Goal: Task Accomplishment & Management: Complete application form

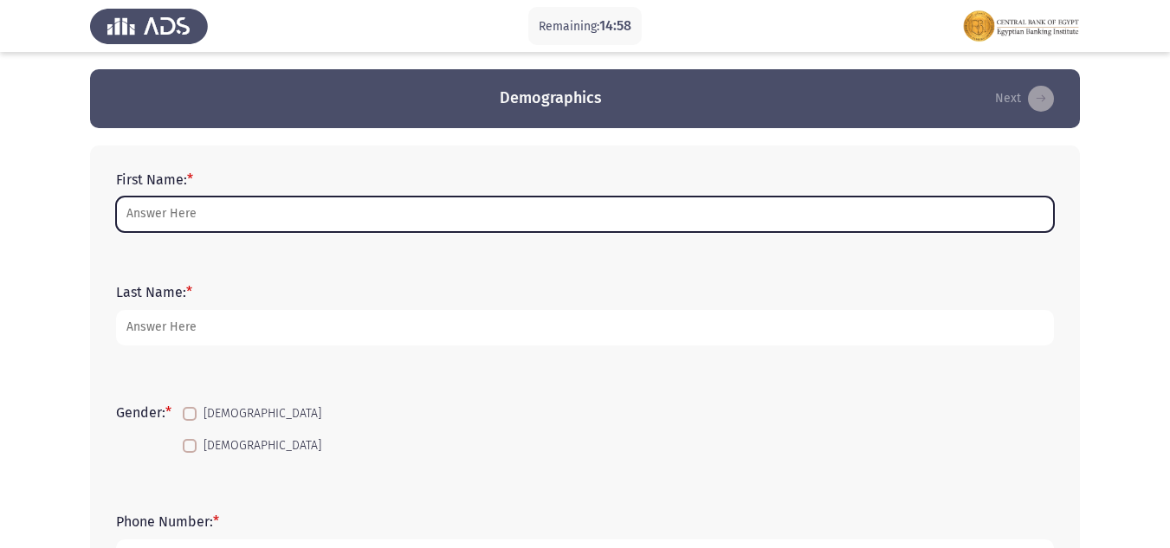
click at [177, 215] on input "First Name: *" at bounding box center [585, 214] width 938 height 35
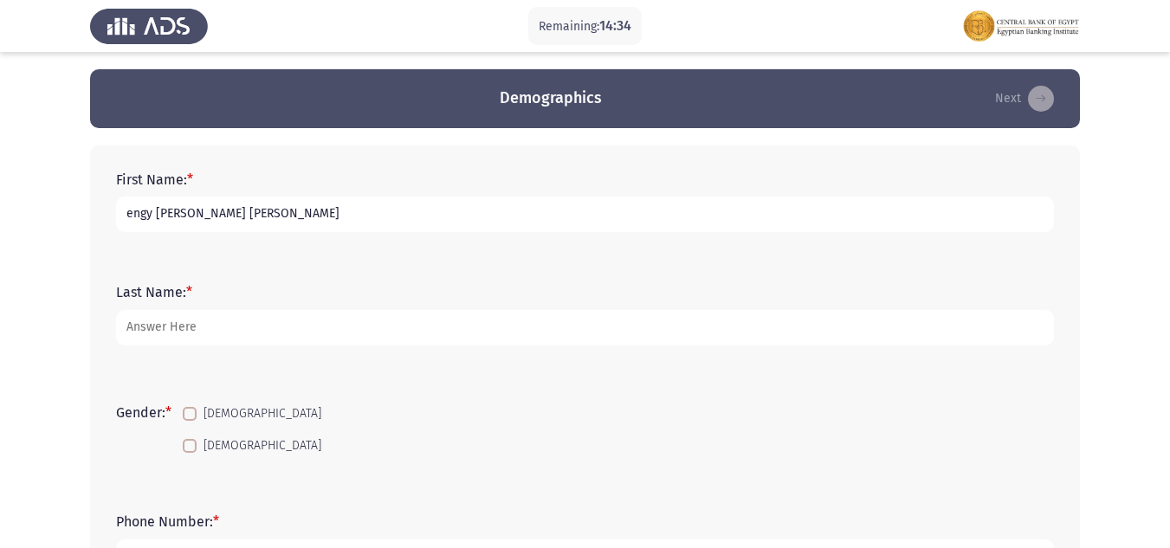
type input "engy [PERSON_NAME] [PERSON_NAME]"
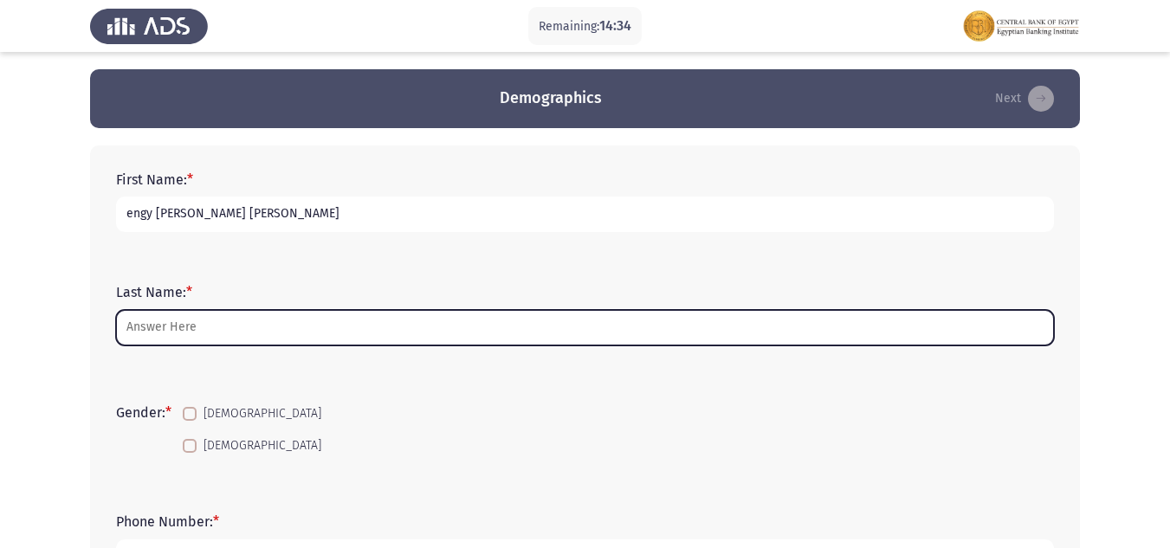
click at [164, 326] on input "Last Name: *" at bounding box center [585, 327] width 938 height 35
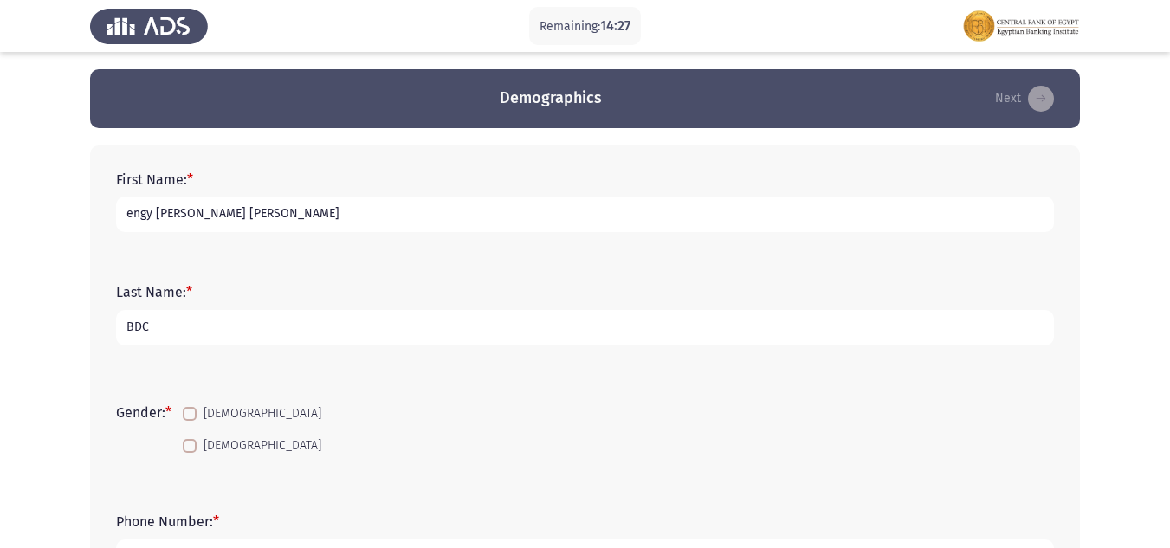
type input "BDC"
click at [195, 452] on span at bounding box center [190, 446] width 14 height 14
click at [190, 453] on input "[DEMOGRAPHIC_DATA]" at bounding box center [189, 453] width 1 height 1
checkbox input "true"
click at [252, 534] on form "Phone Number: *" at bounding box center [585, 543] width 938 height 61
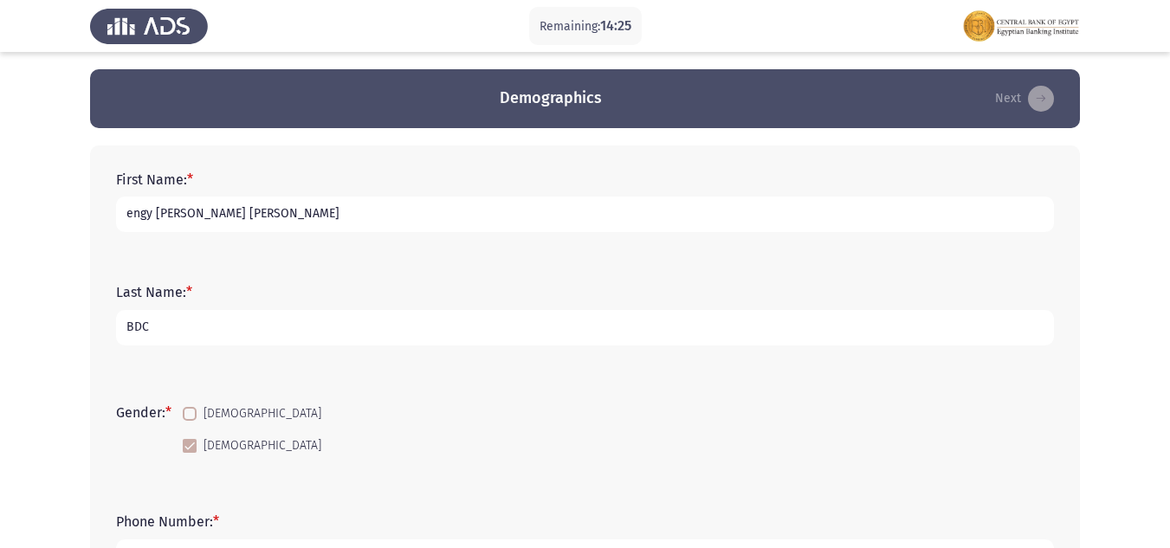
click at [258, 522] on form "Phone Number: *" at bounding box center [585, 543] width 938 height 61
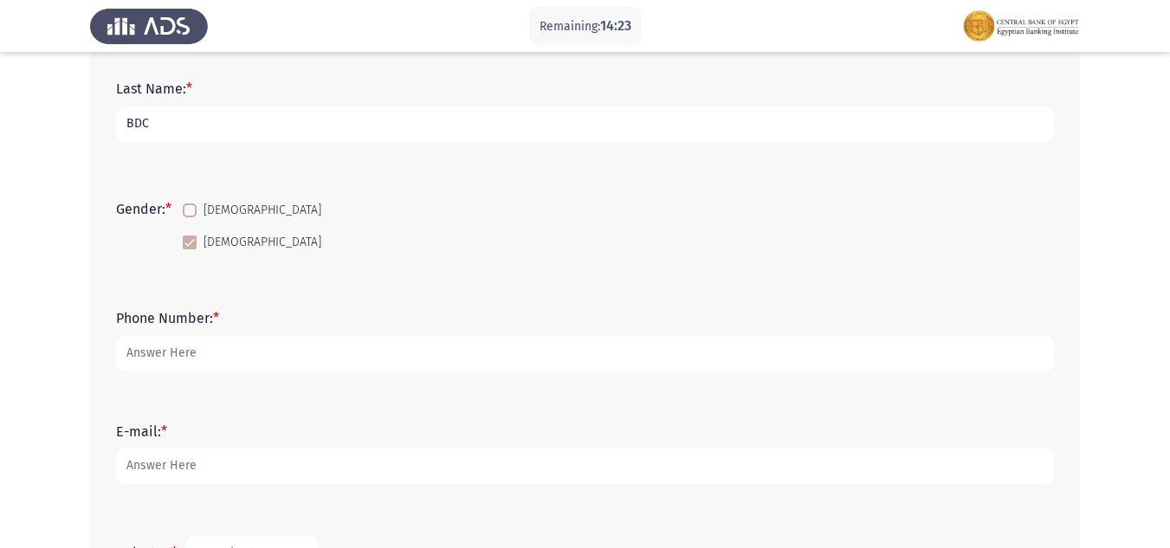
scroll to position [220, 0]
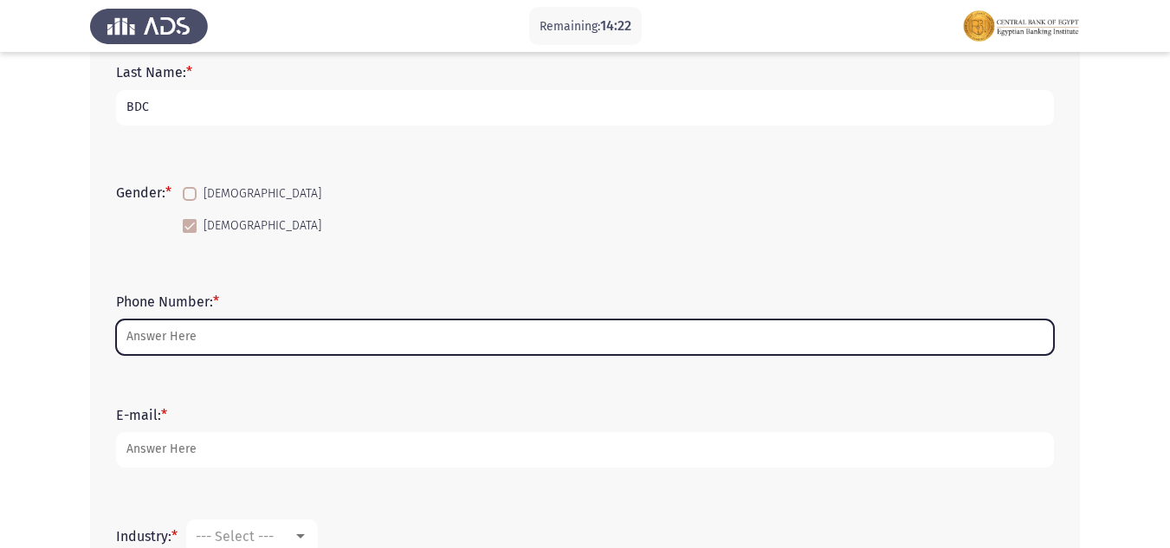
click at [154, 336] on input "Phone Number: *" at bounding box center [585, 336] width 938 height 35
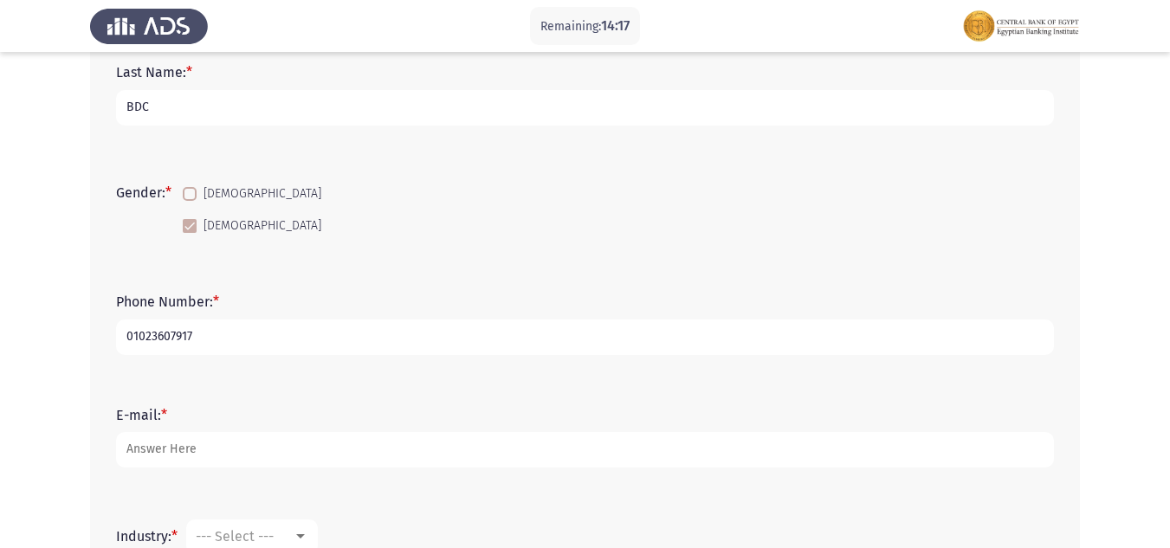
type input "01023607917"
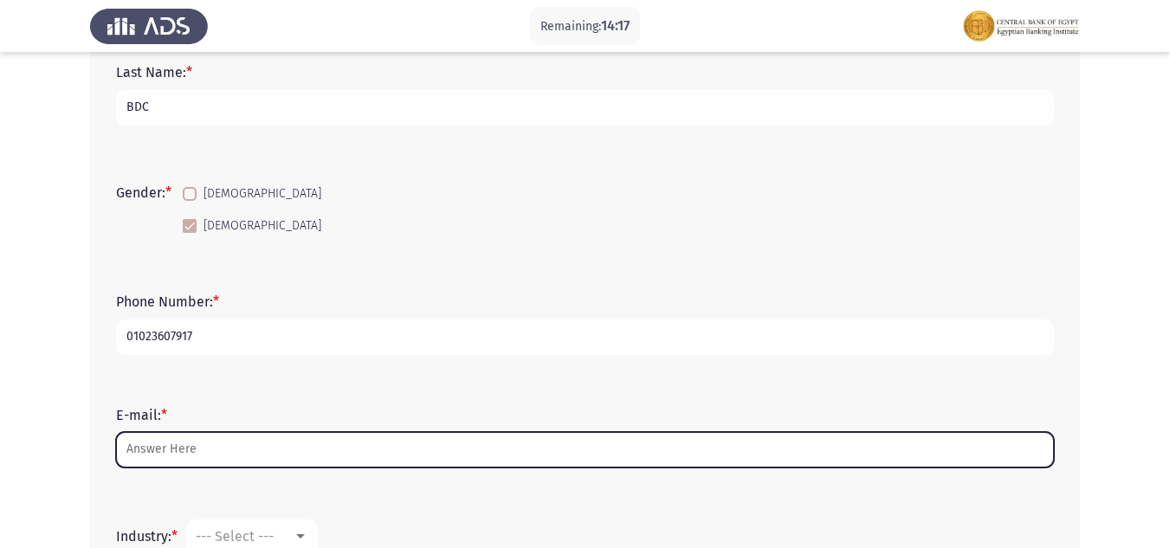
click at [164, 451] on input "E-mail: *" at bounding box center [585, 449] width 938 height 35
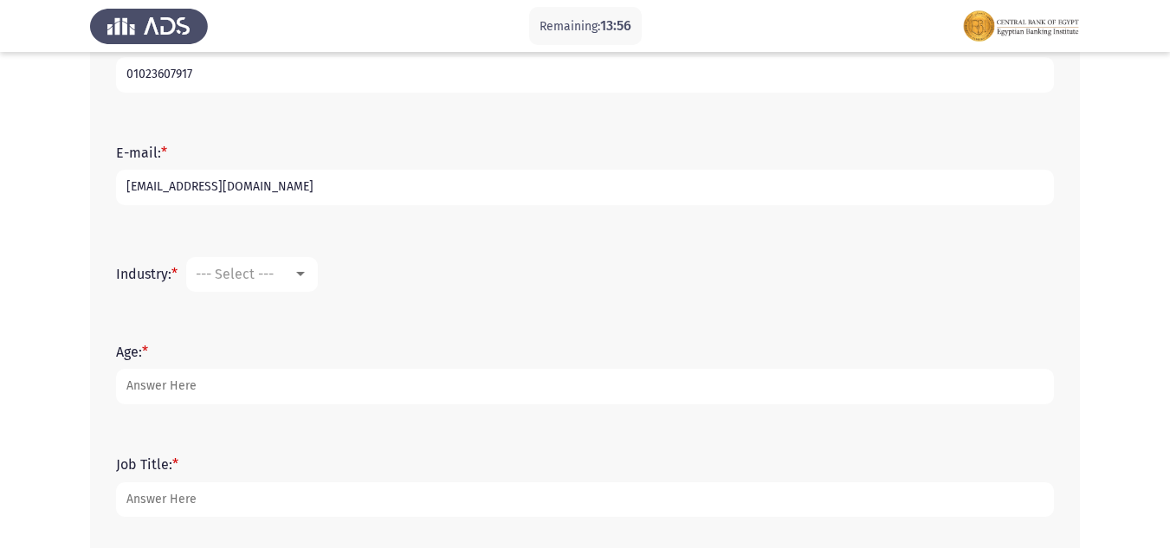
scroll to position [507, 0]
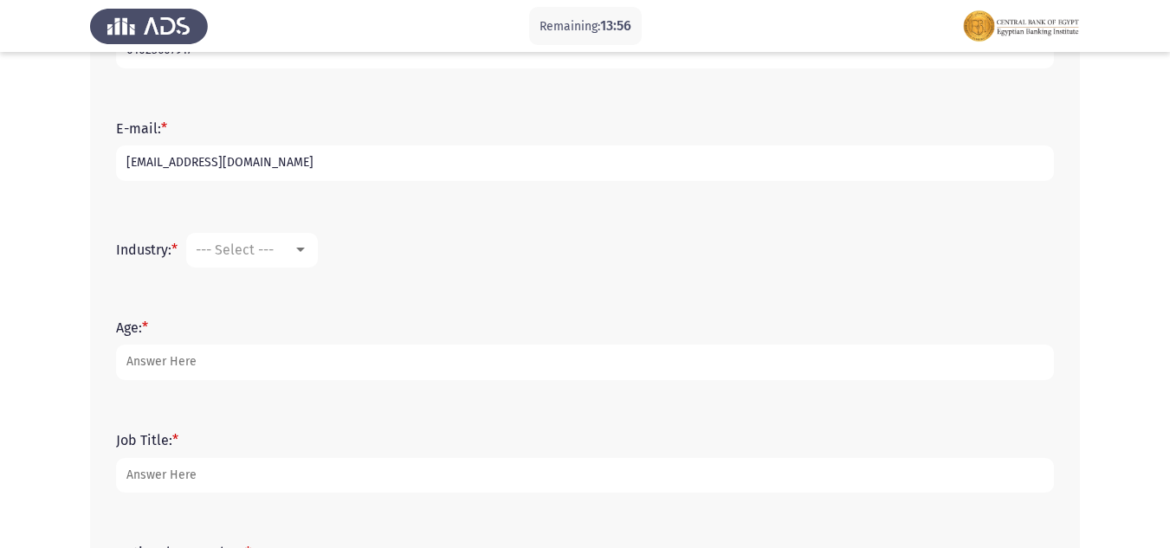
type input "[EMAIL_ADDRESS][DOMAIN_NAME]"
click at [239, 255] on span "--- Select ---" at bounding box center [235, 250] width 78 height 16
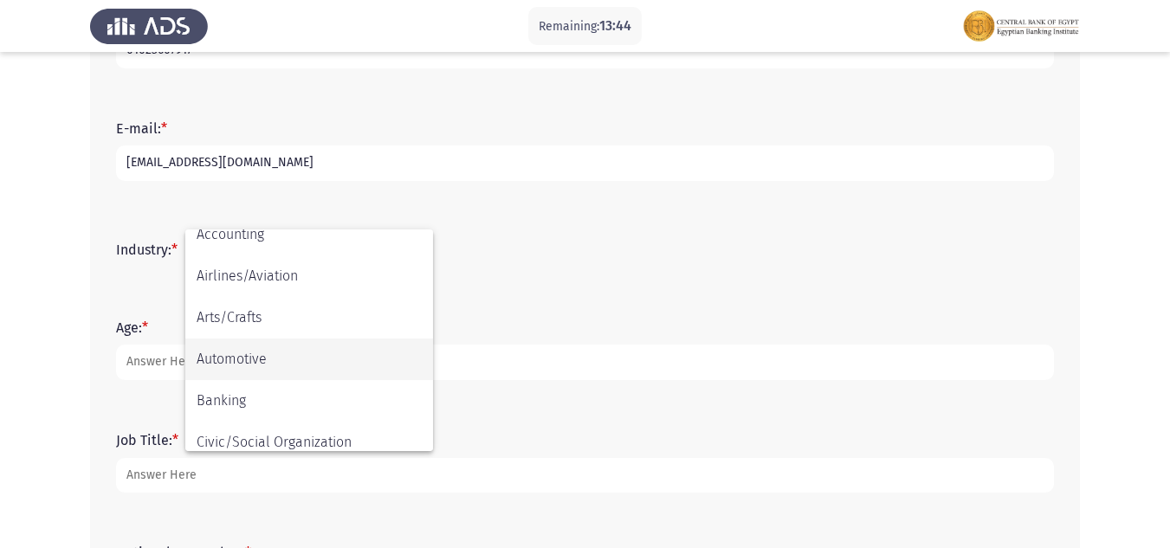
scroll to position [53, 0]
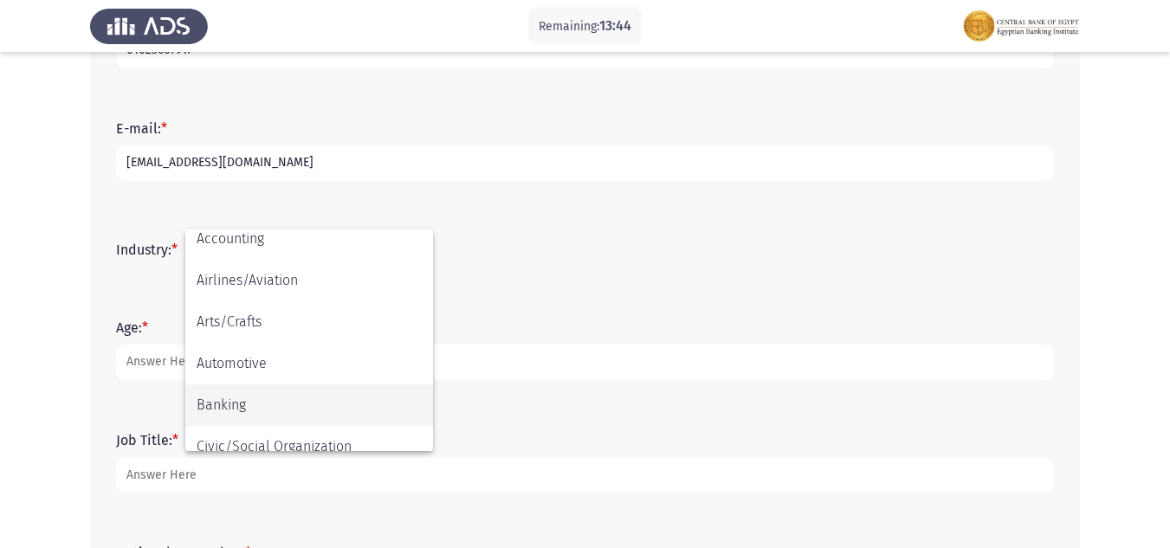
click at [261, 410] on span "Banking" at bounding box center [309, 405] width 225 height 42
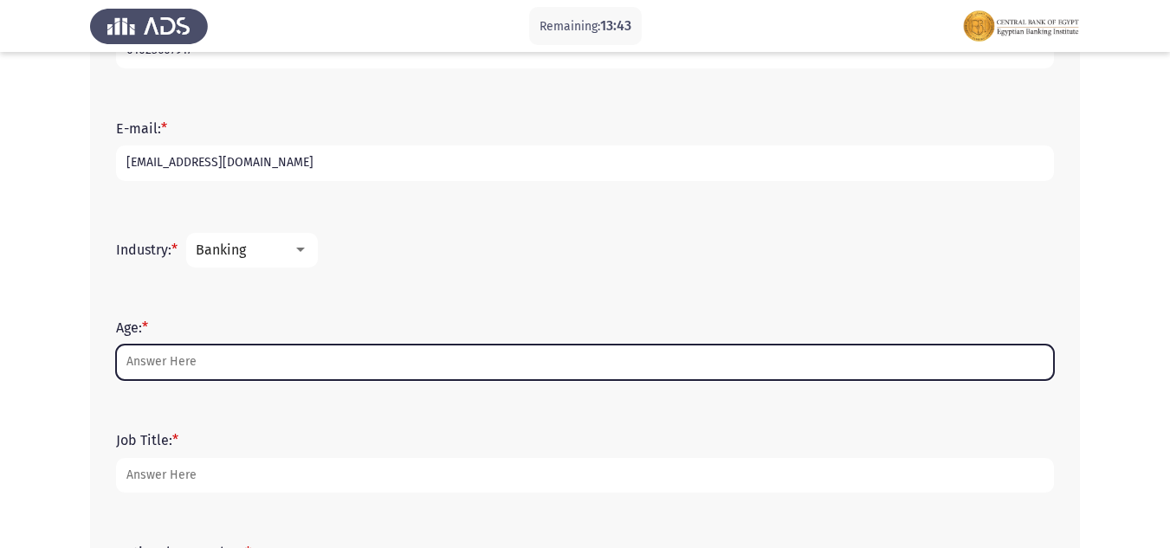
click at [167, 365] on input "Age: *" at bounding box center [585, 362] width 938 height 35
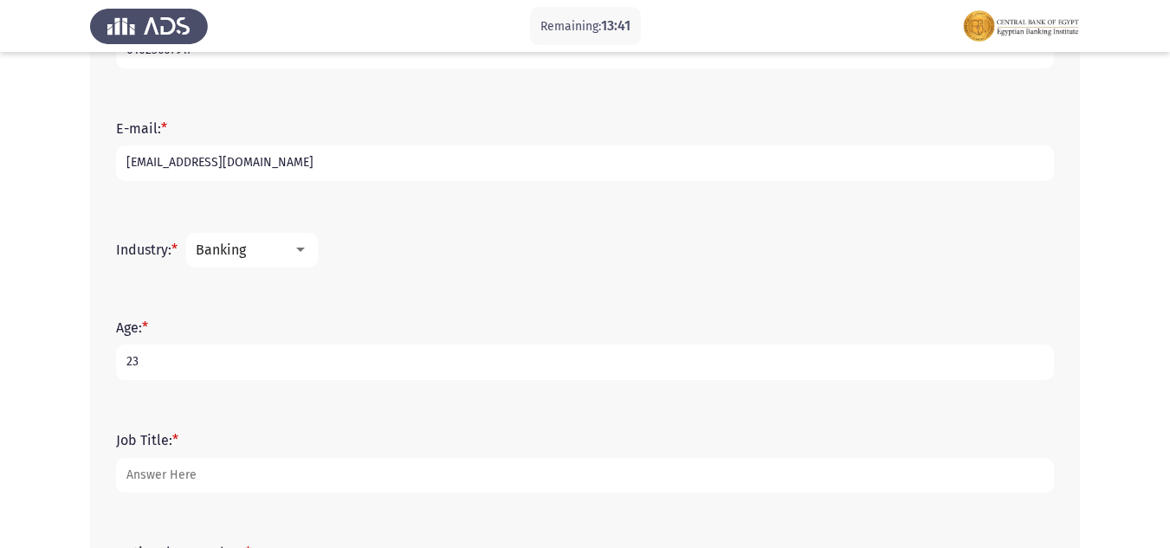
type input "23"
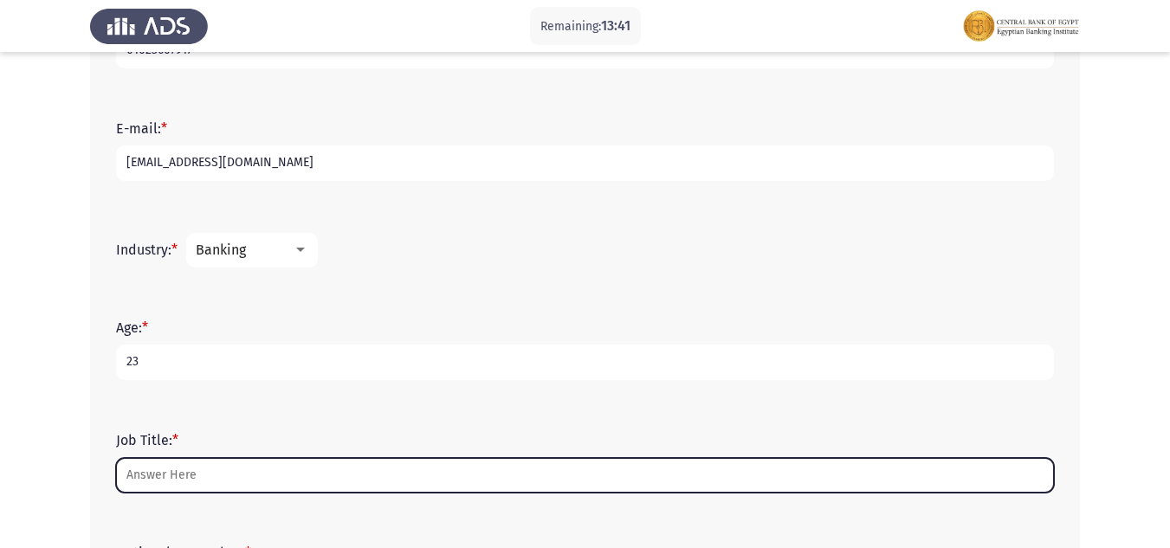
click at [165, 474] on input "Job Title: *" at bounding box center [585, 475] width 938 height 35
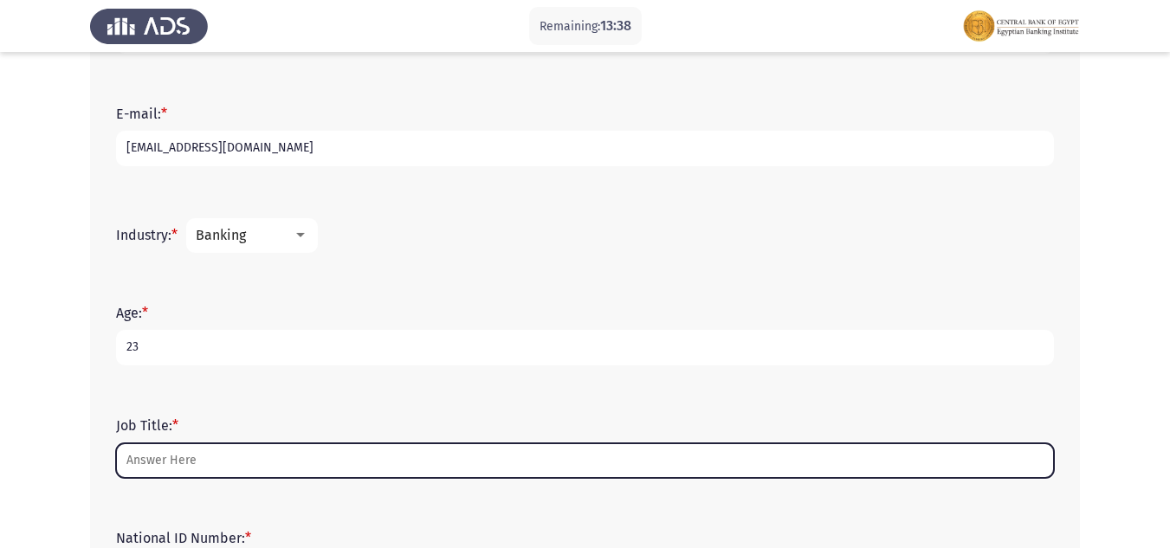
scroll to position [677, 0]
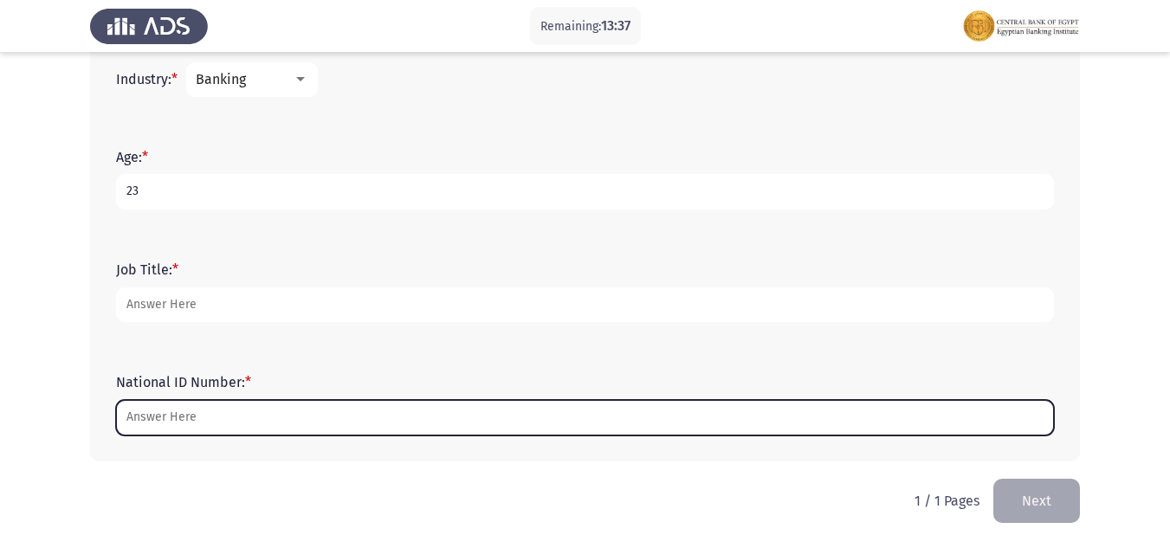
click at [146, 409] on input "National ID Number: *" at bounding box center [585, 417] width 938 height 35
type input "3"
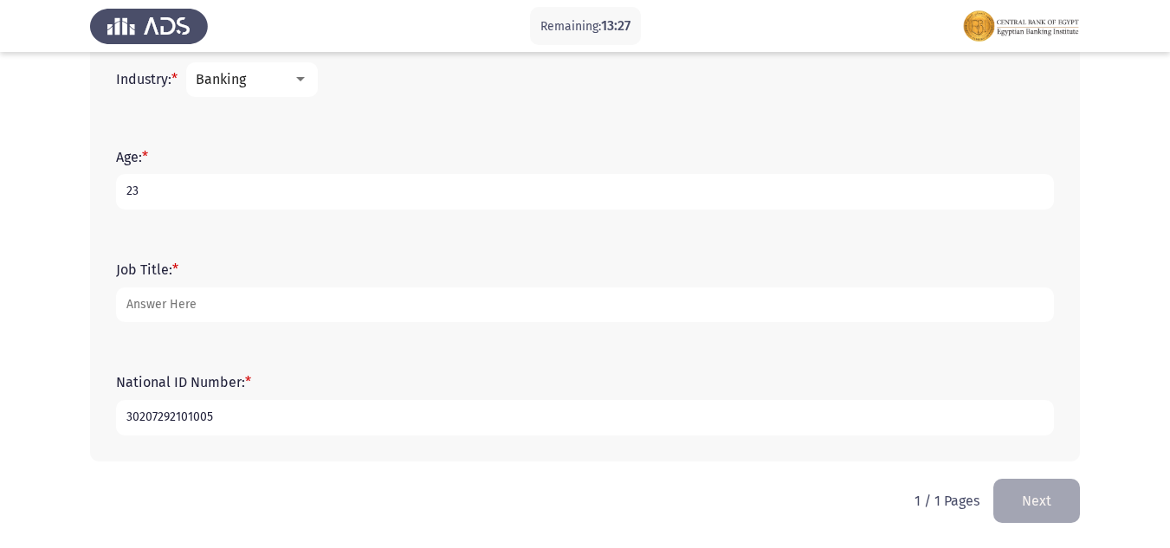
type input "30207292101005"
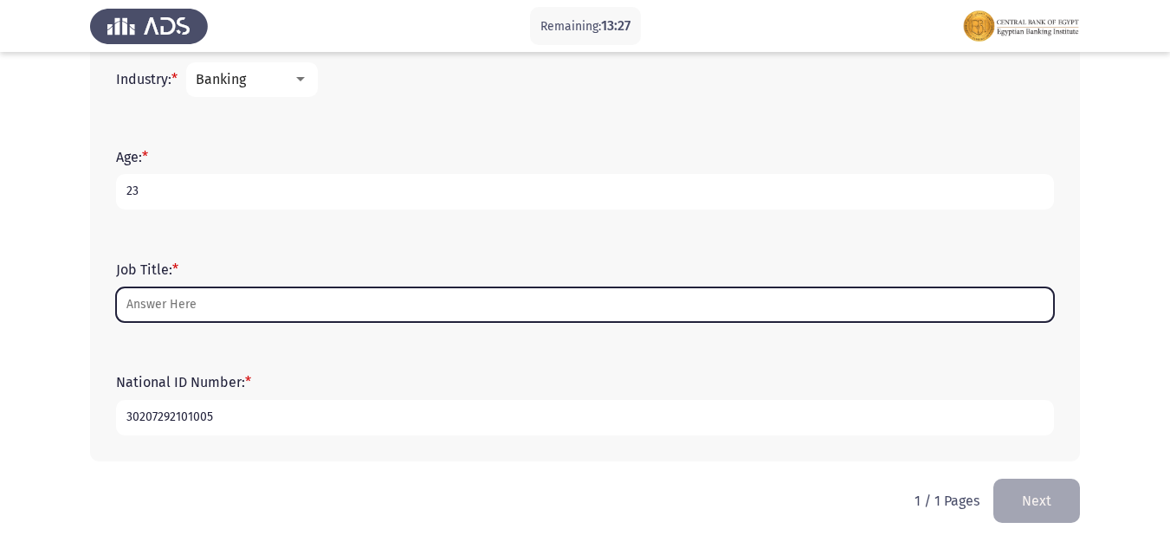
click at [161, 300] on input "Job Title: *" at bounding box center [585, 304] width 938 height 35
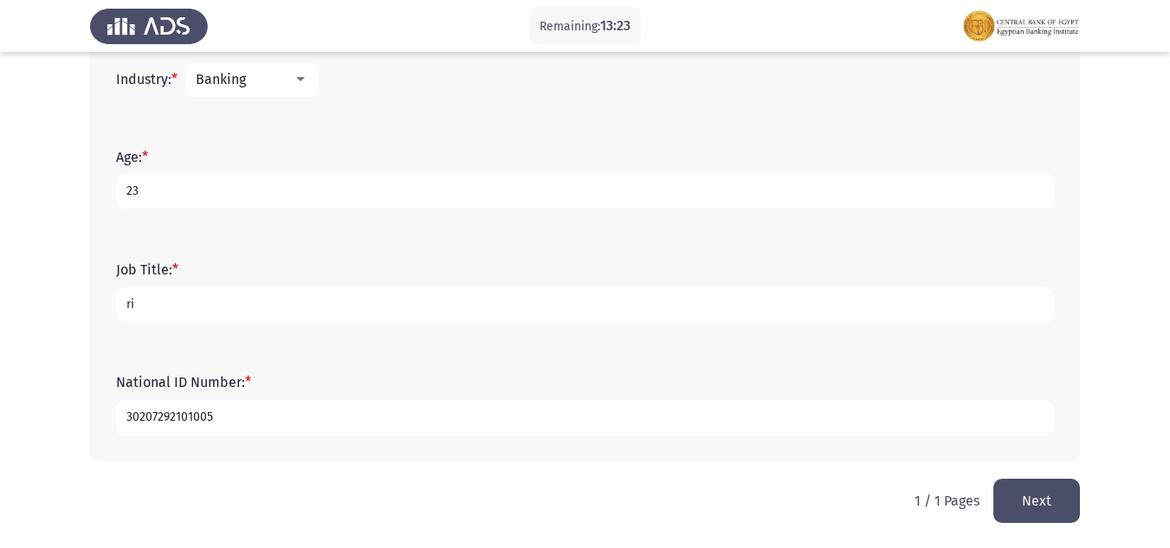
type input "r"
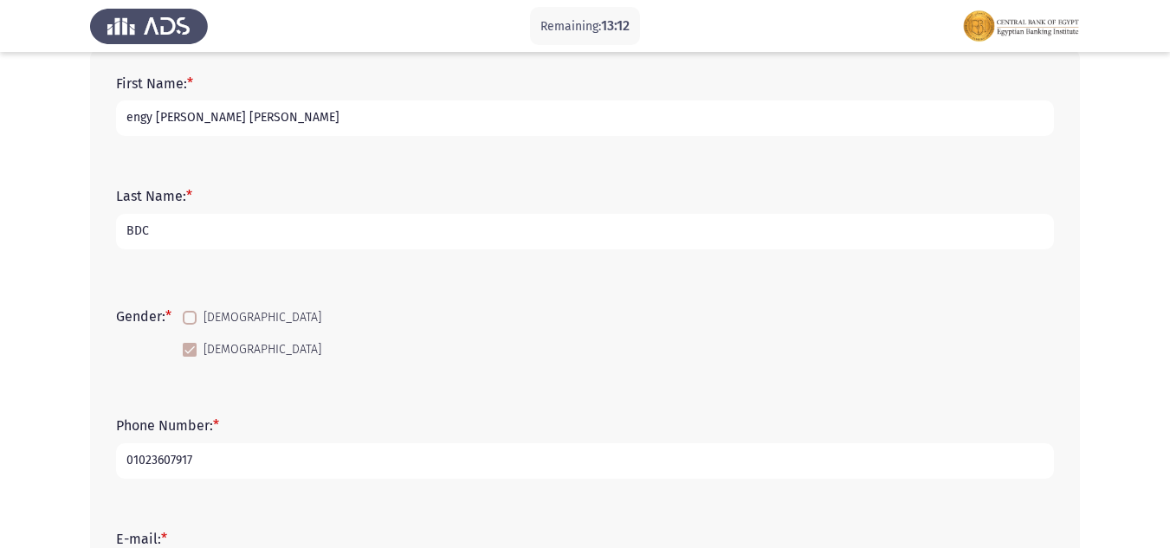
scroll to position [100, 0]
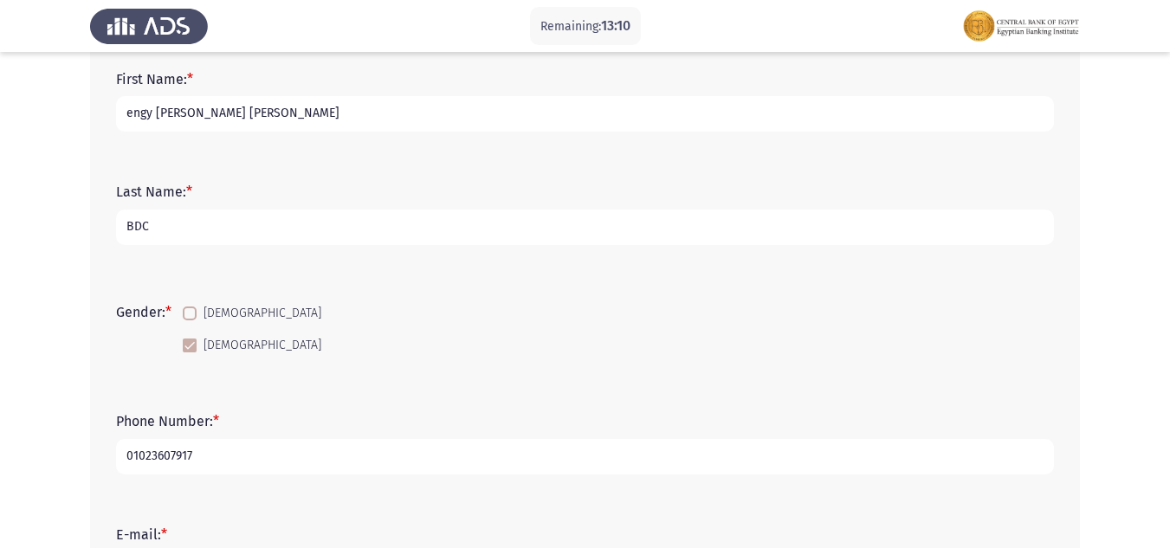
type input "credit admin"
click at [359, 115] on input "engy [PERSON_NAME] [PERSON_NAME]" at bounding box center [585, 113] width 938 height 35
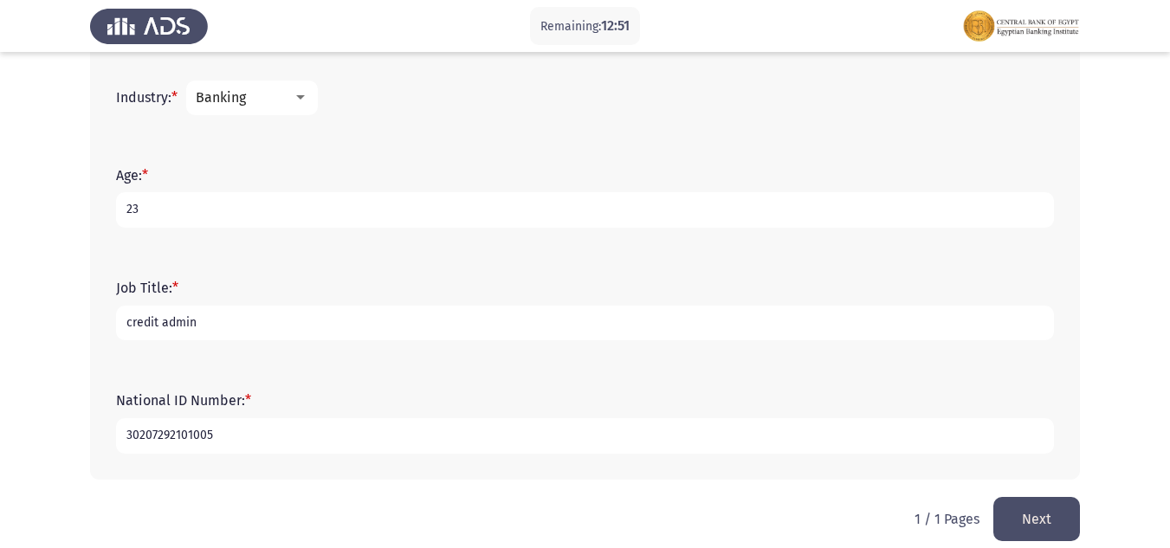
scroll to position [677, 0]
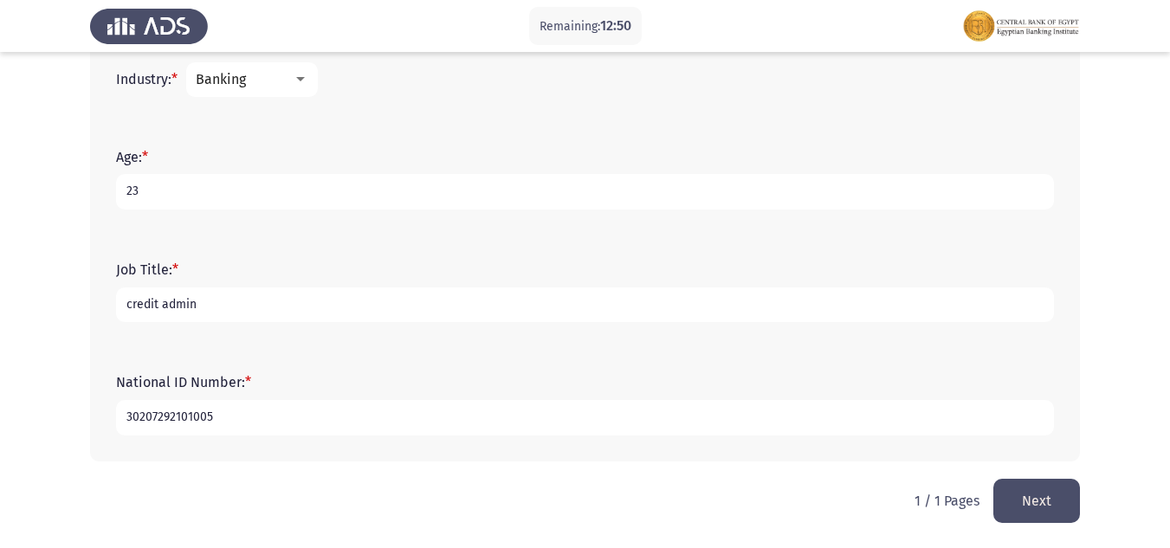
type input "engy [PERSON_NAME] [PERSON_NAME]"
click at [1022, 494] on button "Next" at bounding box center [1036, 501] width 87 height 44
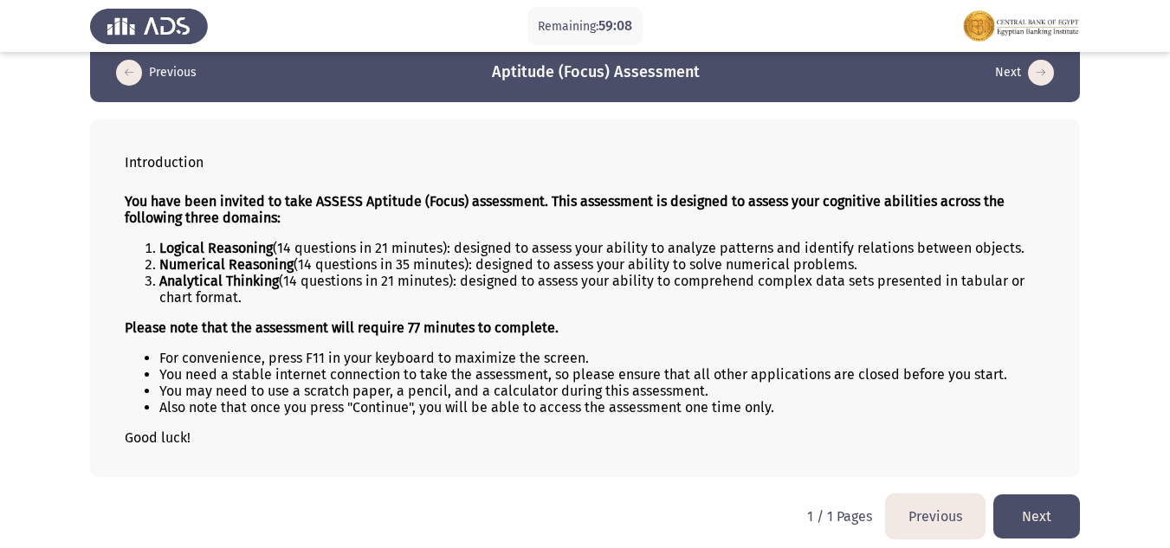
scroll to position [28, 0]
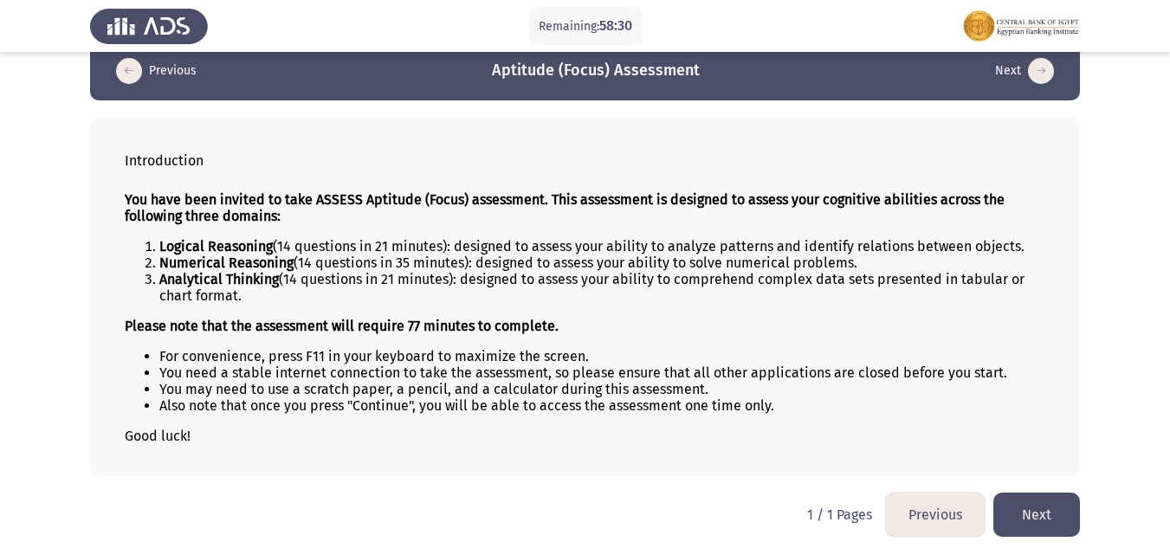
click at [1041, 530] on button "Next" at bounding box center [1036, 515] width 87 height 44
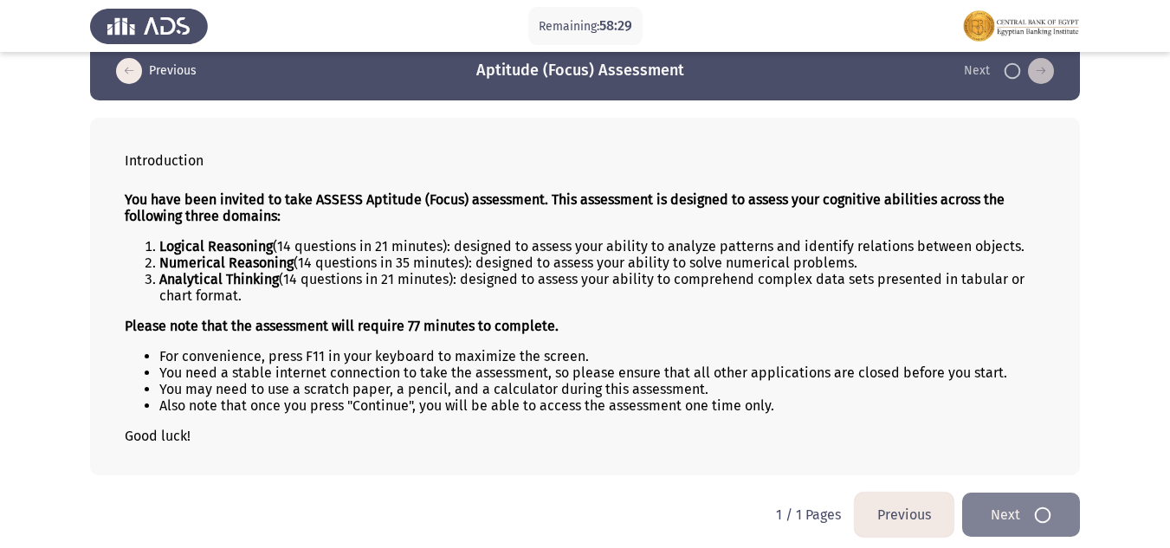
scroll to position [0, 0]
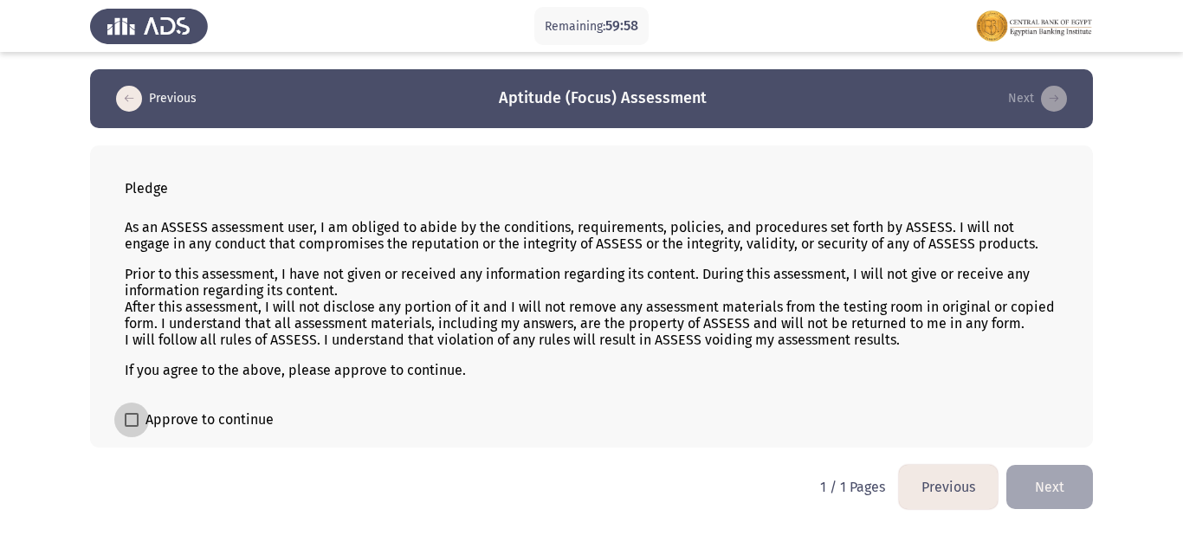
click at [132, 428] on label "Approve to continue" at bounding box center [199, 420] width 149 height 21
click at [132, 428] on input "Approve to continue" at bounding box center [131, 427] width 1 height 1
checkbox input "true"
click at [1044, 480] on button "Next" at bounding box center [1049, 487] width 87 height 44
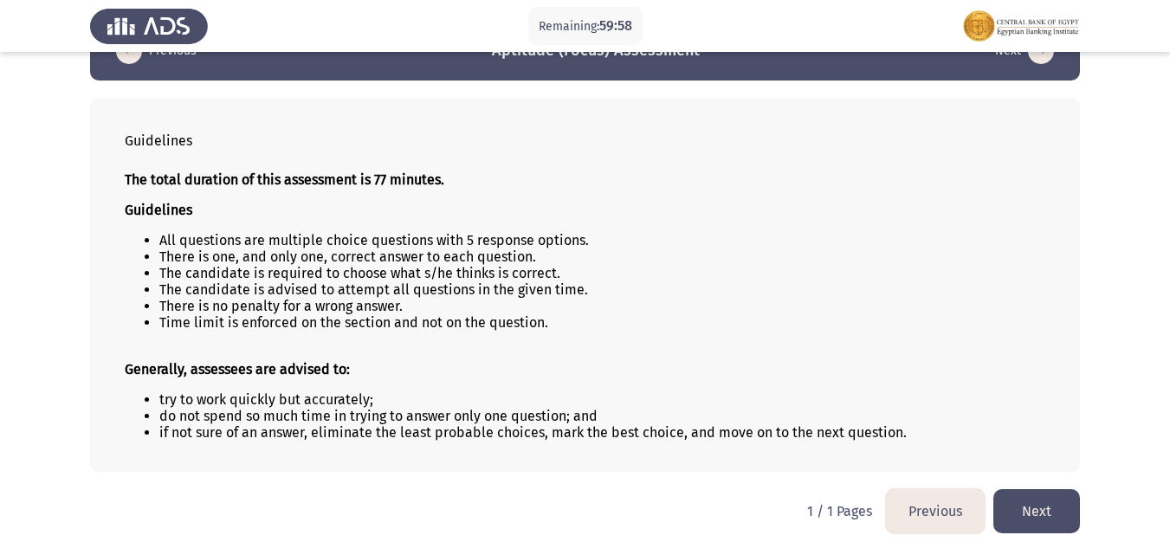
scroll to position [50, 0]
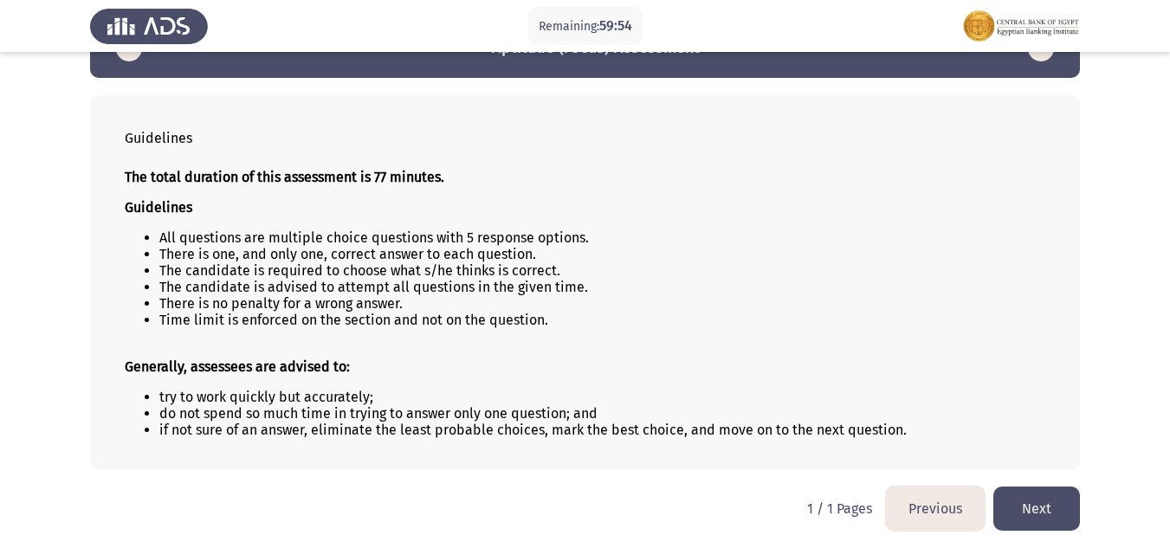
click at [1013, 511] on button "Next" at bounding box center [1036, 509] width 87 height 44
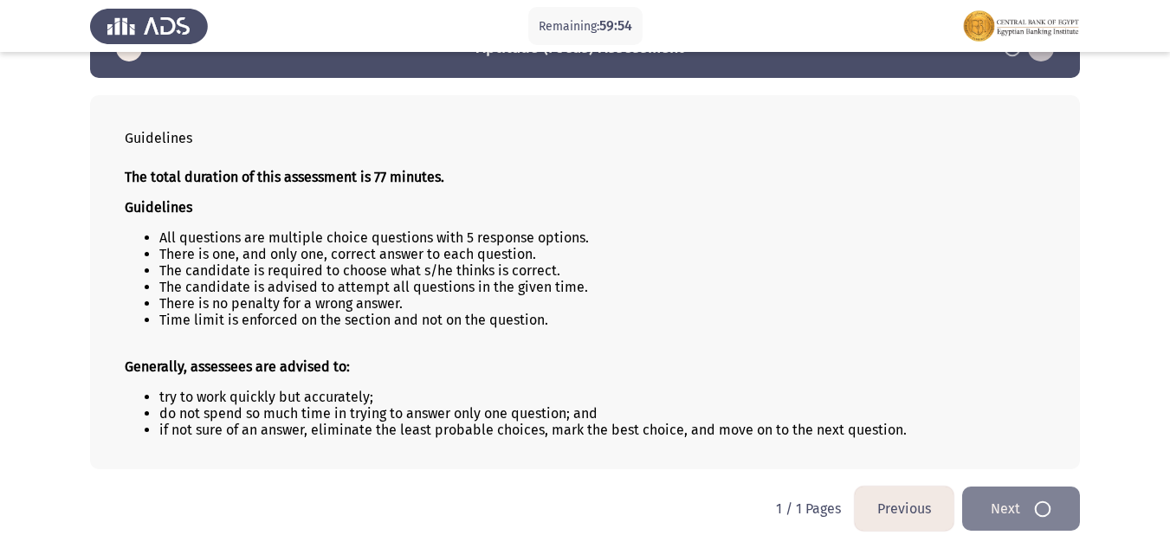
scroll to position [0, 0]
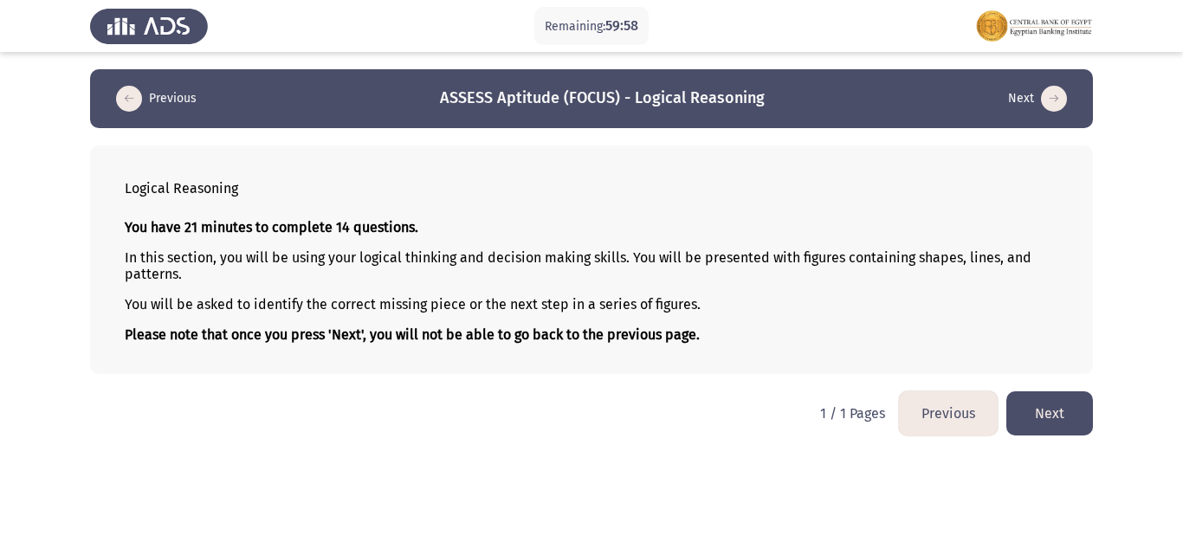
click at [1098, 392] on html "Remaining: 59:58 Previous ASSESS Aptitude (FOCUS) - Logical Reasoning Next Logi…" at bounding box center [591, 226] width 1183 height 453
click at [1073, 410] on button "Next" at bounding box center [1049, 413] width 87 height 44
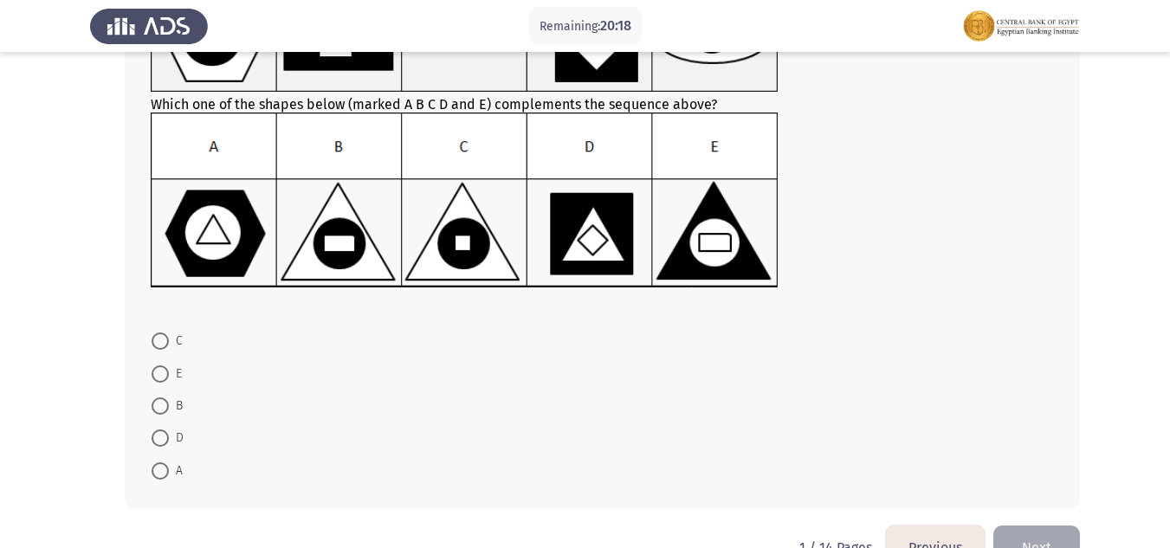
scroll to position [231, 0]
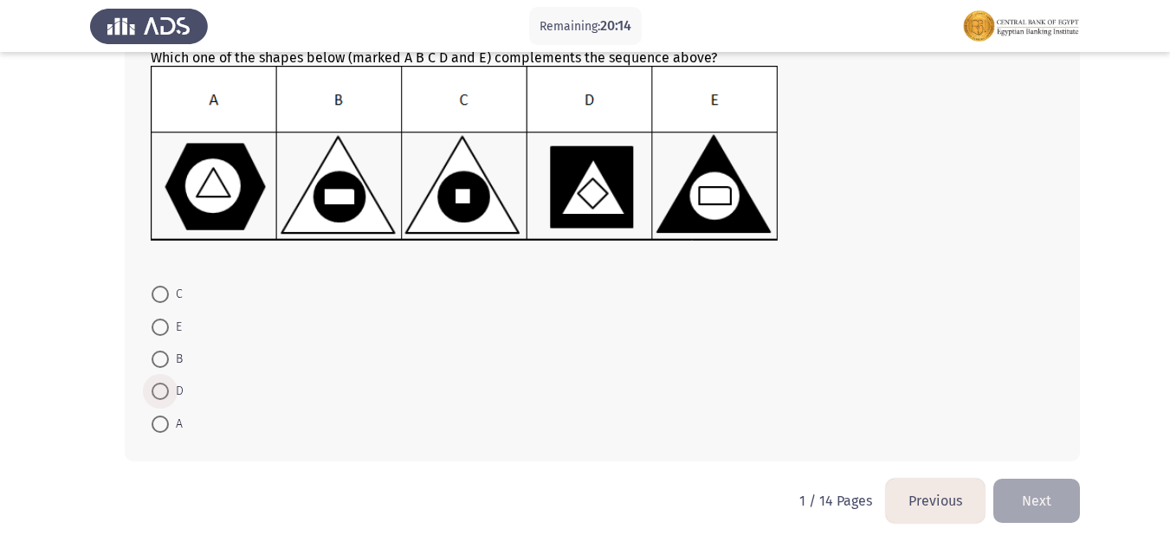
click at [156, 389] on span at bounding box center [160, 391] width 17 height 17
click at [156, 389] on input "D" at bounding box center [160, 391] width 17 height 17
radio input "true"
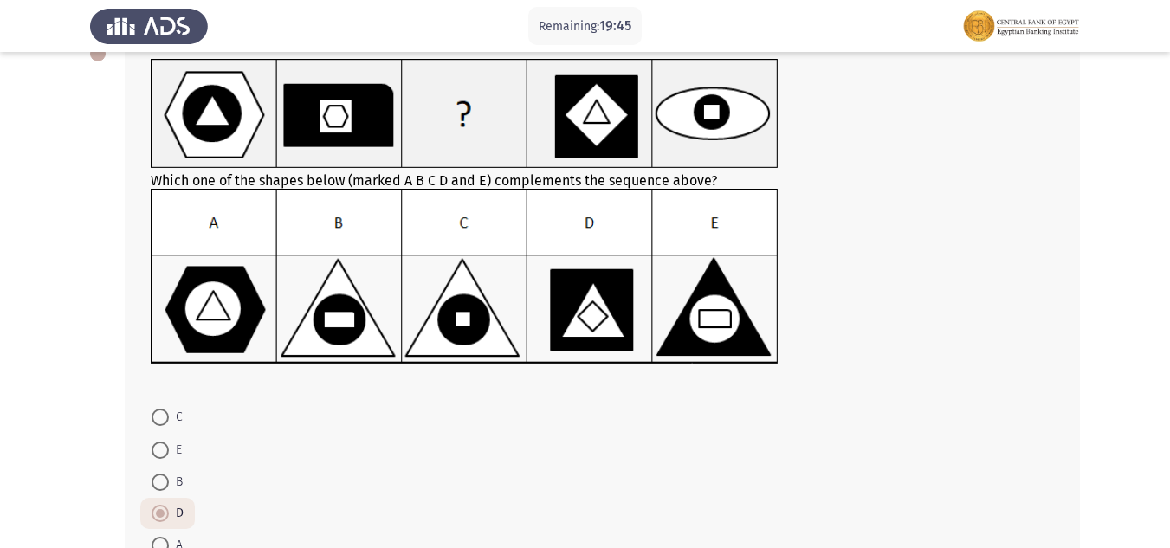
scroll to position [120, 0]
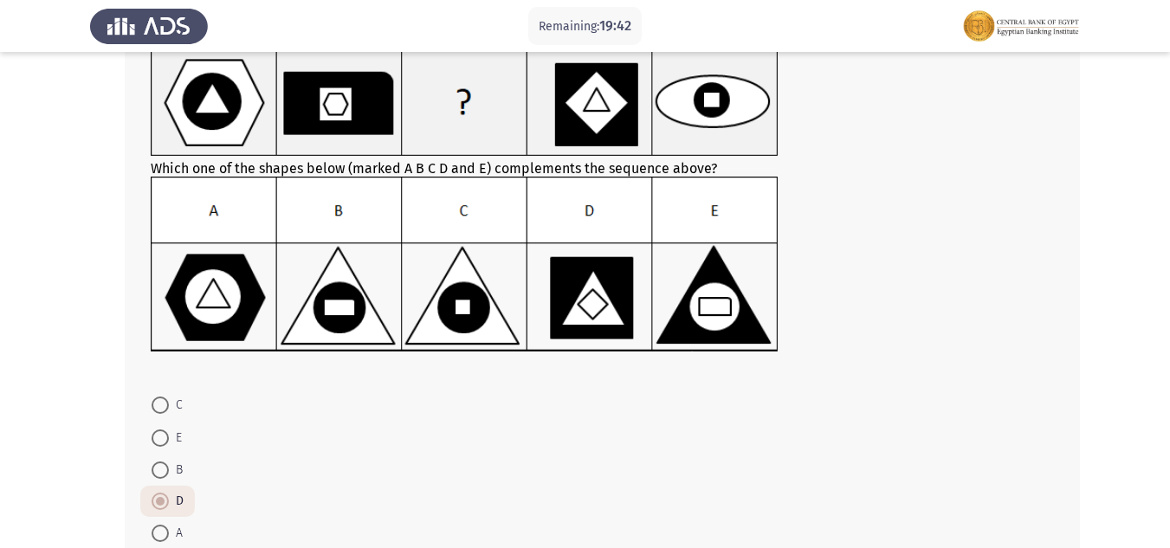
click at [169, 527] on span "A" at bounding box center [176, 533] width 14 height 21
click at [169, 527] on input "A" at bounding box center [160, 533] width 17 height 17
radio input "true"
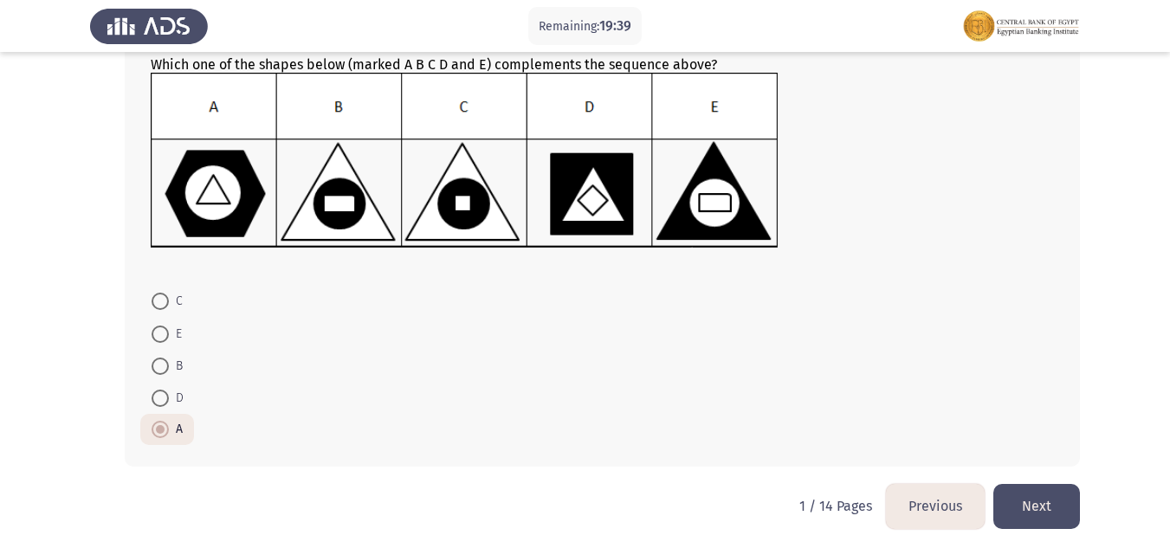
click at [1009, 513] on button "Next" at bounding box center [1036, 506] width 87 height 44
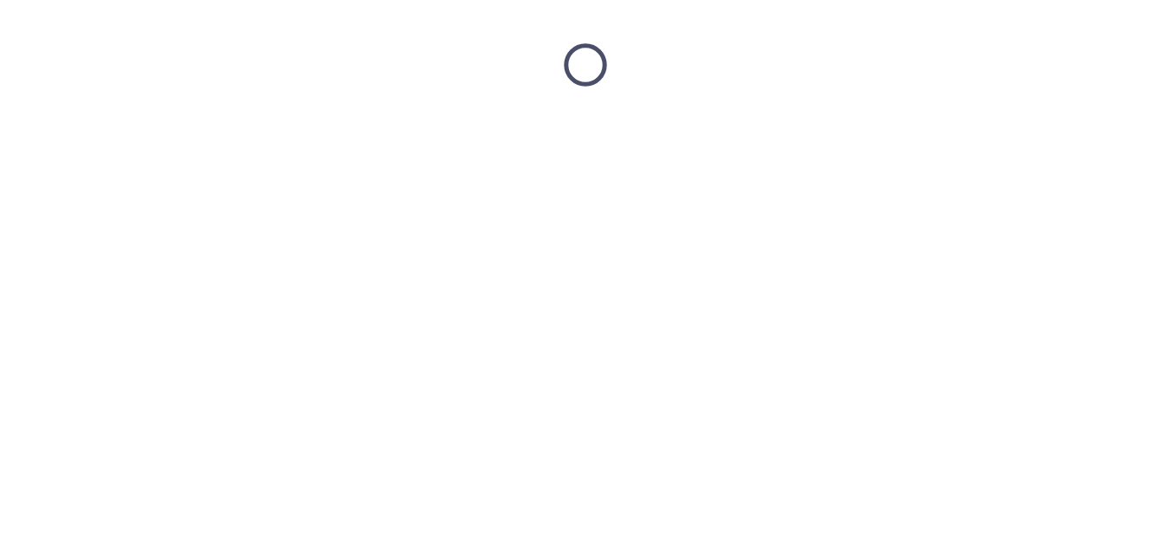
scroll to position [0, 0]
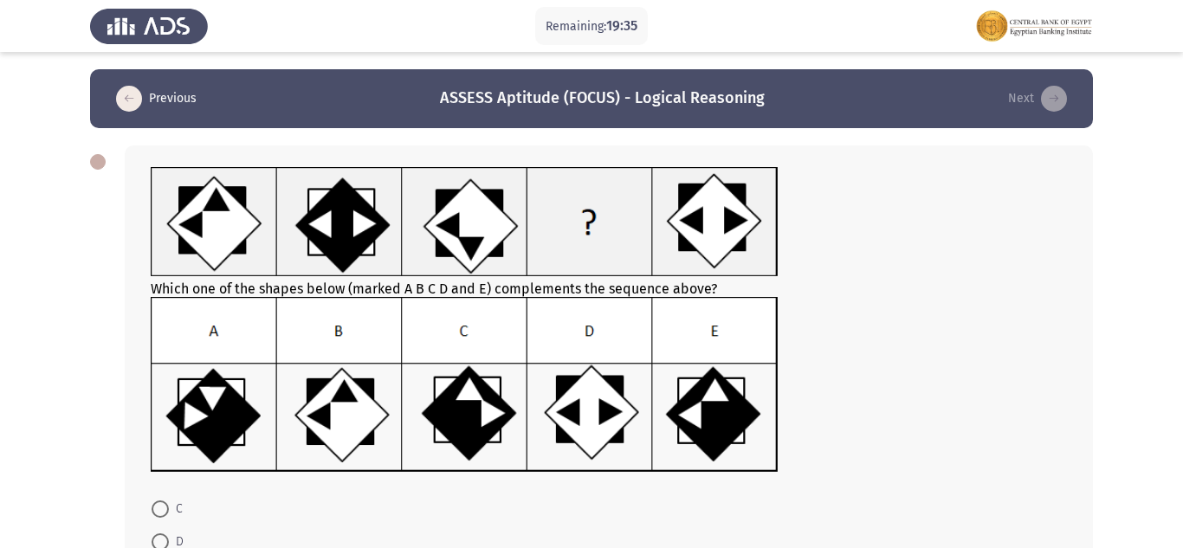
drag, startPoint x: 1182, startPoint y: 532, endPoint x: 1142, endPoint y: 375, distance: 161.7
click at [1169, 383] on html "Remaining: 19:35 Previous ASSESS Aptitude (FOCUS) - Logical Reasoning Next Whic…" at bounding box center [591, 381] width 1183 height 763
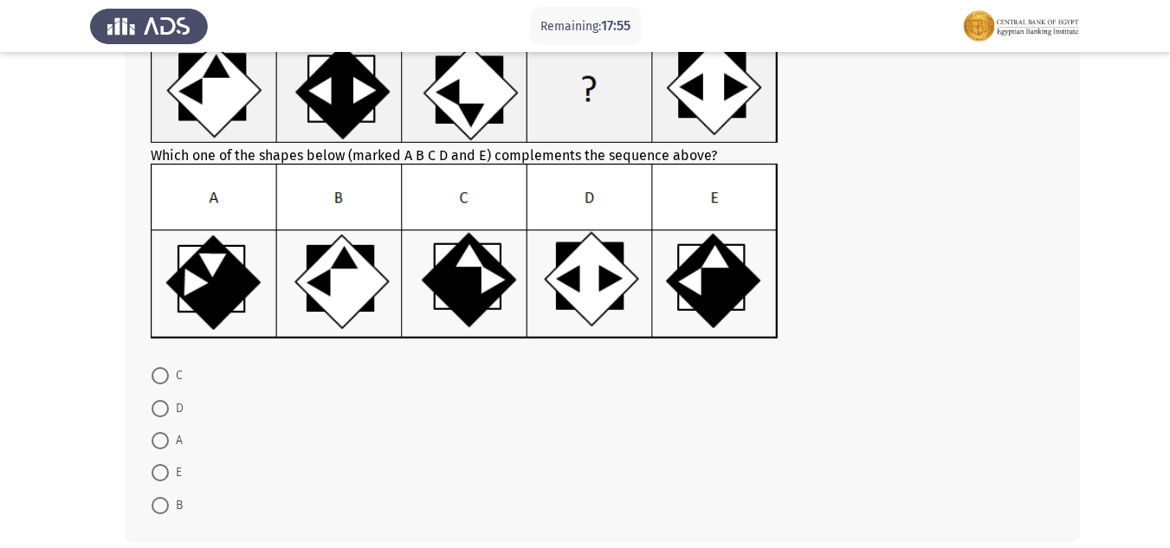
scroll to position [175, 0]
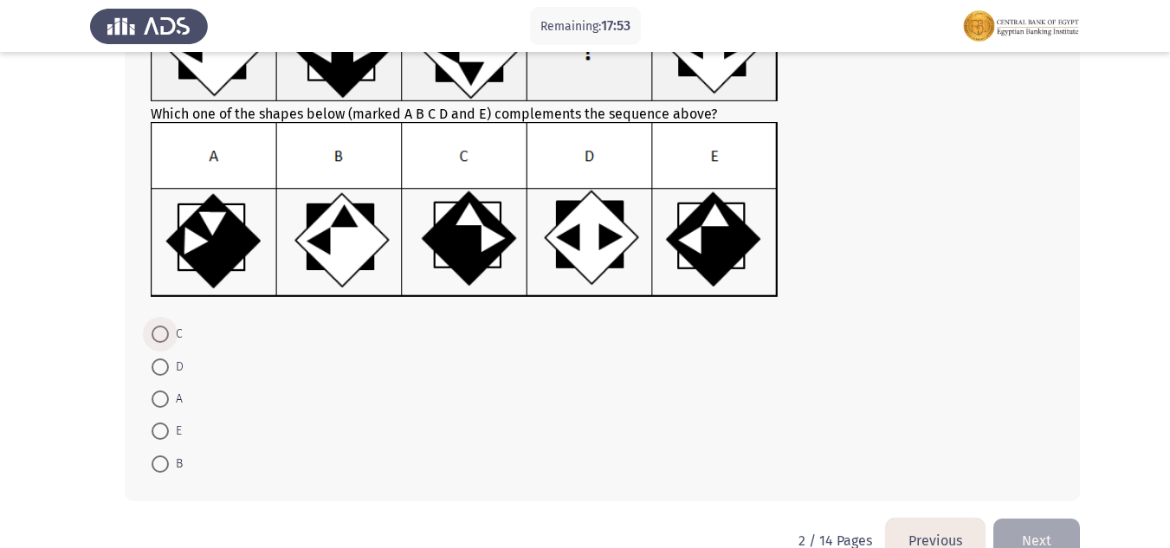
click at [163, 332] on span at bounding box center [160, 334] width 17 height 17
click at [163, 332] on input "C" at bounding box center [160, 334] width 17 height 17
radio input "true"
click at [1016, 526] on button "Next" at bounding box center [1036, 539] width 87 height 44
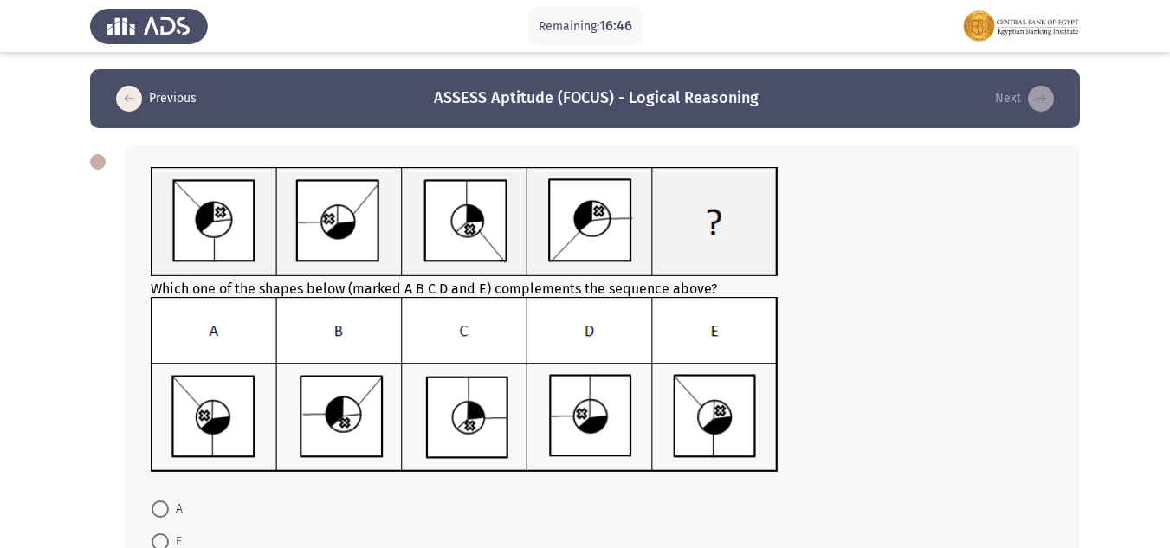
scroll to position [113, 0]
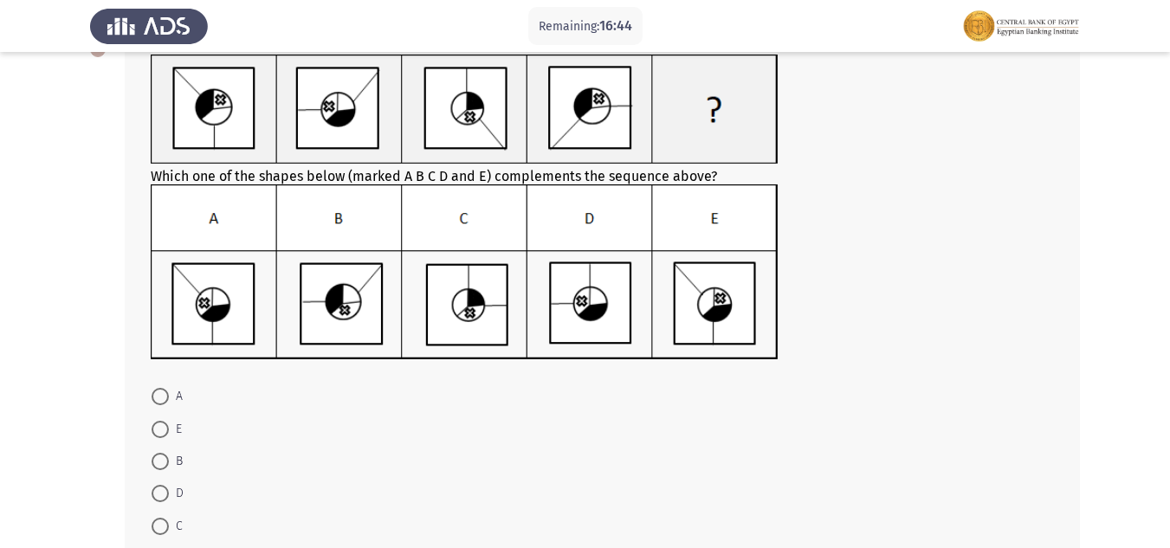
click at [157, 397] on span at bounding box center [160, 396] width 17 height 17
click at [157, 397] on input "A" at bounding box center [160, 396] width 17 height 17
radio input "true"
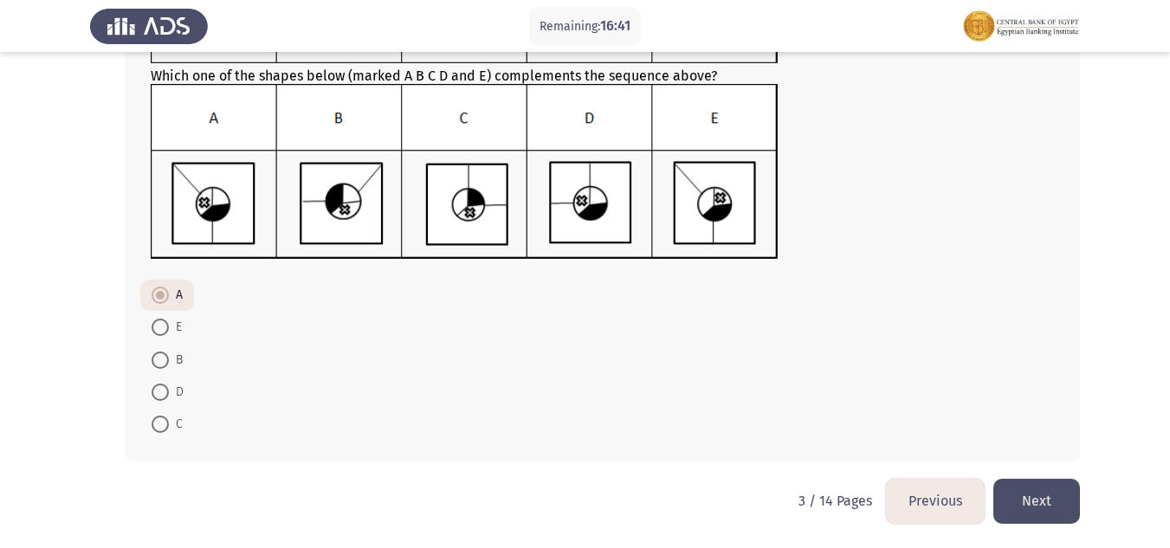
click at [1019, 489] on button "Next" at bounding box center [1036, 501] width 87 height 44
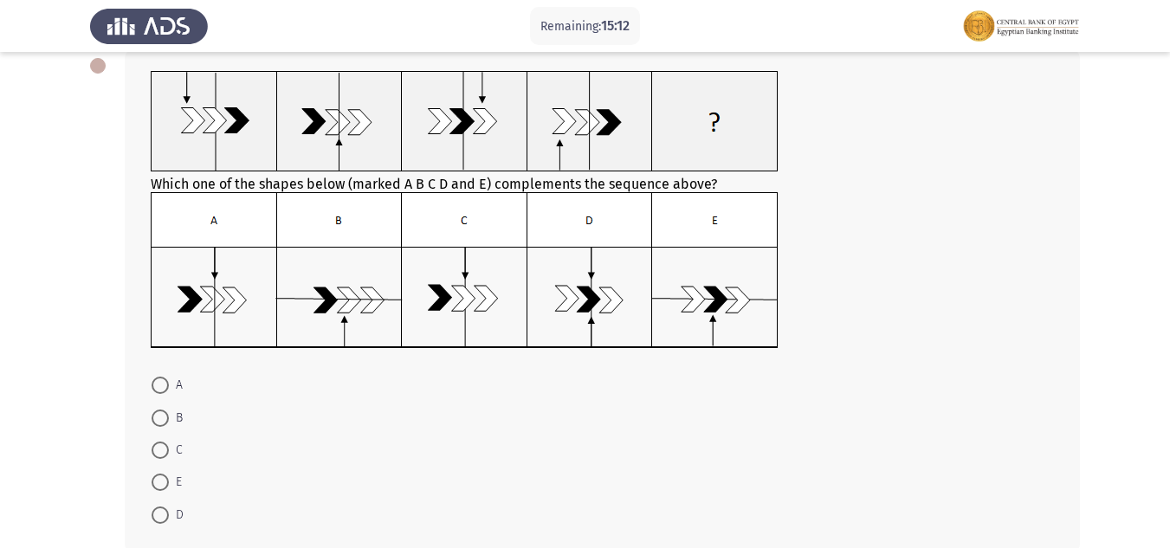
scroll to position [97, 0]
click at [165, 388] on span at bounding box center [160, 384] width 17 height 17
click at [165, 388] on input "A" at bounding box center [160, 384] width 17 height 17
radio input "true"
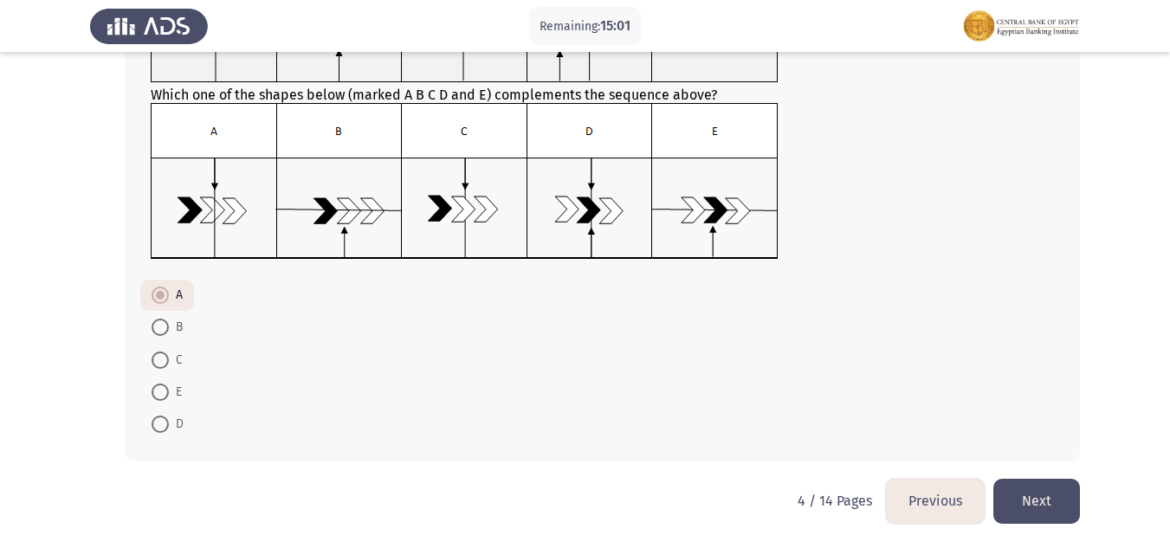
click at [1042, 503] on button "Next" at bounding box center [1036, 501] width 87 height 44
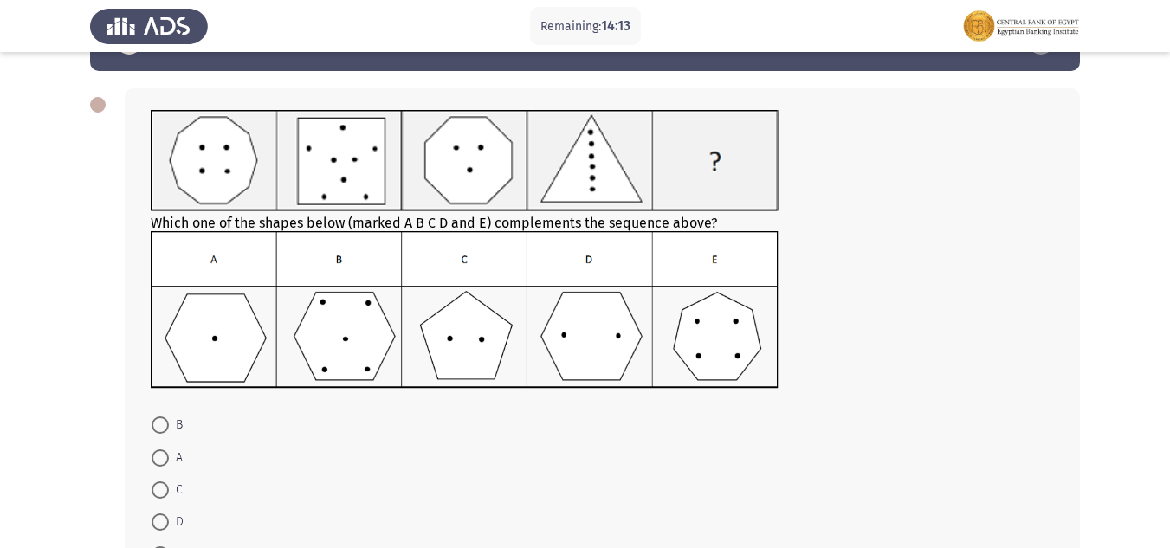
scroll to position [23, 0]
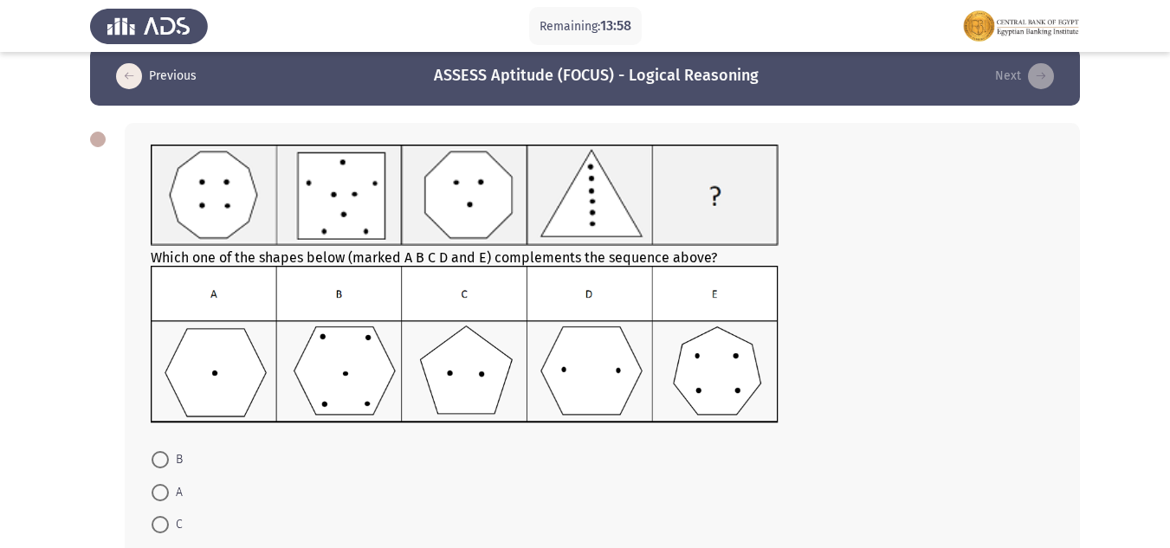
click at [174, 215] on img at bounding box center [465, 195] width 628 height 101
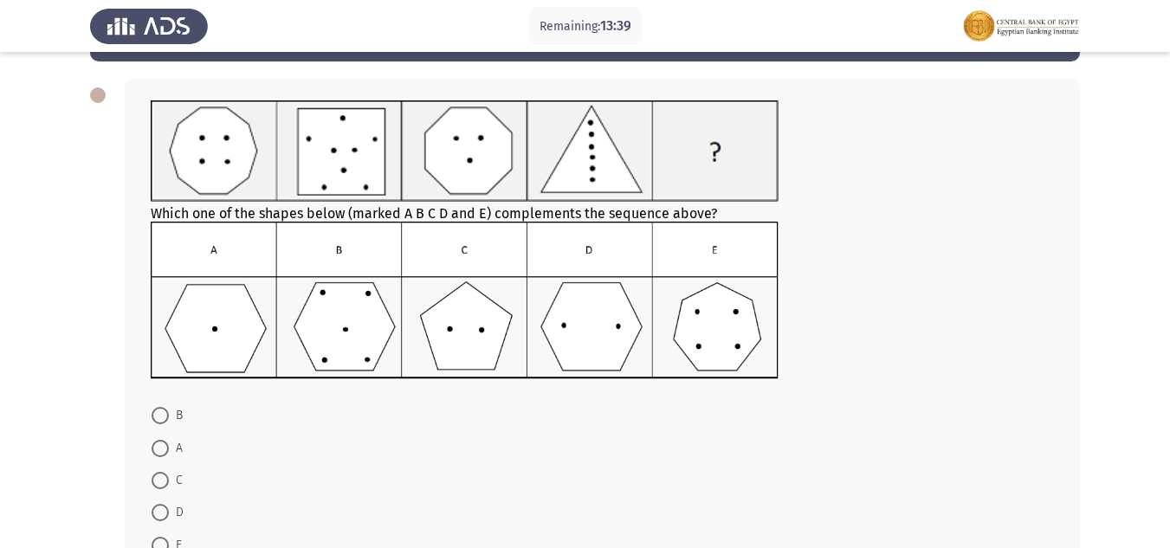
scroll to position [0, 0]
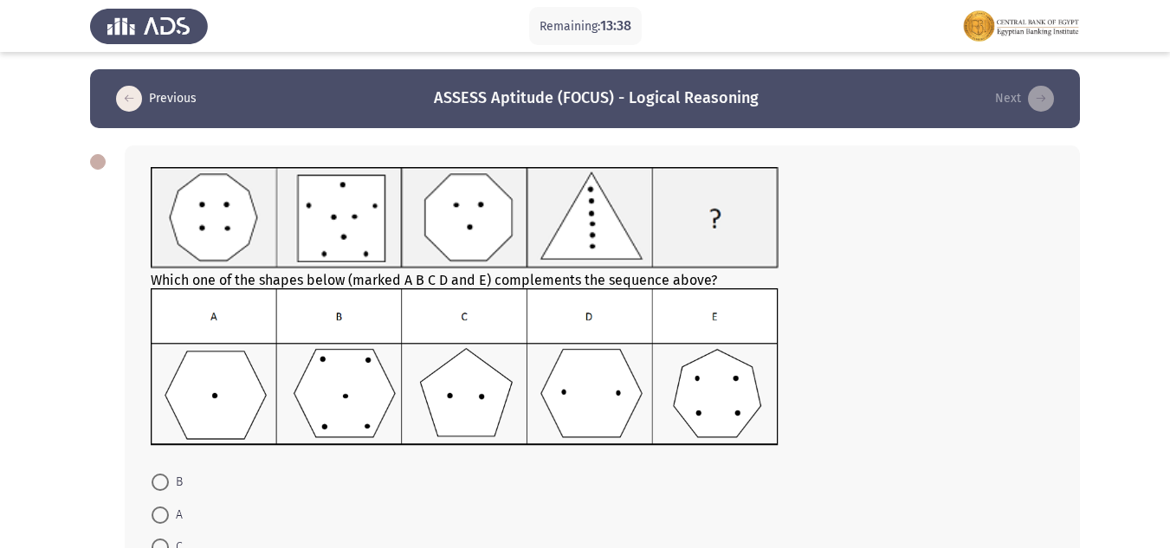
drag, startPoint x: 1159, startPoint y: 167, endPoint x: 1159, endPoint y: 261, distance: 94.4
click at [1159, 261] on app-assessment-container "Remaining: 13:38 Previous ASSESS Aptitude (FOCUS) - Logical Reasoning Next Whic…" at bounding box center [585, 367] width 1170 height 597
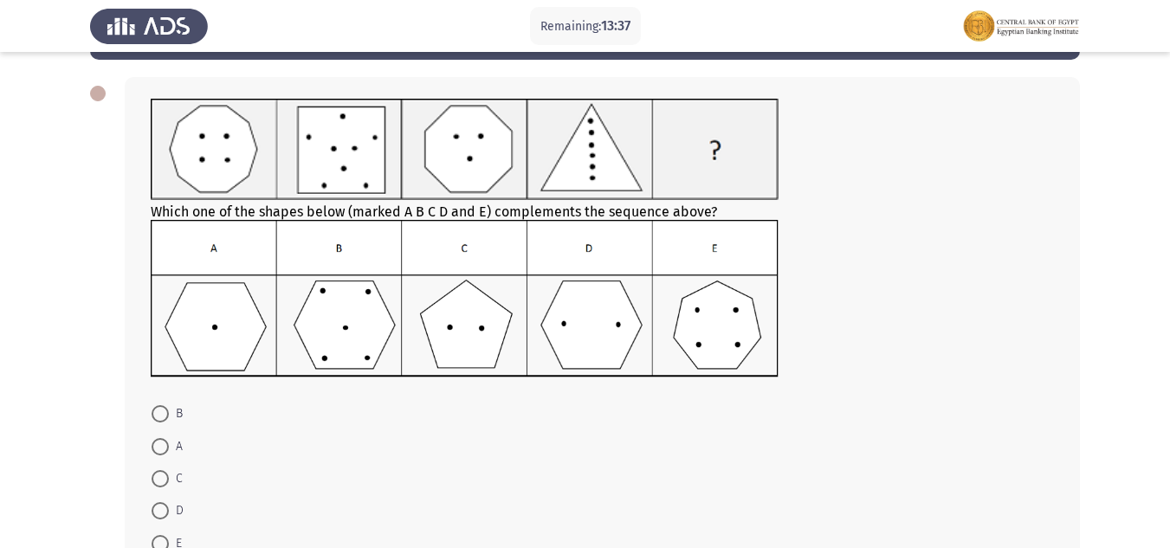
scroll to position [69, 0]
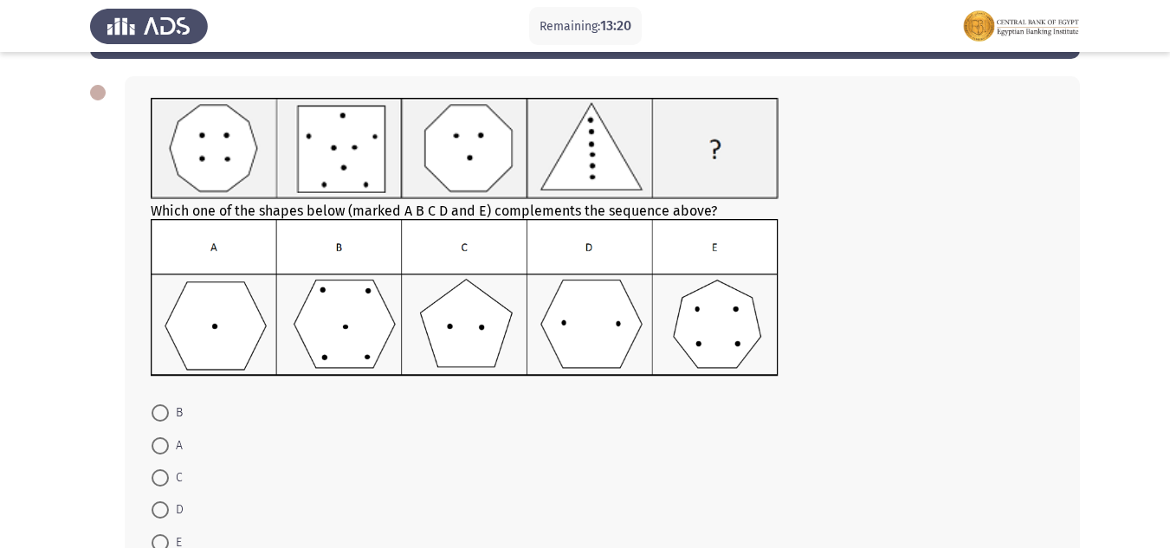
click at [255, 170] on img at bounding box center [465, 148] width 628 height 101
click at [157, 414] on span at bounding box center [160, 412] width 17 height 17
click at [157, 414] on input "B" at bounding box center [160, 412] width 17 height 17
radio input "true"
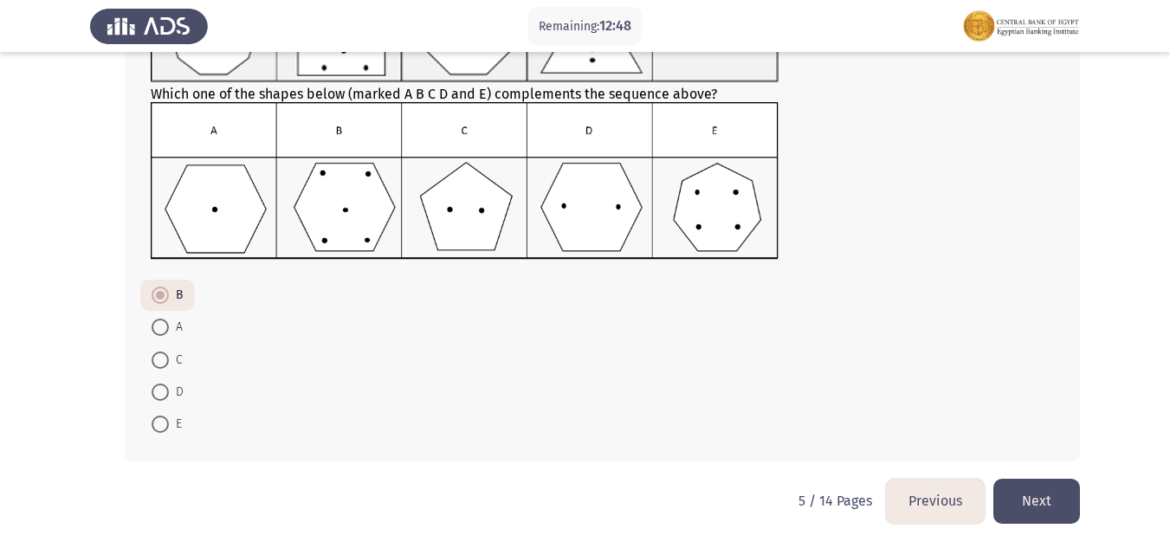
click at [1018, 490] on button "Next" at bounding box center [1036, 501] width 87 height 44
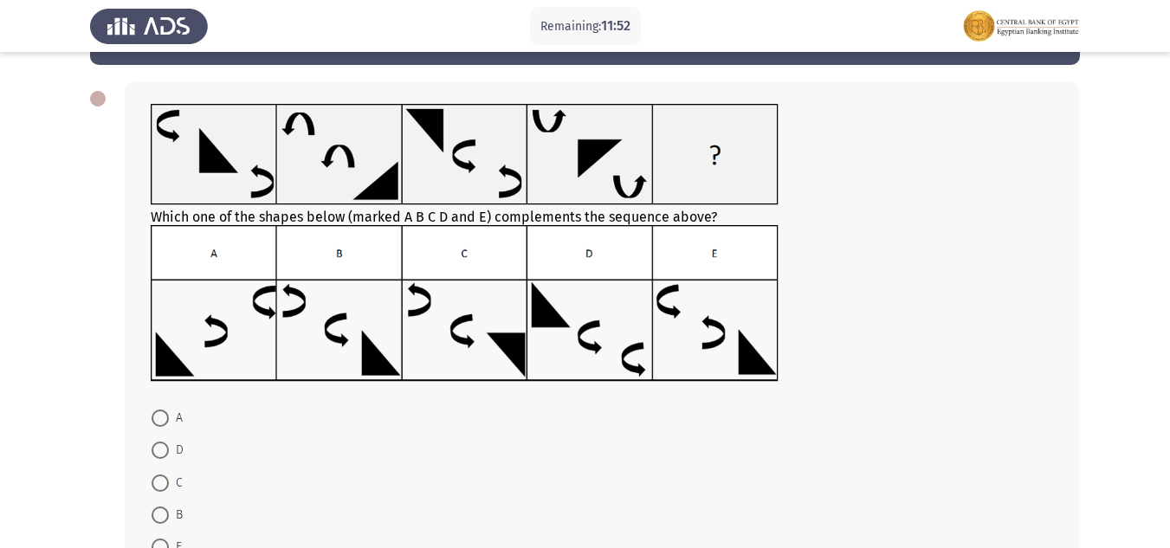
scroll to position [89, 0]
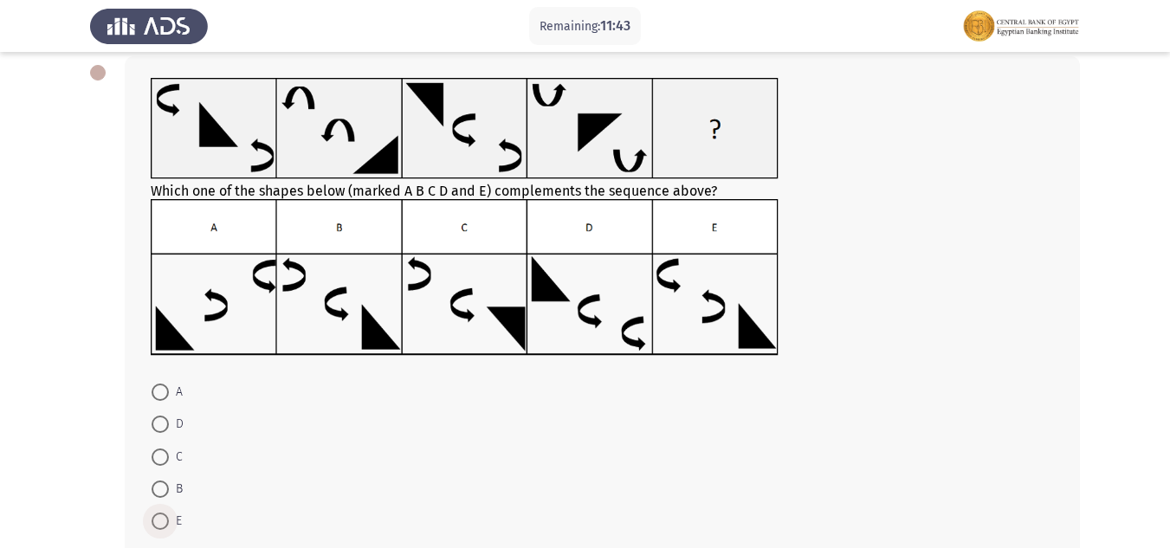
click at [153, 521] on span at bounding box center [160, 521] width 17 height 17
click at [153, 521] on input "E" at bounding box center [160, 521] width 17 height 17
radio input "true"
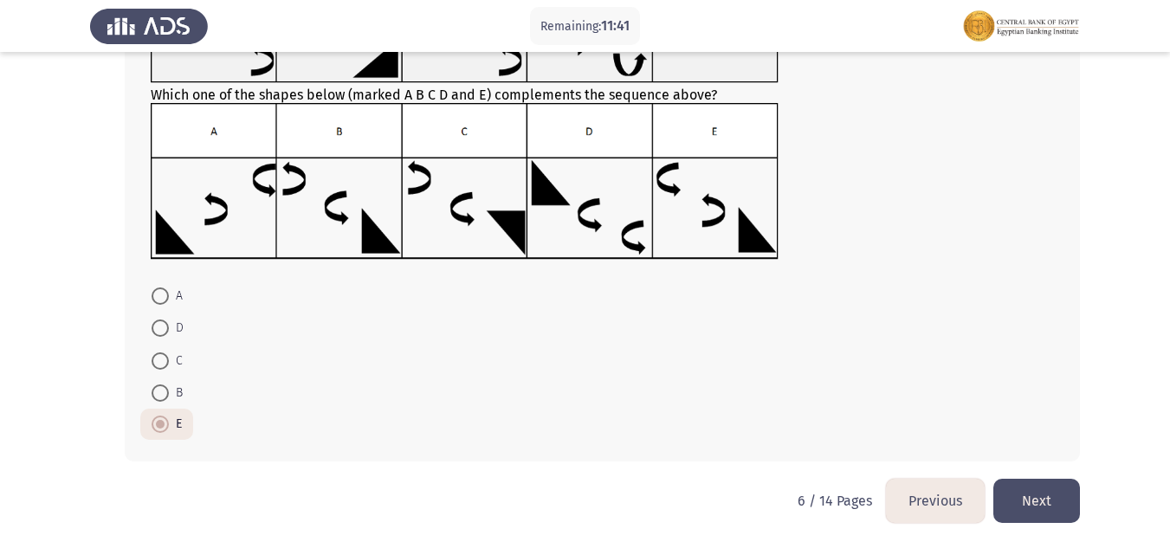
click at [1029, 499] on button "Next" at bounding box center [1036, 501] width 87 height 44
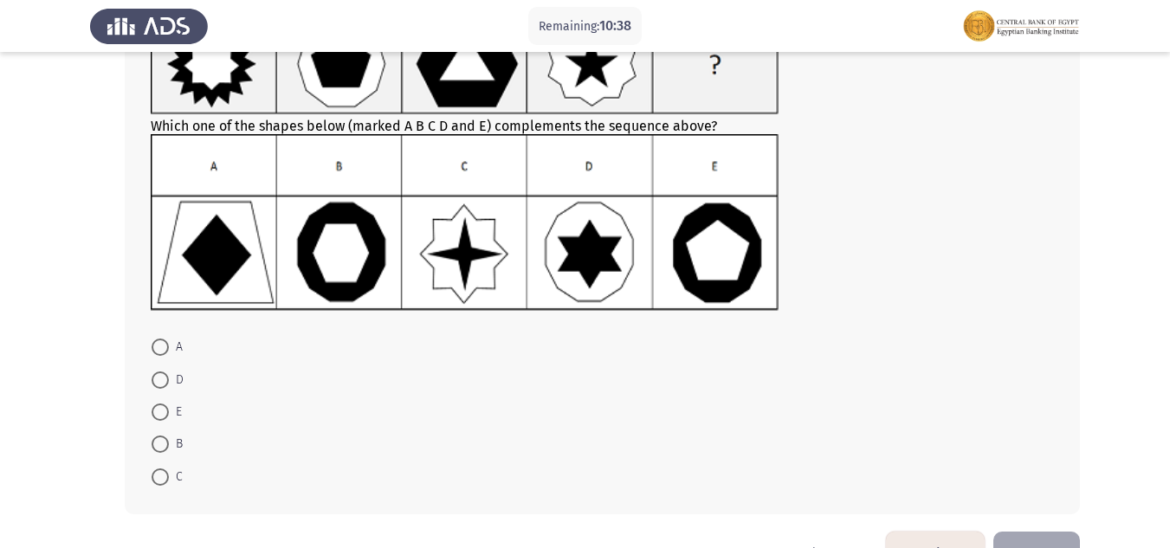
scroll to position [154, 0]
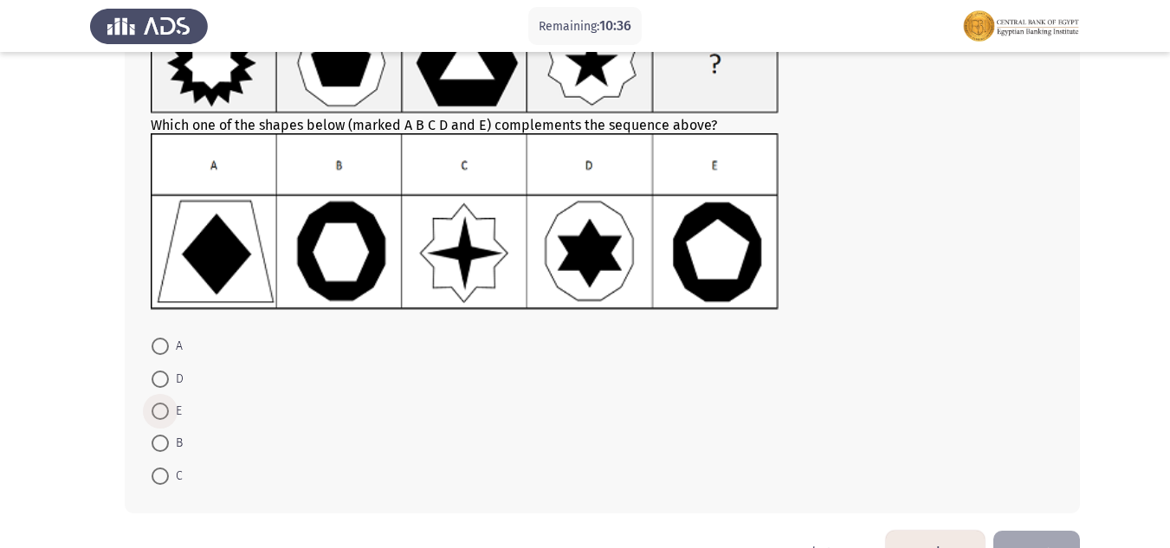
click at [154, 413] on span at bounding box center [160, 411] width 17 height 17
click at [154, 413] on input "E" at bounding box center [160, 411] width 17 height 17
radio input "true"
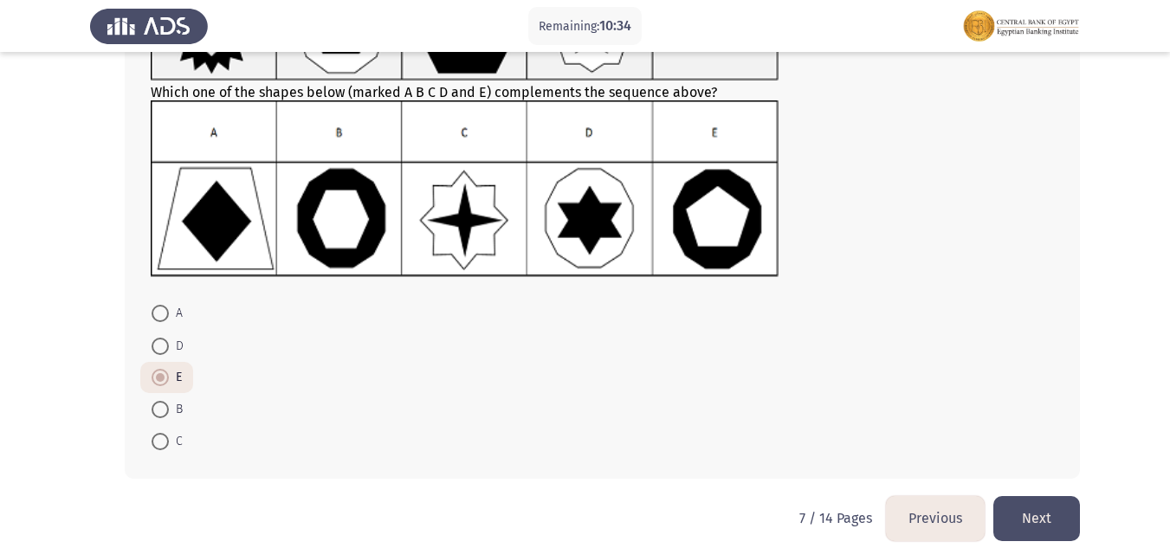
scroll to position [204, 0]
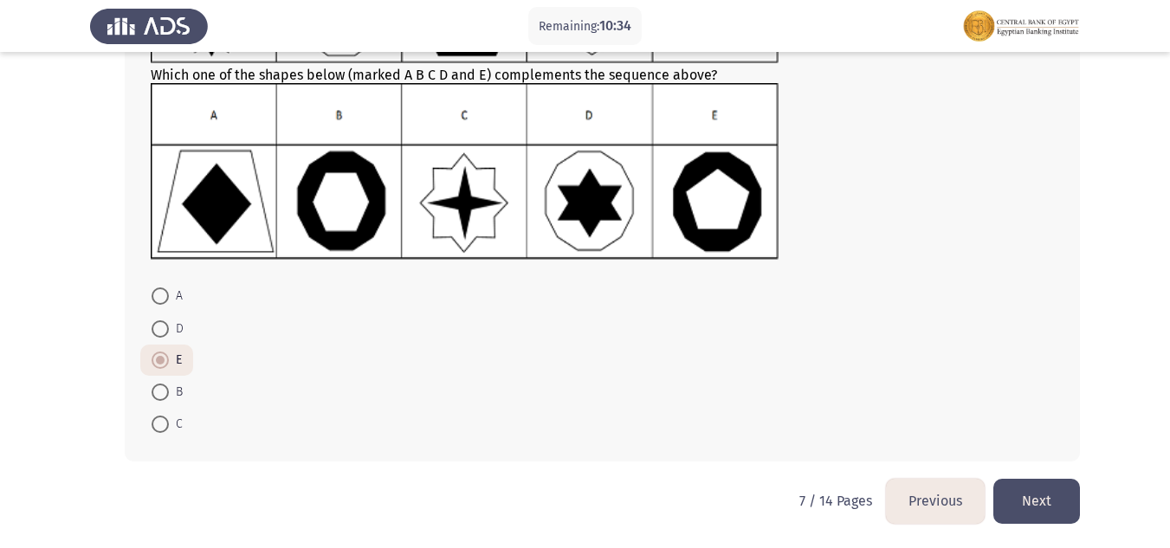
click at [1030, 507] on button "Next" at bounding box center [1036, 501] width 87 height 44
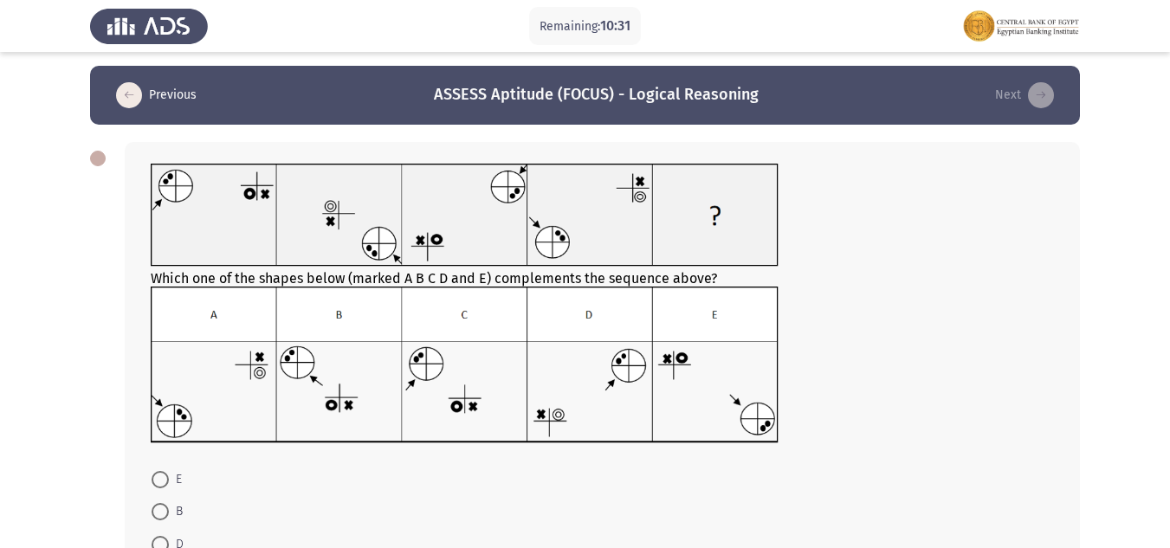
scroll to position [0, 0]
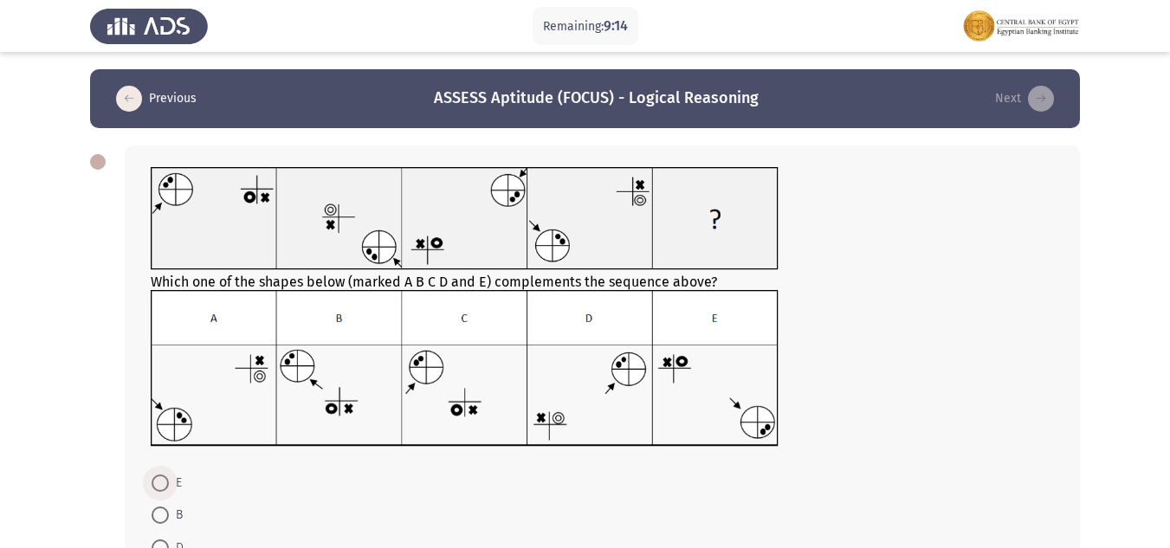
click at [165, 480] on span at bounding box center [160, 482] width 17 height 17
click at [165, 480] on input "E" at bounding box center [160, 482] width 17 height 17
radio input "true"
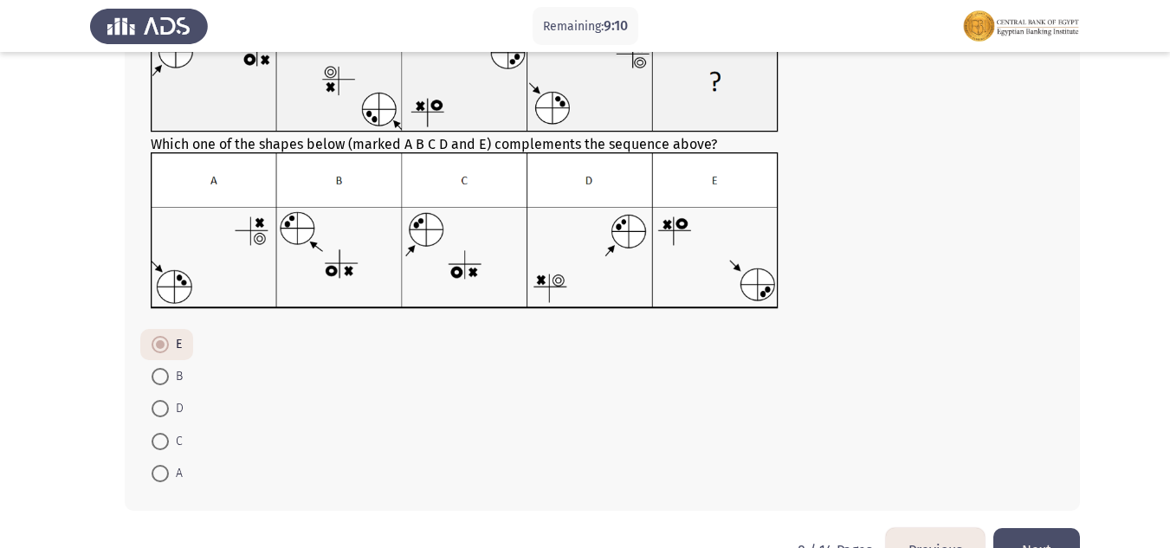
click at [1033, 545] on button "Next" at bounding box center [1036, 550] width 87 height 44
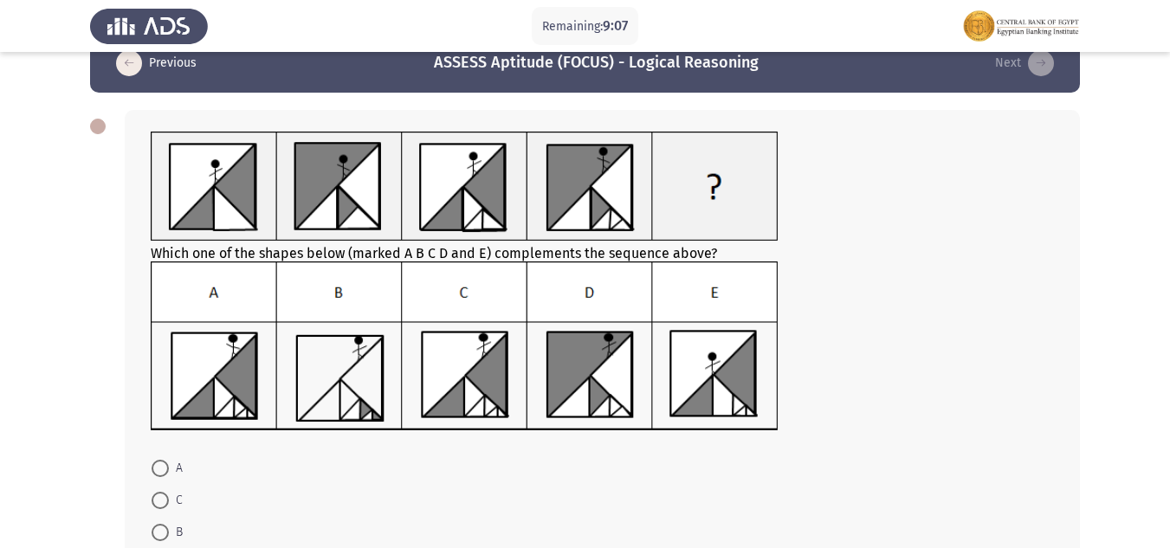
scroll to position [34, 0]
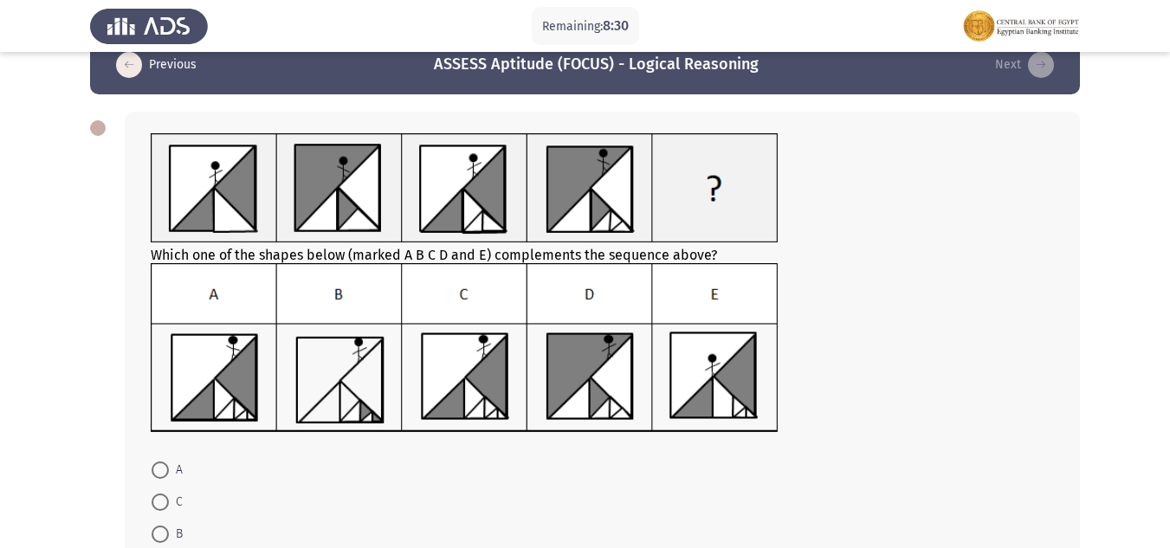
click at [164, 535] on span at bounding box center [160, 534] width 17 height 17
click at [164, 535] on input "B" at bounding box center [160, 534] width 17 height 17
radio input "true"
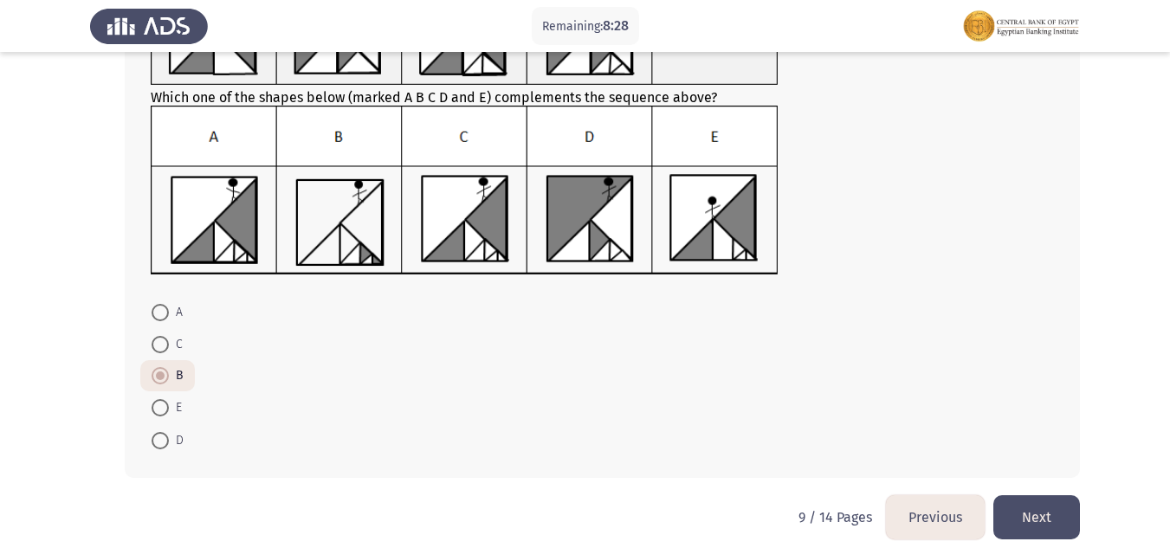
scroll to position [208, 0]
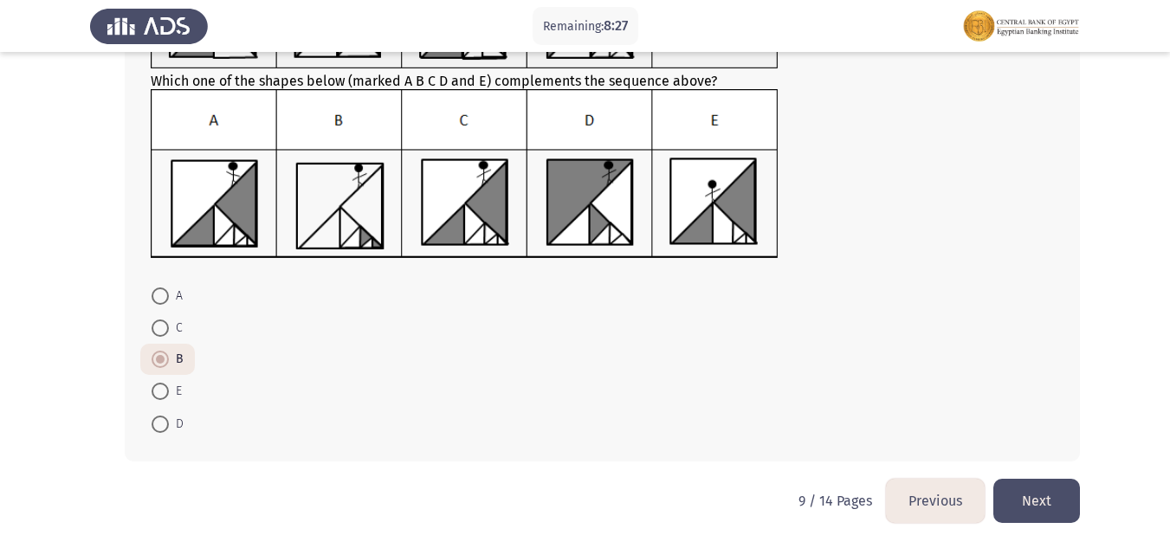
click at [1052, 507] on button "Next" at bounding box center [1036, 501] width 87 height 44
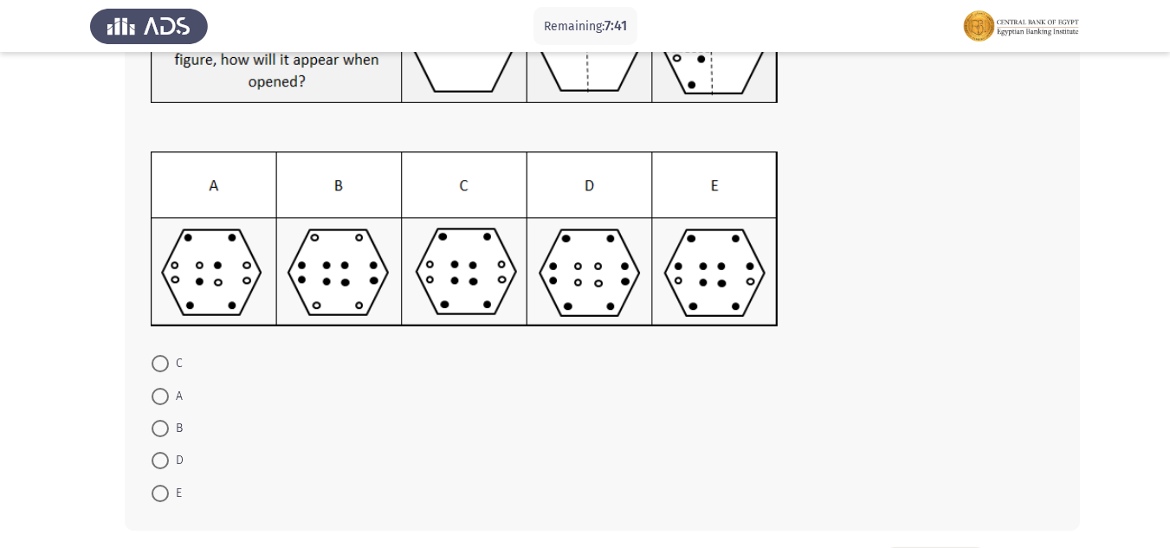
scroll to position [175, 0]
click at [170, 392] on span "A" at bounding box center [176, 394] width 14 height 21
click at [169, 392] on input "A" at bounding box center [160, 394] width 17 height 17
radio input "true"
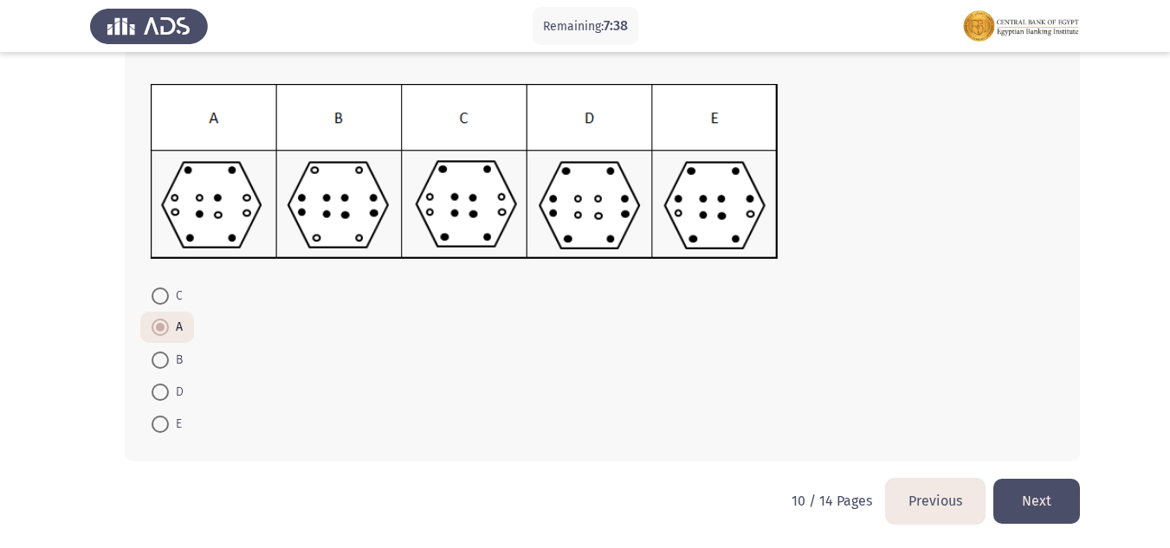
click at [1043, 520] on button "Next" at bounding box center [1036, 501] width 87 height 44
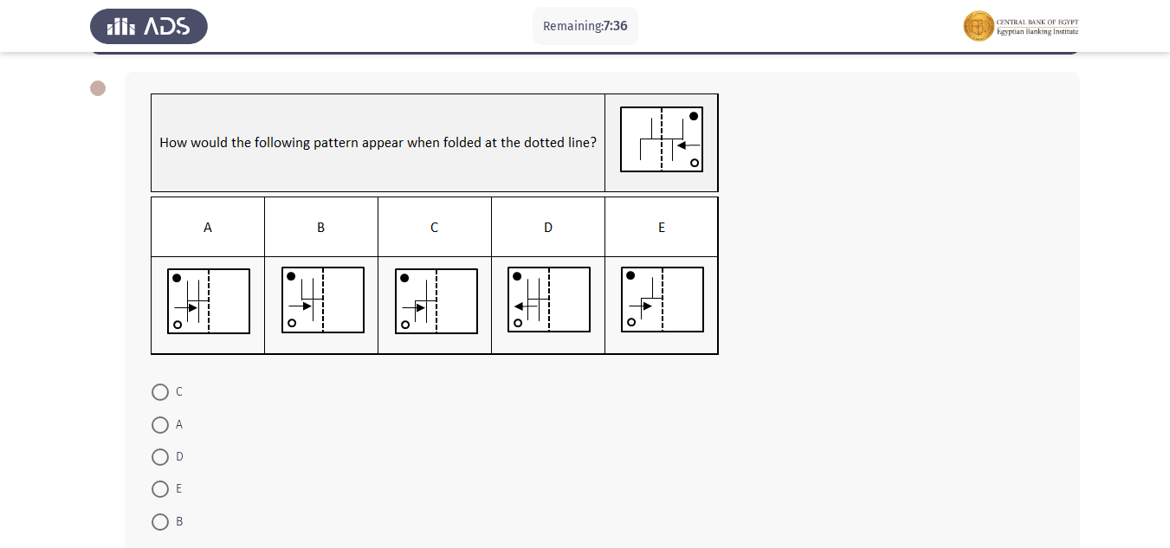
scroll to position [77, 0]
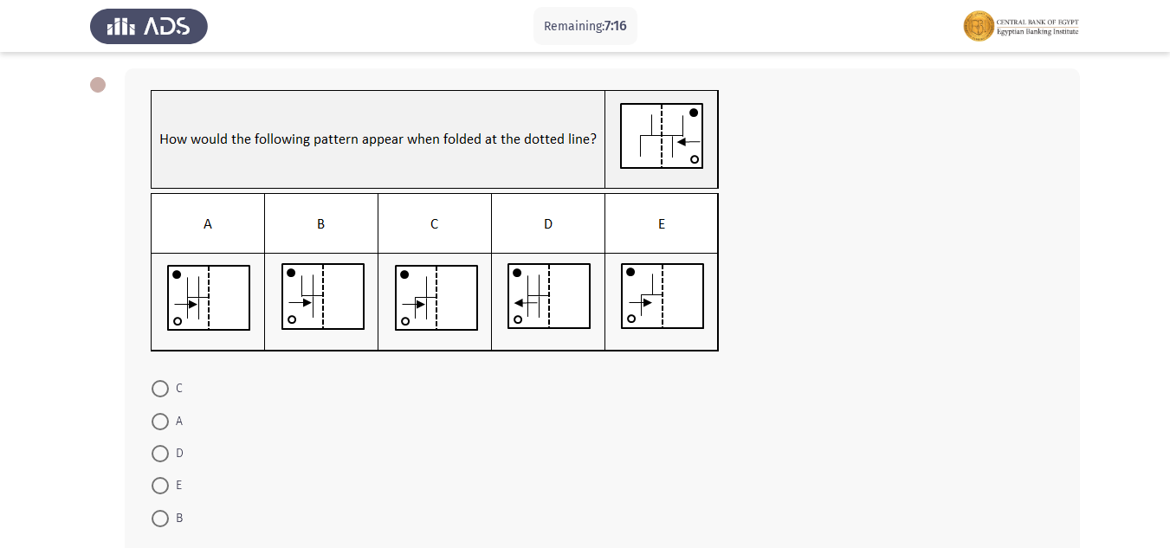
click at [164, 489] on span at bounding box center [160, 485] width 17 height 17
click at [164, 489] on input "E" at bounding box center [160, 485] width 17 height 17
radio input "true"
click at [159, 423] on span at bounding box center [160, 421] width 17 height 17
click at [159, 423] on input "A" at bounding box center [160, 421] width 17 height 17
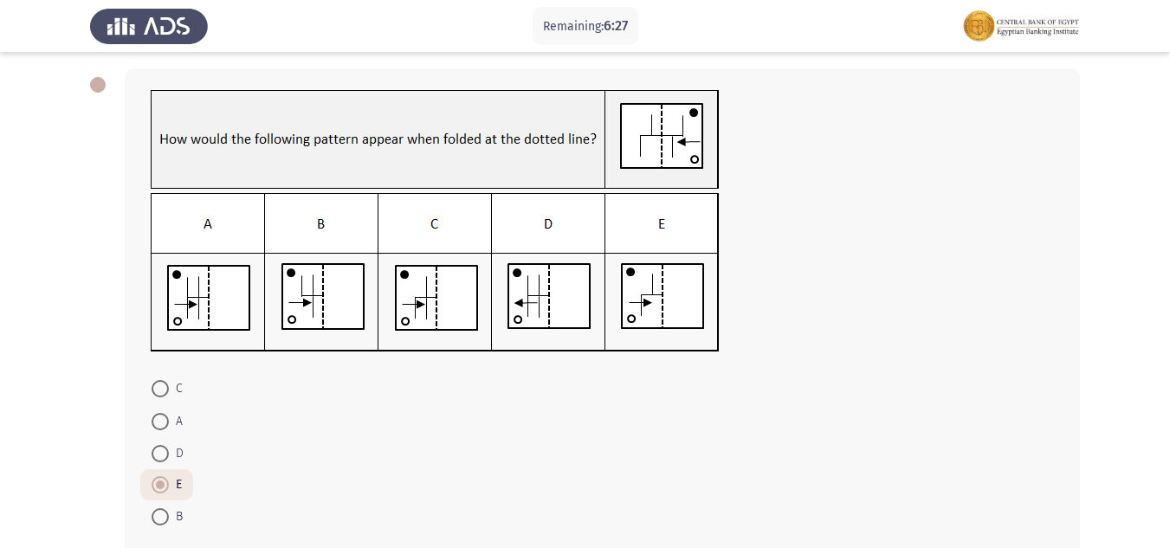
radio input "true"
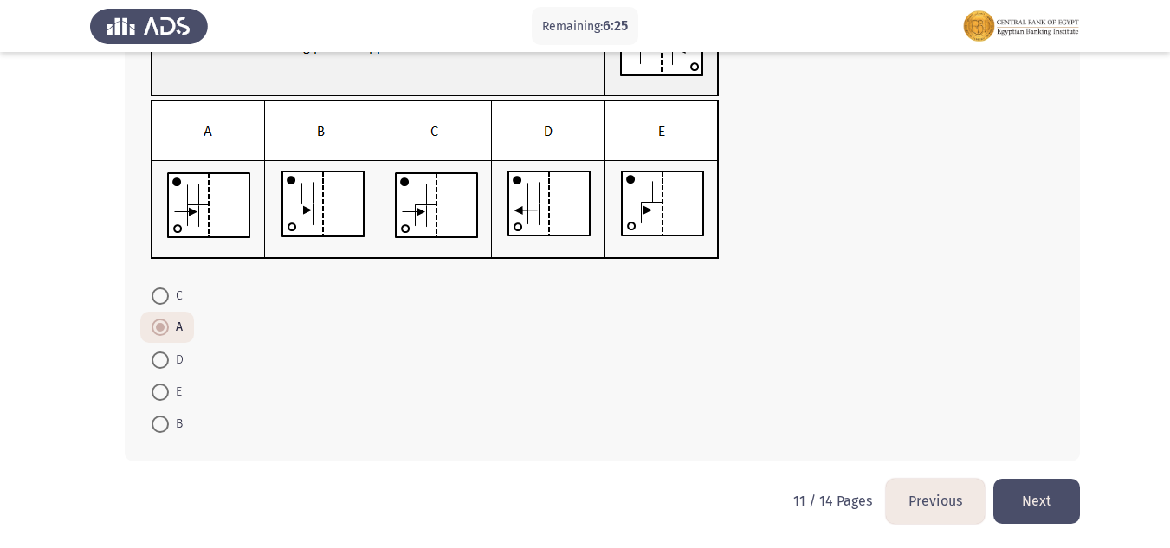
click at [1035, 512] on button "Next" at bounding box center [1036, 501] width 87 height 44
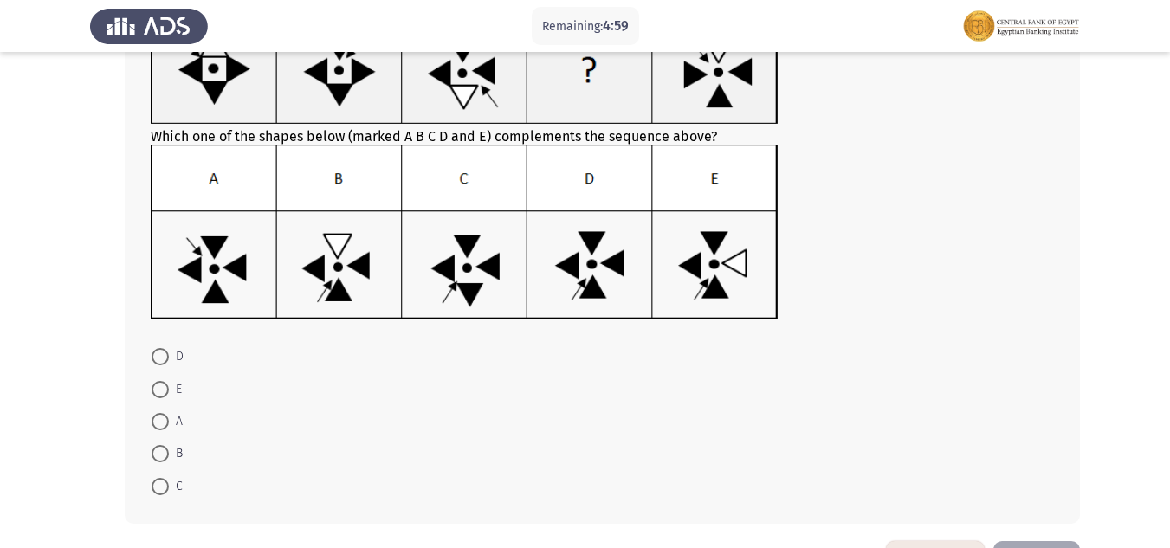
scroll to position [156, 0]
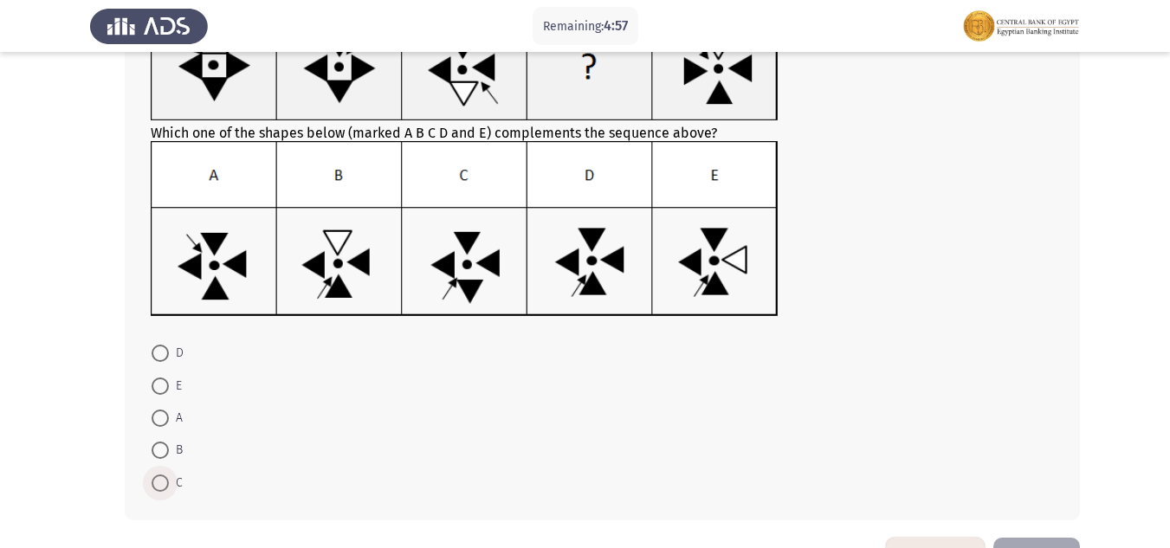
drag, startPoint x: 161, startPoint y: 484, endPoint x: 520, endPoint y: 440, distance: 362.0
click at [166, 484] on span at bounding box center [160, 482] width 17 height 17
click at [166, 484] on input "C" at bounding box center [160, 482] width 17 height 17
radio input "true"
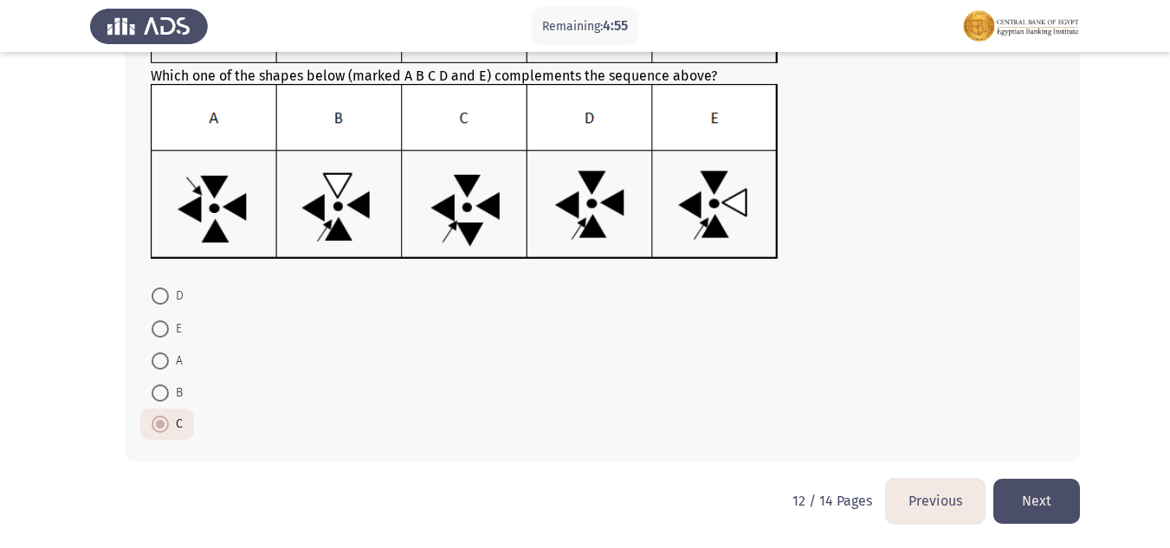
click at [1052, 507] on button "Next" at bounding box center [1036, 501] width 87 height 44
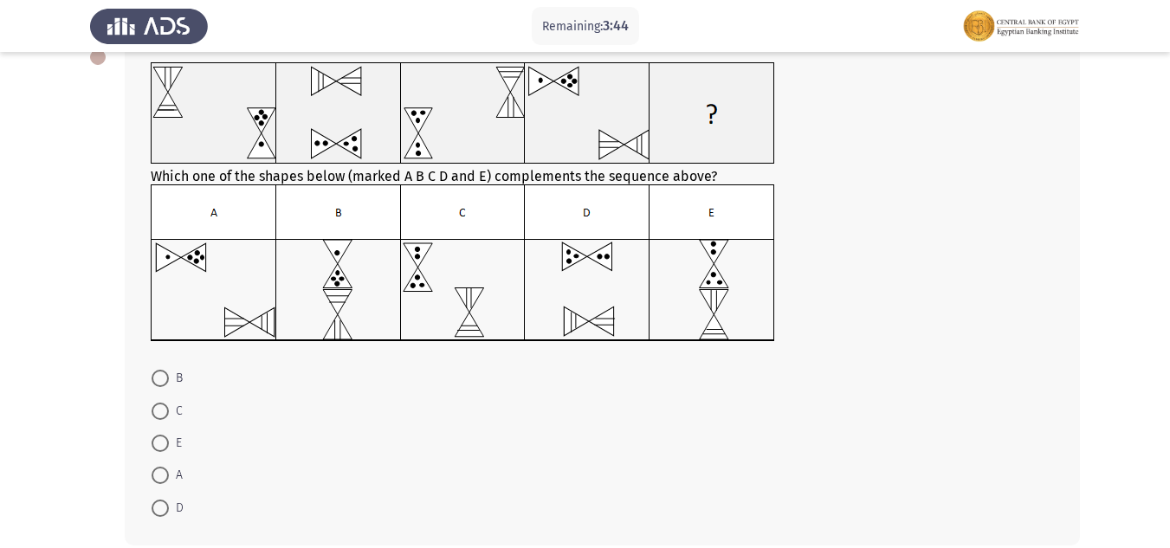
scroll to position [171, 0]
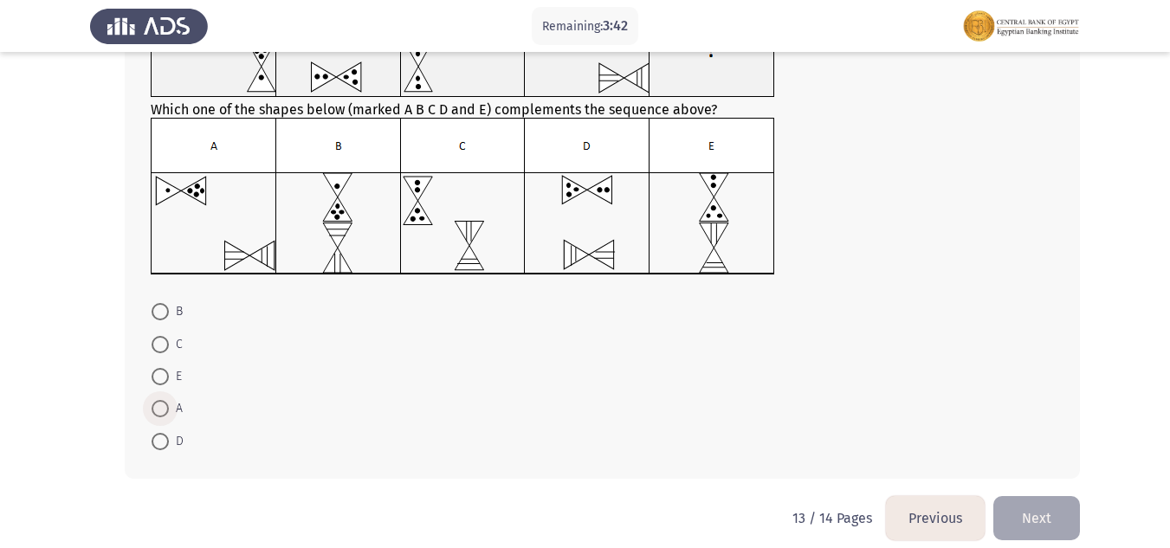
click at [158, 405] on span at bounding box center [160, 408] width 17 height 17
click at [158, 405] on input "A" at bounding box center [160, 408] width 17 height 17
radio input "true"
click at [1042, 513] on button "Next" at bounding box center [1036, 516] width 87 height 44
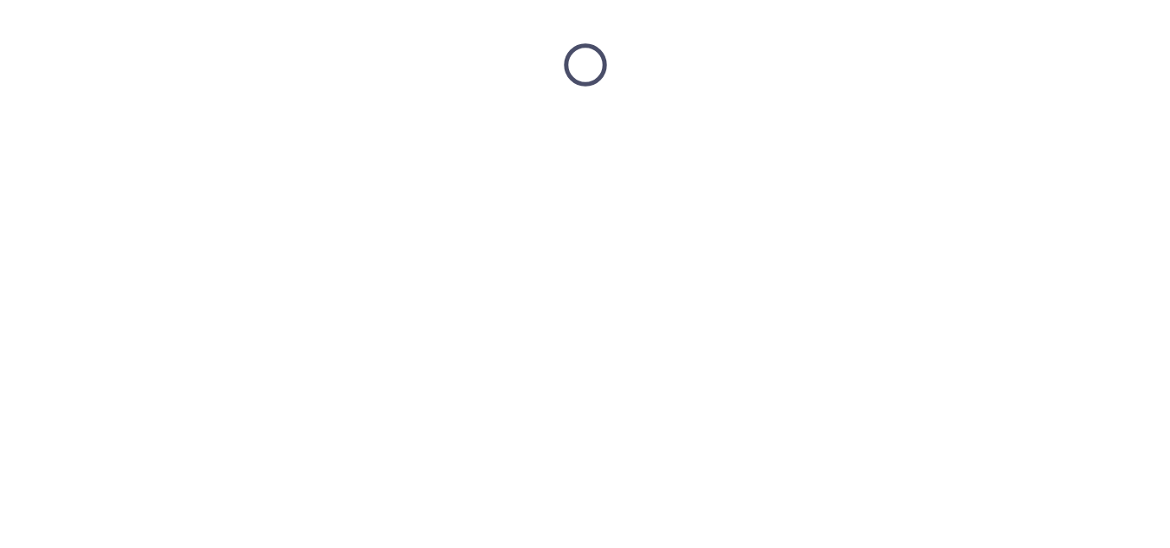
scroll to position [0, 0]
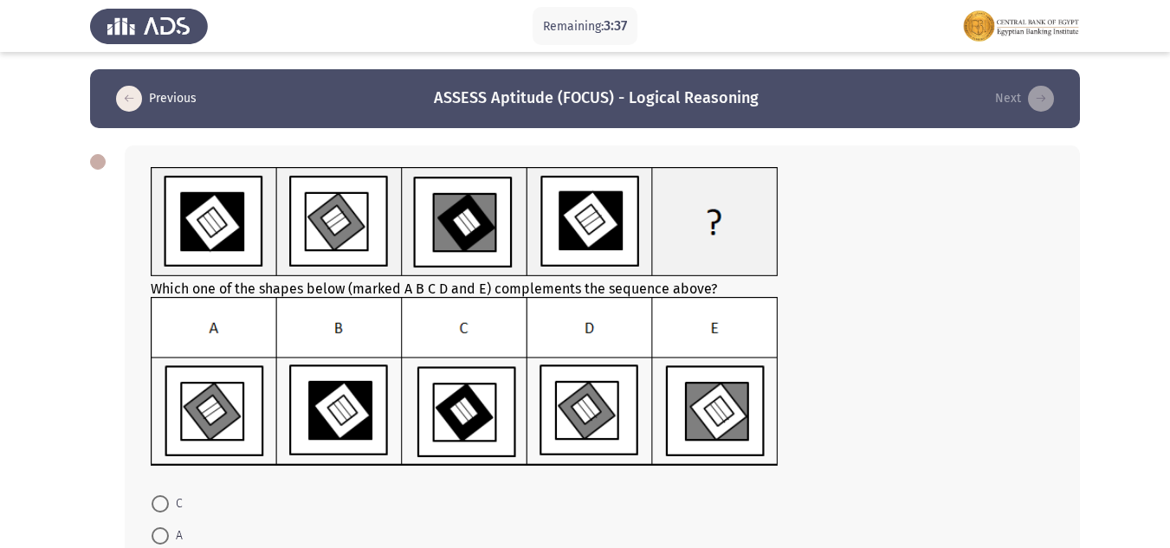
click at [924, 264] on div at bounding box center [602, 223] width 903 height 113
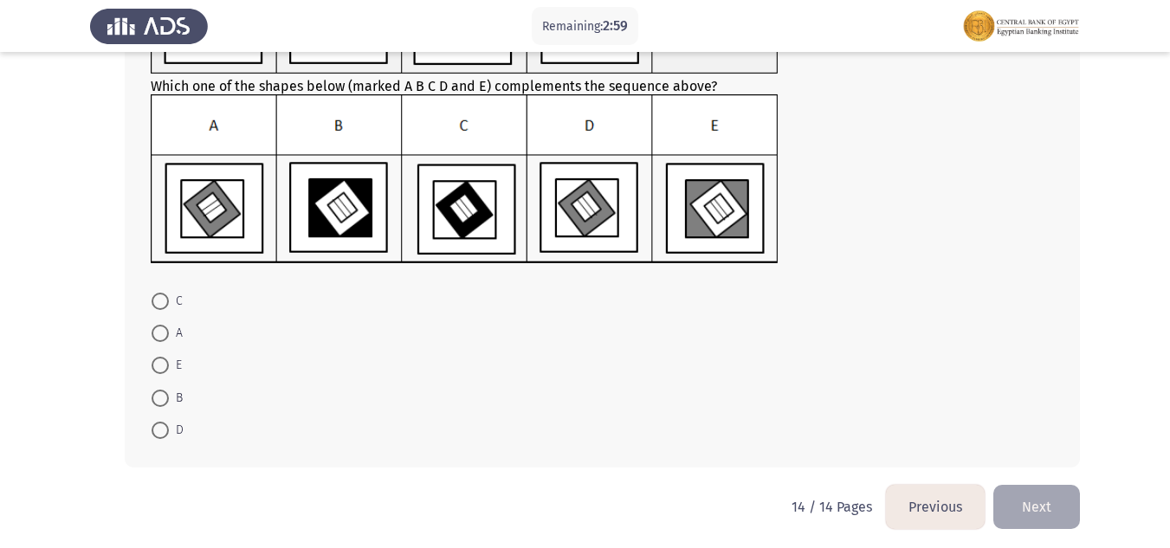
scroll to position [209, 0]
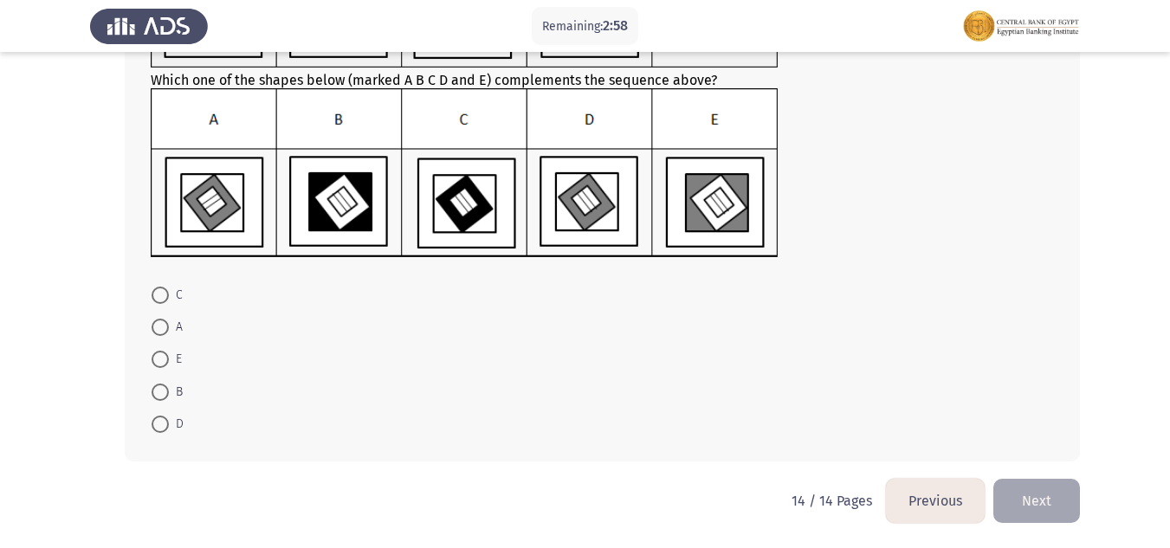
click at [166, 425] on span at bounding box center [160, 424] width 17 height 17
click at [166, 425] on input "D" at bounding box center [160, 424] width 17 height 17
radio input "true"
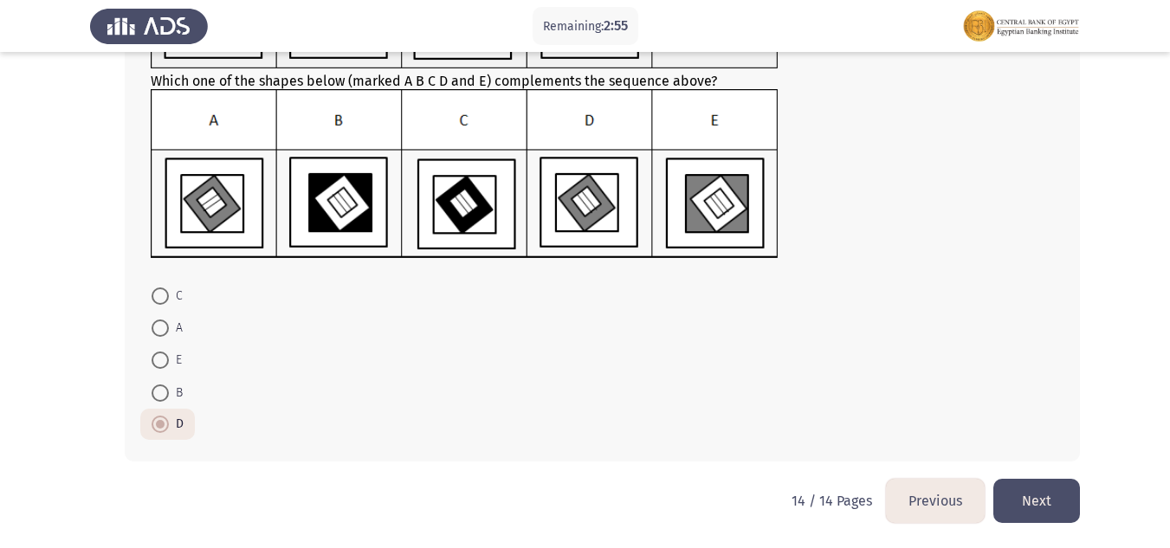
click at [948, 500] on button "Previous" at bounding box center [935, 501] width 99 height 44
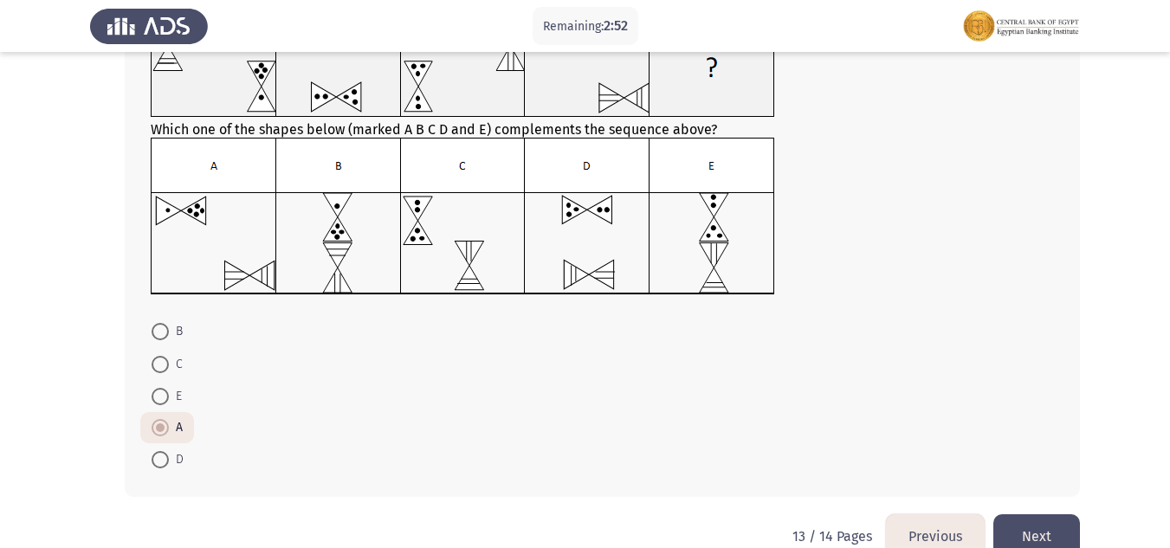
scroll to position [173, 0]
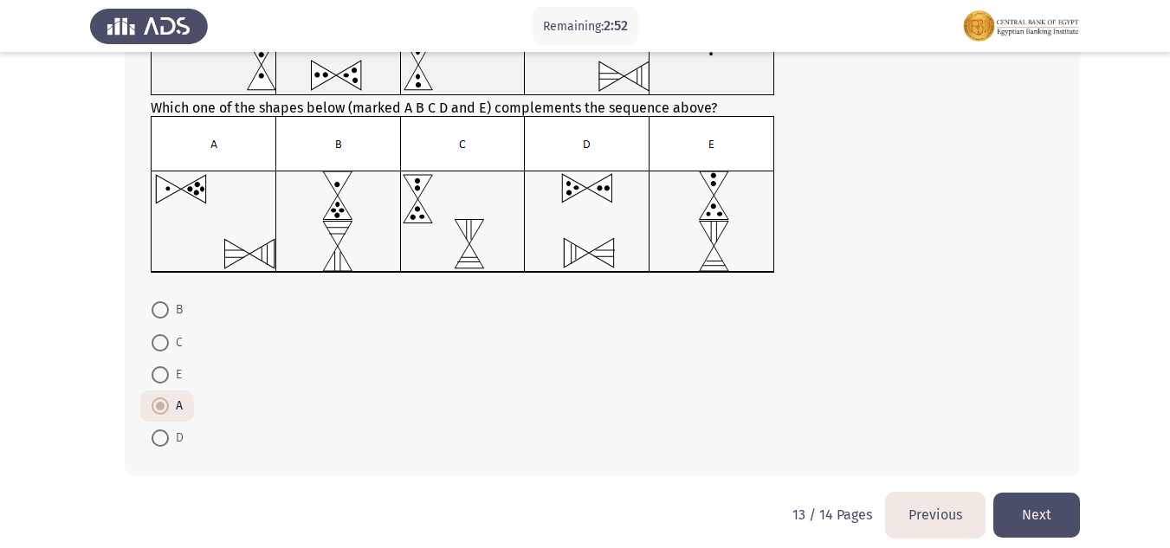
click at [917, 517] on button "Previous" at bounding box center [935, 515] width 99 height 44
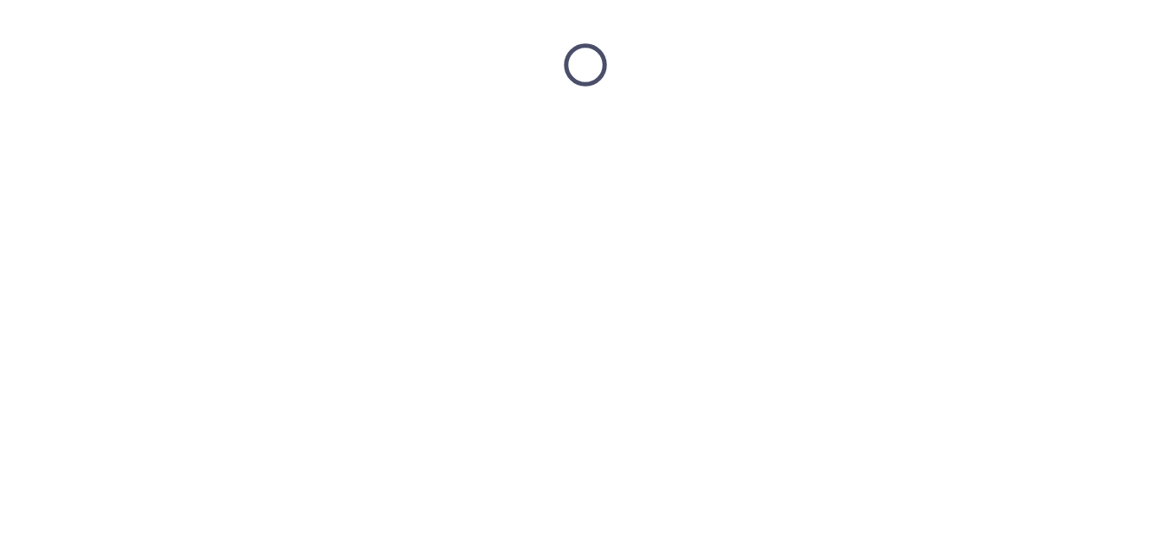
scroll to position [0, 0]
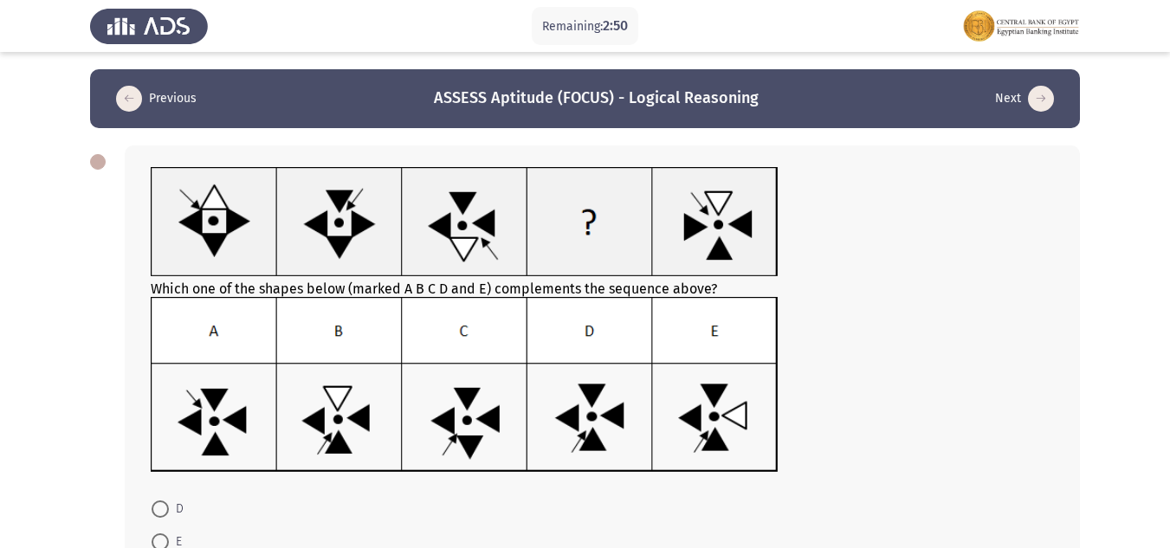
drag, startPoint x: 1165, startPoint y: 302, endPoint x: 1175, endPoint y: 338, distance: 37.0
click at [1169, 334] on html "Remaining: 2:50 Previous ASSESS Aptitude (FOCUS) - Logical Reasoning Next Which…" at bounding box center [585, 380] width 1170 height 761
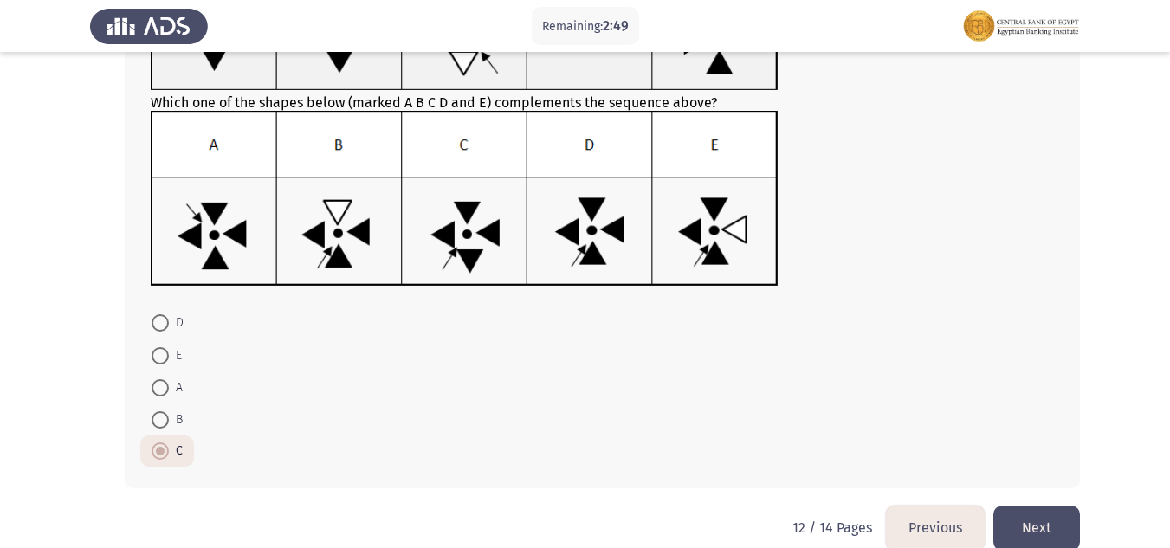
scroll to position [188, 0]
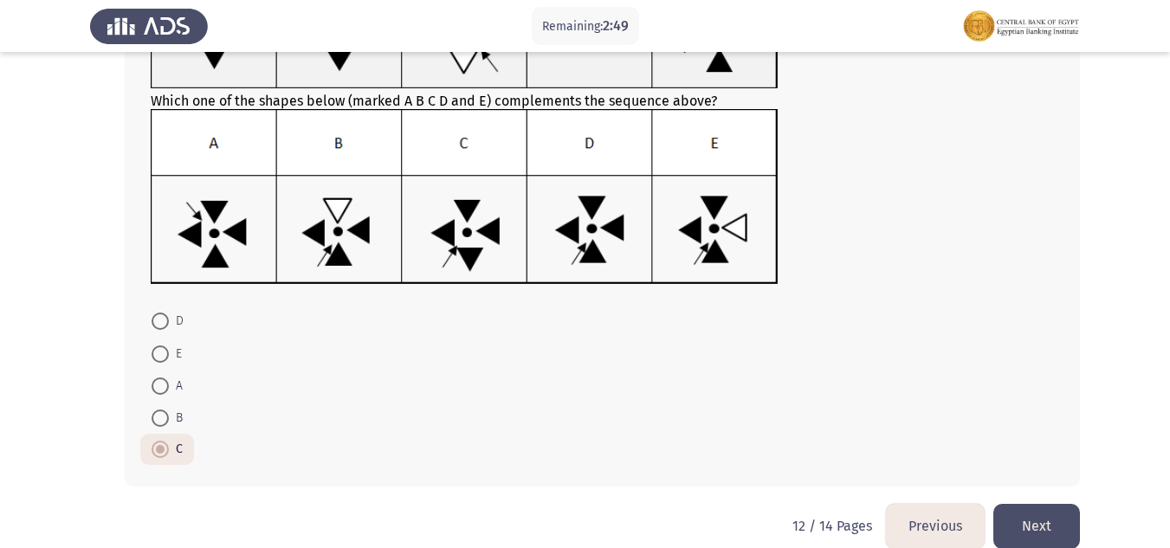
click at [945, 525] on button "Previous" at bounding box center [935, 526] width 99 height 44
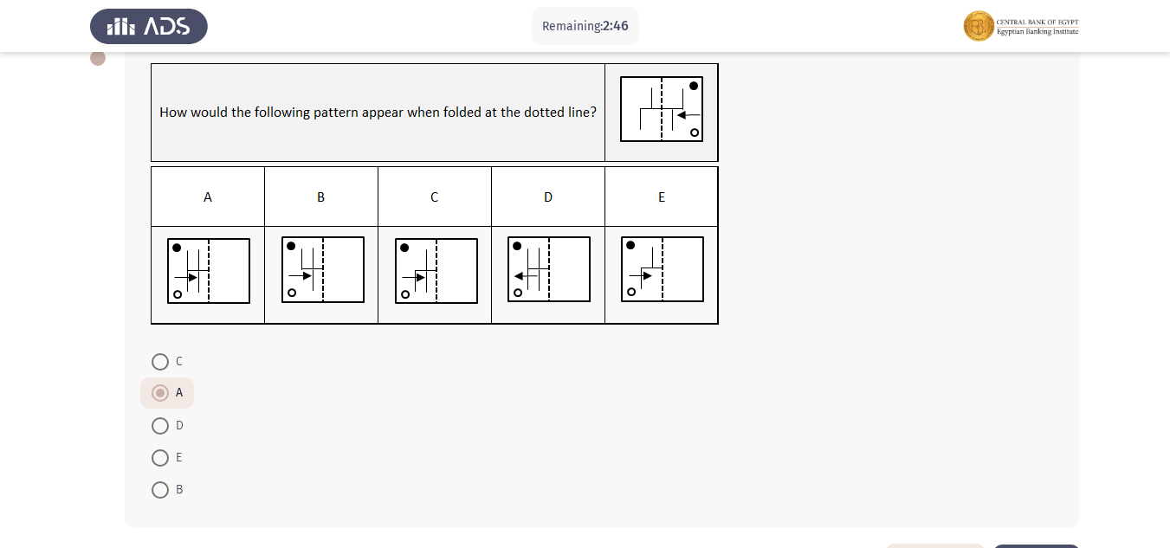
scroll to position [132, 0]
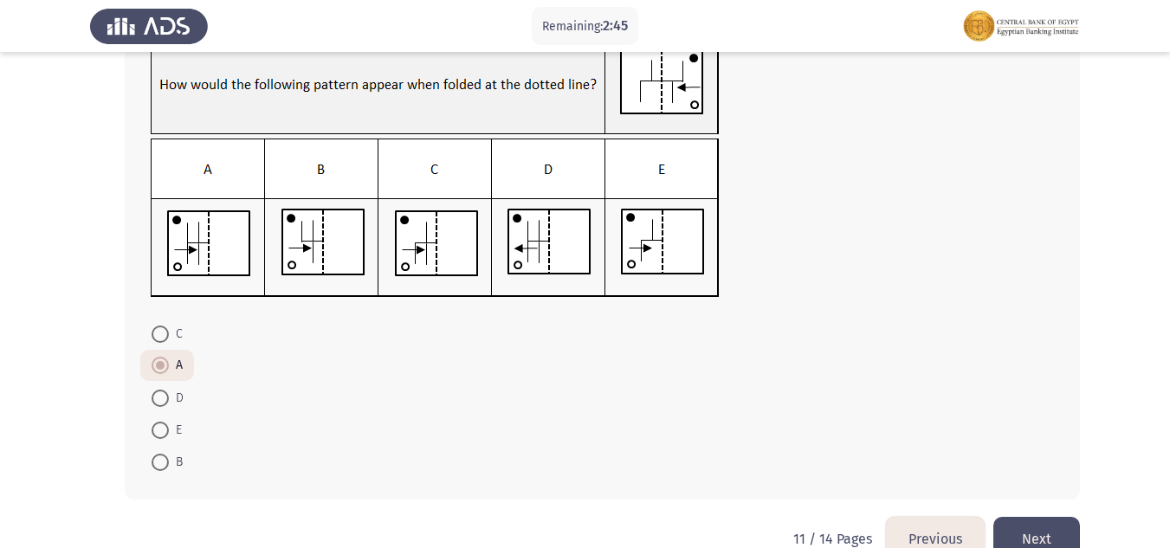
click at [926, 536] on button "Previous" at bounding box center [935, 539] width 99 height 44
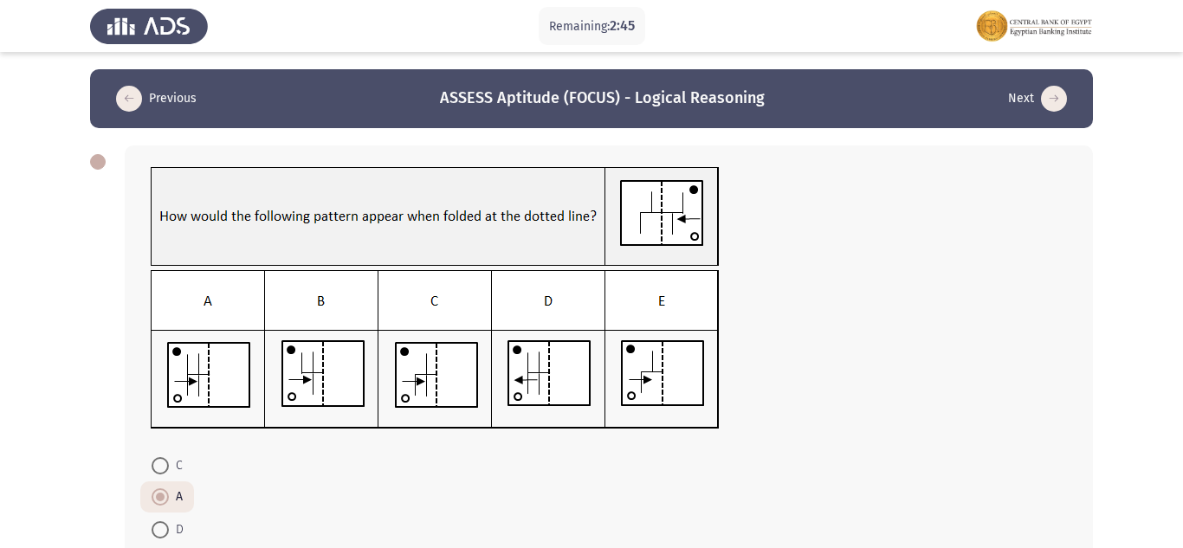
click at [926, 536] on html "Remaining: 2:45 Previous ASSESS Aptitude (FOCUS) - Logical Reasoning Next C A D…" at bounding box center [591, 359] width 1183 height 718
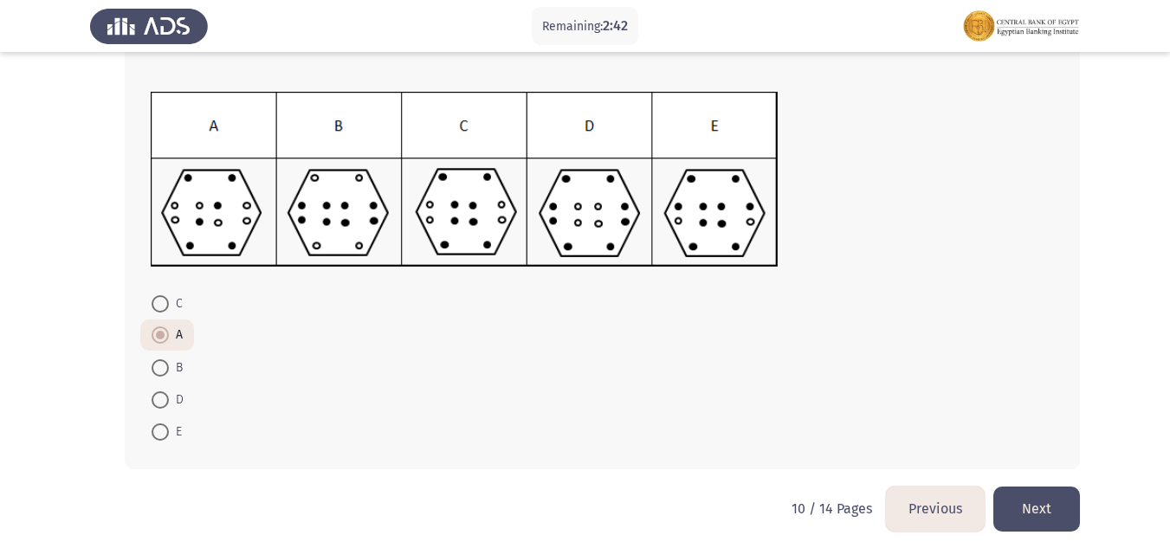
scroll to position [241, 0]
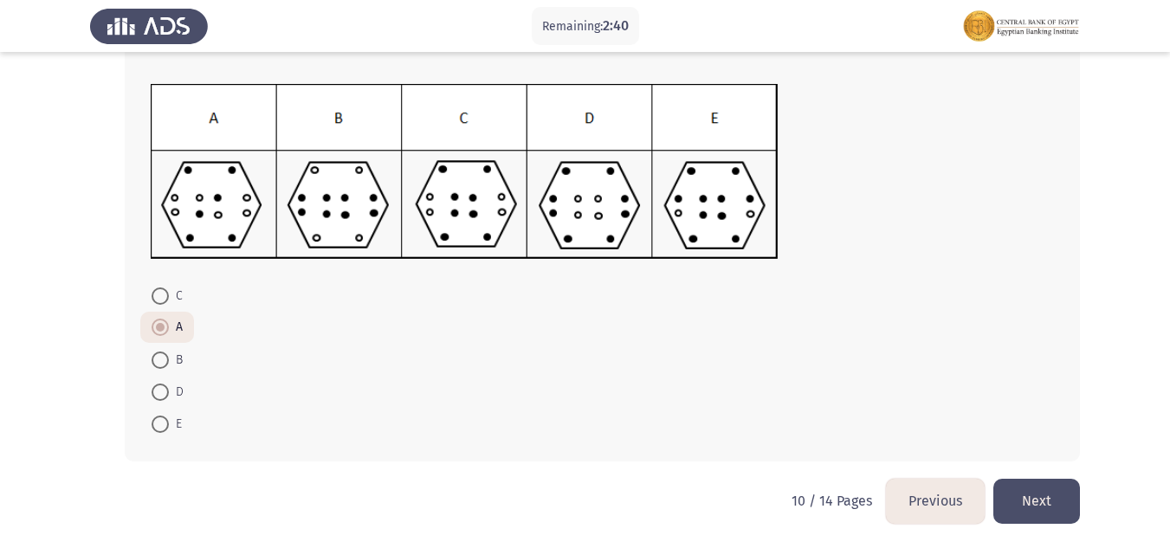
click at [923, 502] on button "Previous" at bounding box center [935, 501] width 99 height 44
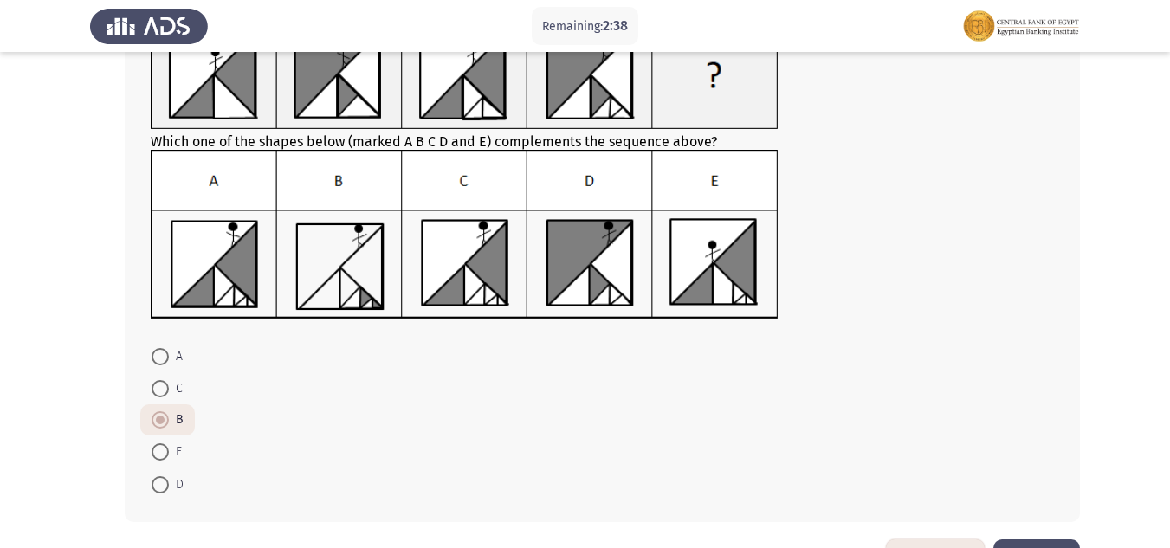
scroll to position [208, 0]
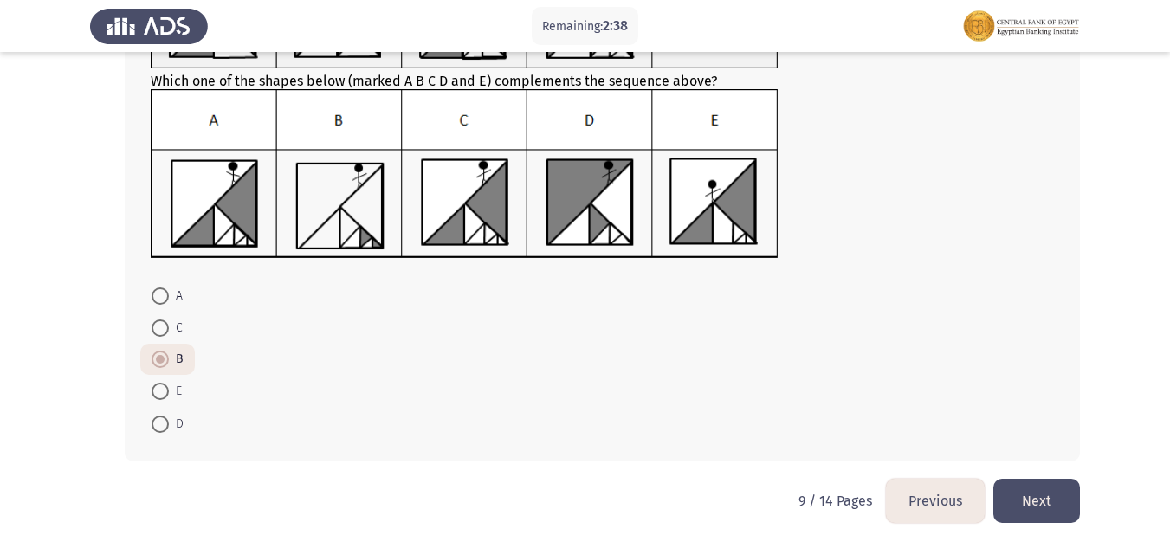
click at [922, 502] on button "Previous" at bounding box center [935, 501] width 99 height 44
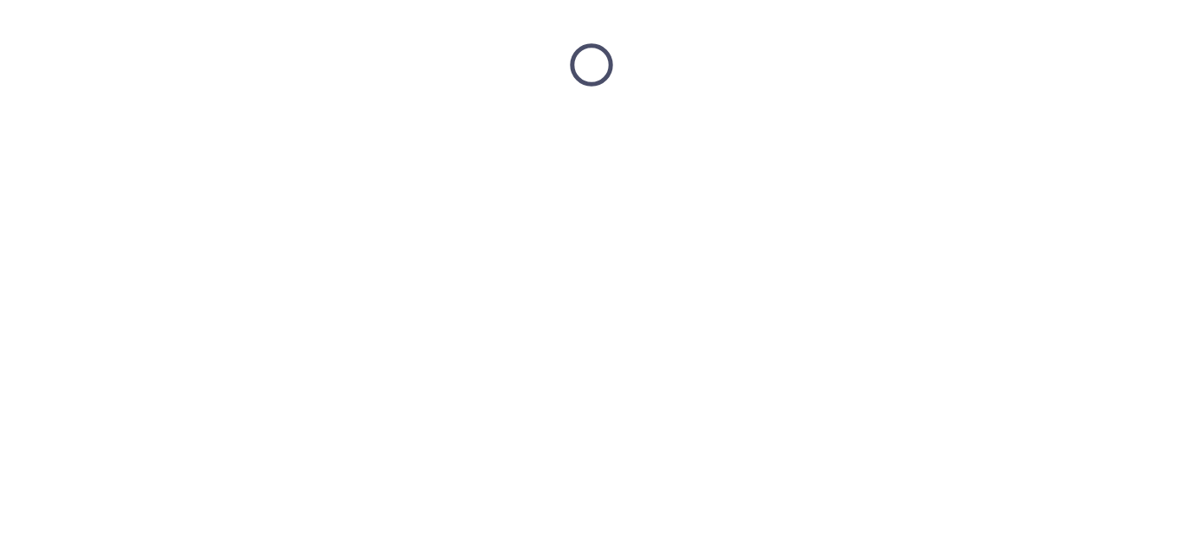
click at [922, 130] on html at bounding box center [591, 65] width 1183 height 130
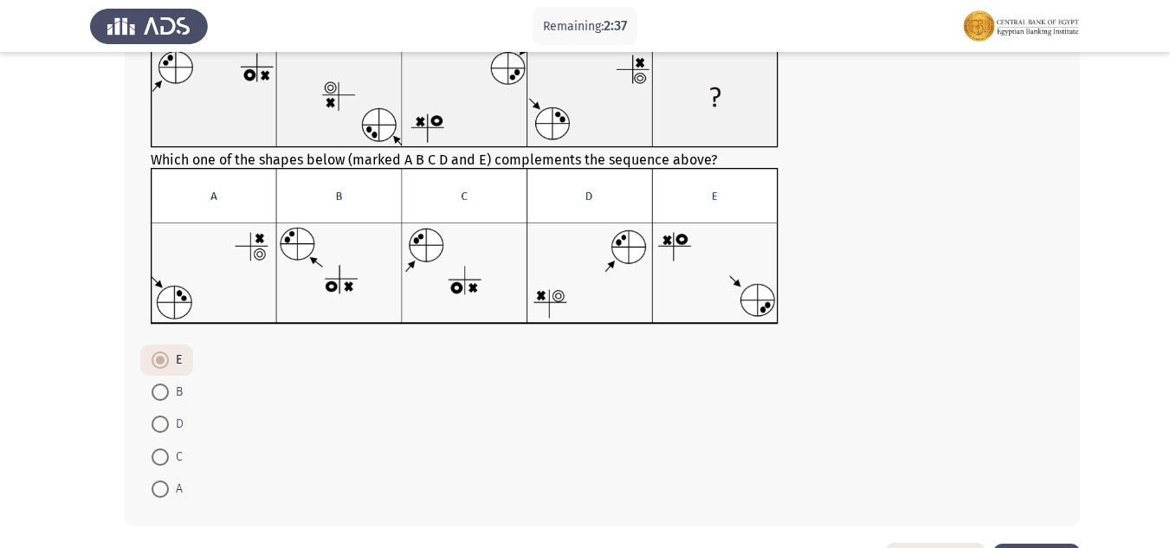
scroll to position [187, 0]
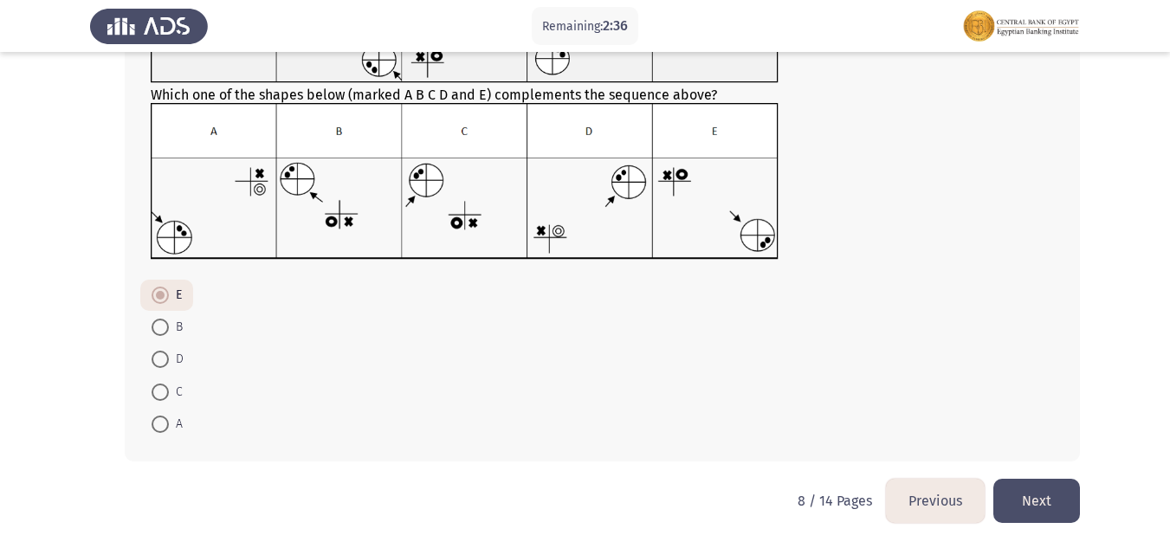
click at [947, 494] on button "Previous" at bounding box center [935, 501] width 99 height 44
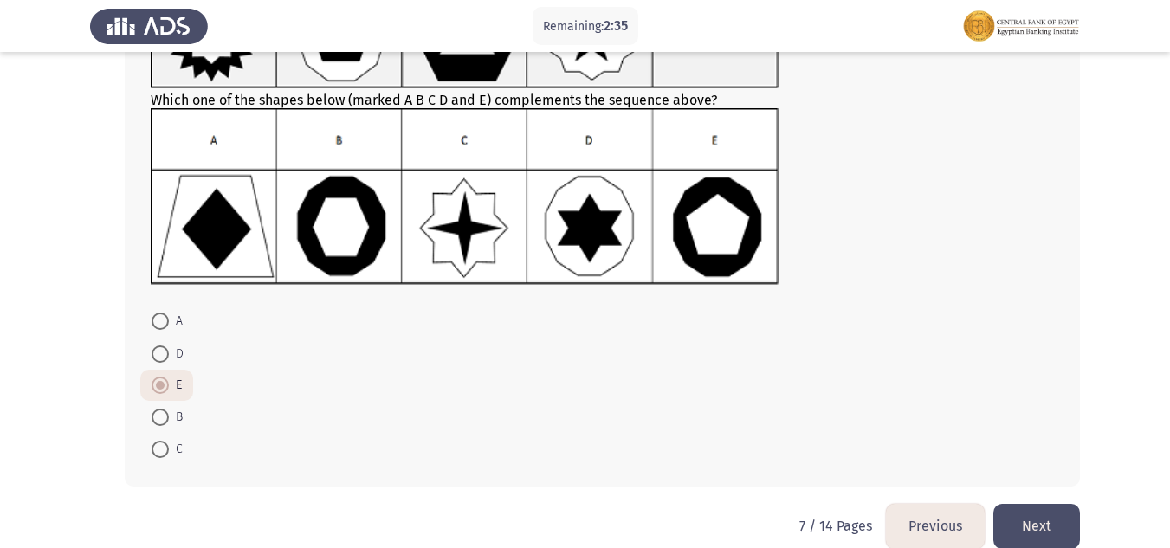
scroll to position [204, 0]
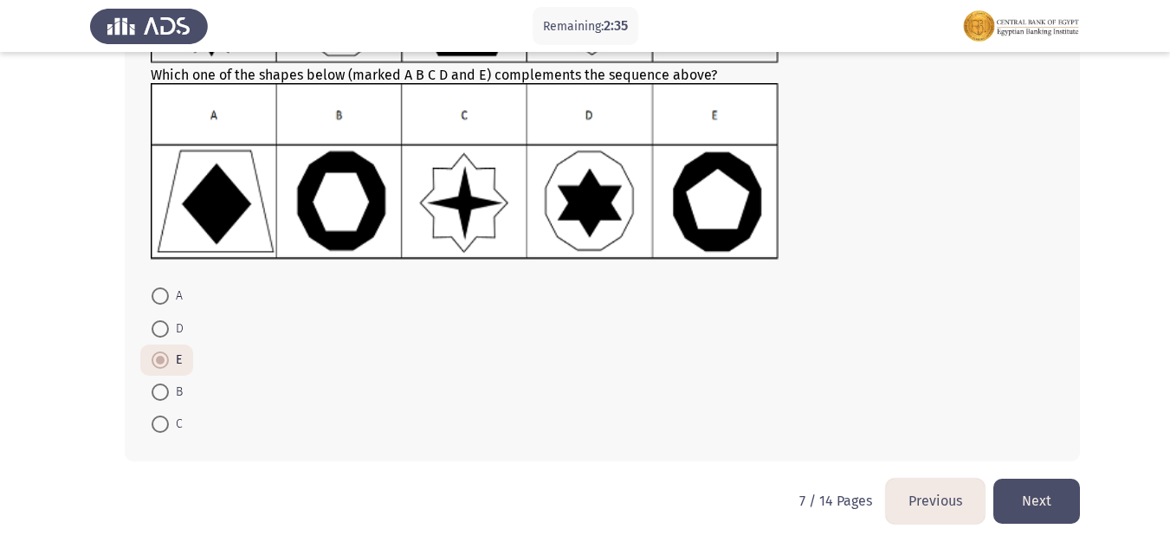
click at [923, 496] on button "Previous" at bounding box center [935, 501] width 99 height 44
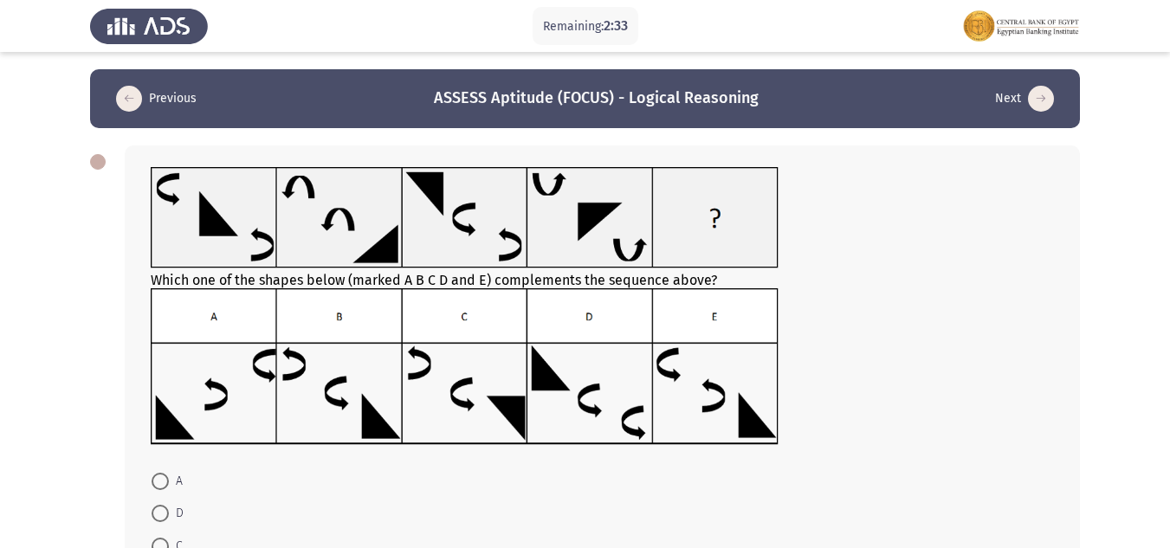
scroll to position [185, 0]
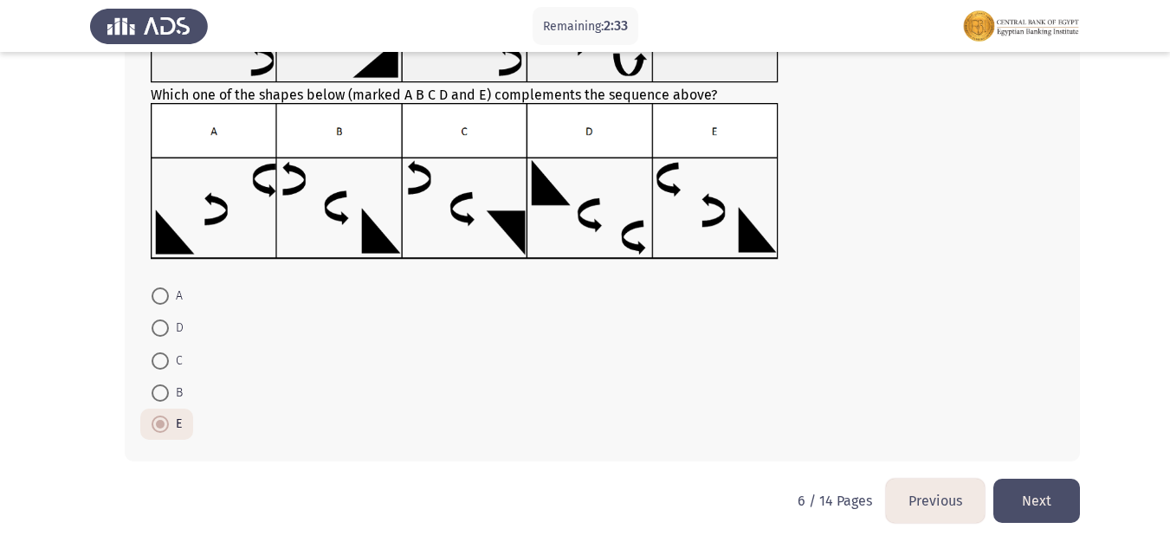
click at [916, 494] on button "Previous" at bounding box center [935, 501] width 99 height 44
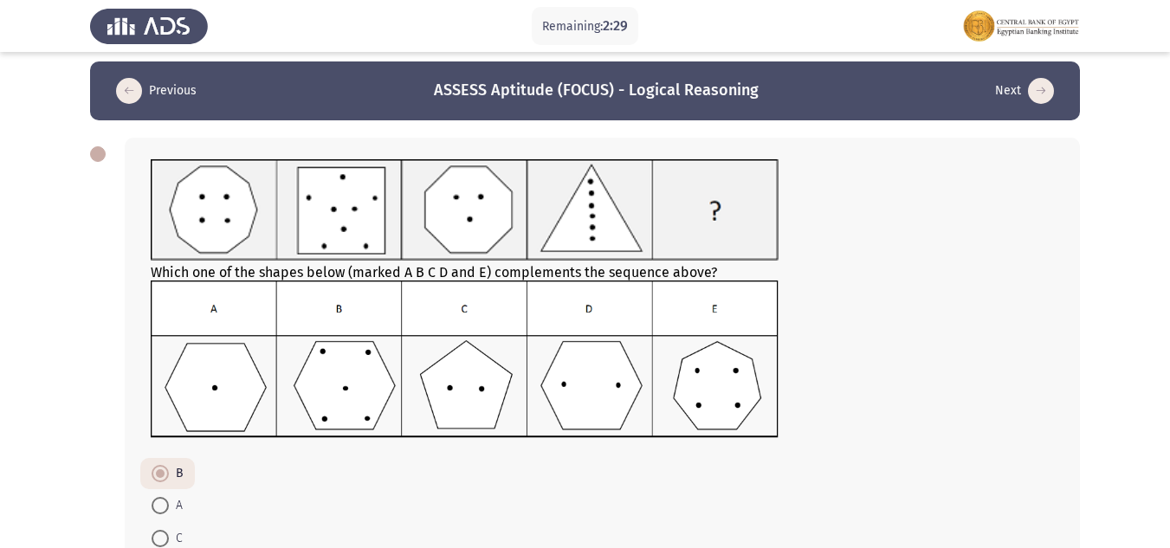
scroll to position [0, 0]
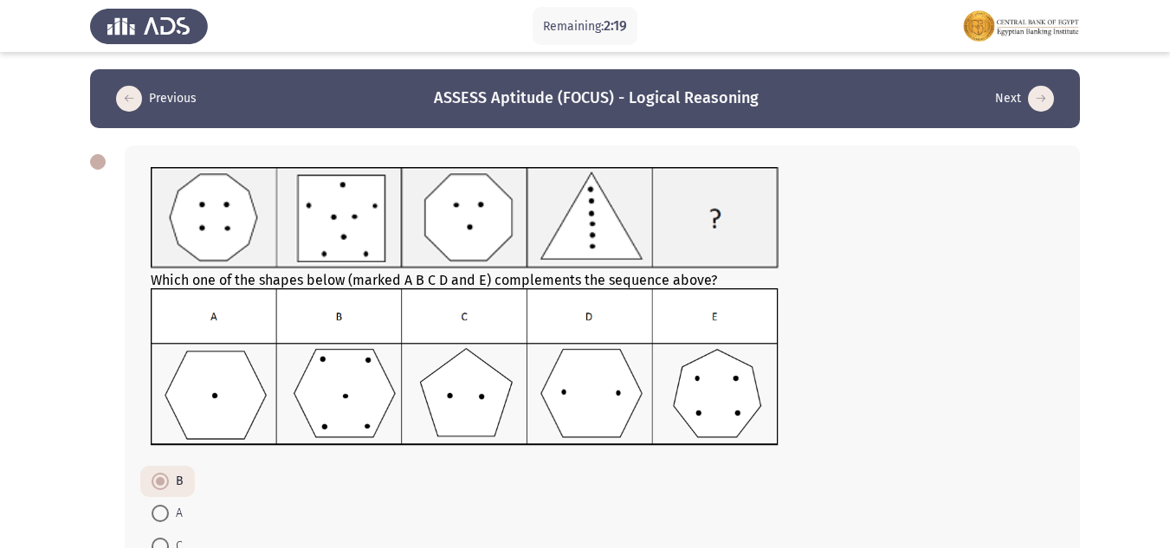
click at [1021, 92] on button "Next" at bounding box center [1024, 99] width 69 height 28
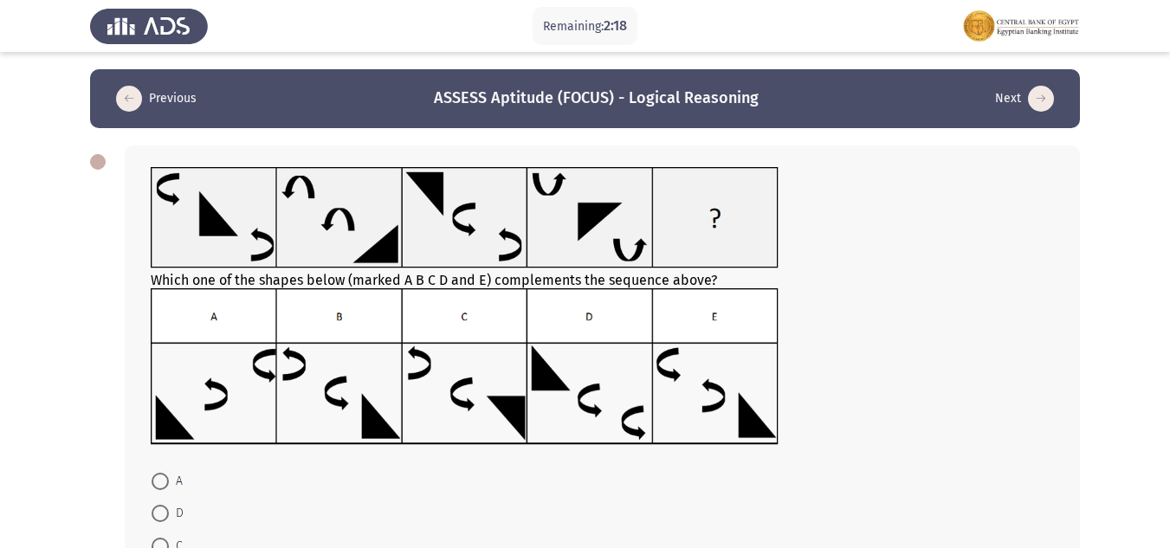
click at [1021, 92] on button "Next" at bounding box center [1024, 99] width 69 height 28
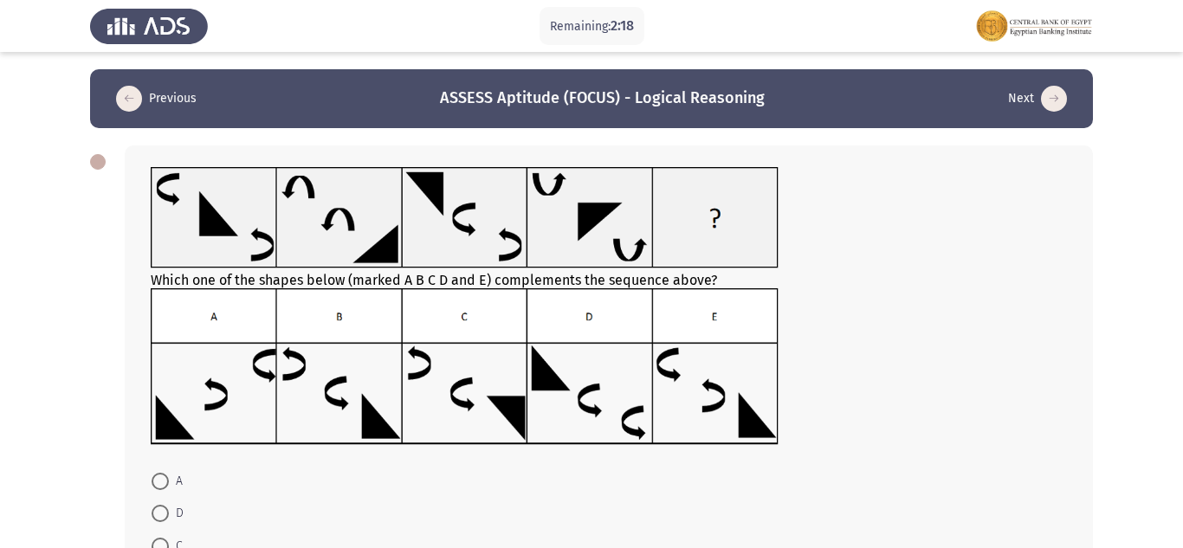
click at [1021, 92] on html "Remaining: 2:18 Previous ASSESS Aptitude (FOCUS) - Logical Reasoning Next Which…" at bounding box center [591, 366] width 1183 height 733
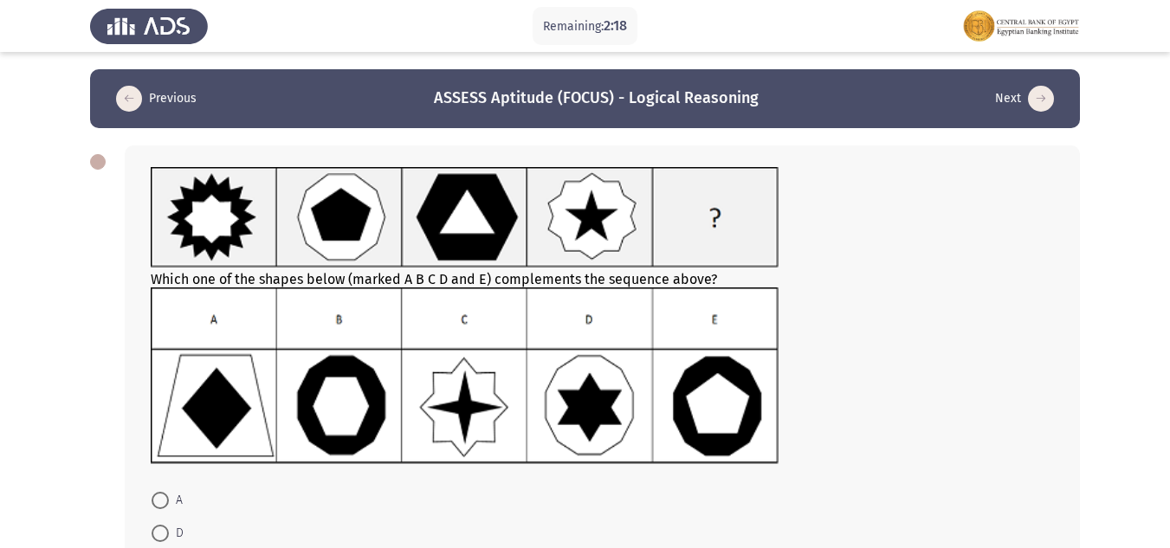
click at [1021, 92] on button "Next" at bounding box center [1024, 99] width 69 height 28
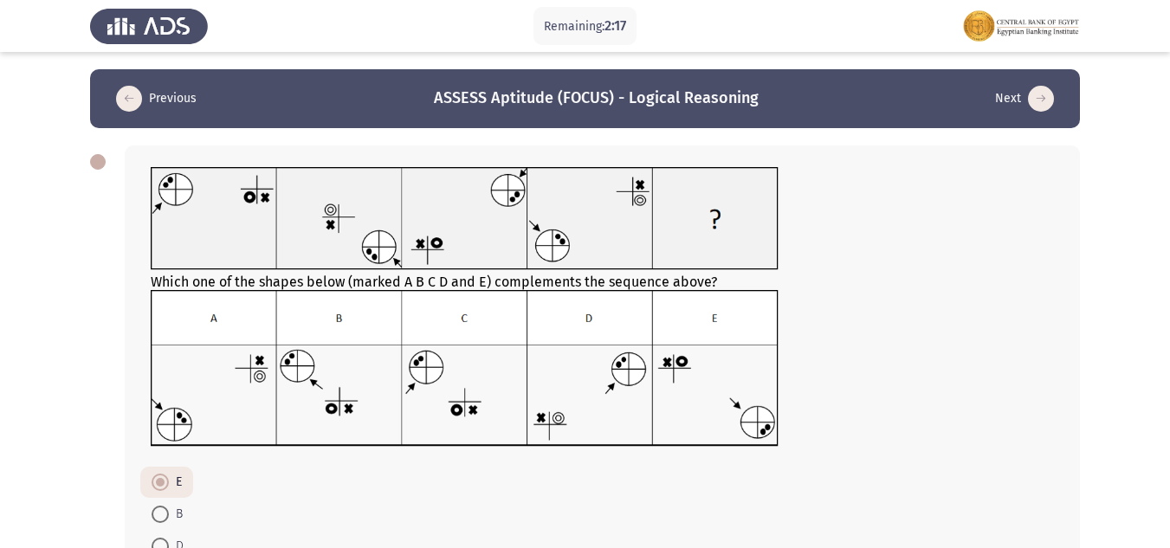
click at [1021, 92] on button "Next" at bounding box center [1024, 99] width 69 height 28
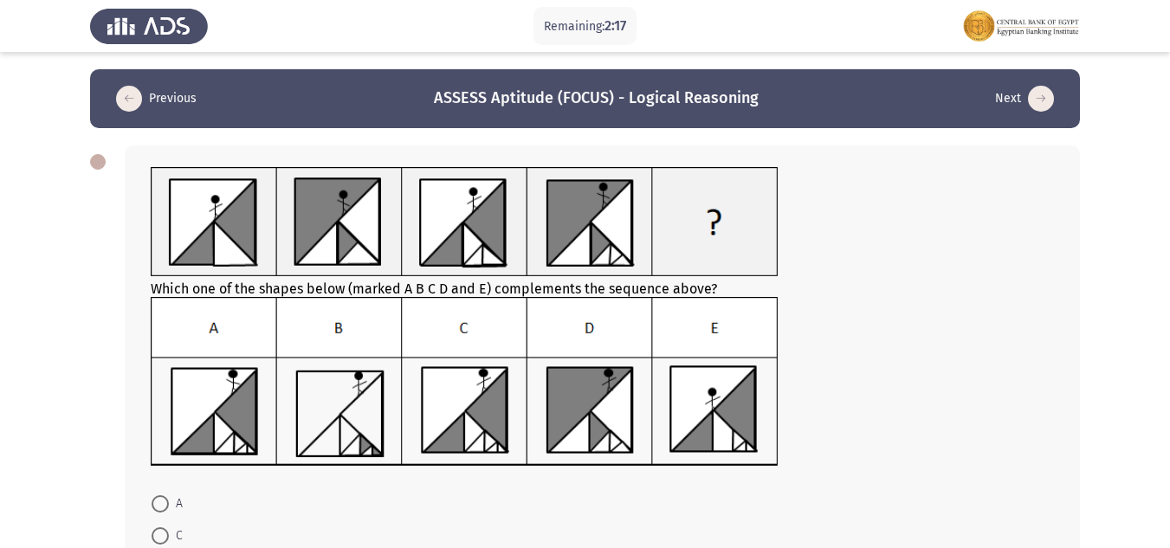
click at [1021, 92] on button "Next" at bounding box center [1024, 99] width 69 height 28
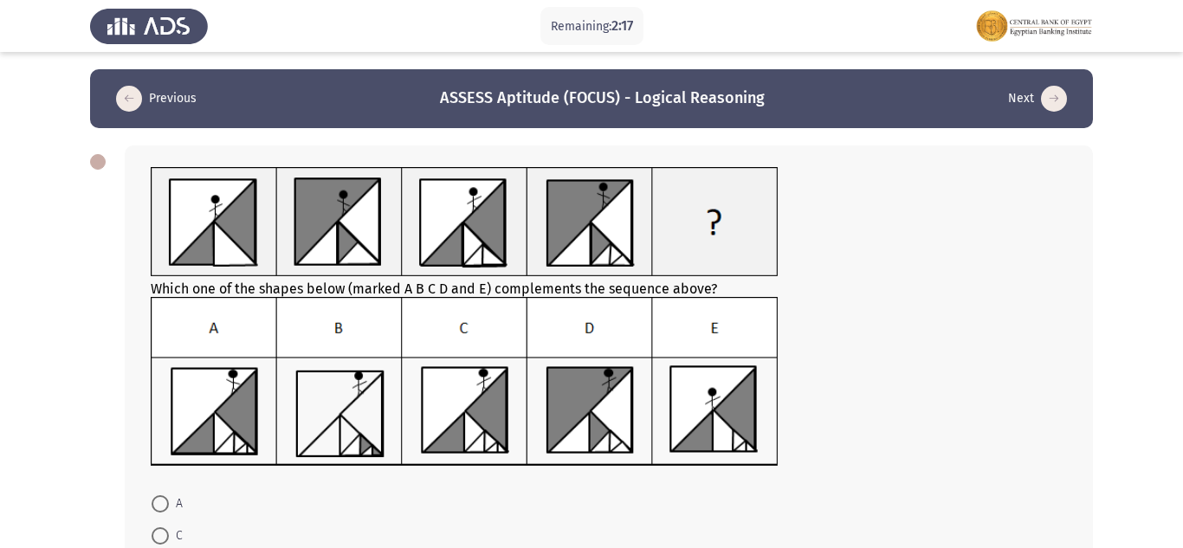
click at [1021, 92] on html "Remaining: 2:17 Previous ASSESS Aptitude (FOCUS) - Logical Reasoning Next Which…" at bounding box center [591, 378] width 1183 height 756
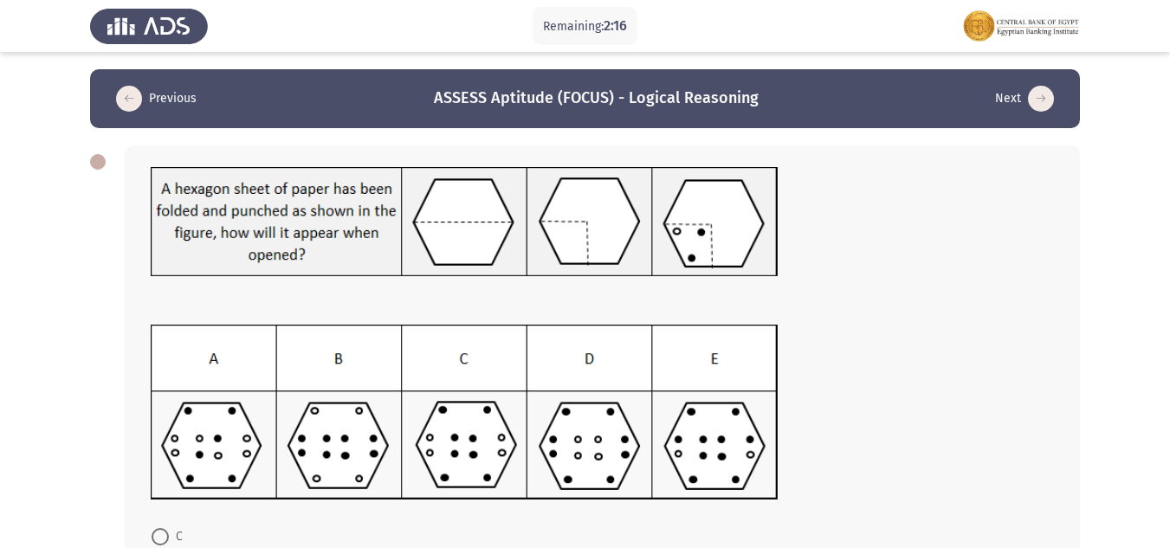
click at [1021, 92] on button "Next" at bounding box center [1024, 99] width 69 height 28
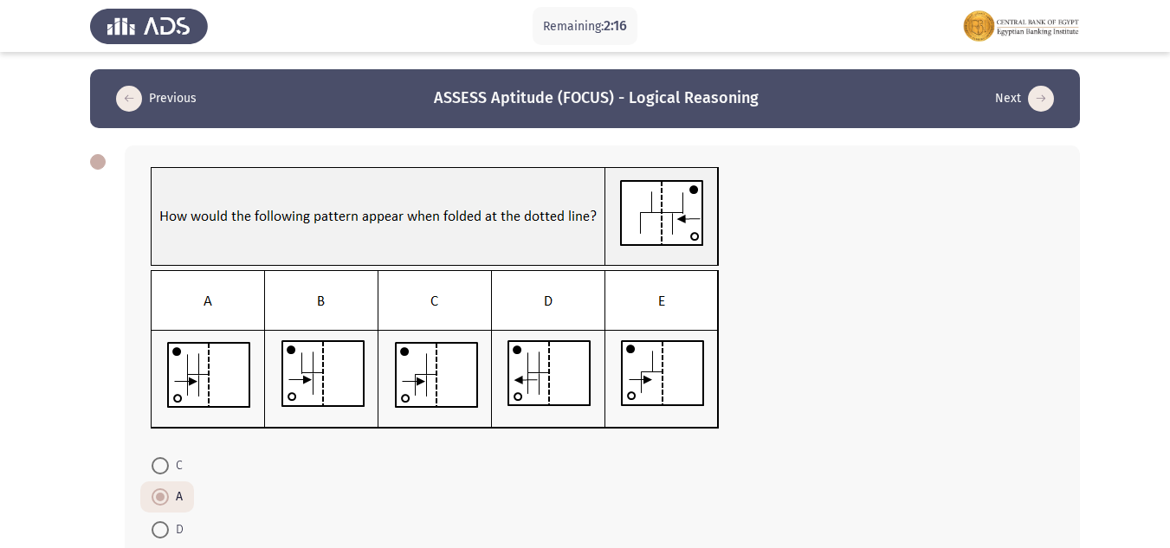
click at [1021, 92] on button "Next" at bounding box center [1024, 99] width 69 height 28
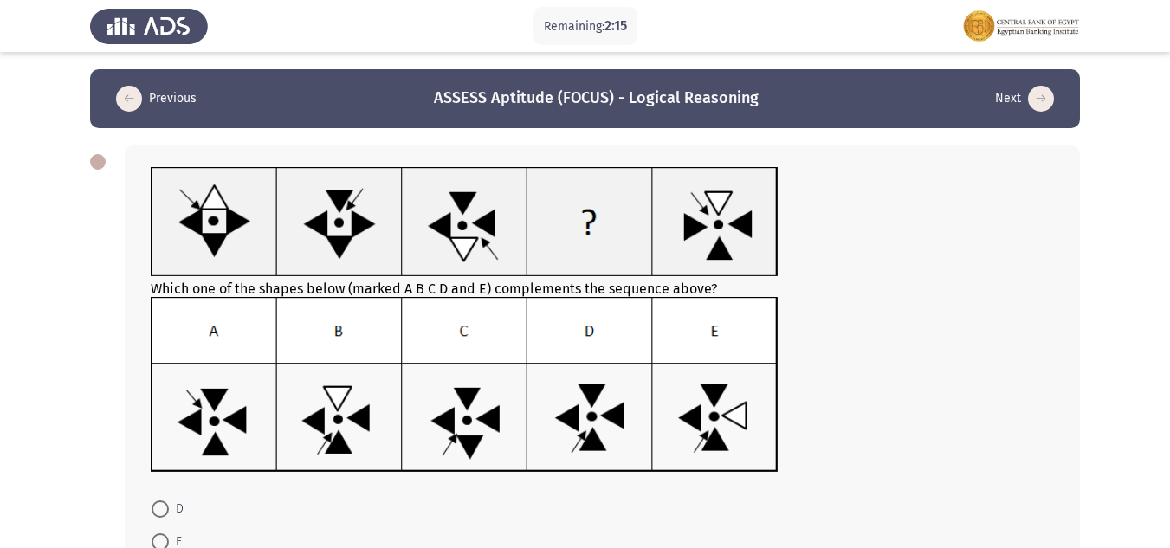
click at [1021, 92] on button "Next" at bounding box center [1024, 99] width 69 height 28
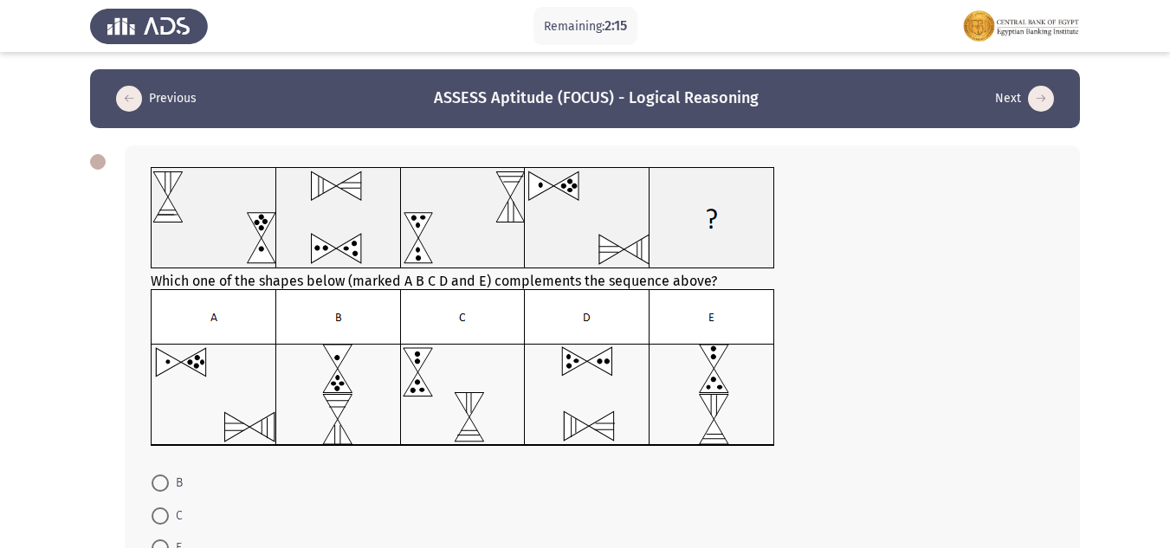
click at [1021, 92] on button "Next" at bounding box center [1024, 99] width 69 height 28
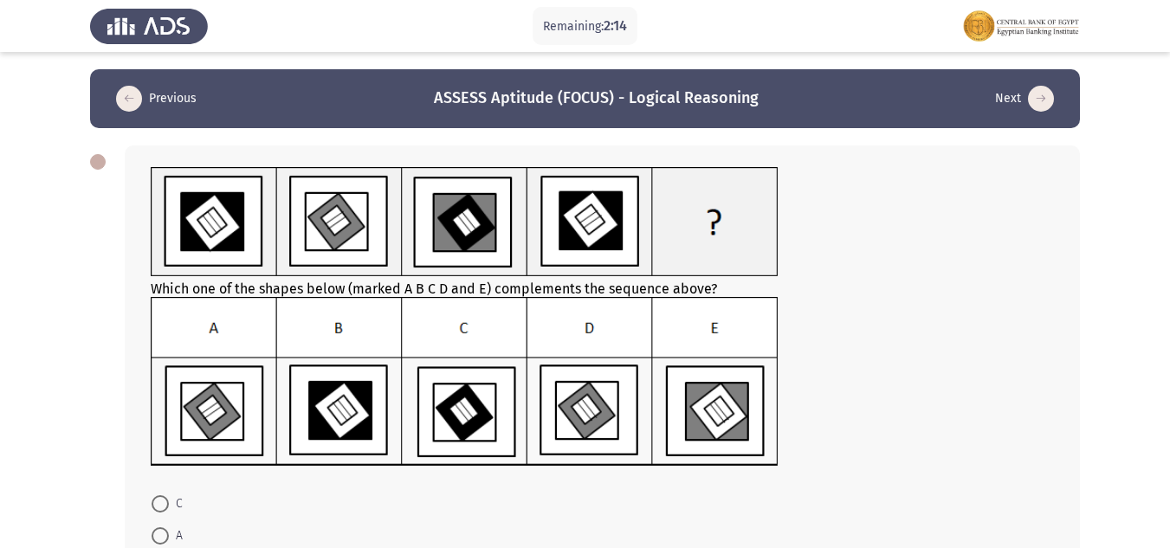
click at [1021, 92] on button "Next" at bounding box center [1024, 99] width 69 height 28
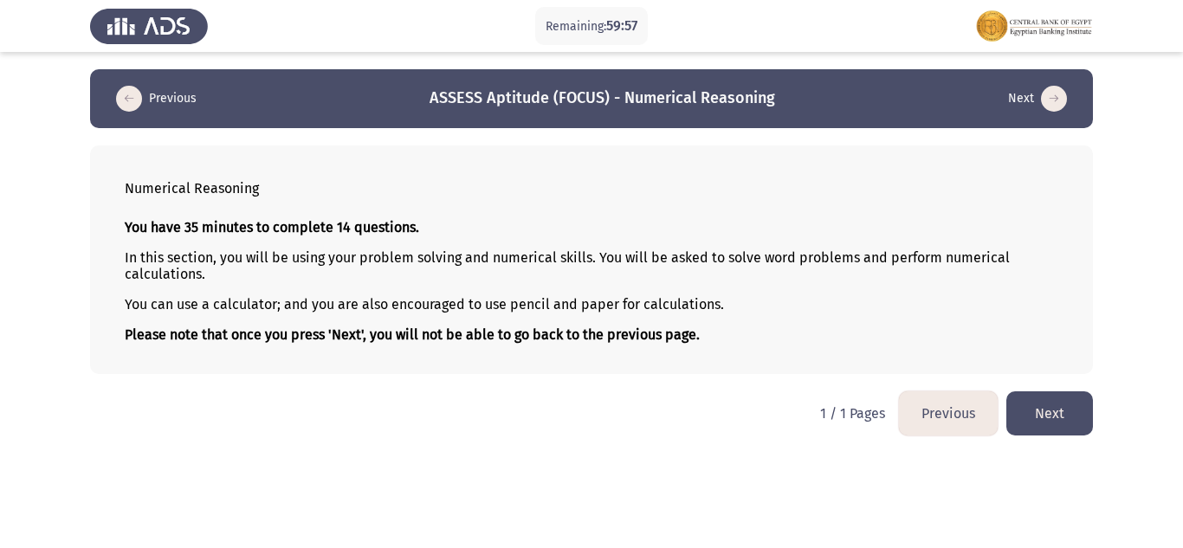
click at [1043, 420] on button "Next" at bounding box center [1049, 413] width 87 height 44
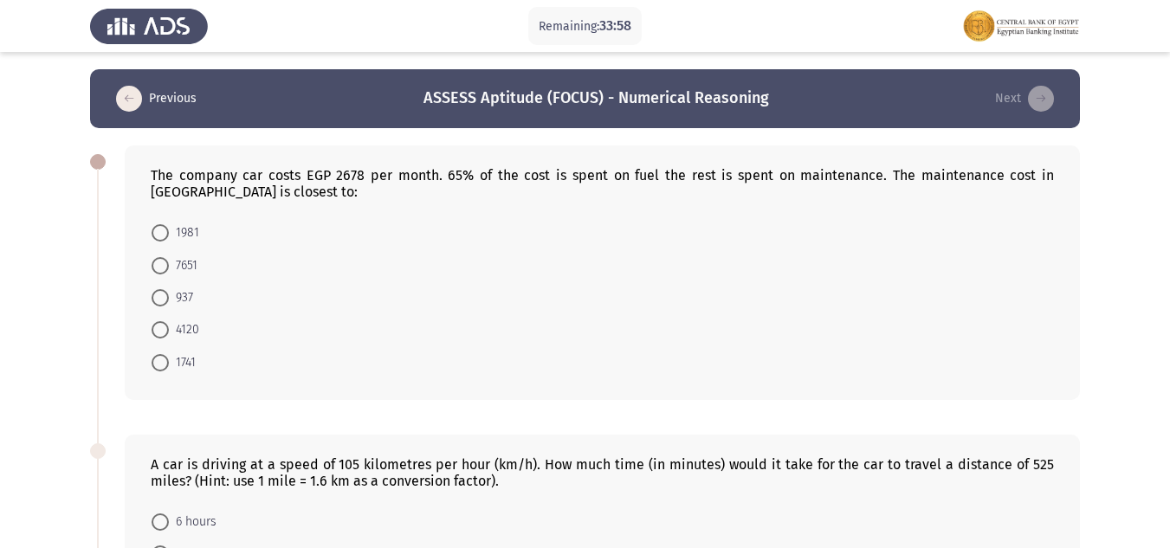
click at [156, 287] on label "937" at bounding box center [173, 297] width 42 height 21
click at [156, 289] on input "937" at bounding box center [160, 297] width 17 height 17
radio input "true"
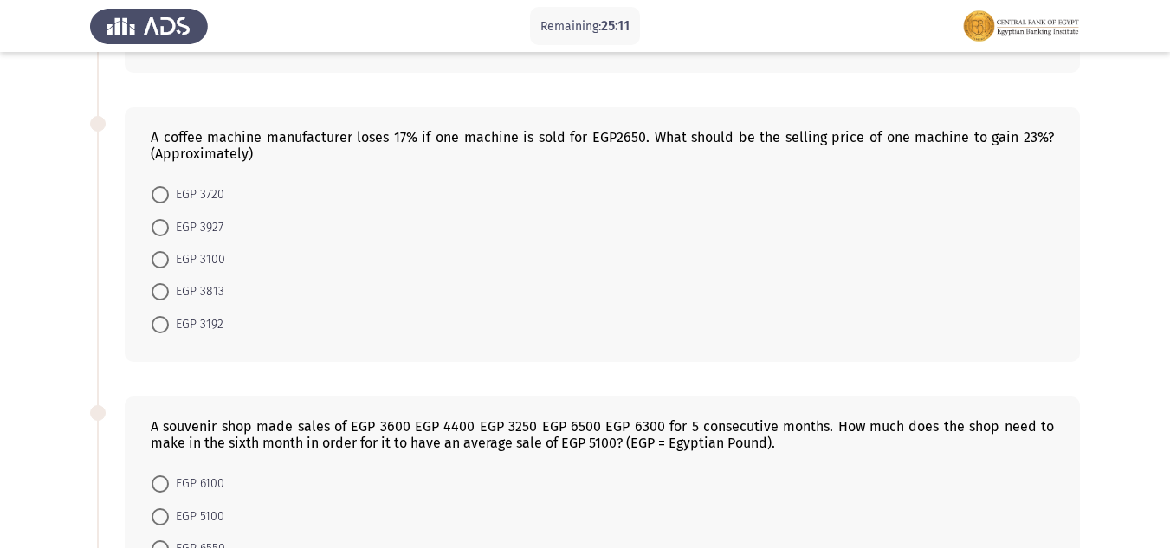
scroll to position [1093, 0]
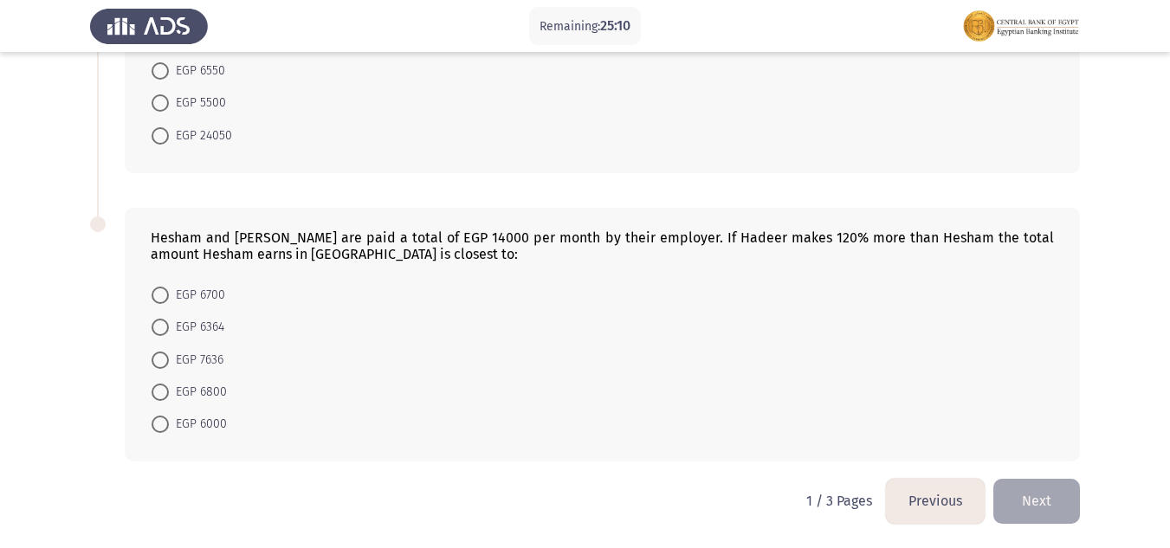
click at [1003, 498] on button "Next" at bounding box center [1036, 501] width 87 height 44
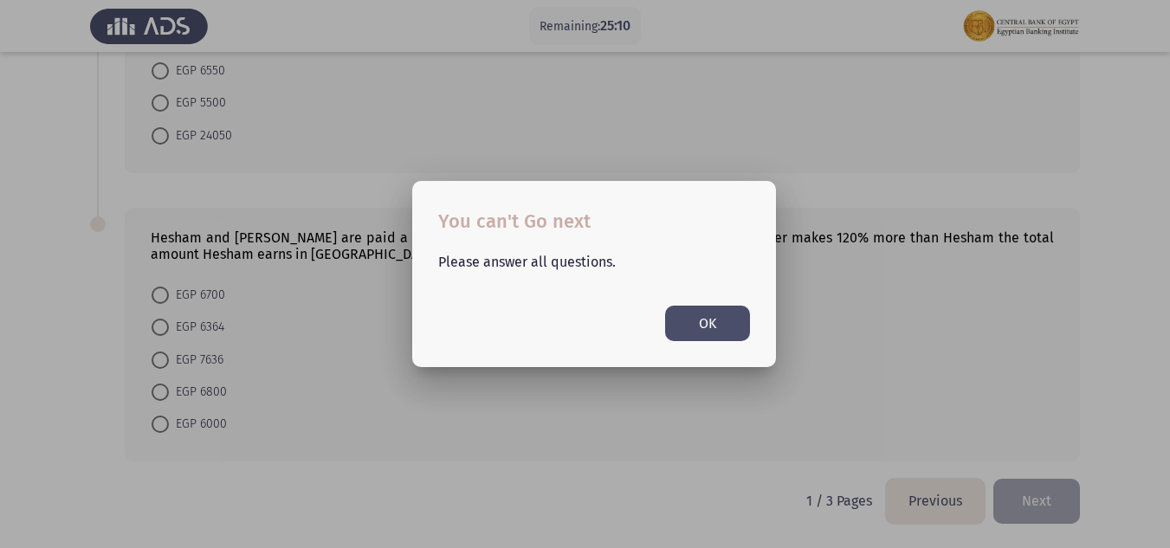
scroll to position [0, 0]
click at [719, 328] on button "OK" at bounding box center [707, 323] width 85 height 35
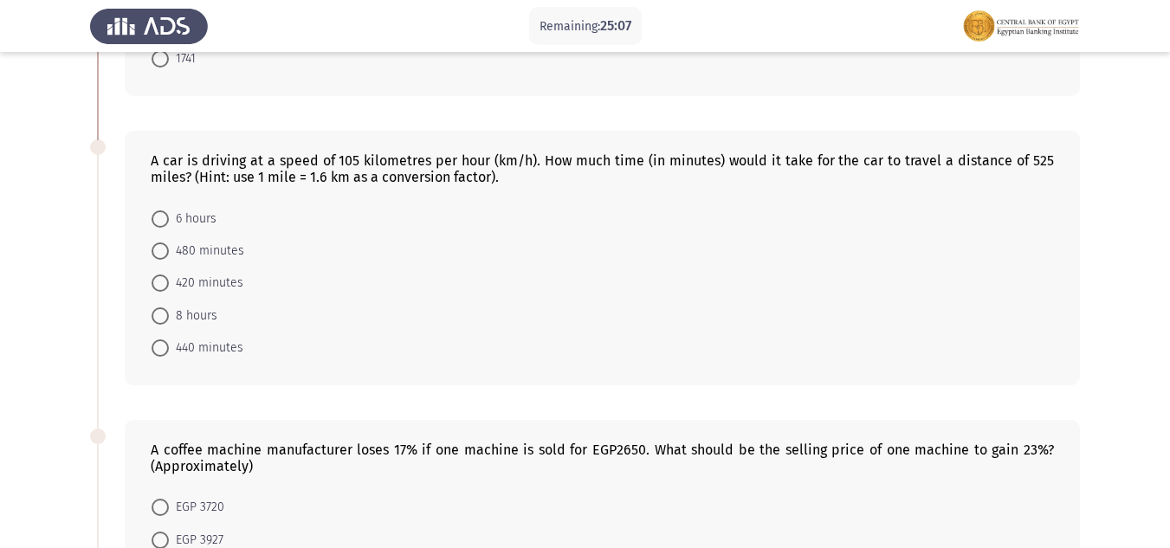
scroll to position [253, 0]
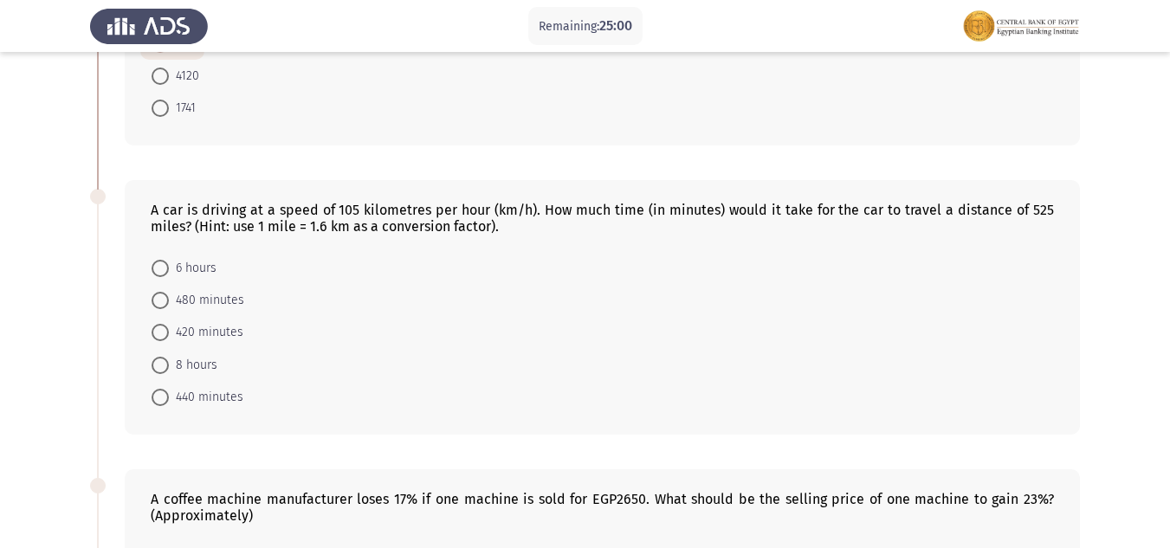
click at [157, 392] on span at bounding box center [160, 397] width 17 height 17
click at [157, 392] on input "440 minutes" at bounding box center [160, 397] width 17 height 17
radio input "true"
click at [163, 333] on span at bounding box center [160, 332] width 17 height 17
click at [163, 333] on input "420 minutes" at bounding box center [160, 332] width 17 height 17
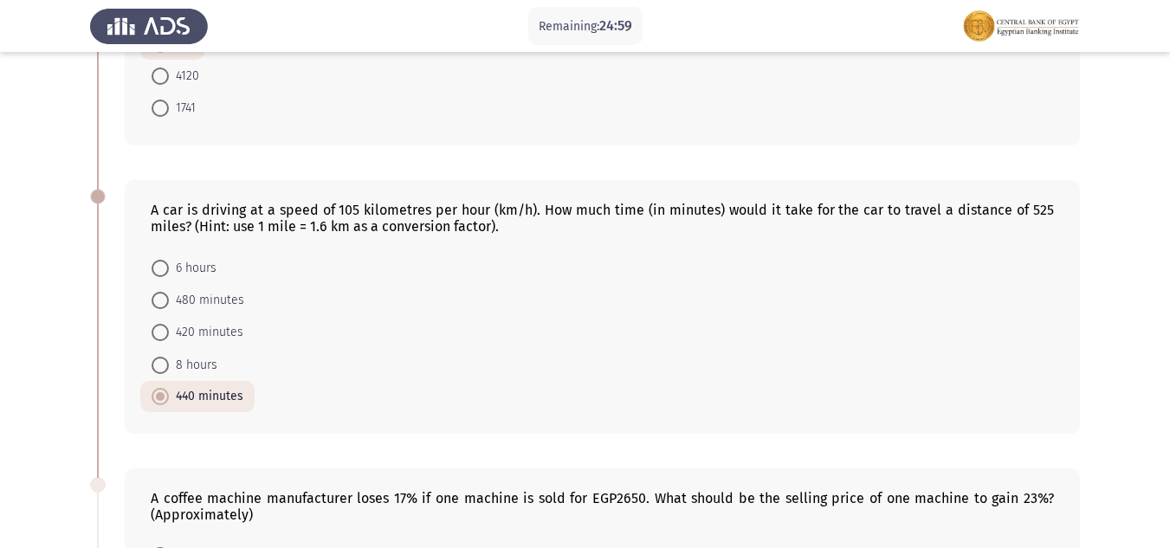
radio input "true"
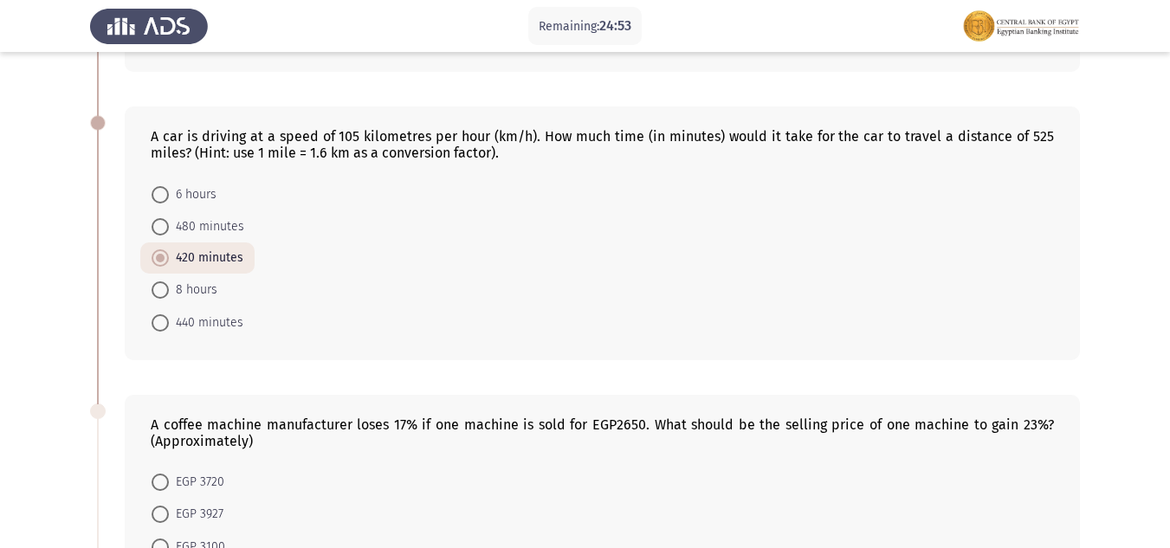
scroll to position [354, 0]
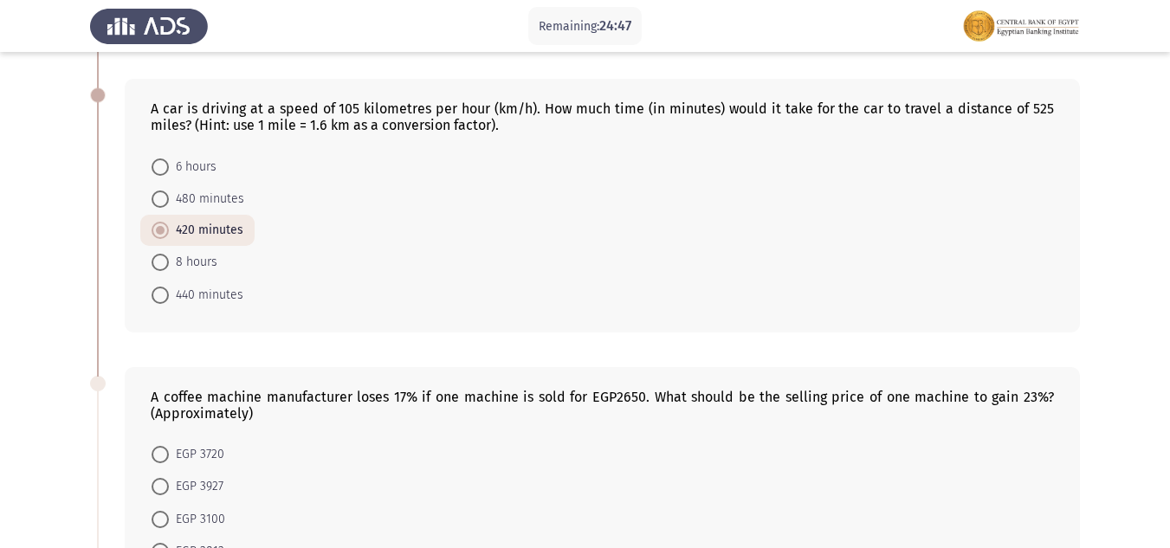
click at [159, 288] on span at bounding box center [160, 295] width 17 height 17
click at [159, 288] on input "440 minutes" at bounding box center [160, 295] width 17 height 17
radio input "true"
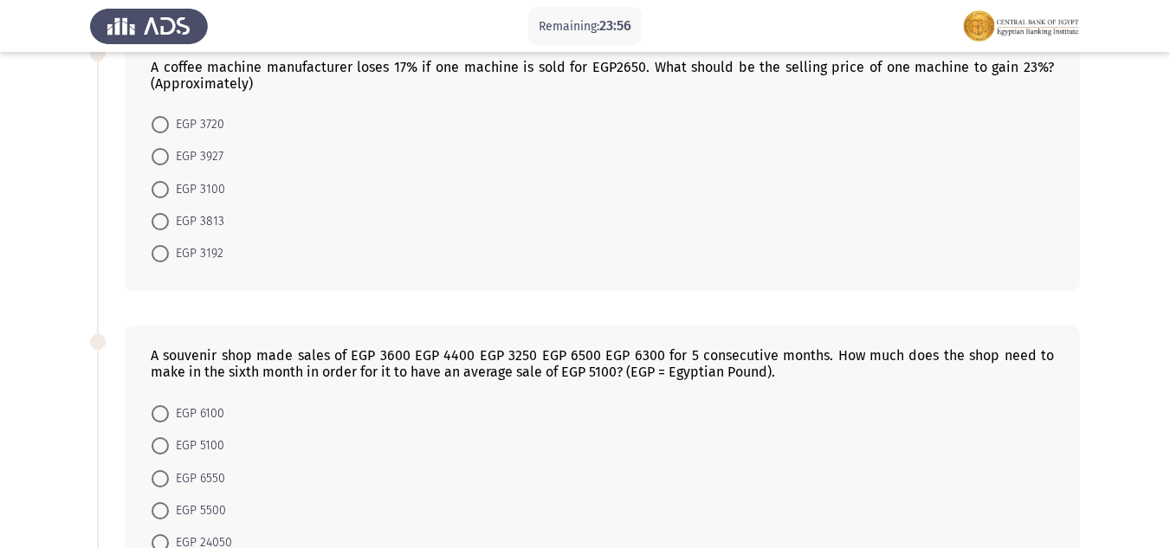
scroll to position [723, 0]
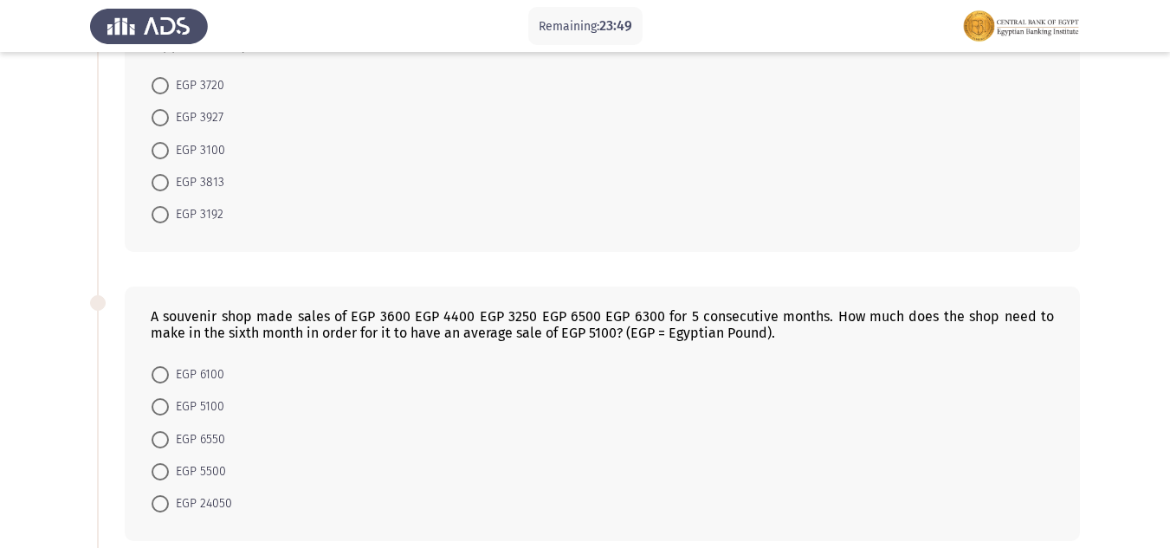
click at [167, 91] on span at bounding box center [160, 85] width 17 height 17
click at [167, 91] on input "EGP 3720" at bounding box center [160, 85] width 17 height 17
radio input "true"
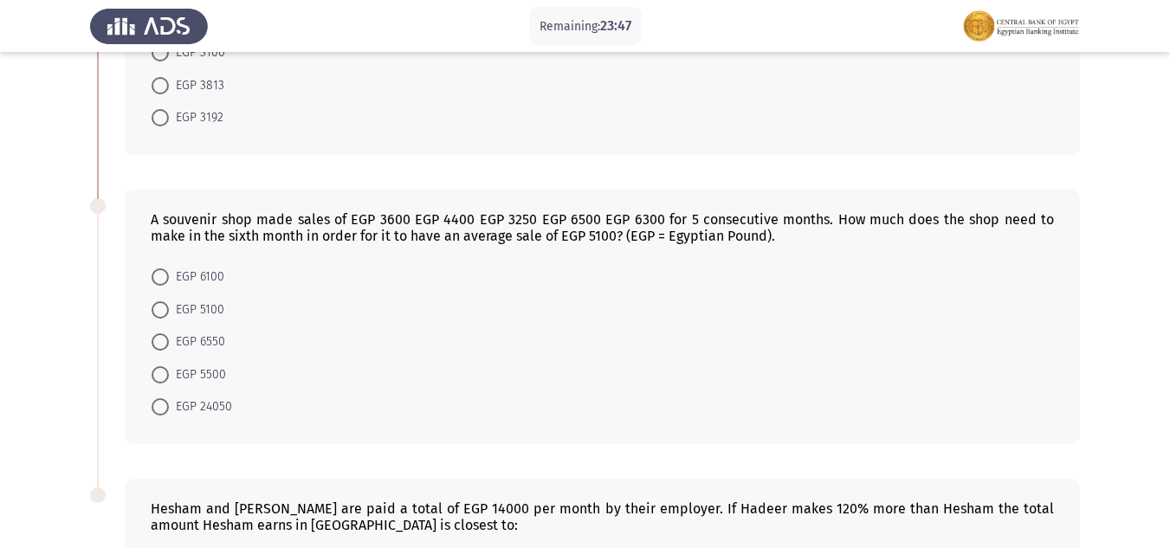
scroll to position [866, 0]
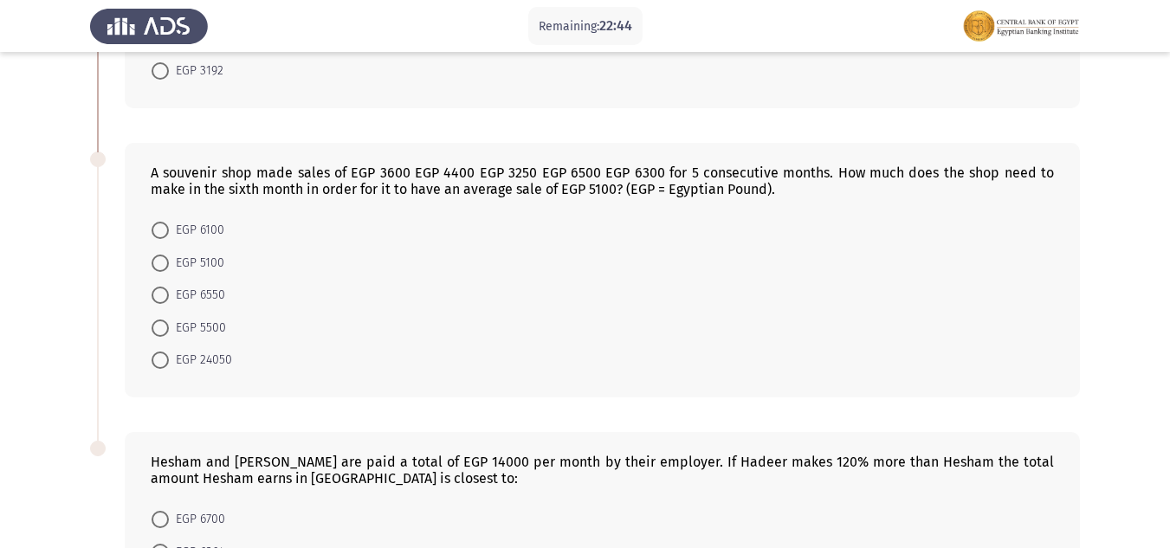
click at [166, 297] on span at bounding box center [160, 295] width 17 height 17
click at [166, 297] on input "EGP 6550" at bounding box center [160, 295] width 17 height 17
radio input "true"
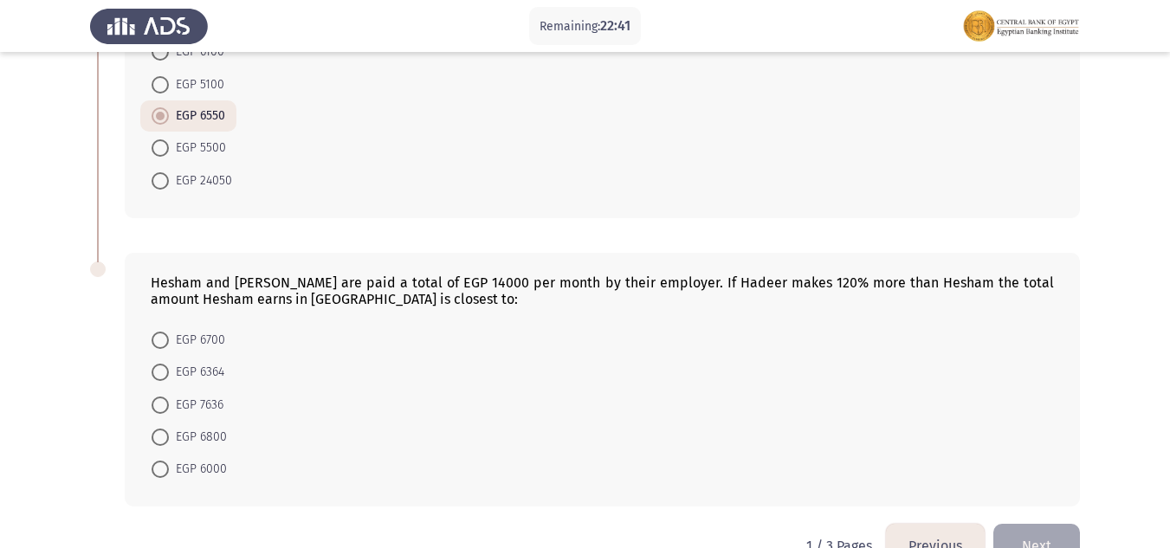
scroll to position [1089, 0]
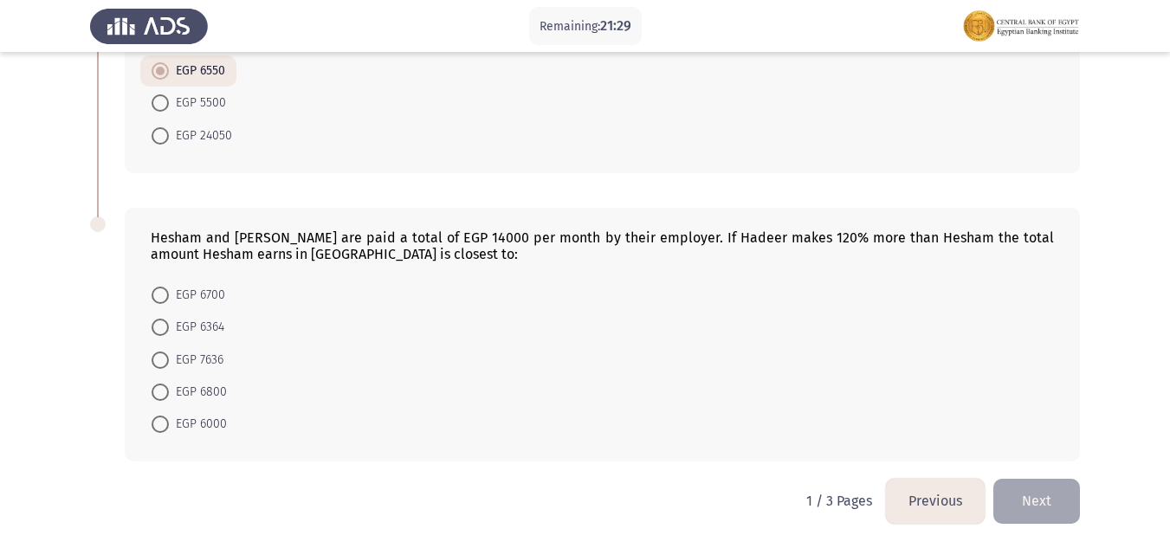
click at [165, 420] on span at bounding box center [160, 424] width 17 height 17
click at [165, 420] on input "EGP 6000" at bounding box center [160, 424] width 17 height 17
radio input "true"
click at [158, 331] on span at bounding box center [160, 327] width 17 height 17
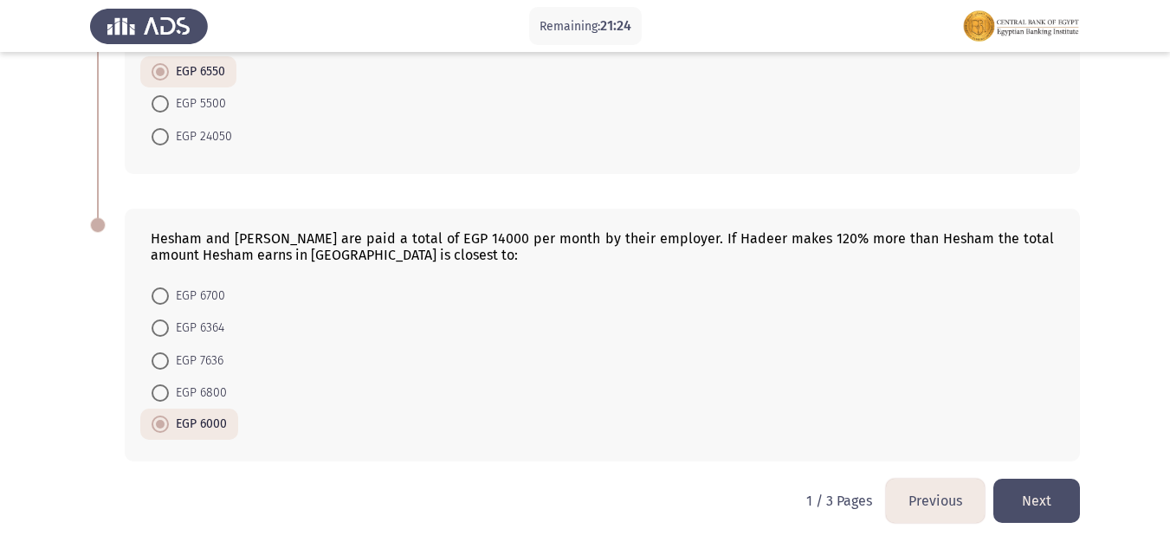
click at [158, 331] on input "EGP 6364" at bounding box center [160, 327] width 17 height 17
radio input "true"
click at [186, 423] on span "EGP 6000" at bounding box center [198, 424] width 58 height 21
click at [169, 423] on input "EGP 6000" at bounding box center [160, 424] width 17 height 17
radio input "true"
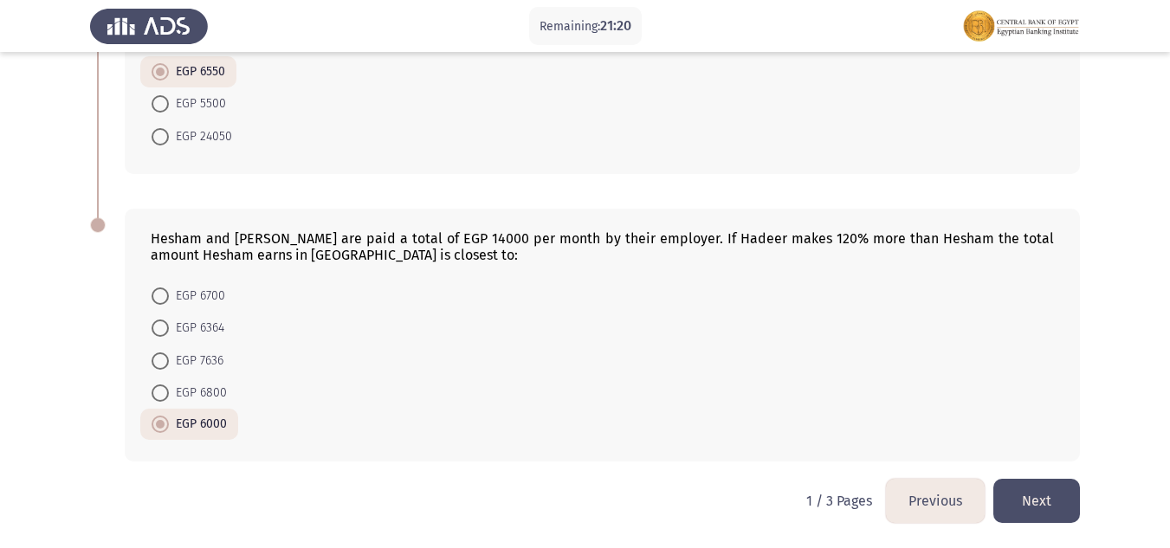
click at [1057, 505] on button "Next" at bounding box center [1036, 501] width 87 height 44
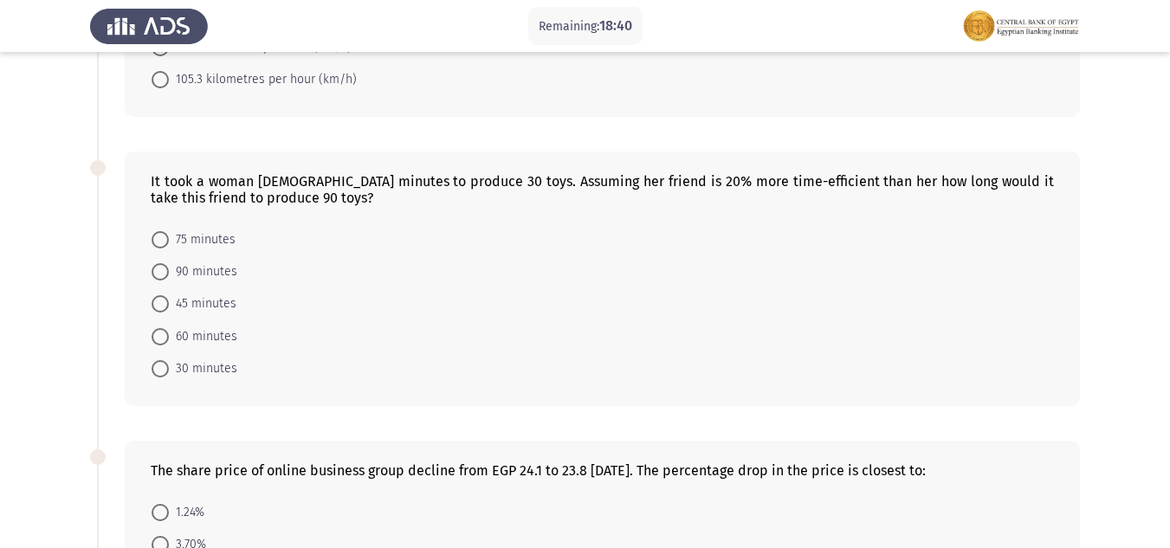
scroll to position [590, 0]
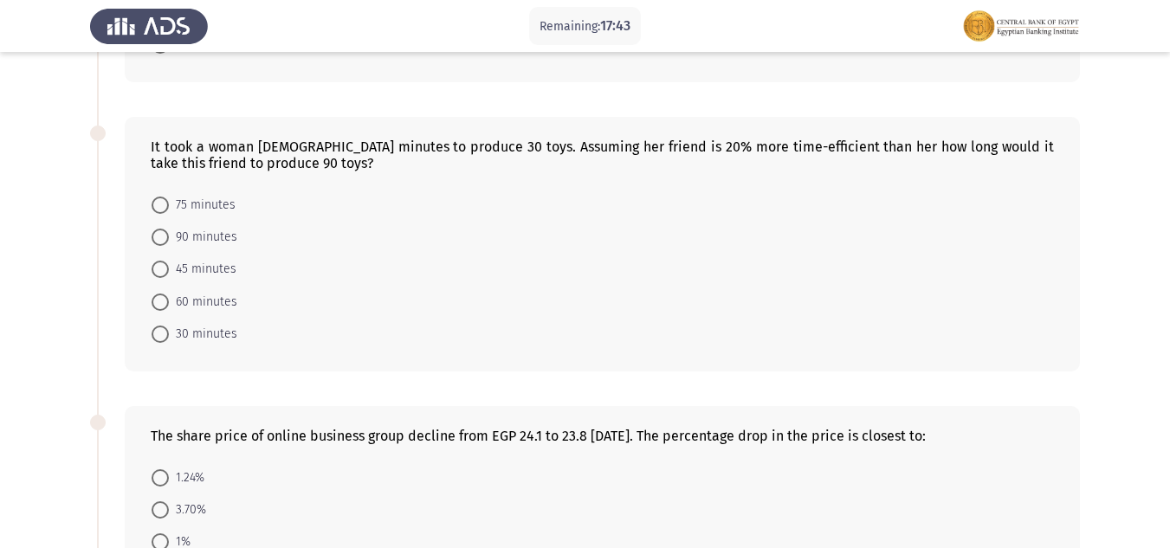
click at [159, 210] on span at bounding box center [160, 205] width 17 height 17
click at [159, 210] on input "75 minutes" at bounding box center [160, 205] width 17 height 17
radio input "true"
click at [152, 298] on span at bounding box center [160, 300] width 17 height 17
click at [152, 298] on input "60 minutes" at bounding box center [160, 300] width 17 height 17
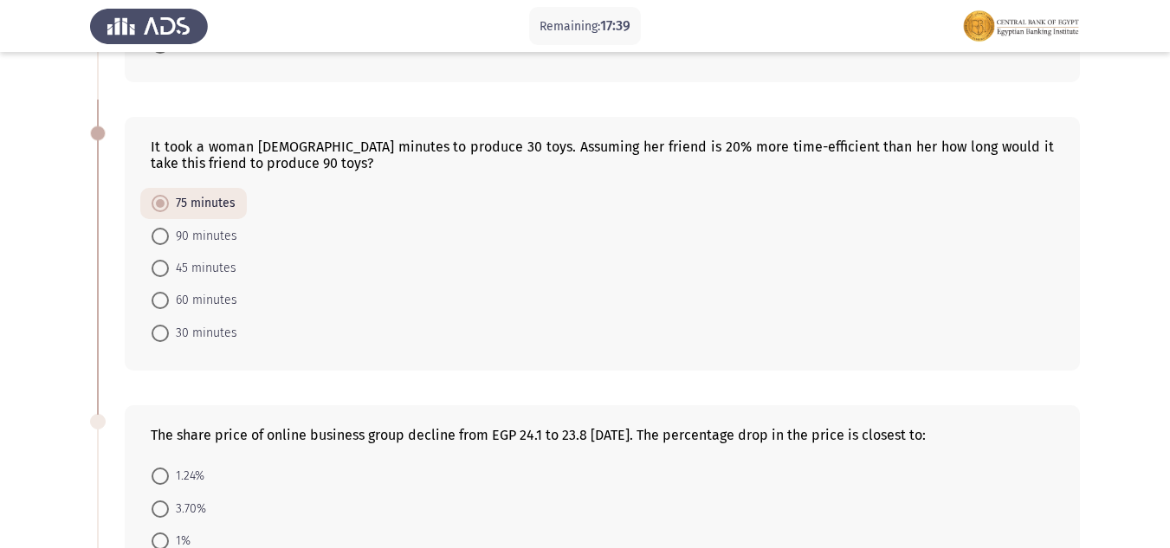
radio input "true"
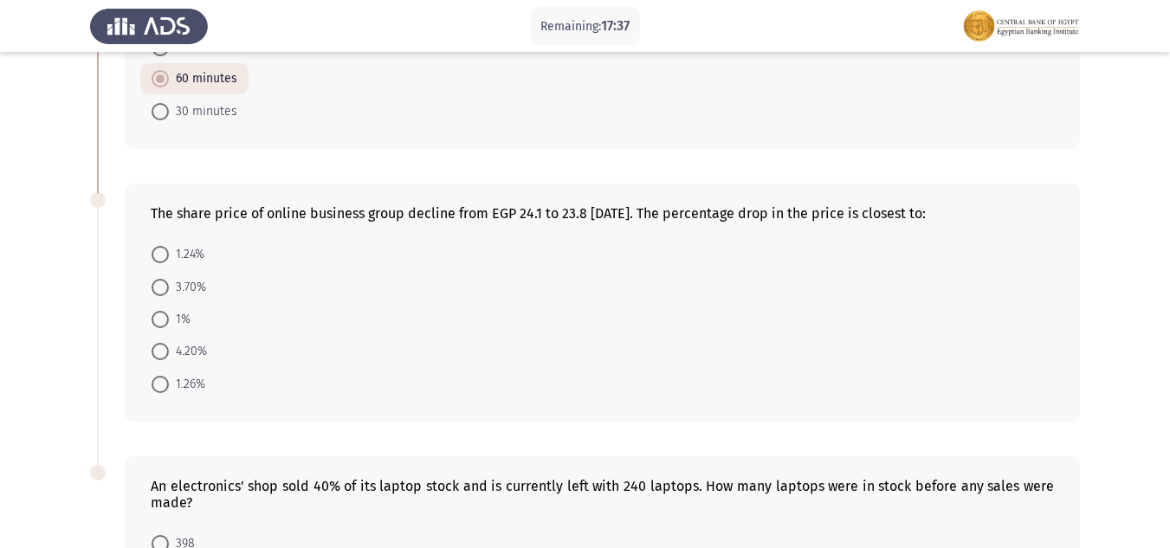
scroll to position [828, 0]
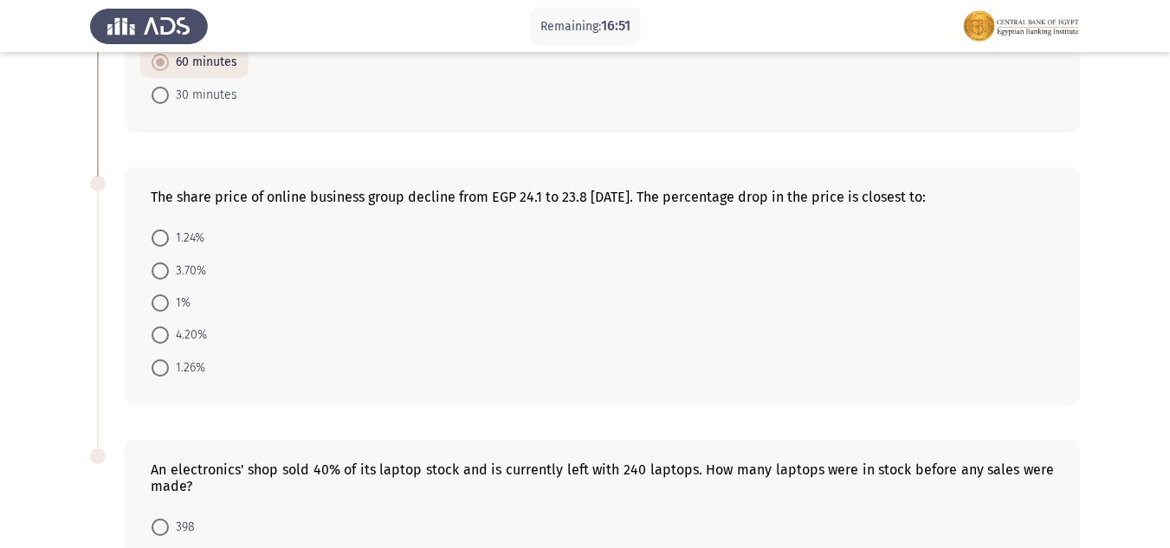
click at [166, 242] on span at bounding box center [160, 237] width 17 height 17
click at [166, 242] on input "1.24%" at bounding box center [160, 237] width 17 height 17
radio input "true"
click at [170, 265] on span "3.70%" at bounding box center [187, 269] width 37 height 21
click at [169, 265] on input "3.70%" at bounding box center [160, 269] width 17 height 17
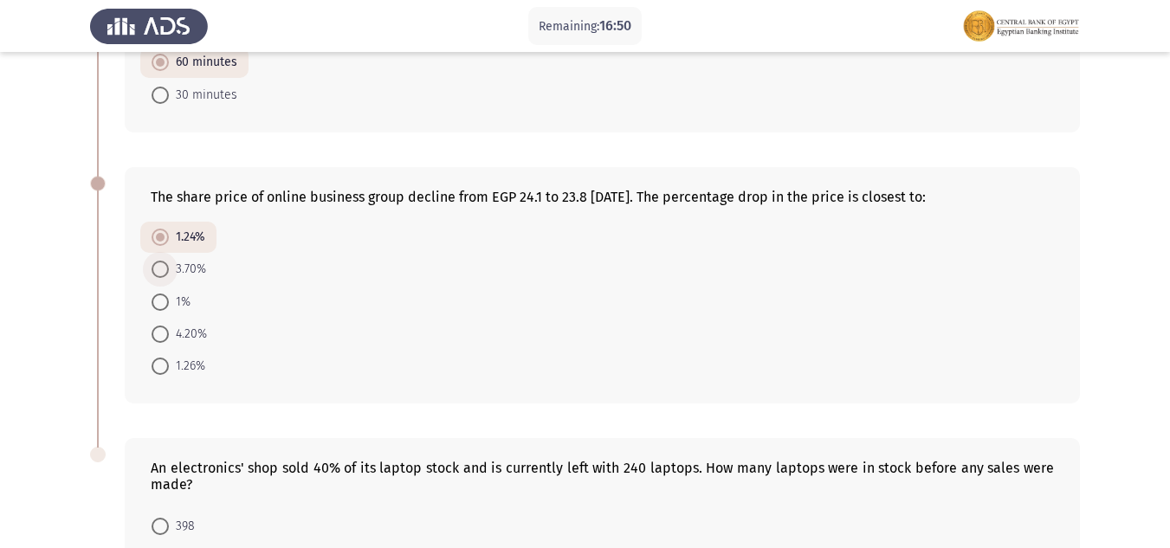
radio input "true"
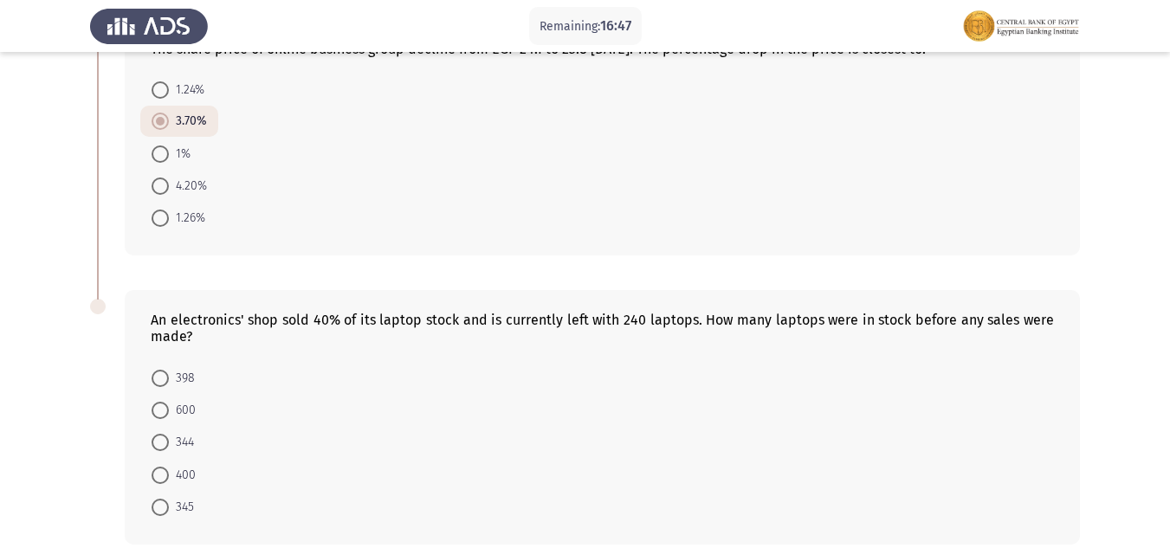
scroll to position [1040, 0]
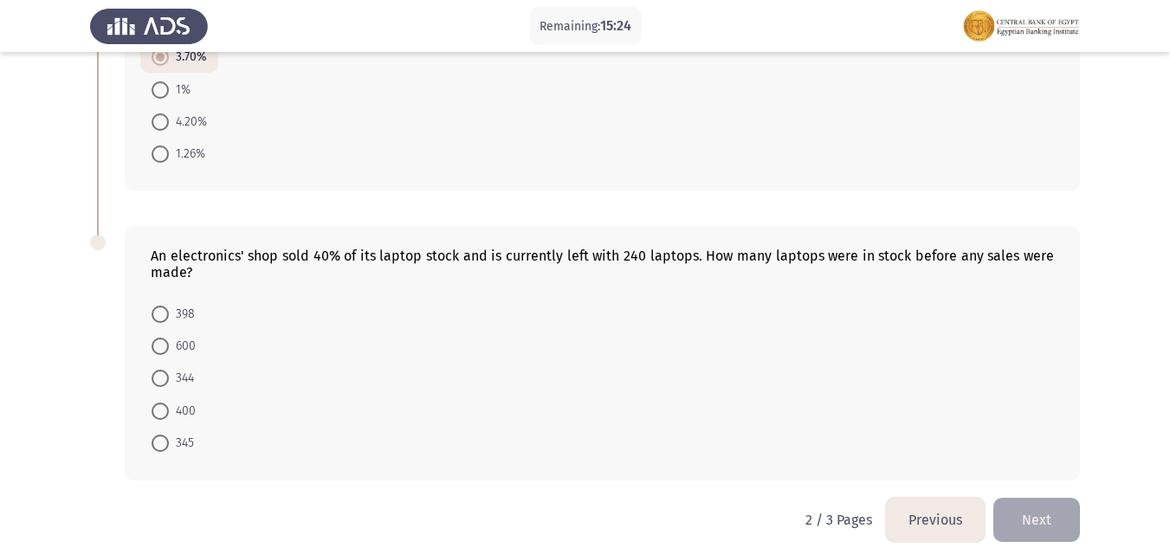
drag, startPoint x: 158, startPoint y: 430, endPoint x: 160, endPoint y: 440, distance: 9.7
click at [160, 440] on mat-radio-button "345" at bounding box center [172, 443] width 65 height 32
click at [159, 437] on span at bounding box center [160, 443] width 17 height 17
click at [159, 437] on input "345" at bounding box center [160, 443] width 17 height 17
radio input "true"
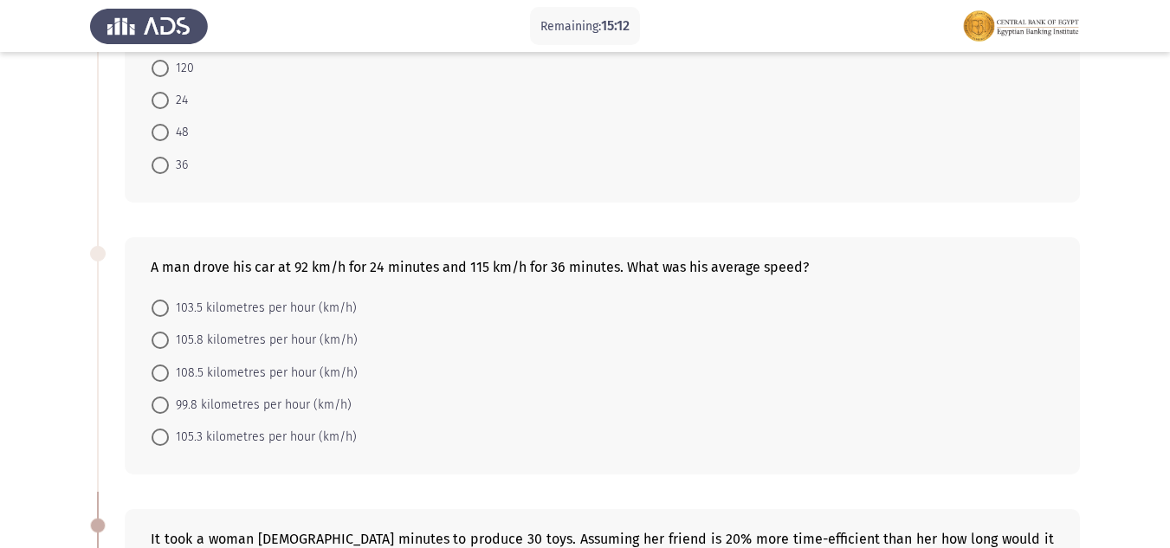
scroll to position [187, 0]
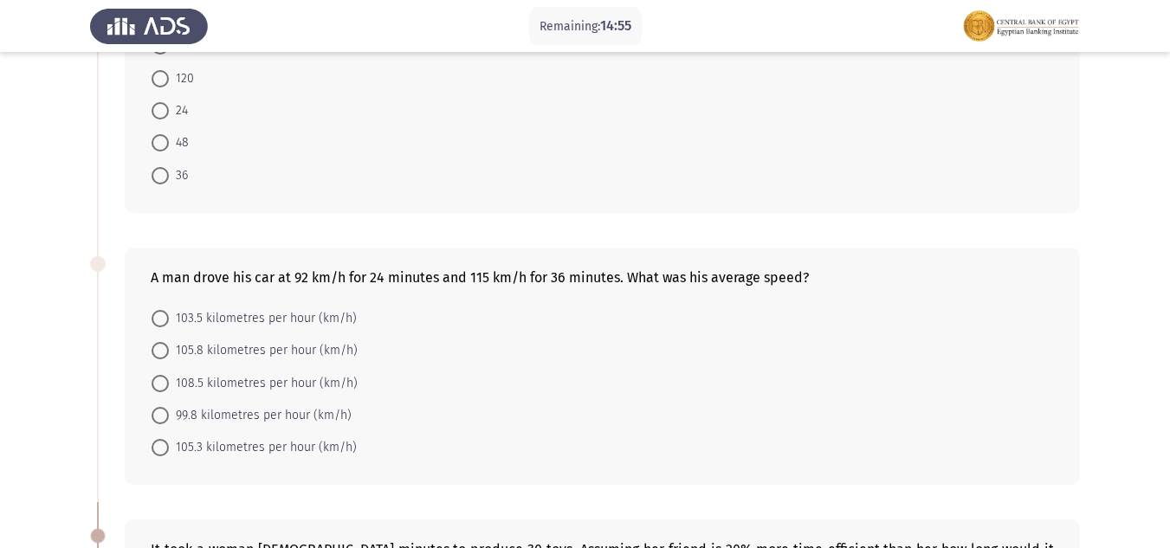
click at [152, 322] on span at bounding box center [160, 318] width 17 height 17
click at [152, 322] on input "103.5 kilometres per hour (km/h)" at bounding box center [160, 318] width 17 height 17
radio input "true"
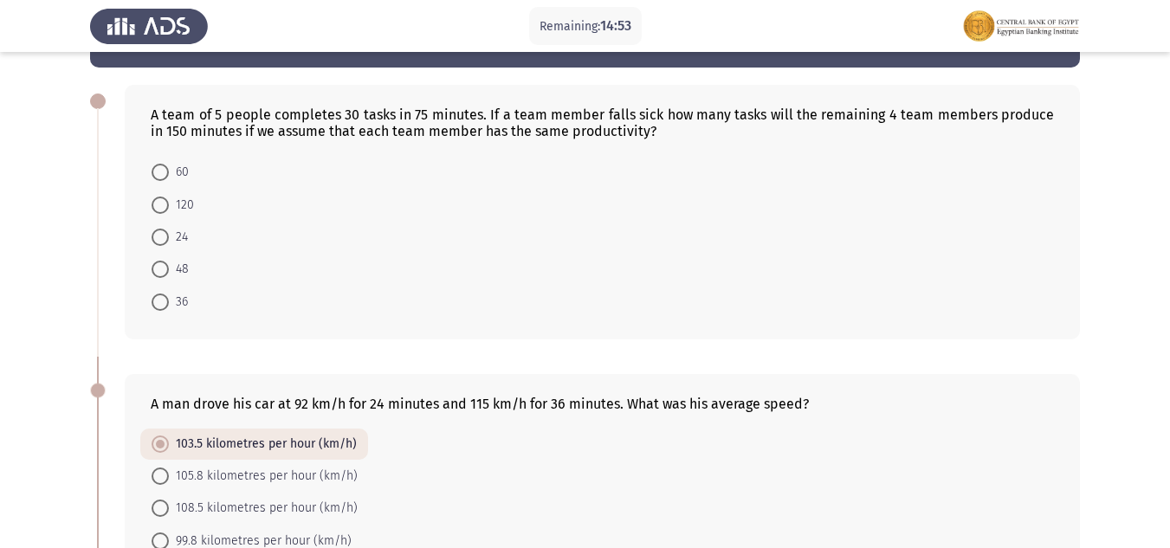
scroll to position [0, 0]
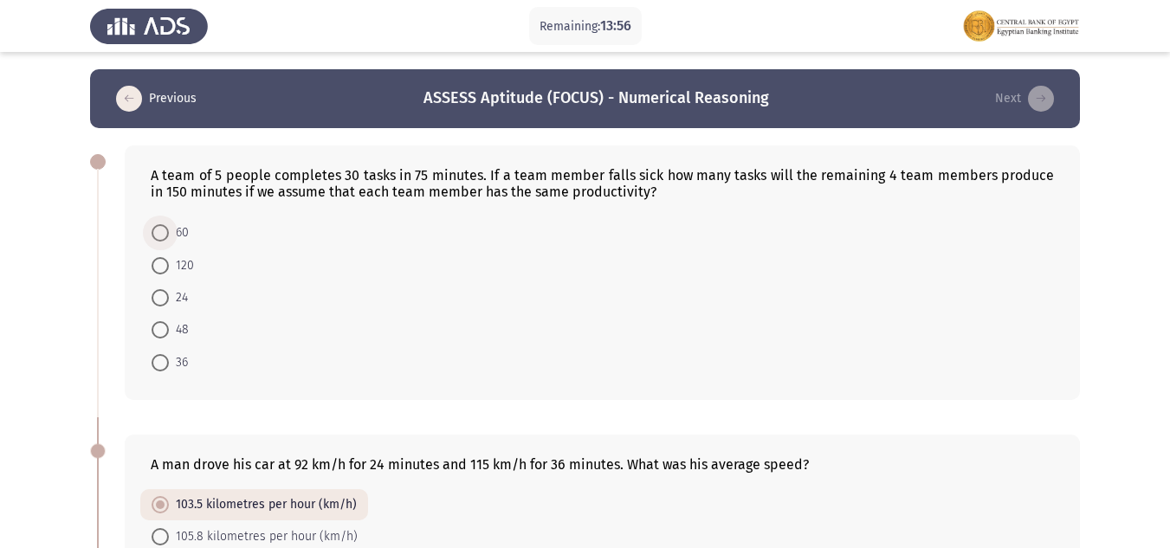
click at [162, 237] on span at bounding box center [160, 232] width 17 height 17
click at [162, 237] on input "60" at bounding box center [160, 232] width 17 height 17
radio input "true"
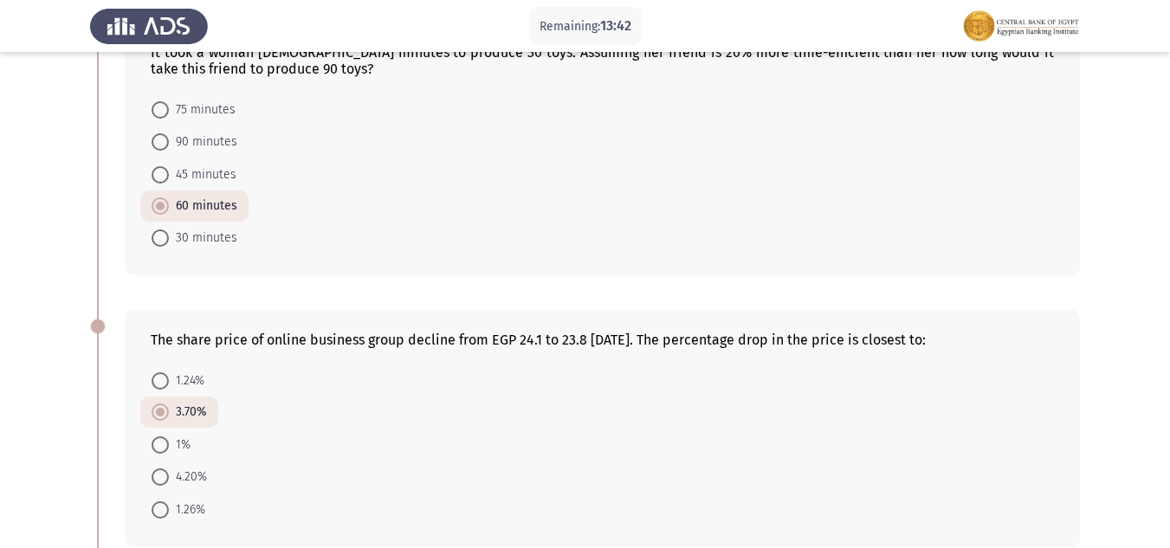
scroll to position [1055, 0]
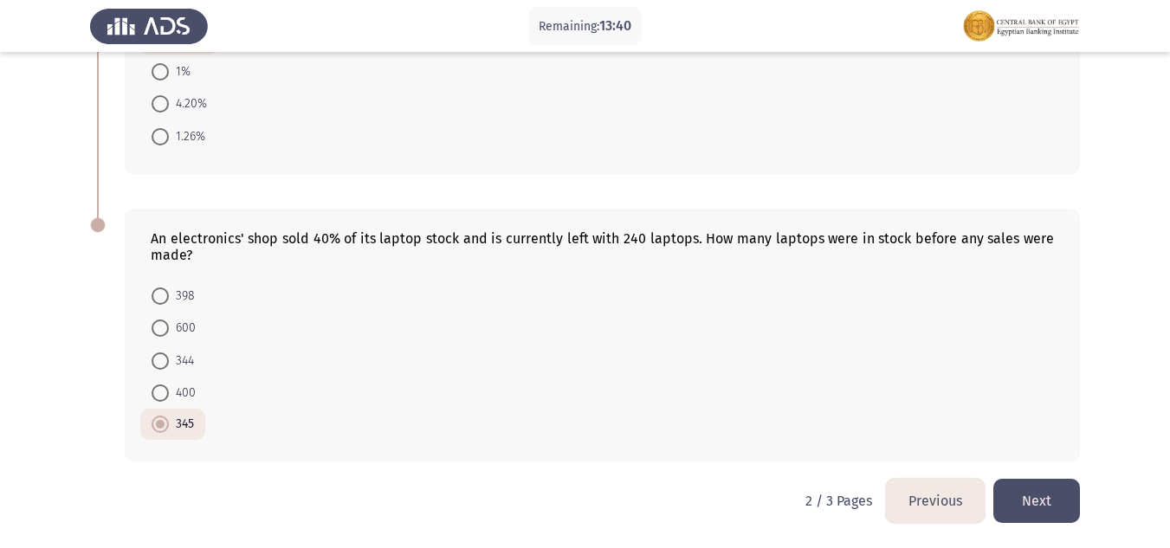
click at [1054, 518] on button "Next" at bounding box center [1036, 501] width 87 height 44
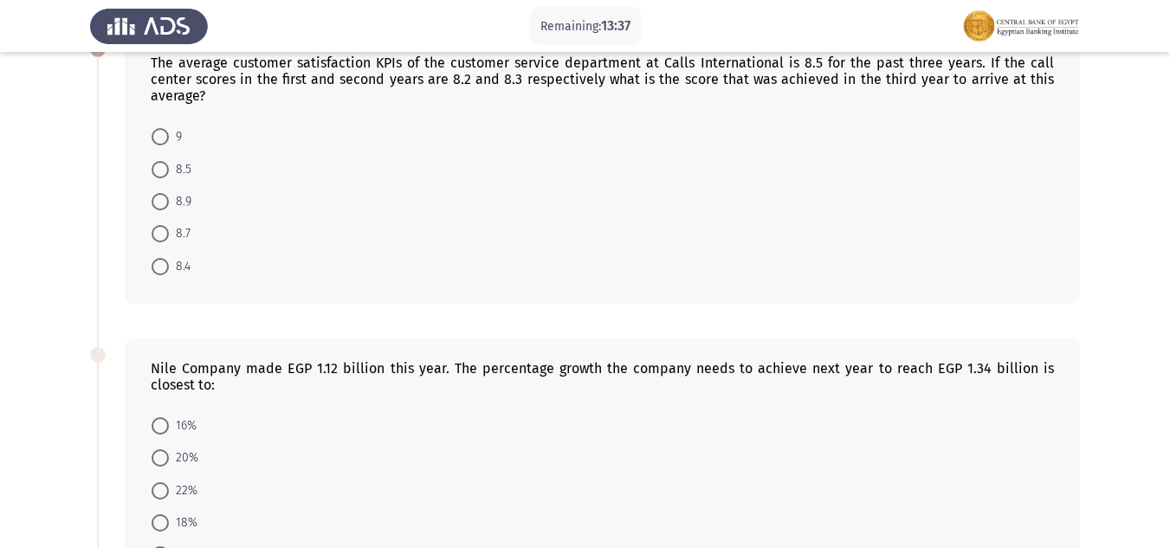
scroll to position [75, 0]
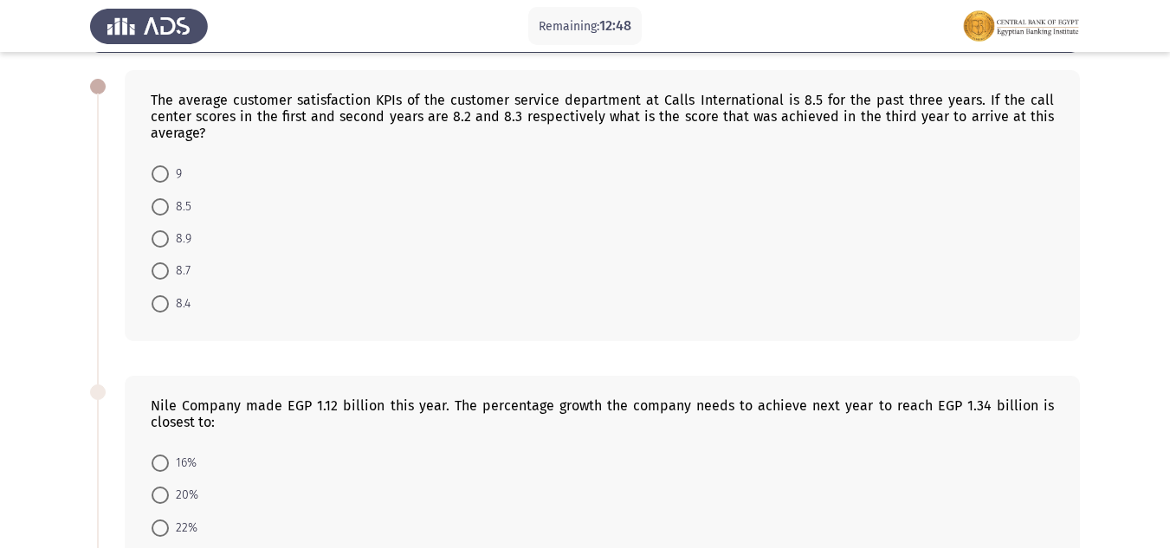
click at [158, 174] on span at bounding box center [160, 173] width 17 height 17
click at [158, 174] on input "9" at bounding box center [160, 173] width 17 height 17
radio input "true"
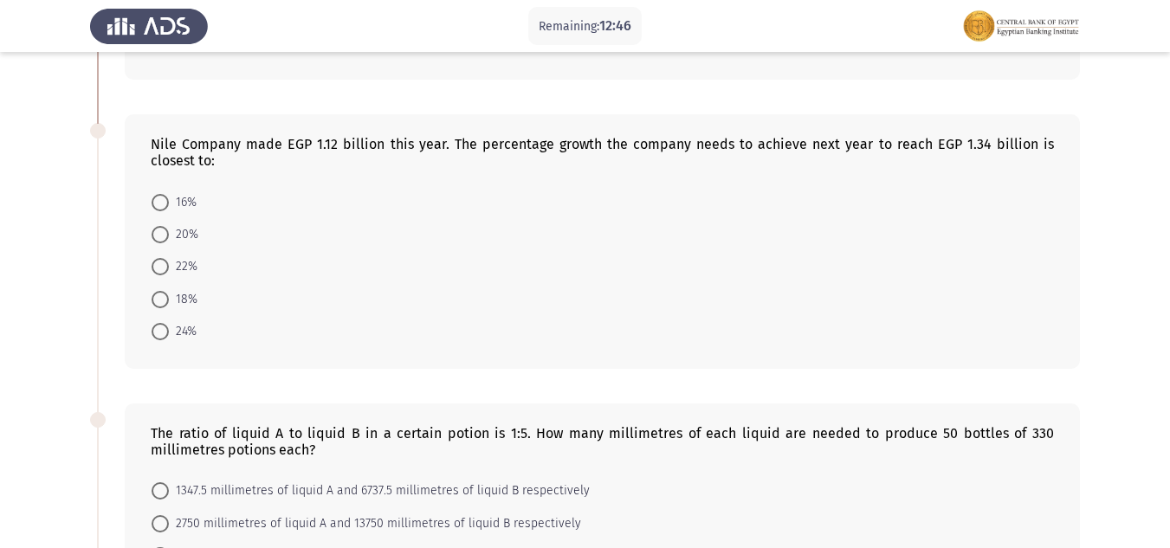
scroll to position [346, 0]
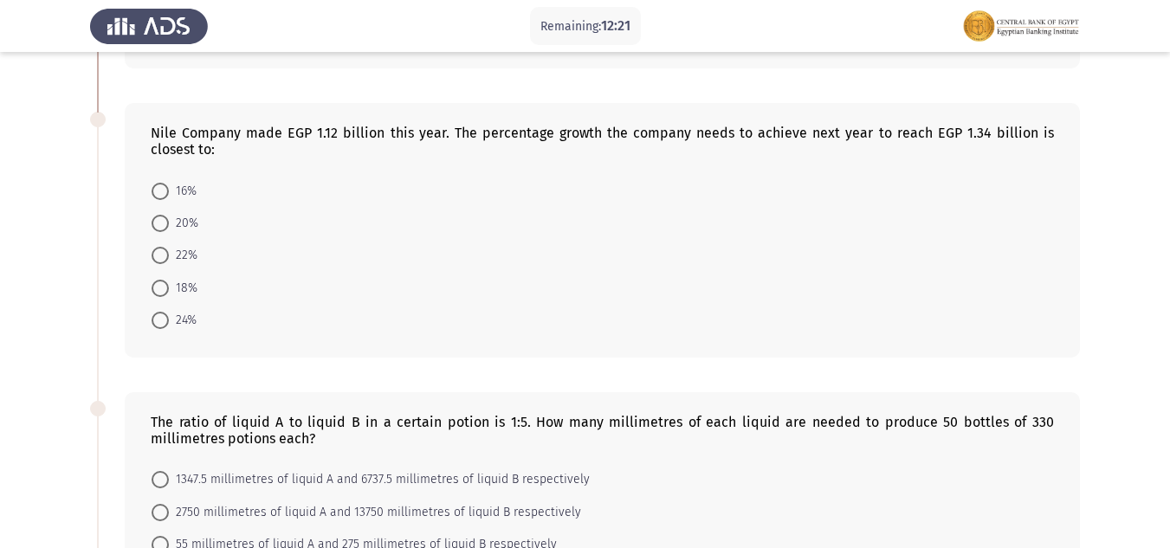
click at [158, 227] on span at bounding box center [160, 223] width 17 height 17
click at [158, 227] on input "20%" at bounding box center [160, 223] width 17 height 17
radio input "true"
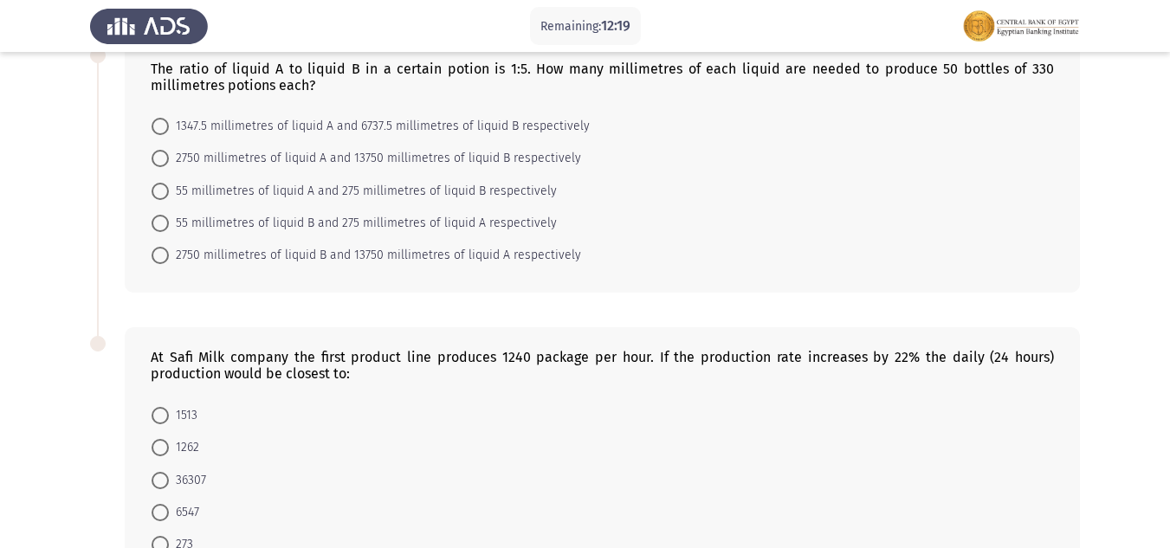
scroll to position [682, 0]
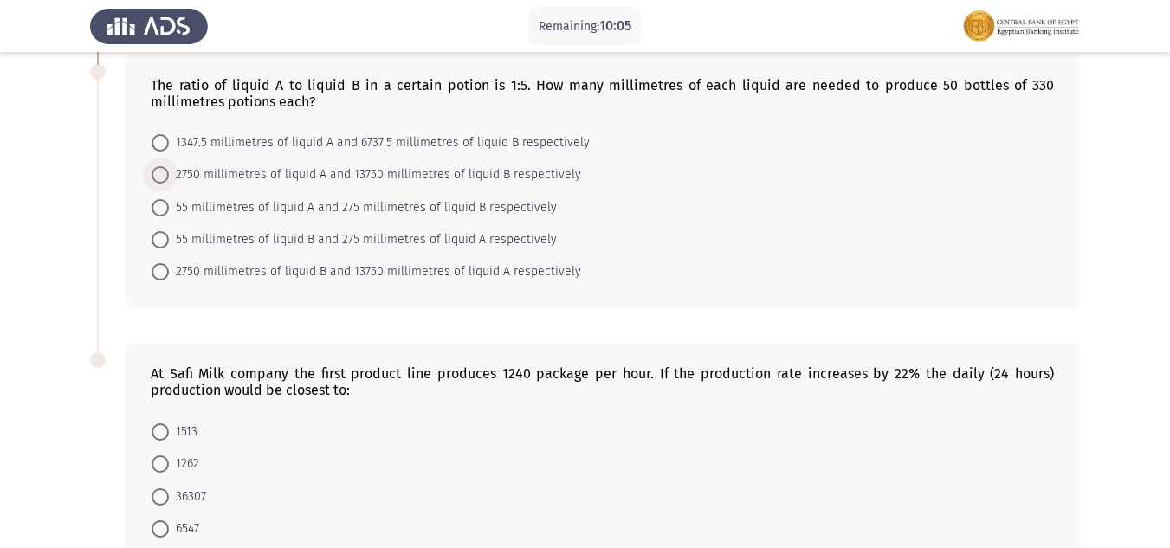
click at [164, 177] on span at bounding box center [160, 174] width 17 height 17
click at [164, 177] on input "2750 millimetres of liquid A and 13750 millimetres of liquid B respectively" at bounding box center [160, 174] width 17 height 17
radio input "true"
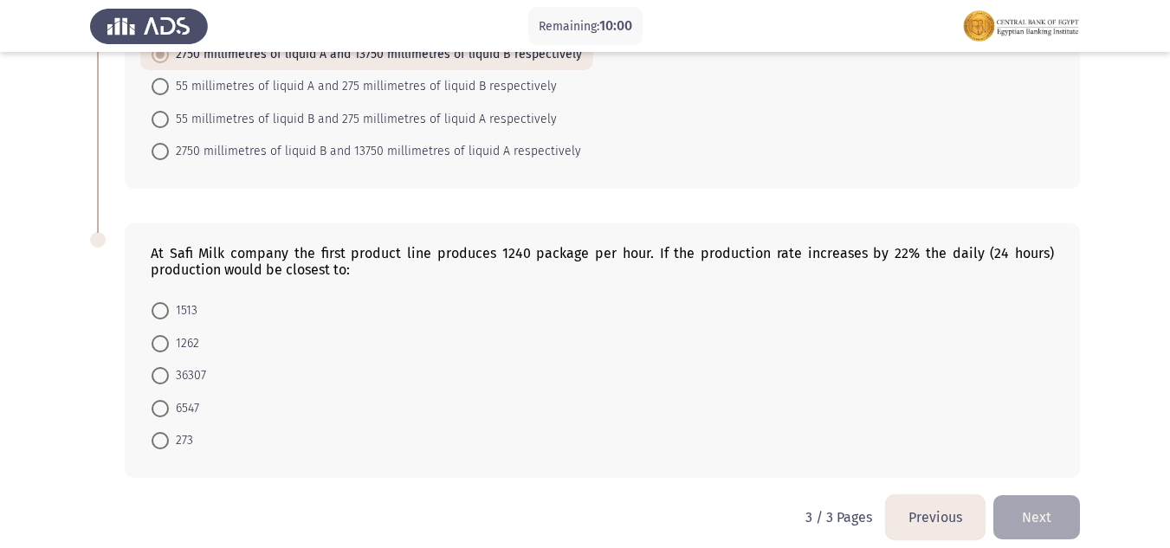
scroll to position [806, 0]
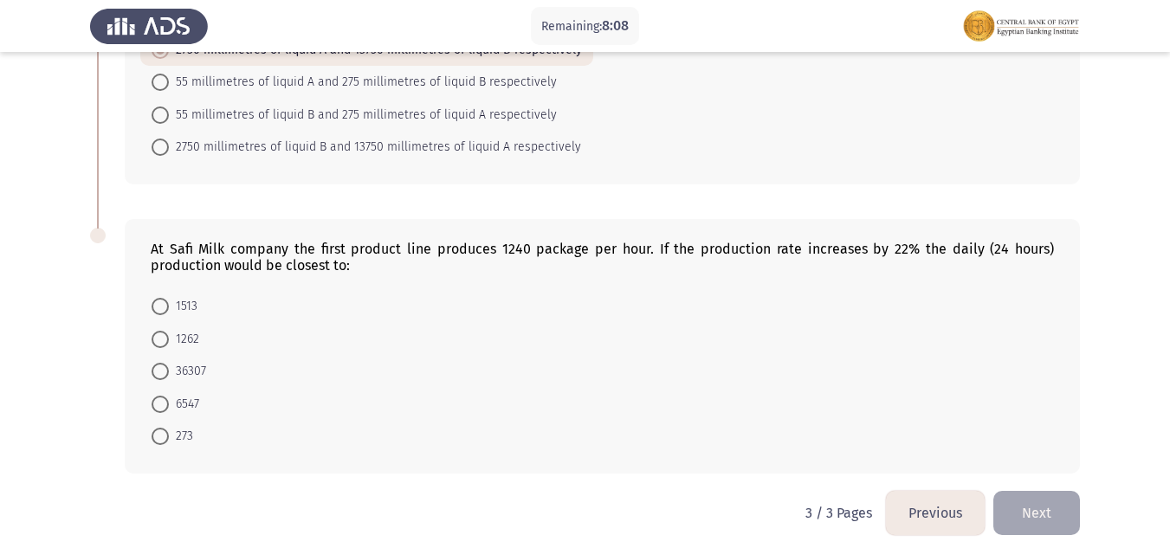
click at [154, 402] on span at bounding box center [160, 404] width 17 height 17
click at [154, 402] on input "6547" at bounding box center [160, 404] width 17 height 17
radio input "true"
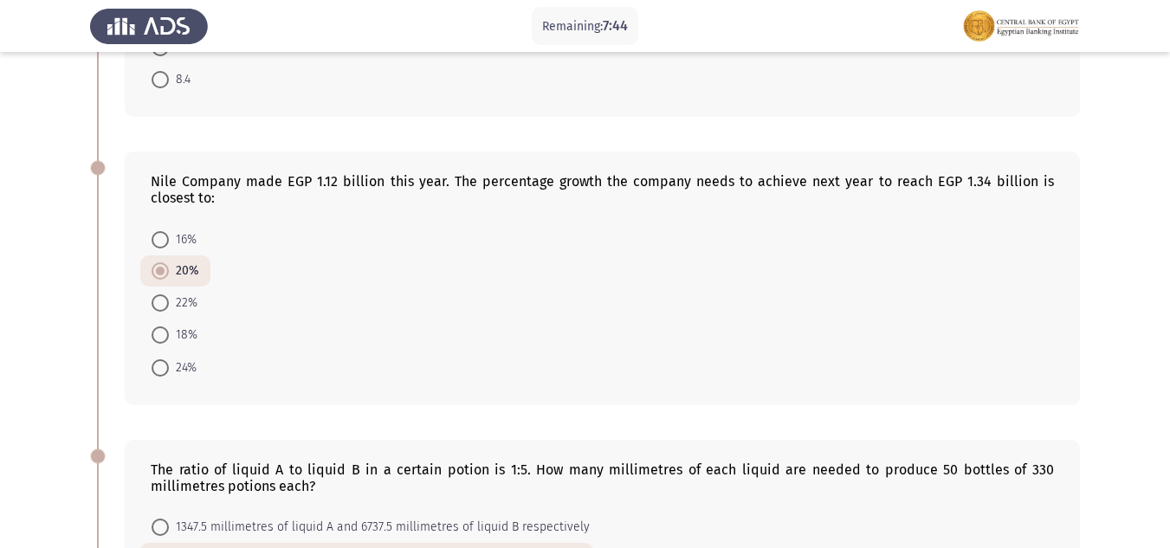
scroll to position [0, 0]
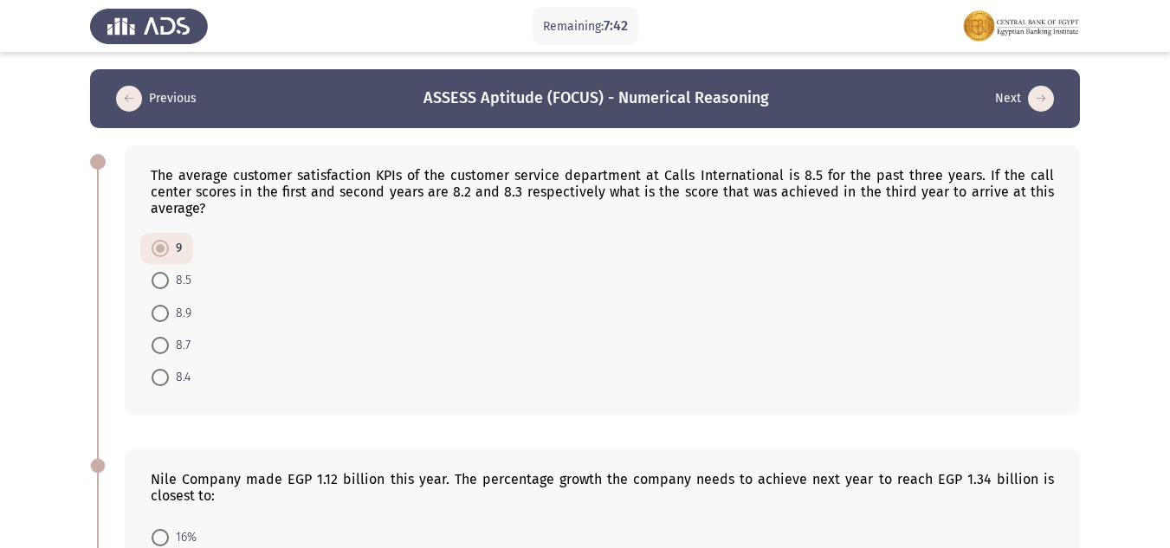
click at [162, 105] on button "Previous" at bounding box center [156, 99] width 91 height 28
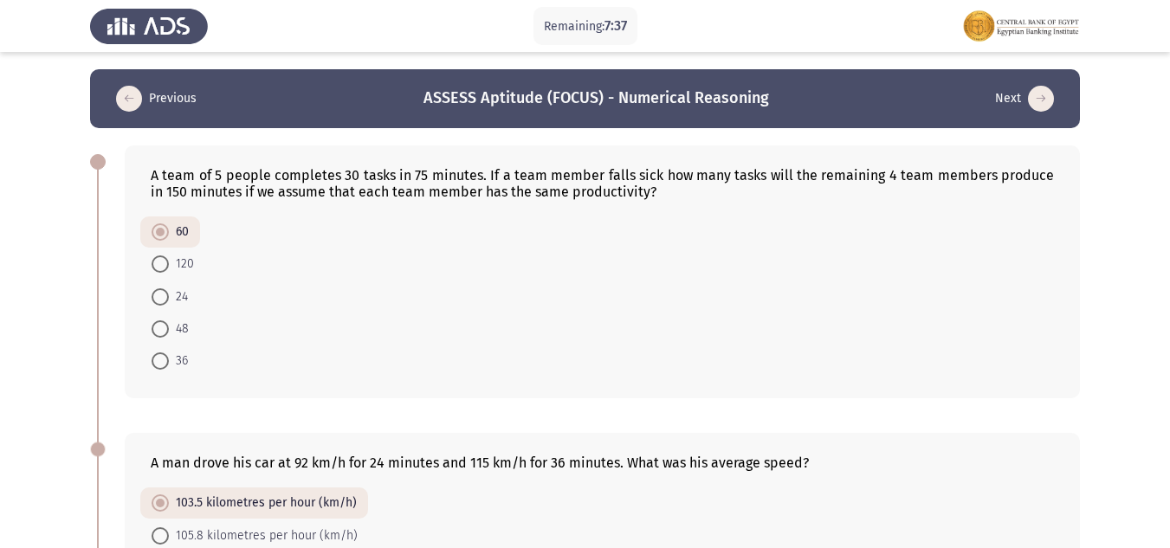
click at [143, 107] on button "Previous" at bounding box center [156, 99] width 91 height 28
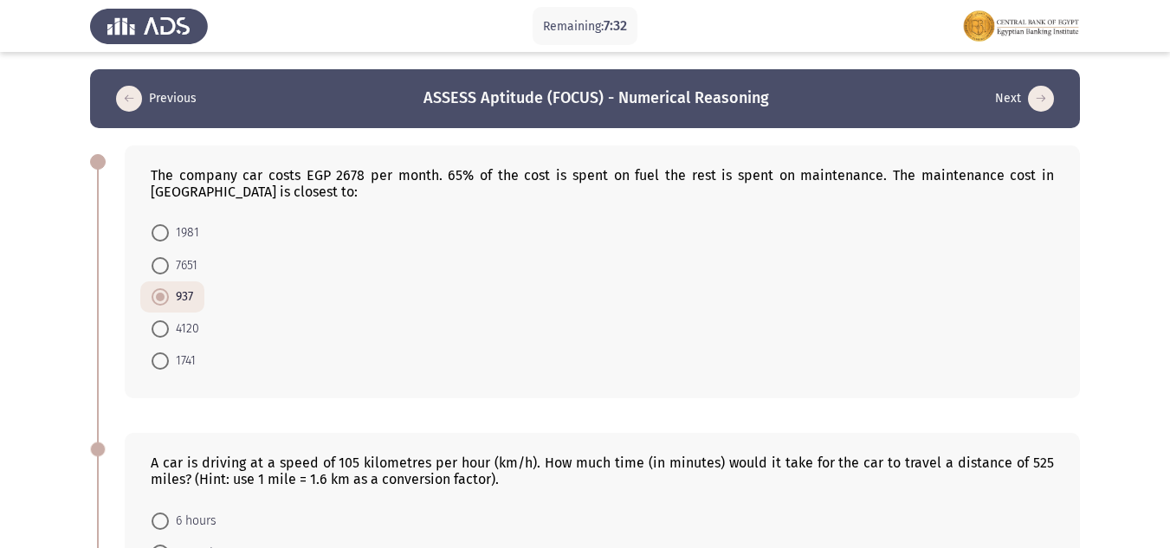
click at [126, 108] on icon "load previous page" at bounding box center [129, 99] width 26 height 26
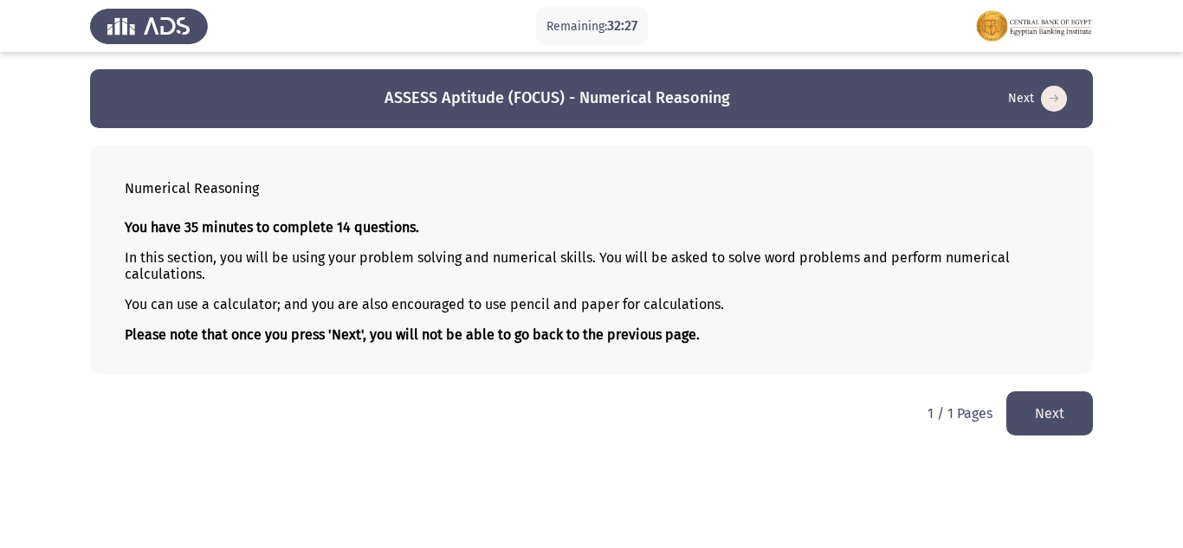
click at [1060, 397] on button "Next" at bounding box center [1049, 413] width 87 height 44
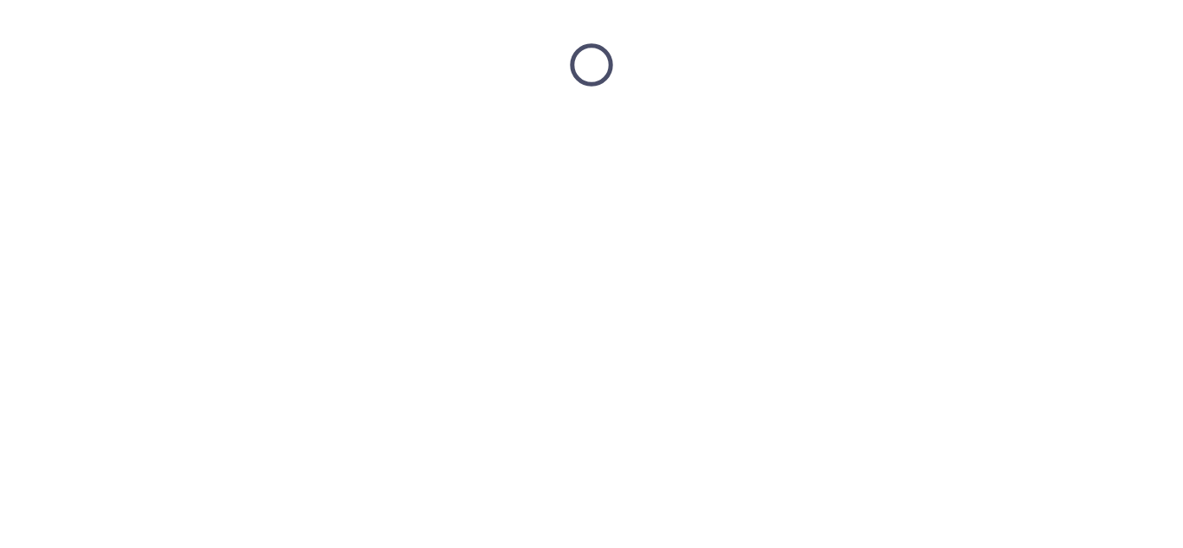
click at [1060, 130] on html at bounding box center [591, 65] width 1183 height 130
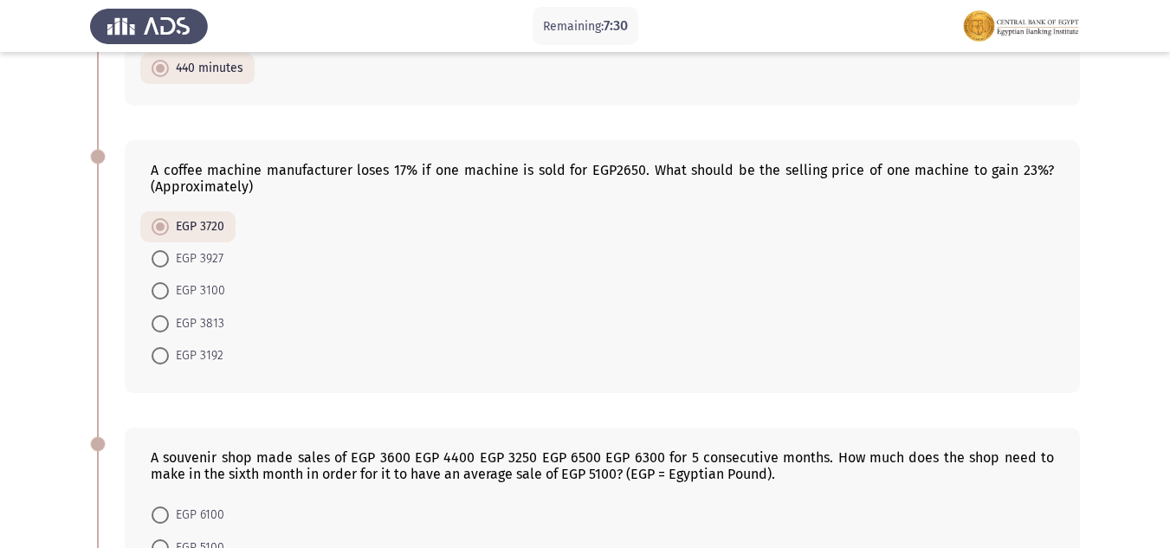
scroll to position [1088, 0]
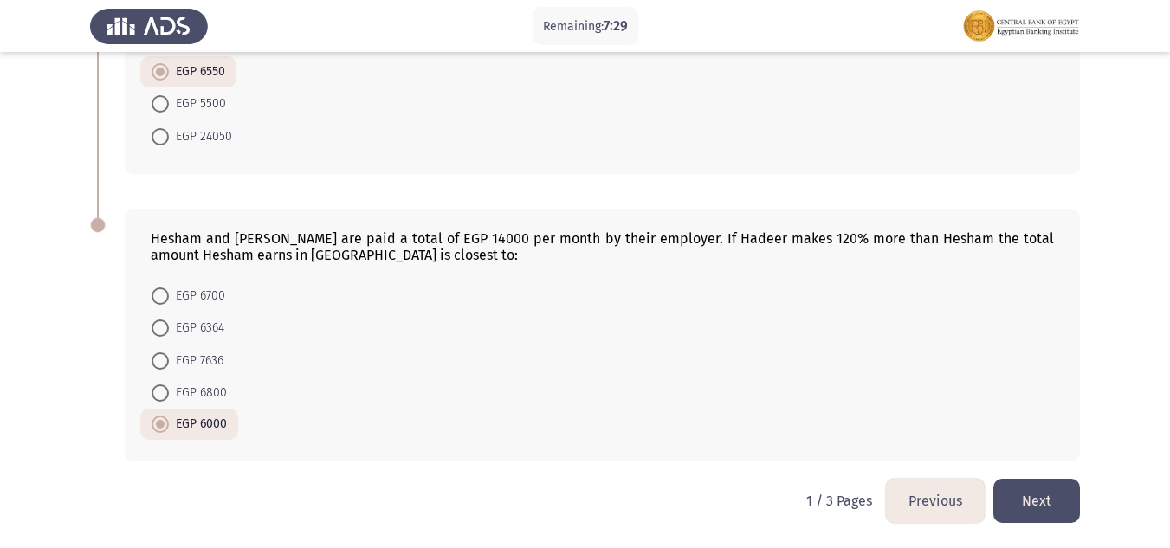
click at [1033, 495] on button "Next" at bounding box center [1036, 501] width 87 height 44
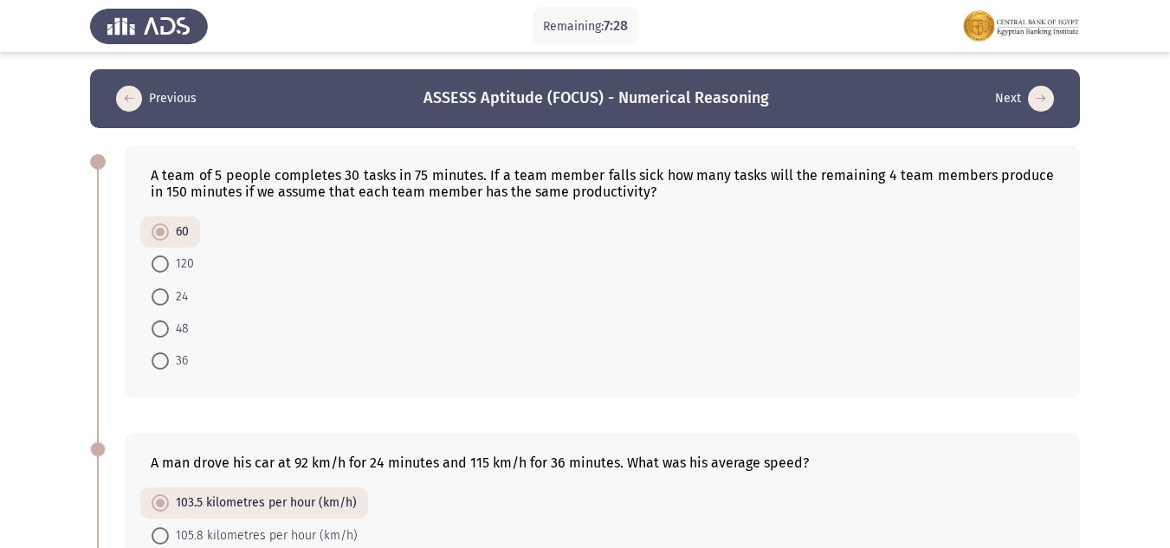
scroll to position [1055, 0]
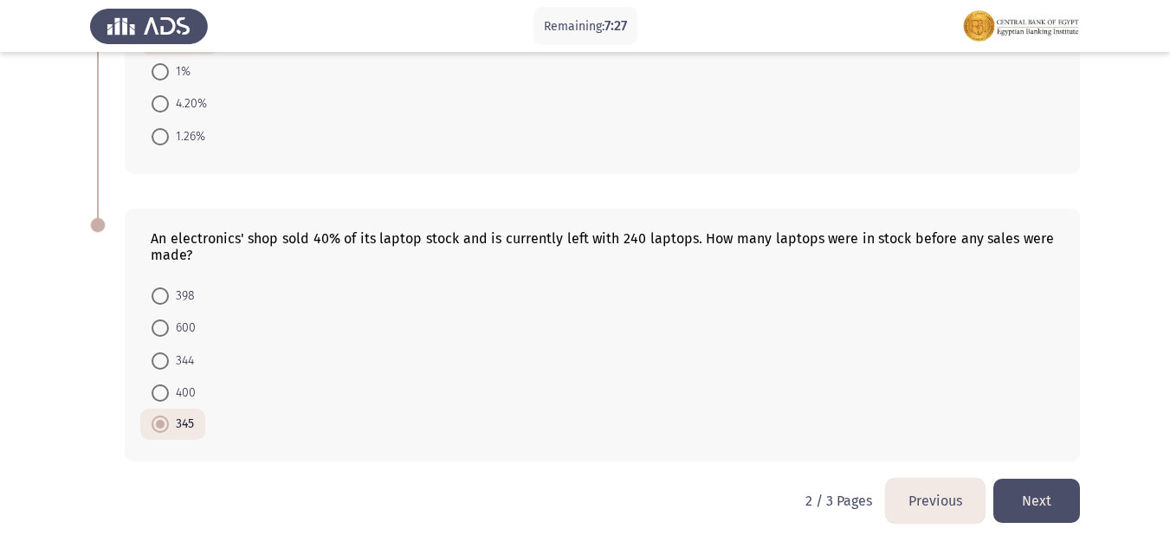
click at [1028, 497] on button "Next" at bounding box center [1036, 501] width 87 height 44
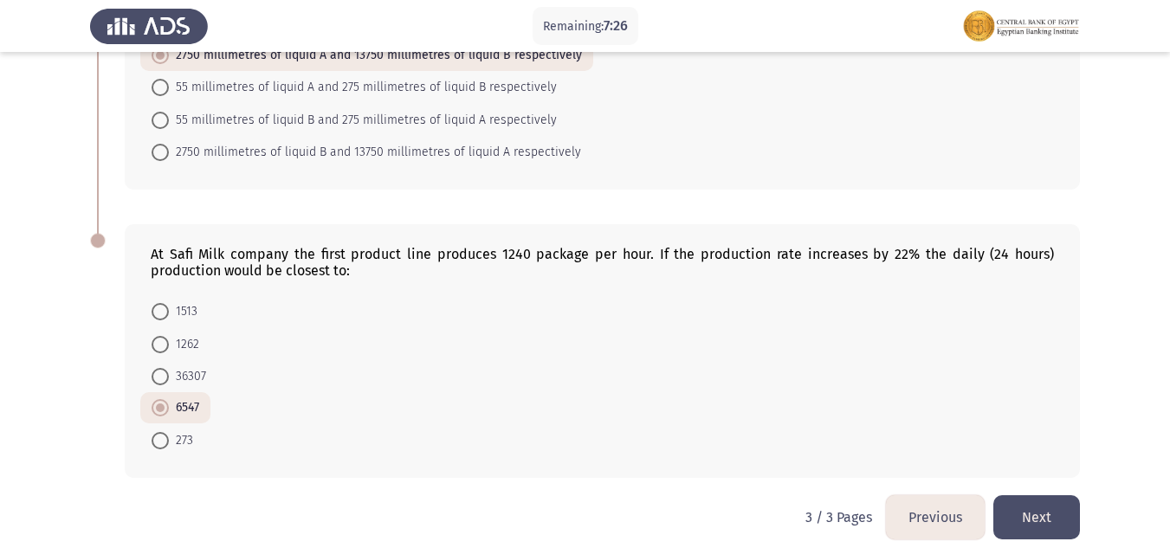
scroll to position [817, 0]
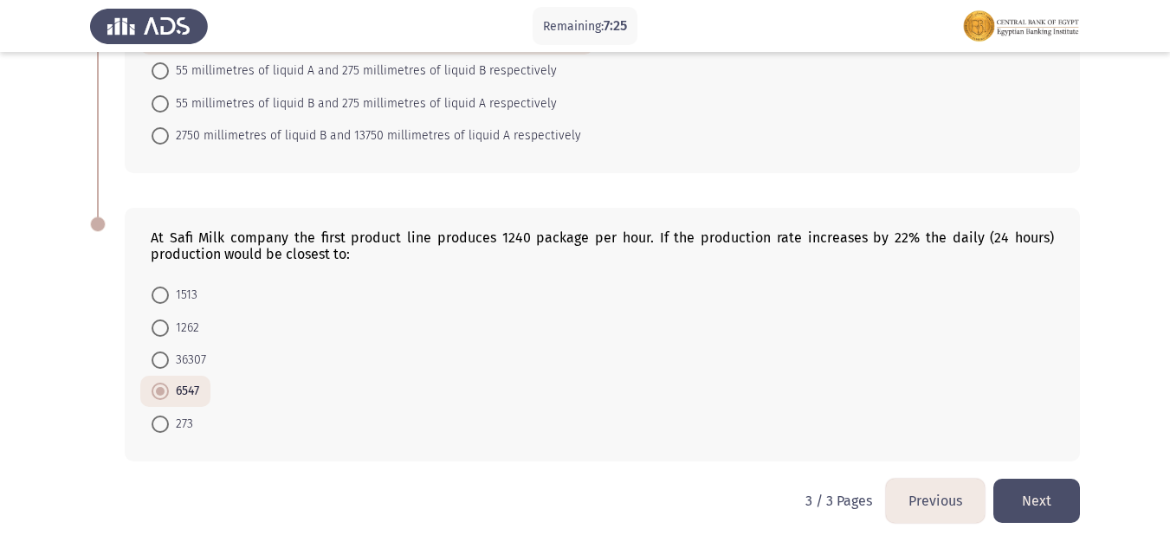
click at [1047, 500] on button "Next" at bounding box center [1036, 501] width 87 height 44
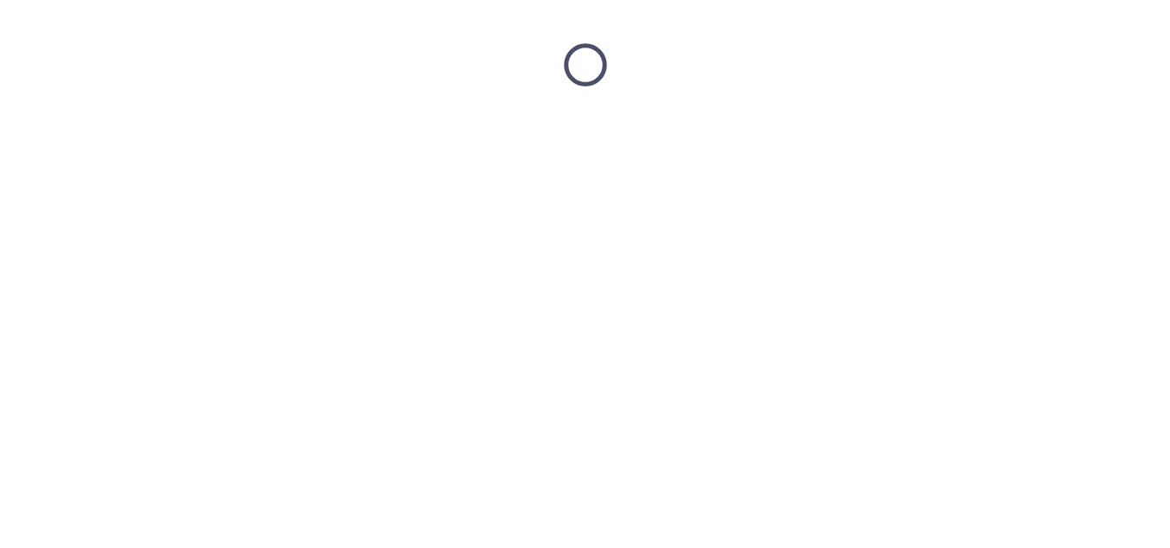
scroll to position [0, 0]
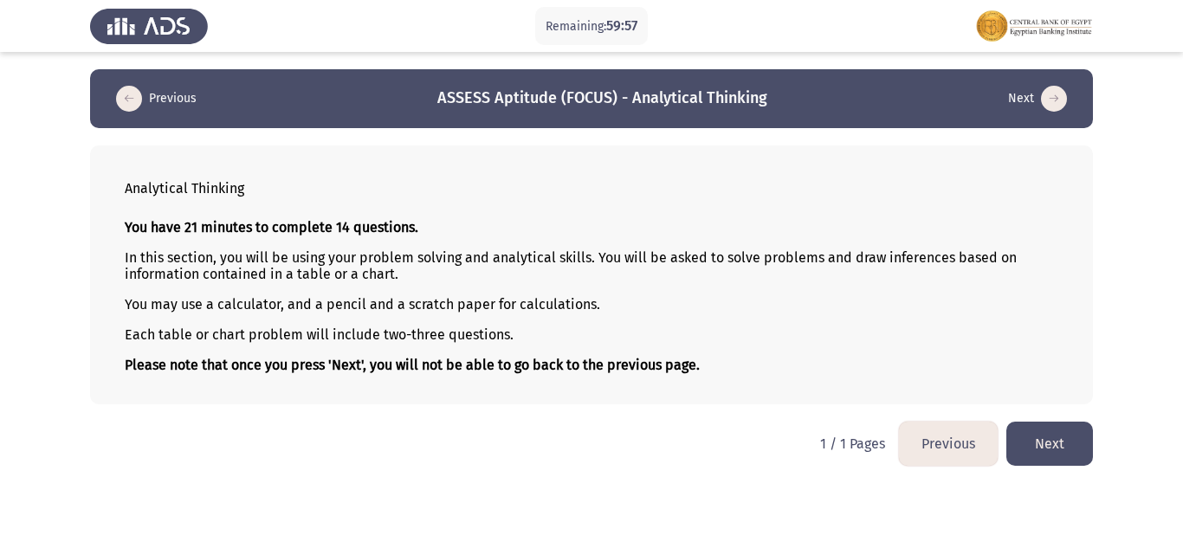
click at [1034, 448] on button "Next" at bounding box center [1049, 444] width 87 height 44
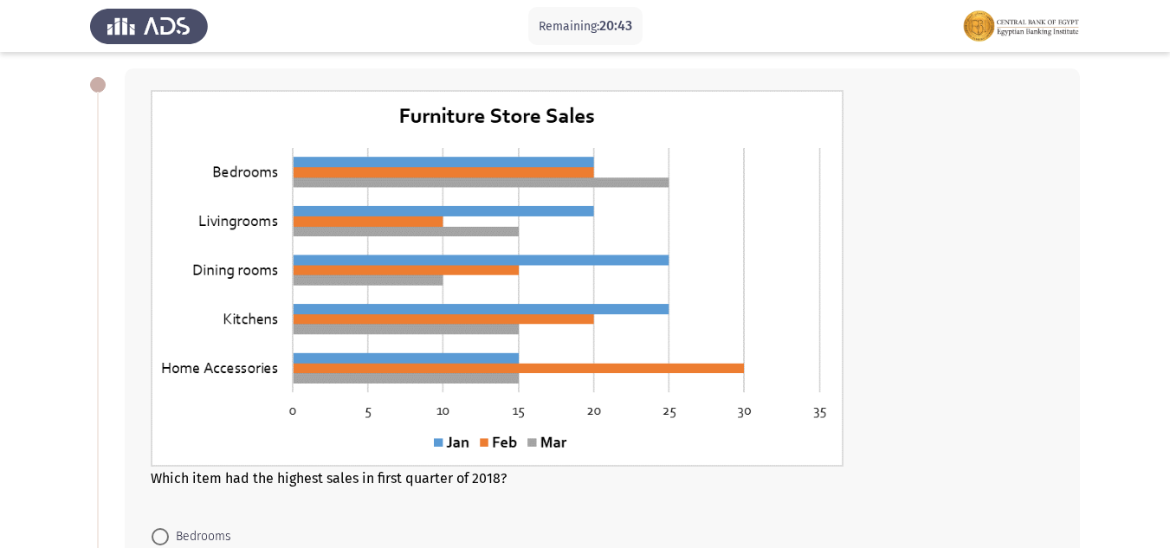
scroll to position [117, 0]
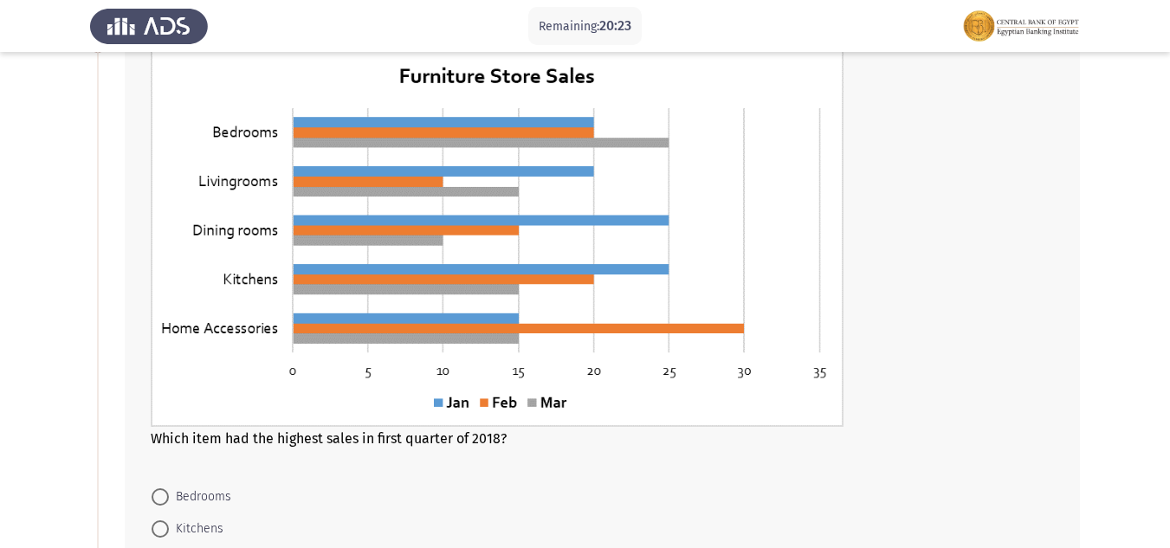
drag, startPoint x: 1164, startPoint y: 223, endPoint x: 1165, endPoint y: 249, distance: 26.9
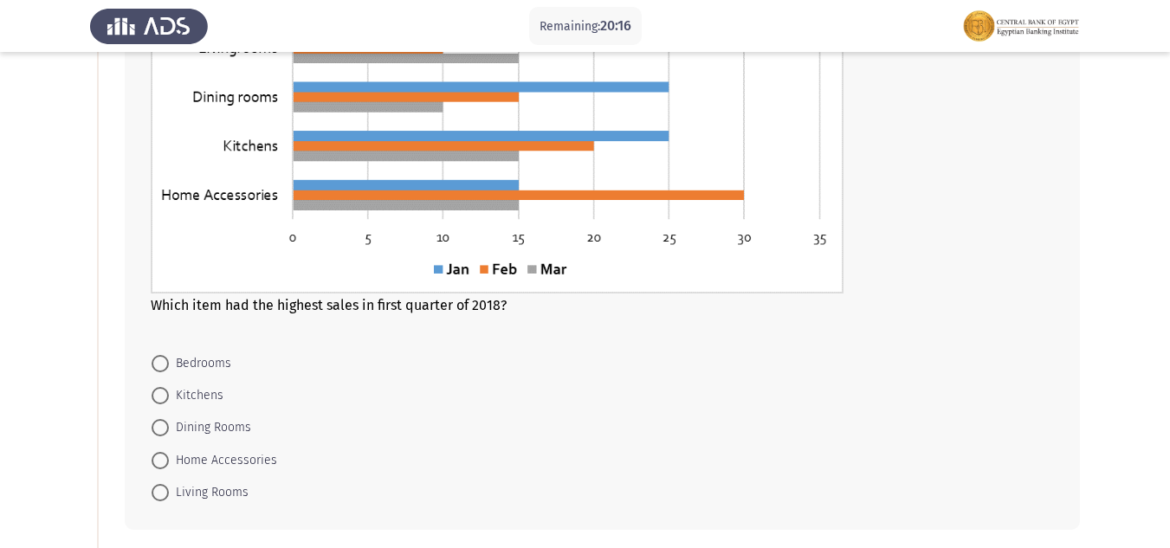
scroll to position [255, 0]
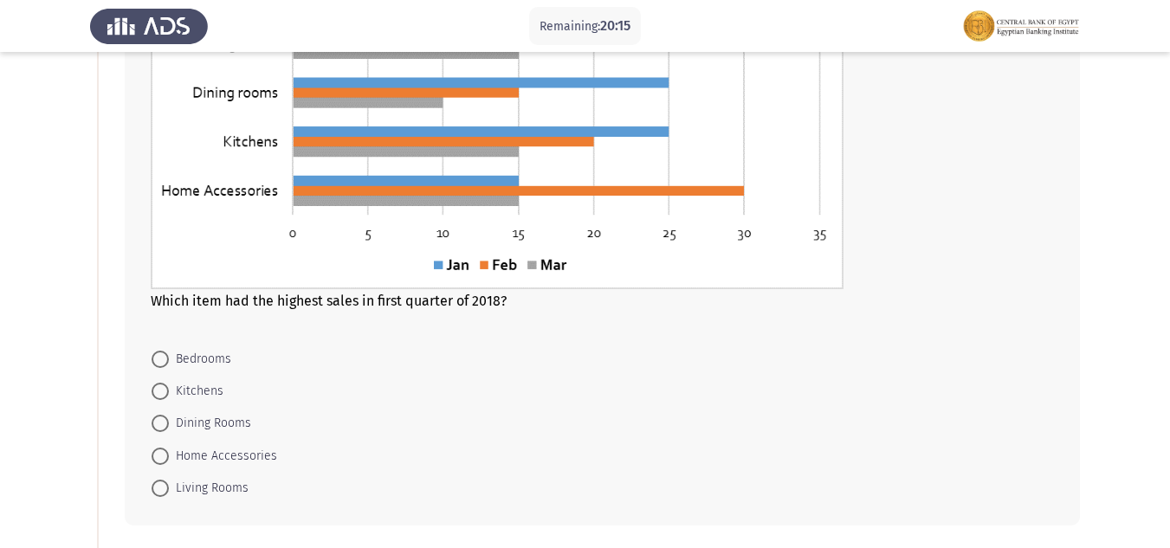
click at [165, 423] on span at bounding box center [160, 423] width 17 height 17
click at [165, 423] on input "Dining Rooms" at bounding box center [160, 423] width 17 height 17
radio input "true"
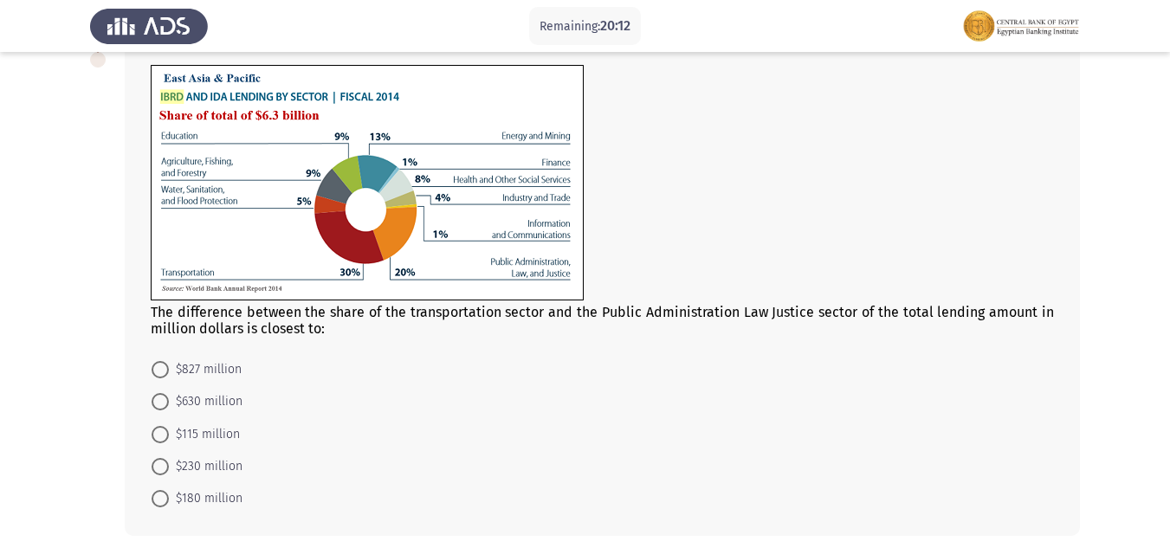
scroll to position [740, 0]
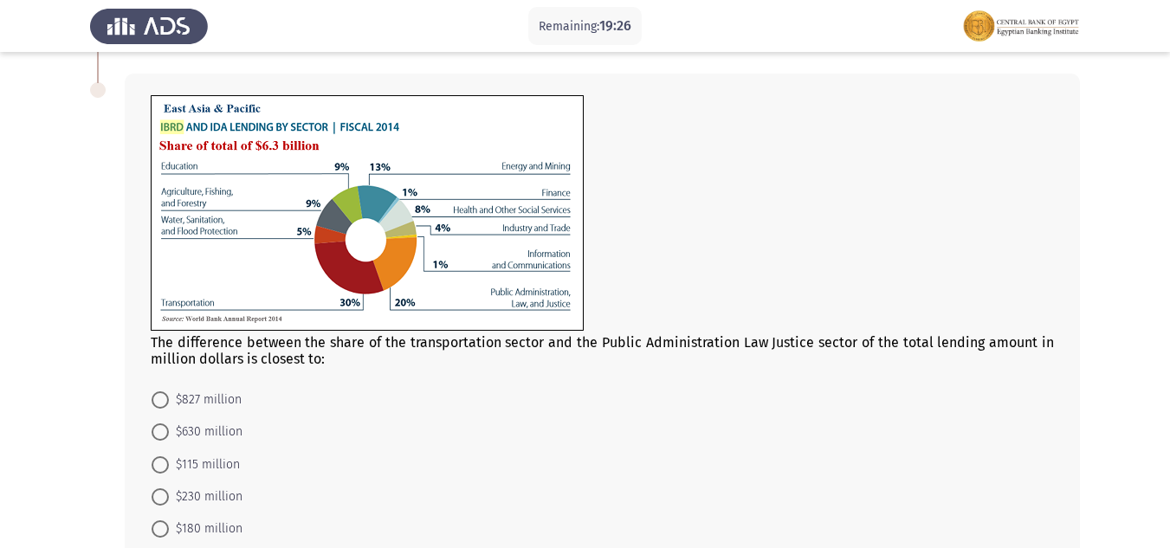
click at [172, 434] on span "$630 million" at bounding box center [206, 432] width 74 height 21
click at [169, 434] on input "$630 million" at bounding box center [160, 431] width 17 height 17
radio input "true"
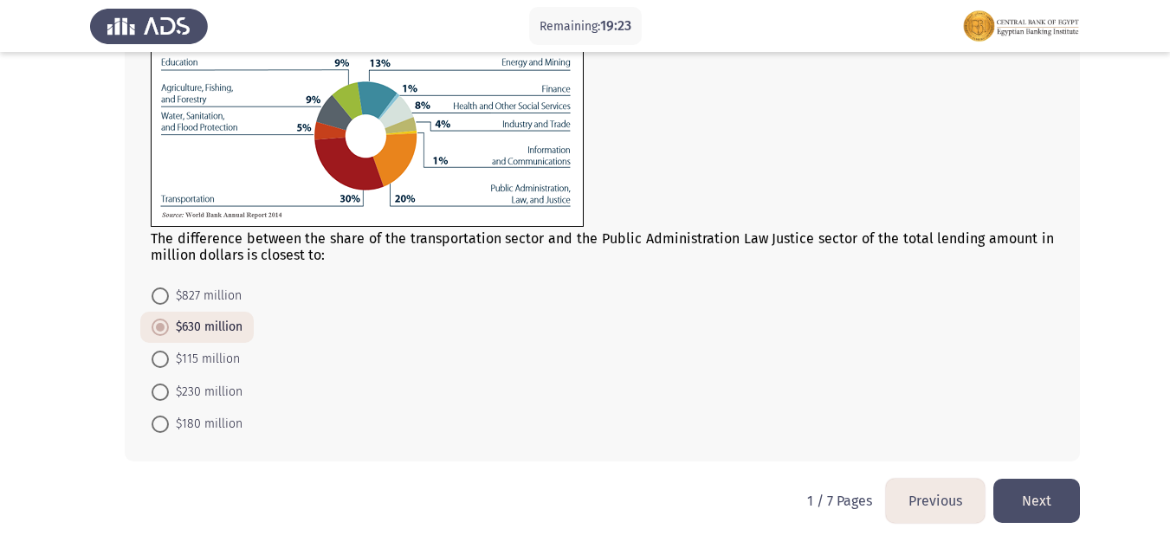
click at [1031, 489] on button "Next" at bounding box center [1036, 501] width 87 height 44
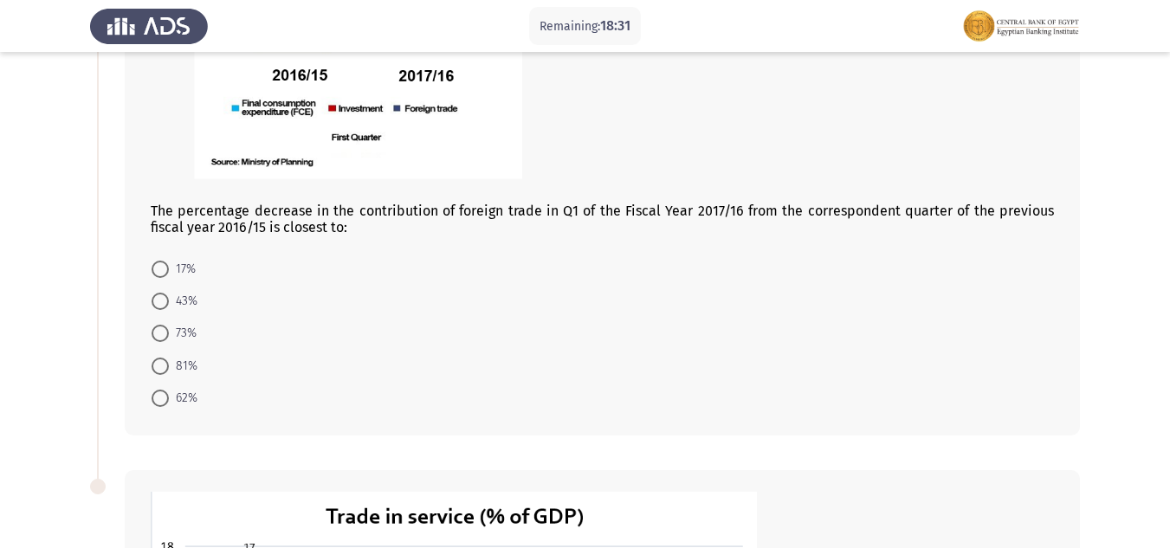
scroll to position [382, 0]
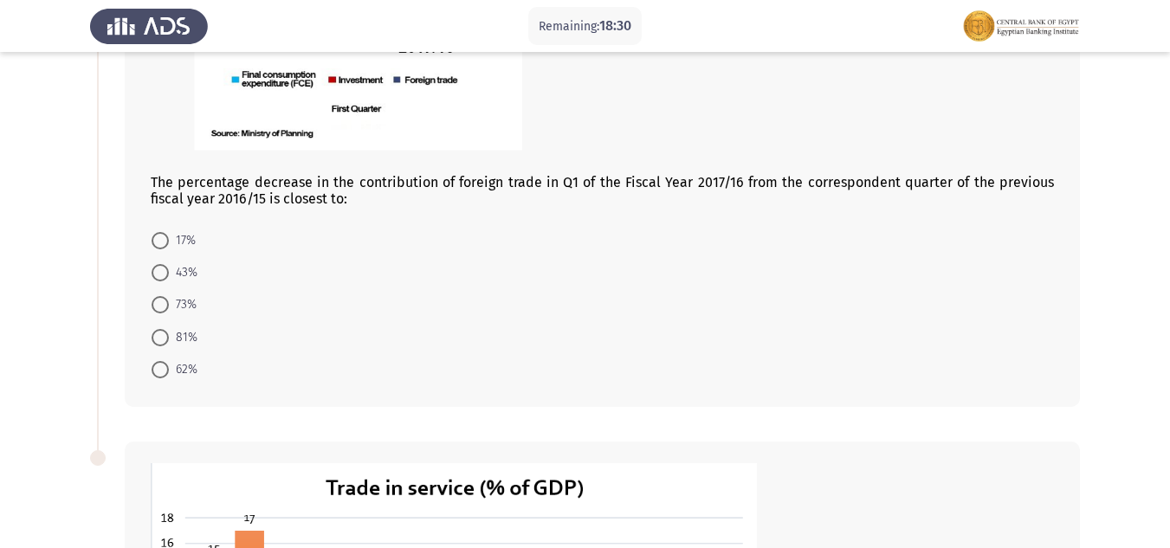
click at [173, 239] on span "17%" at bounding box center [182, 240] width 27 height 21
click at [169, 239] on input "17%" at bounding box center [160, 240] width 17 height 17
radio input "true"
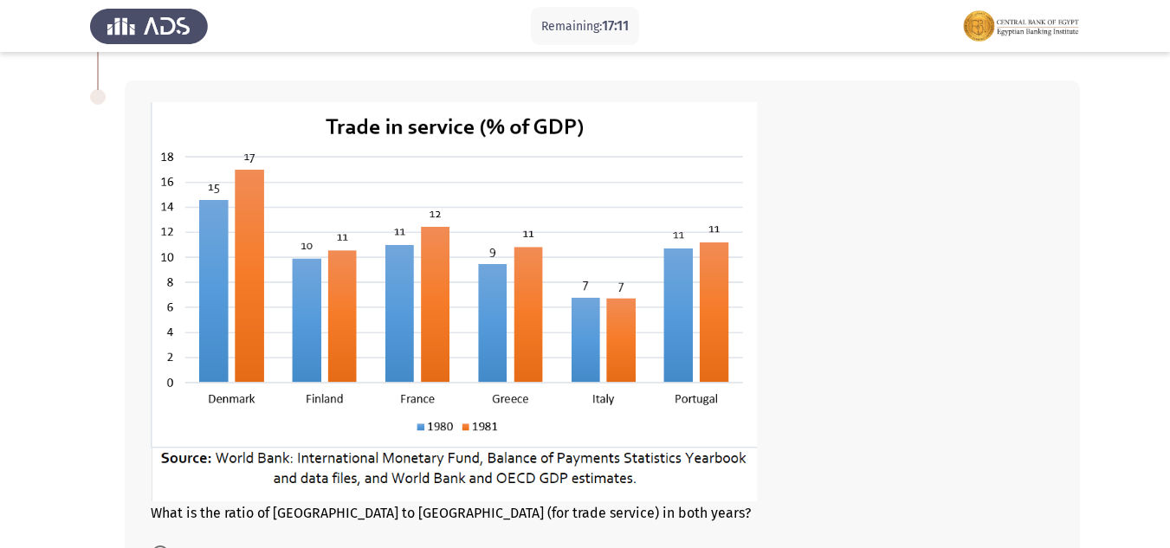
scroll to position [789, 0]
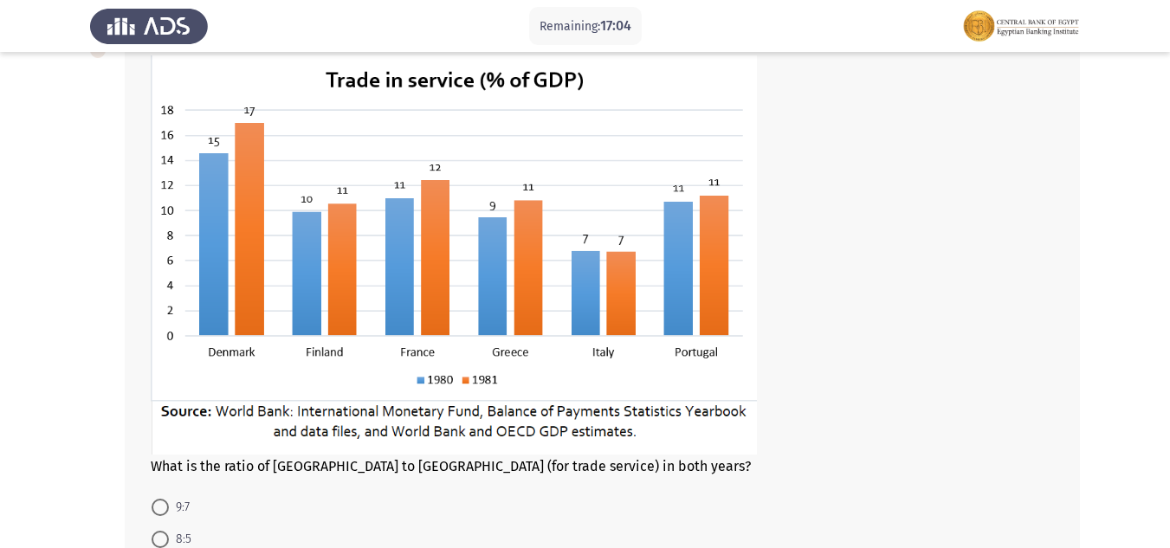
click at [446, 468] on div "What is the ratio of [GEOGRAPHIC_DATA] to [GEOGRAPHIC_DATA] (for trade service)…" at bounding box center [602, 264] width 903 height 419
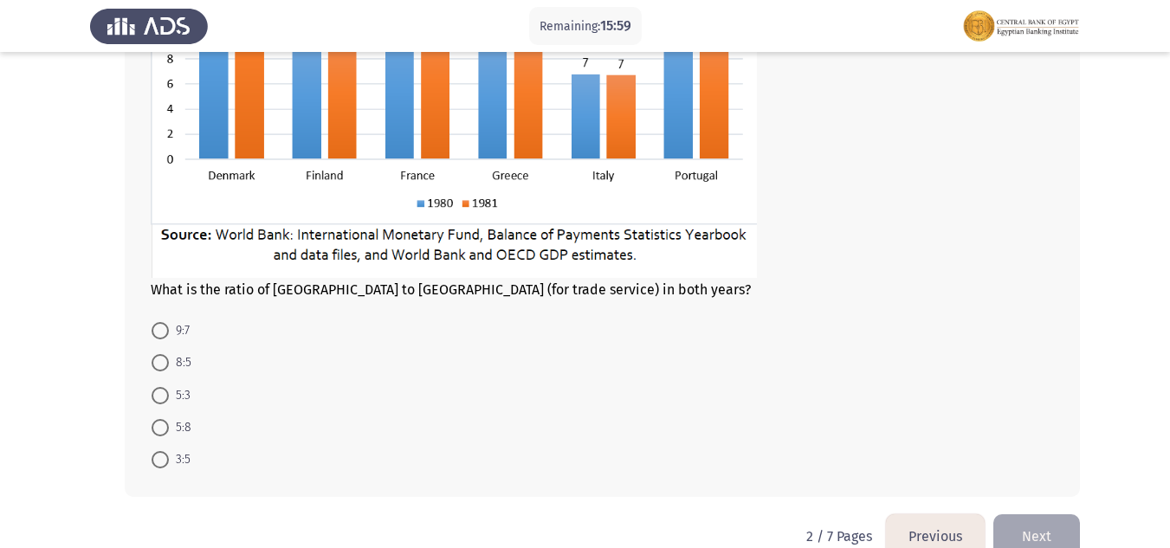
scroll to position [971, 0]
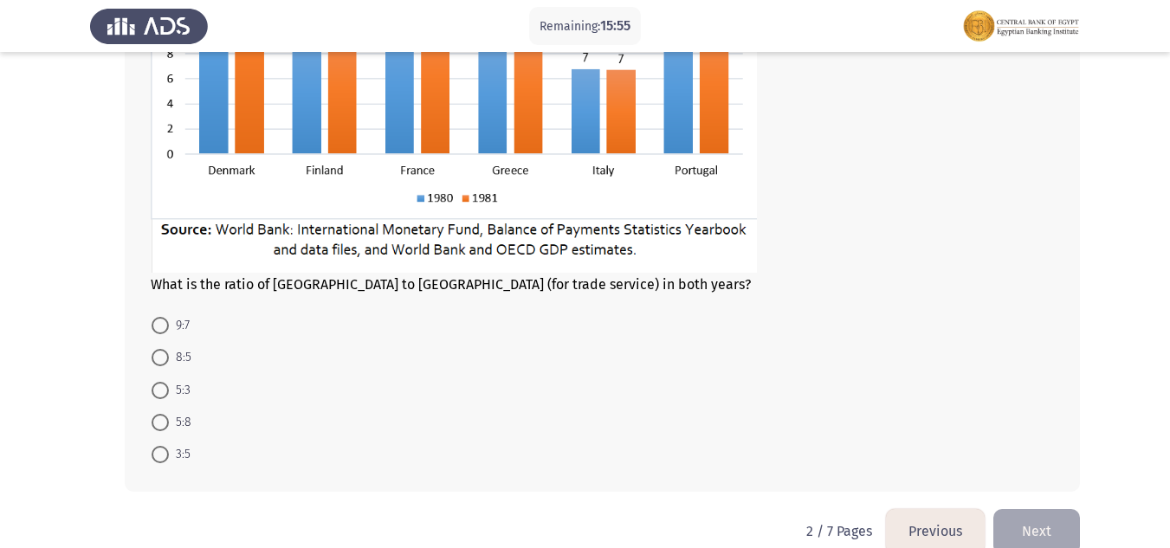
click at [157, 354] on span at bounding box center [160, 357] width 17 height 17
click at [157, 354] on input "8:5" at bounding box center [160, 357] width 17 height 17
radio input "true"
click at [160, 391] on span at bounding box center [160, 388] width 17 height 17
click at [160, 391] on input "5:3" at bounding box center [160, 388] width 17 height 17
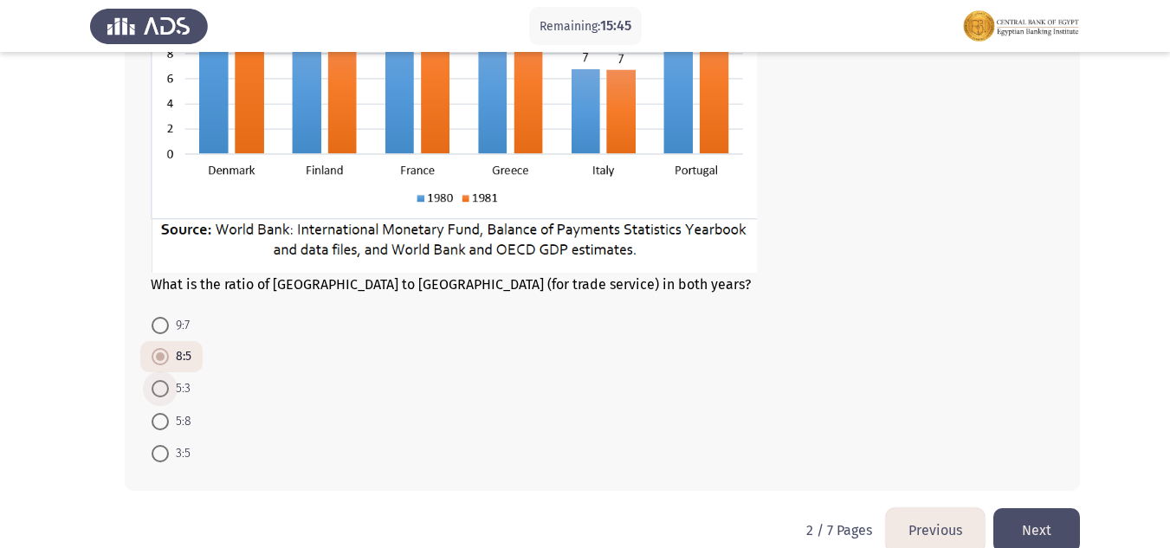
radio input "true"
click at [1051, 530] on button "Next" at bounding box center [1036, 530] width 87 height 44
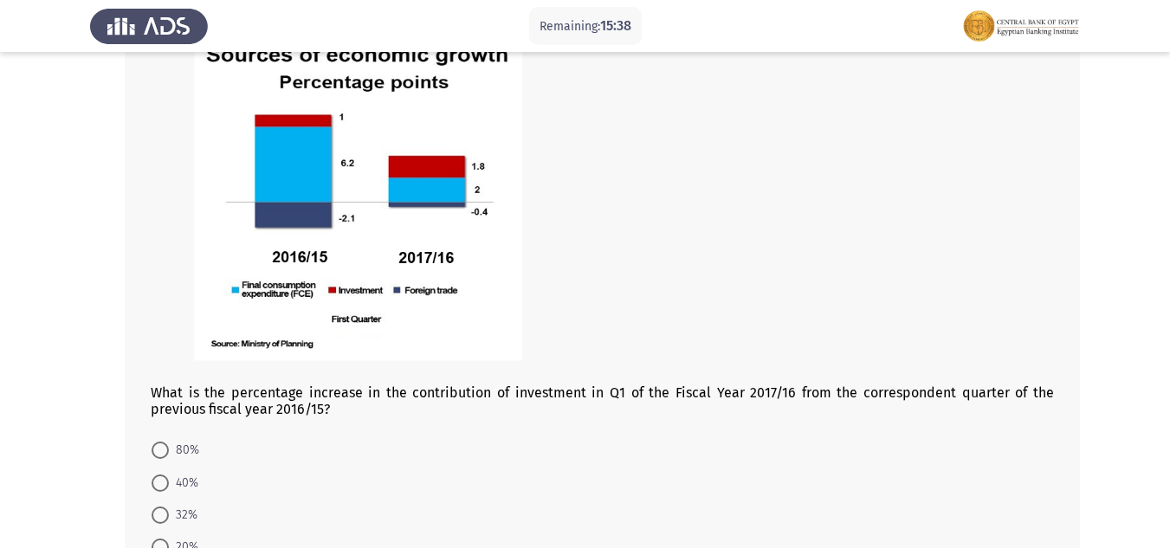
scroll to position [681, 0]
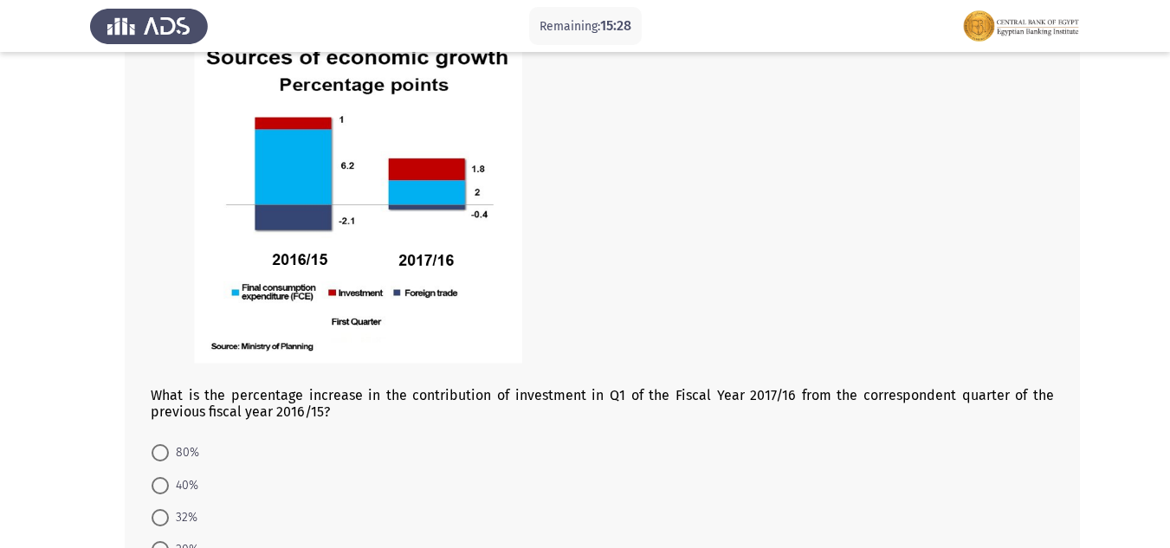
click at [161, 451] on span at bounding box center [160, 452] width 17 height 17
click at [161, 451] on input "80%" at bounding box center [160, 452] width 17 height 17
radio input "true"
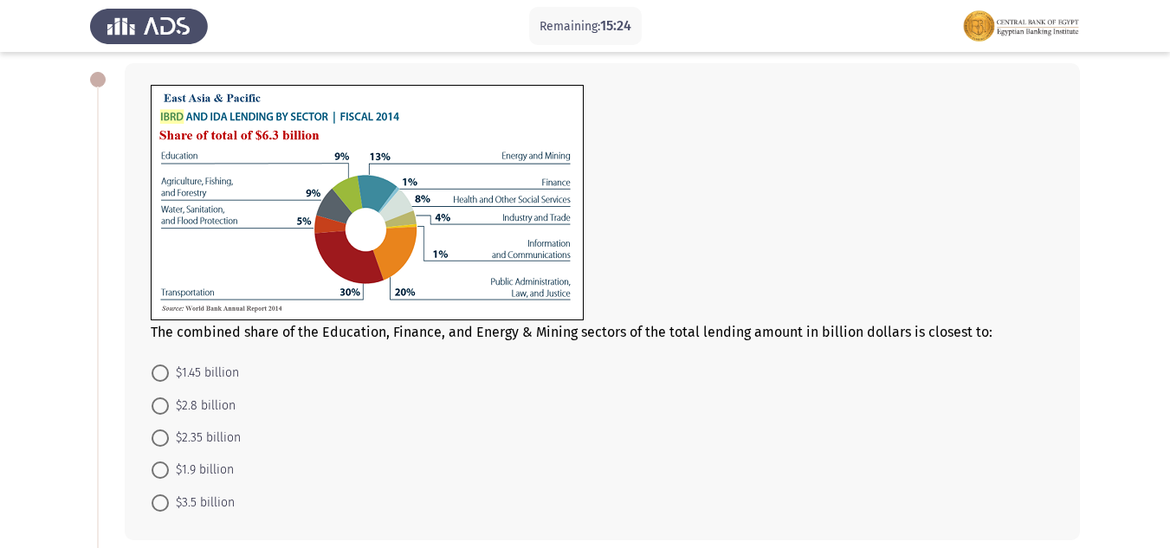
scroll to position [101, 0]
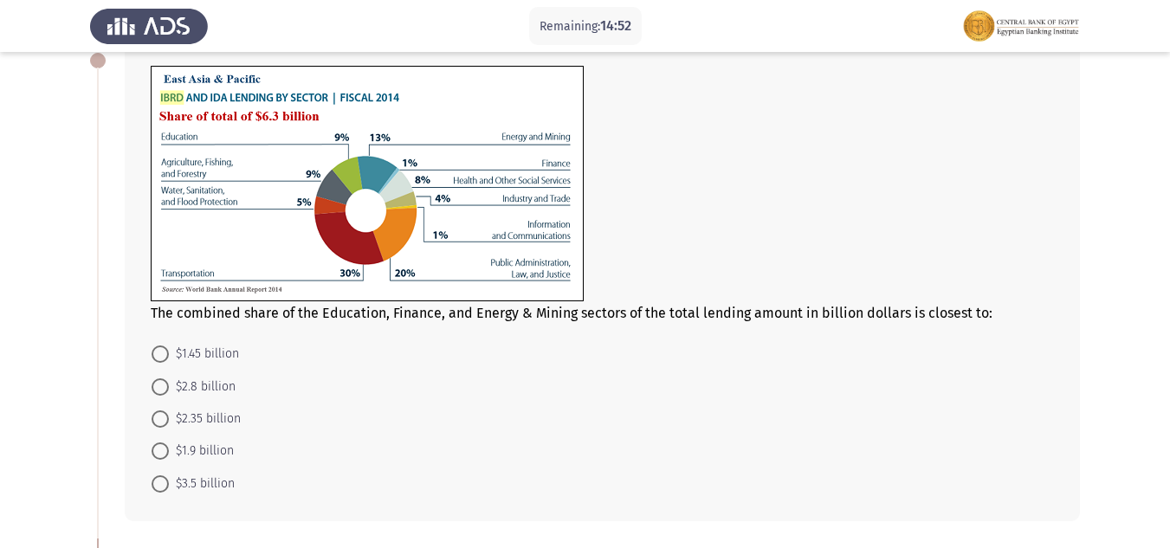
click at [156, 423] on span at bounding box center [160, 418] width 17 height 17
click at [156, 423] on input "$2.35 billion" at bounding box center [160, 418] width 17 height 17
radio input "true"
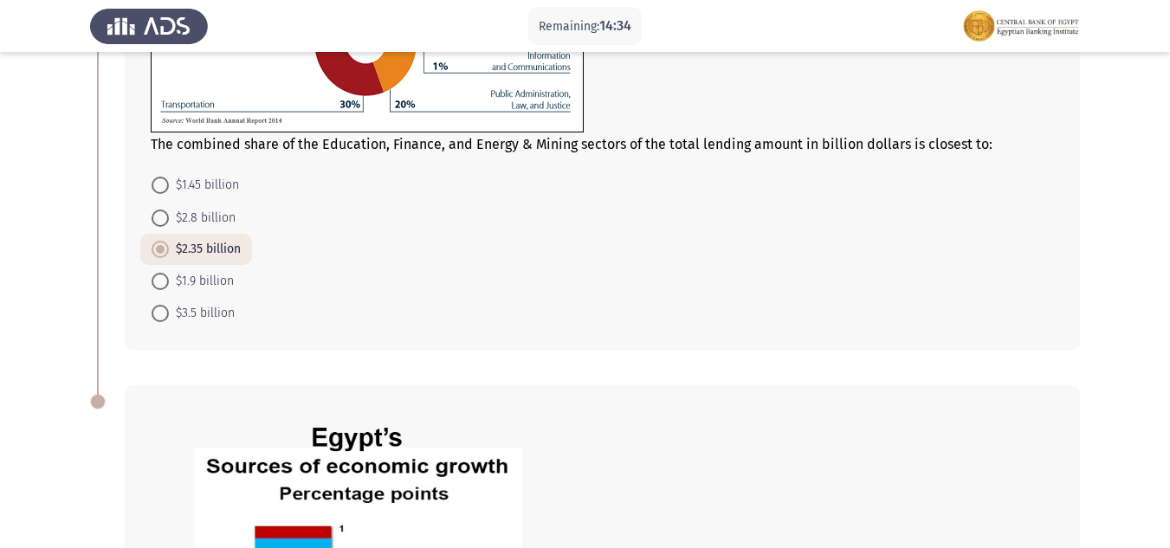
scroll to position [836, 0]
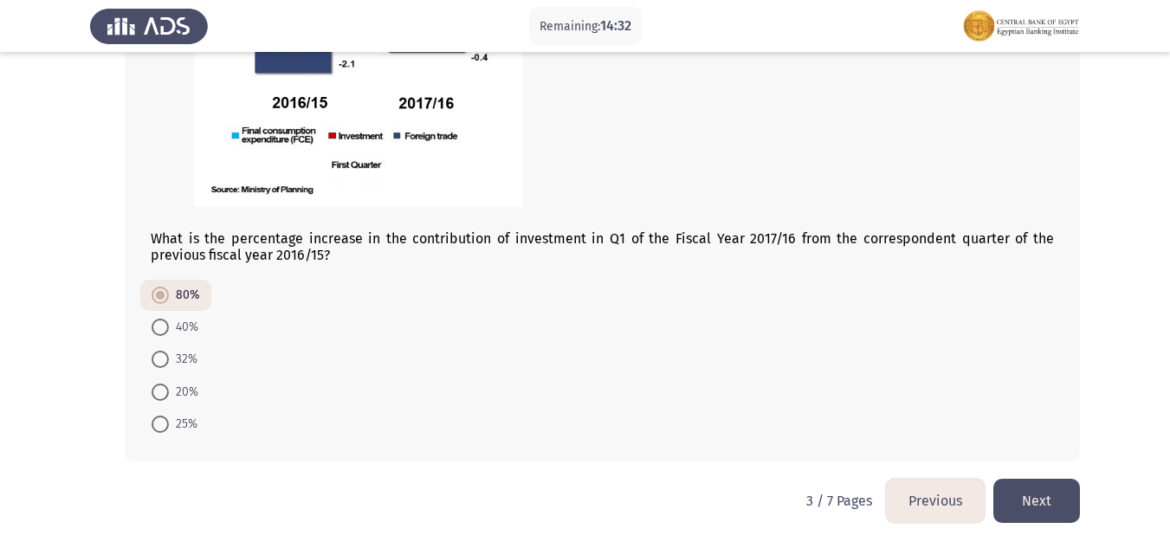
click at [1040, 496] on button "Next" at bounding box center [1036, 501] width 87 height 44
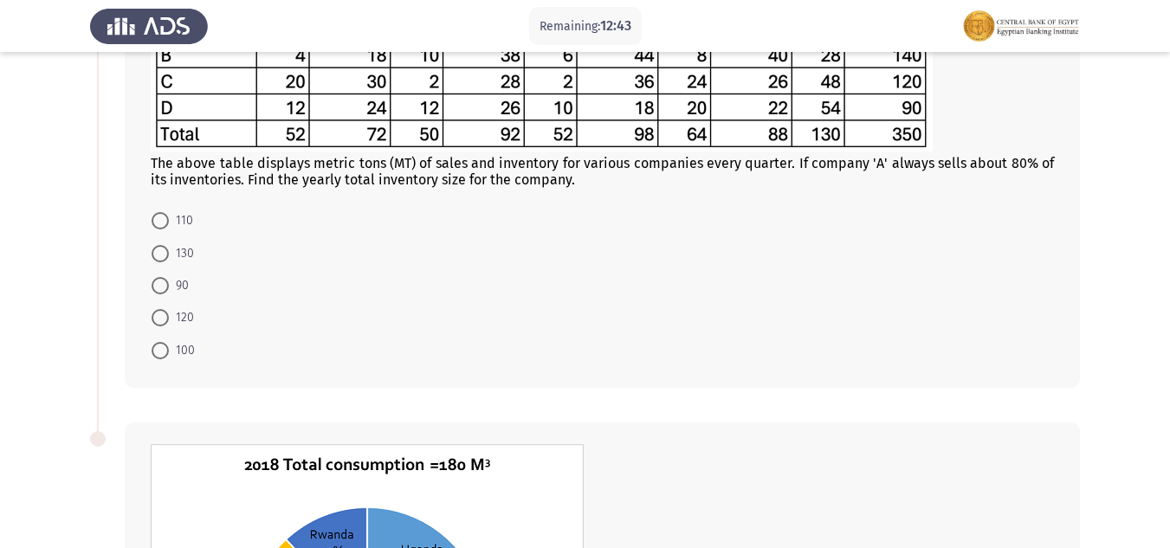
scroll to position [215, 0]
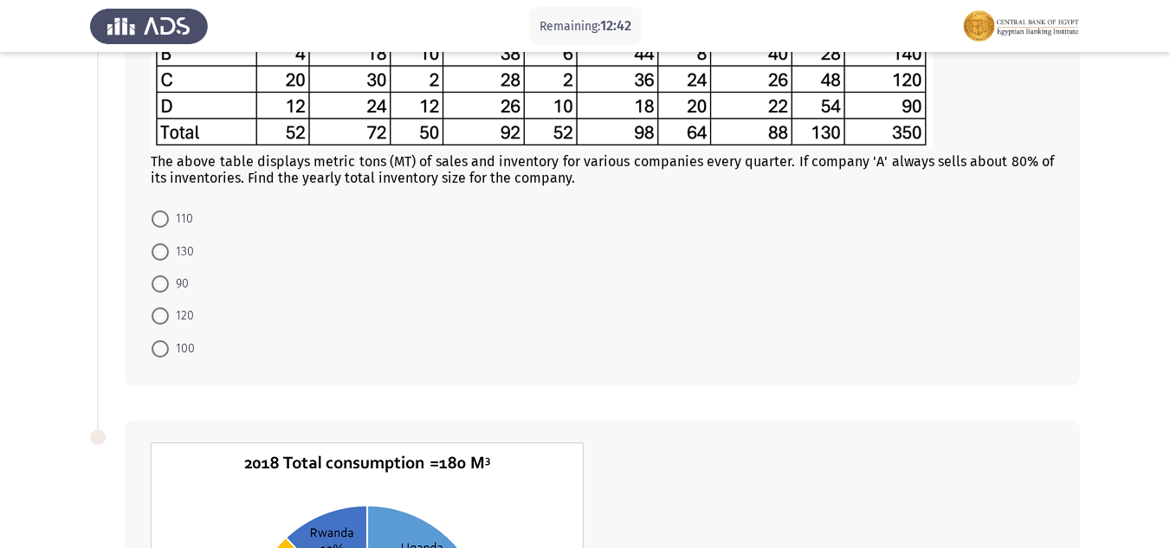
click at [158, 287] on span at bounding box center [160, 283] width 17 height 17
click at [158, 287] on input "90" at bounding box center [160, 283] width 17 height 17
radio input "true"
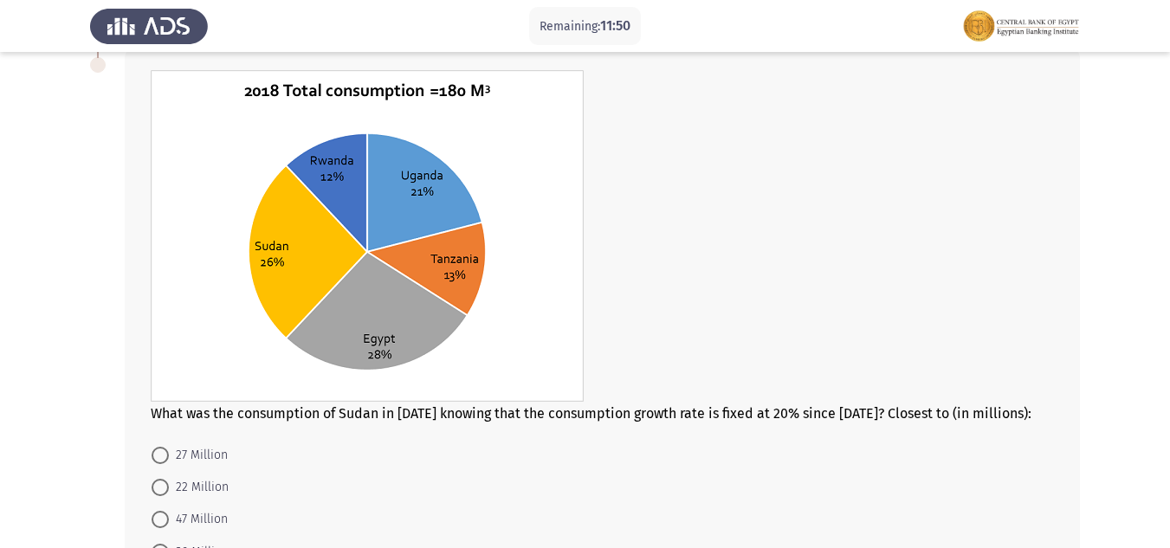
scroll to position [741, 0]
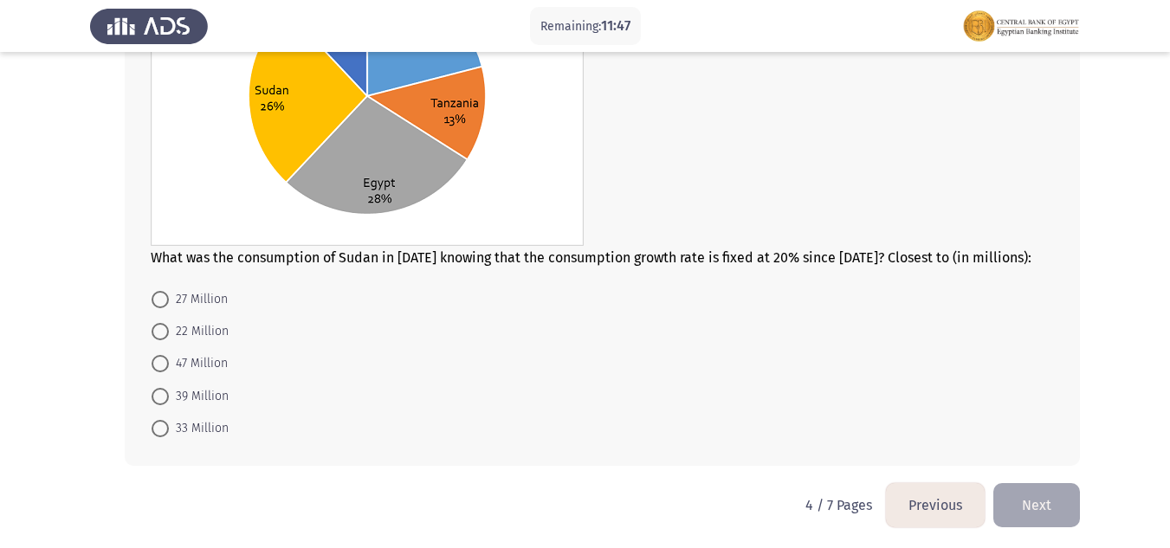
click at [161, 395] on span at bounding box center [160, 396] width 17 height 17
click at [161, 395] on input "39 Million" at bounding box center [160, 396] width 17 height 17
radio input "true"
click at [1028, 507] on button "Next" at bounding box center [1036, 504] width 87 height 44
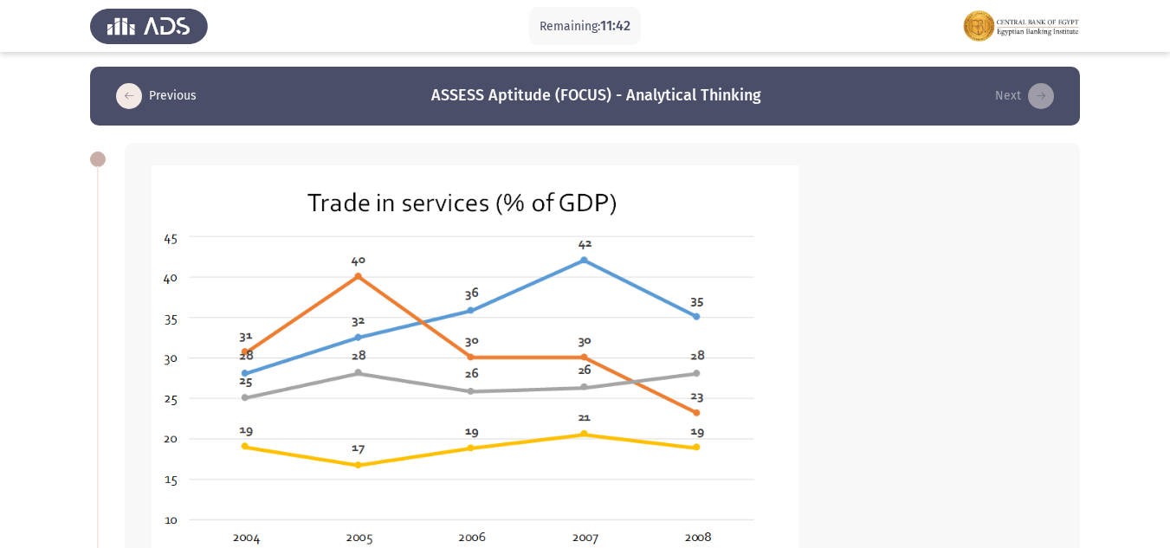
scroll to position [0, 0]
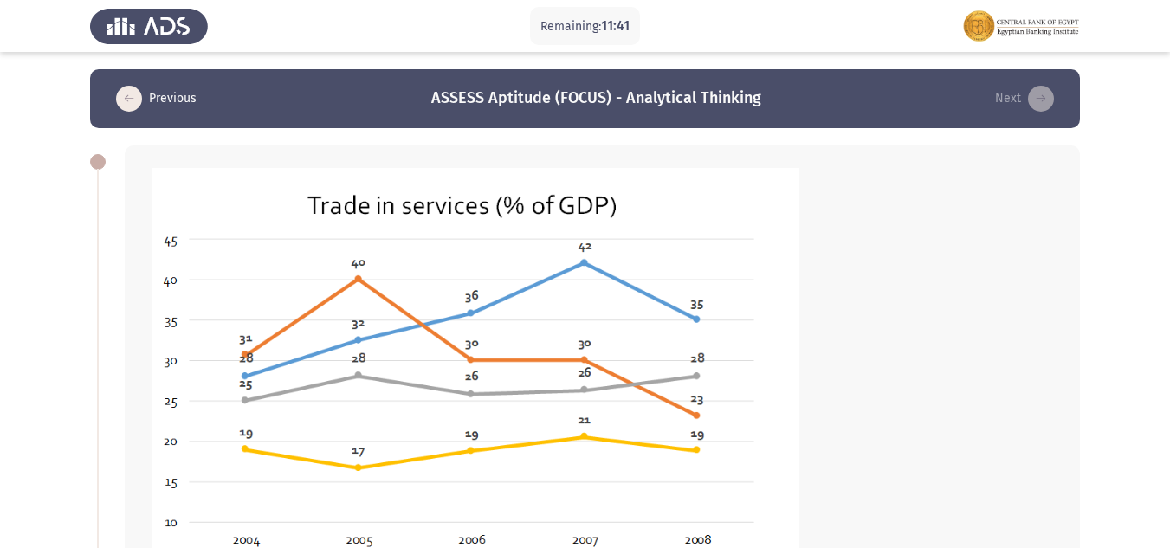
click at [249, 190] on img at bounding box center [475, 413] width 649 height 493
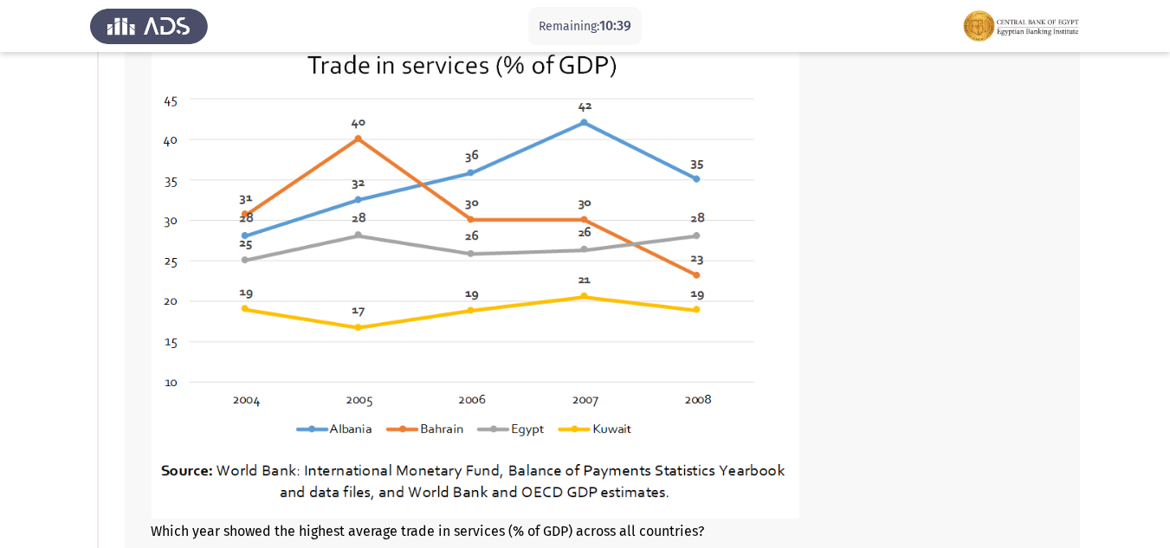
scroll to position [389, 0]
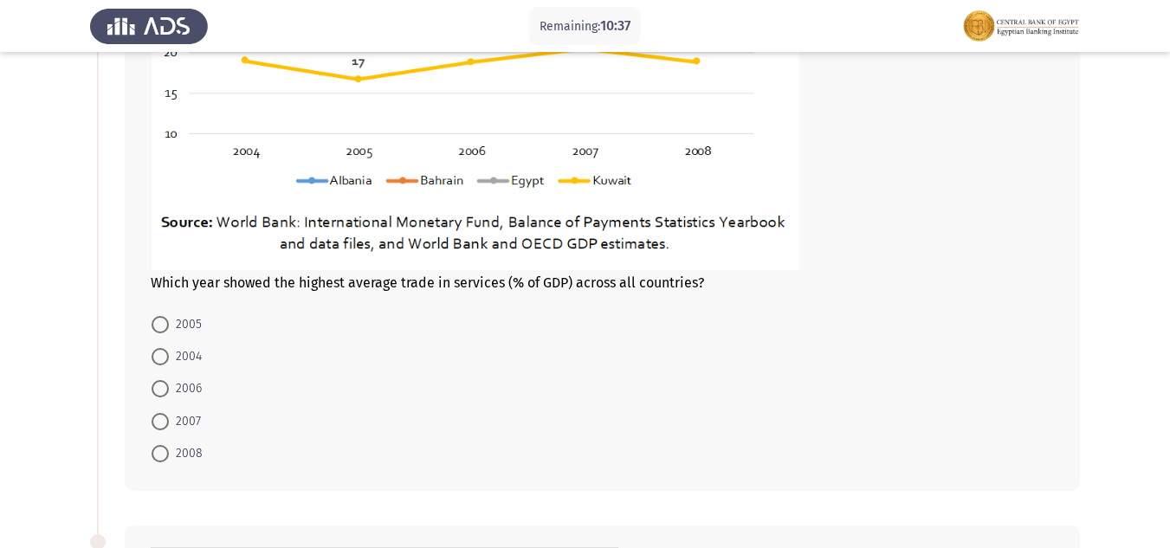
click at [174, 447] on span "2008" at bounding box center [186, 453] width 34 height 21
click at [169, 447] on input "2008" at bounding box center [160, 453] width 17 height 17
radio input "true"
click at [170, 423] on span "2007" at bounding box center [185, 421] width 32 height 21
click at [169, 423] on input "2007" at bounding box center [160, 421] width 17 height 17
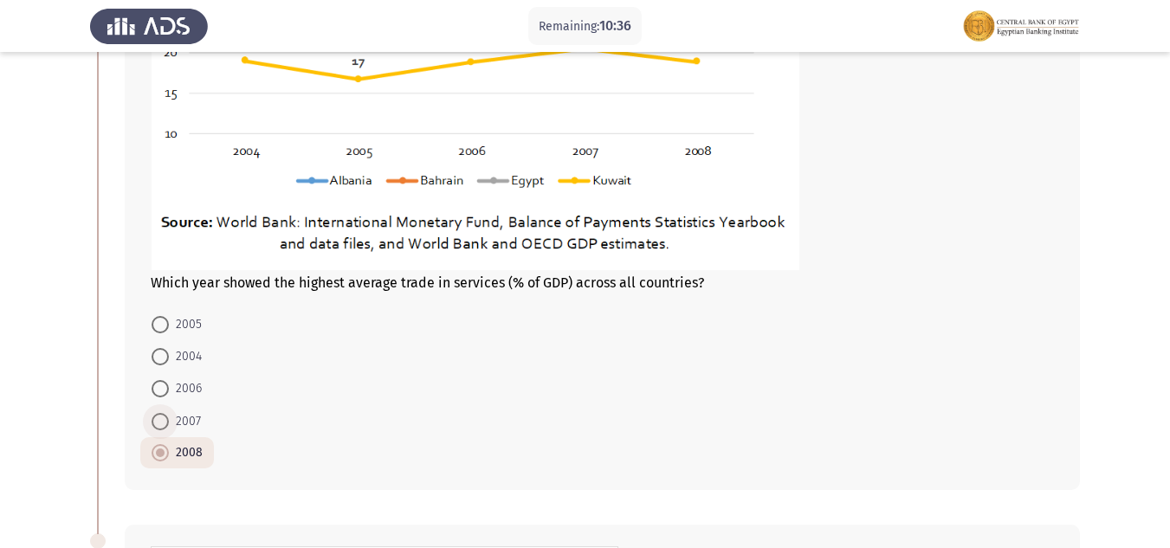
radio input "true"
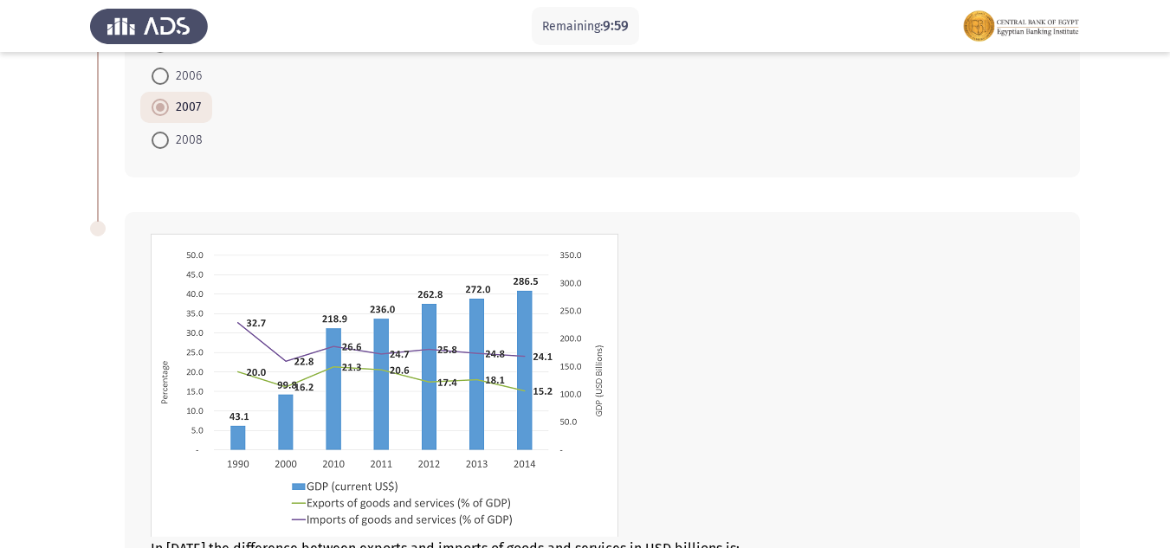
scroll to position [820, 0]
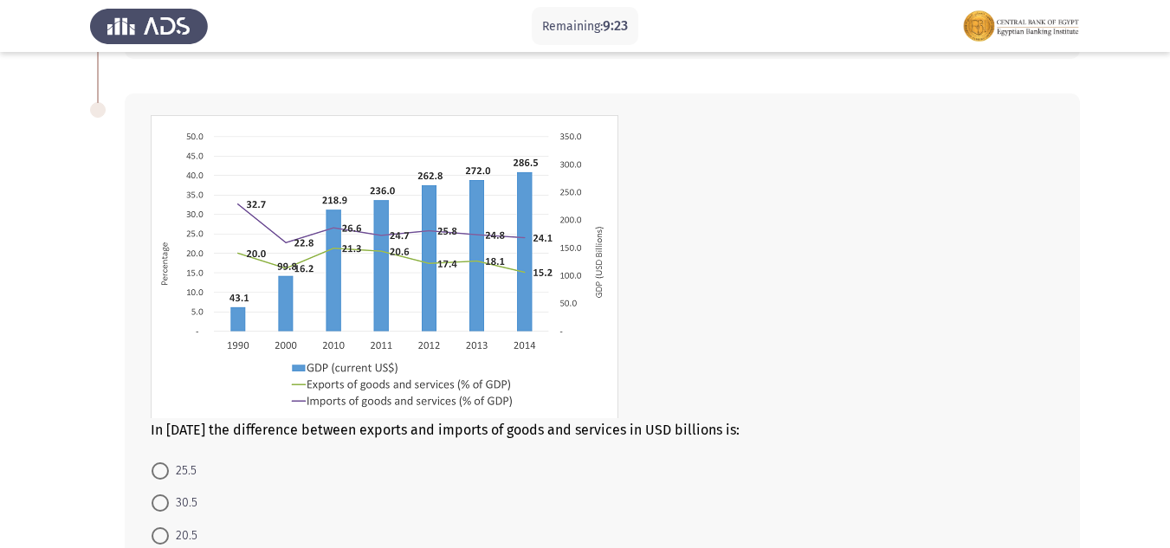
drag, startPoint x: 1152, startPoint y: 482, endPoint x: 1147, endPoint y: 564, distance: 81.6
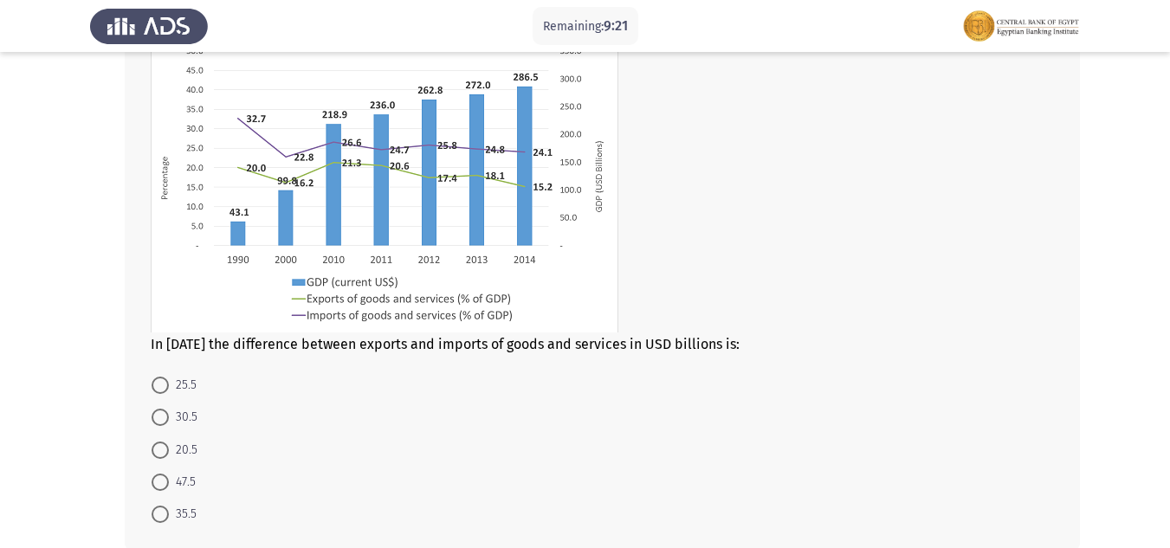
scroll to position [975, 0]
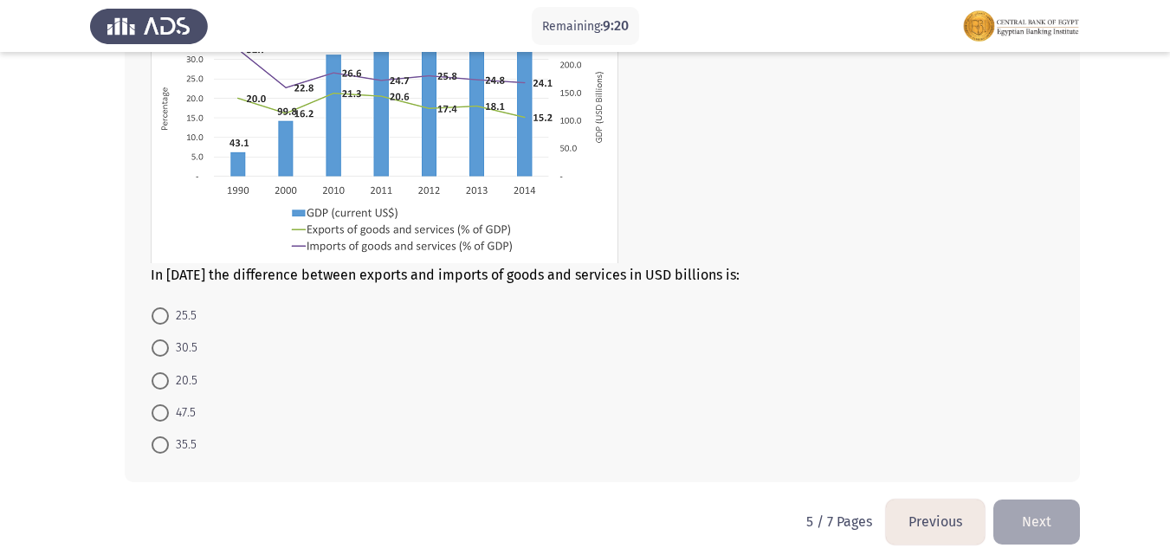
click at [172, 317] on span "25.5" at bounding box center [183, 316] width 28 height 21
click at [169, 317] on input "25.5" at bounding box center [160, 315] width 17 height 17
radio input "true"
click at [1051, 512] on button "Next" at bounding box center [1036, 521] width 87 height 44
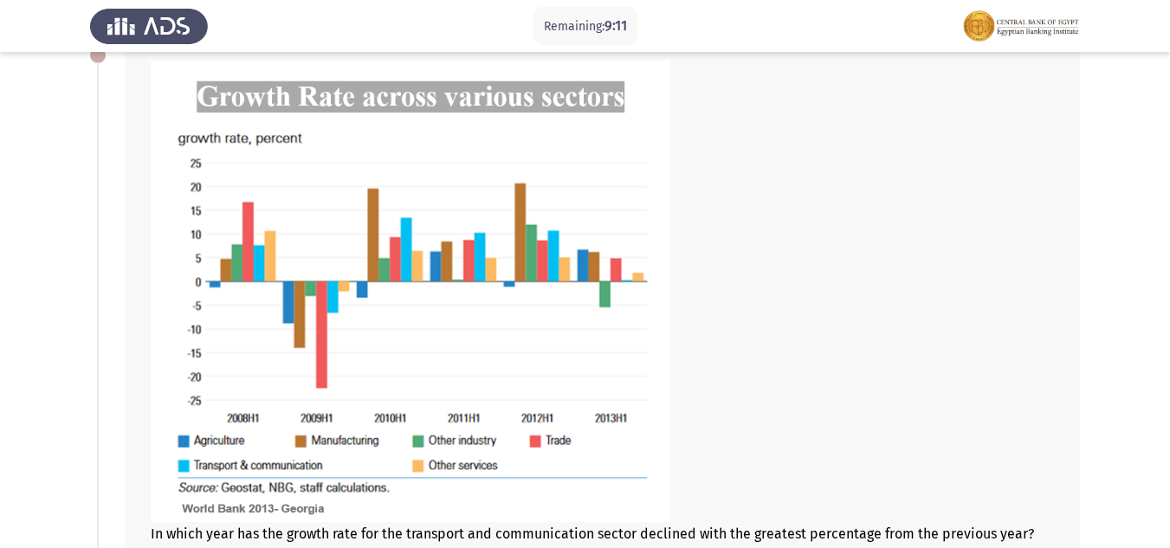
scroll to position [132, 0]
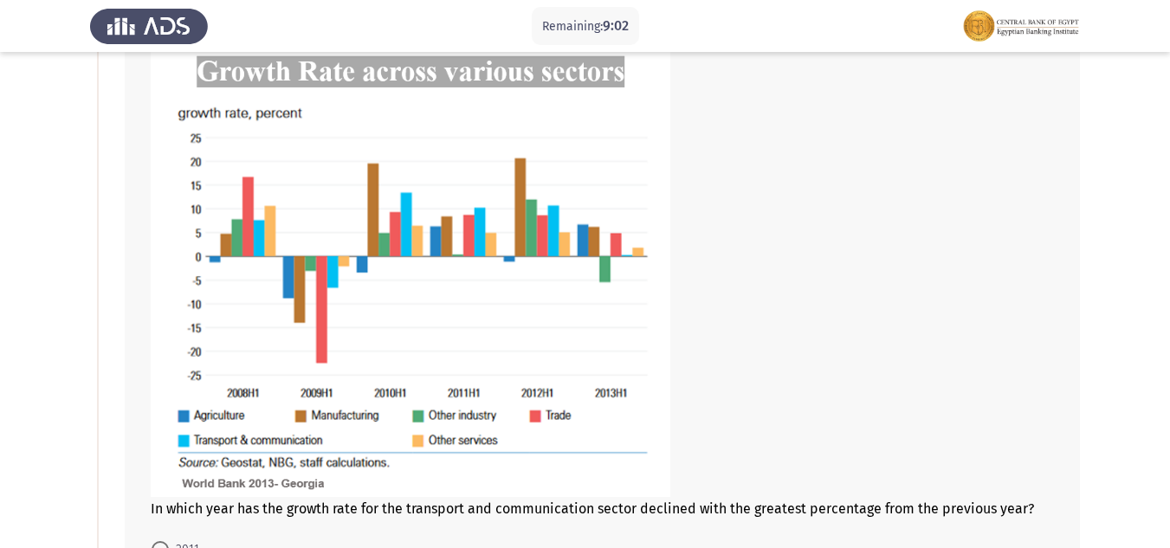
click at [195, 441] on img at bounding box center [411, 265] width 520 height 461
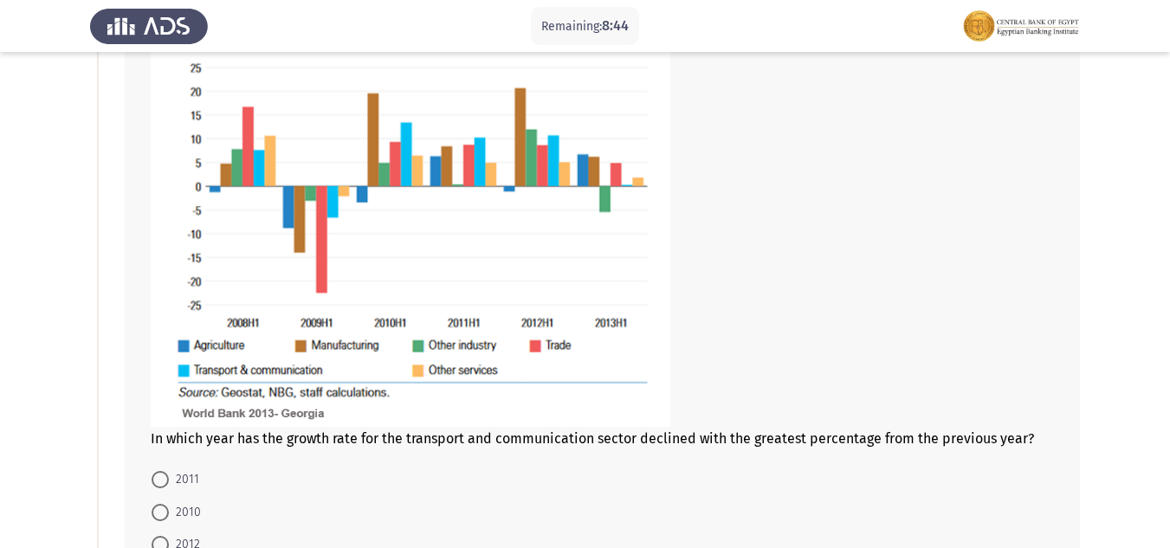
scroll to position [199, 0]
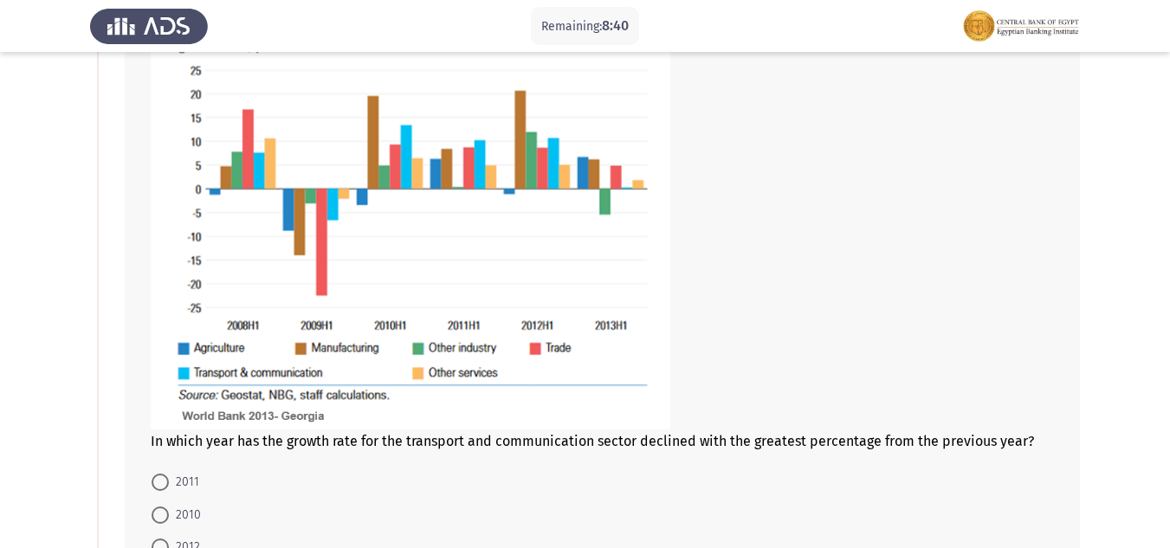
click at [165, 517] on span at bounding box center [160, 515] width 17 height 17
click at [165, 517] on input "2010" at bounding box center [160, 515] width 17 height 17
radio input "true"
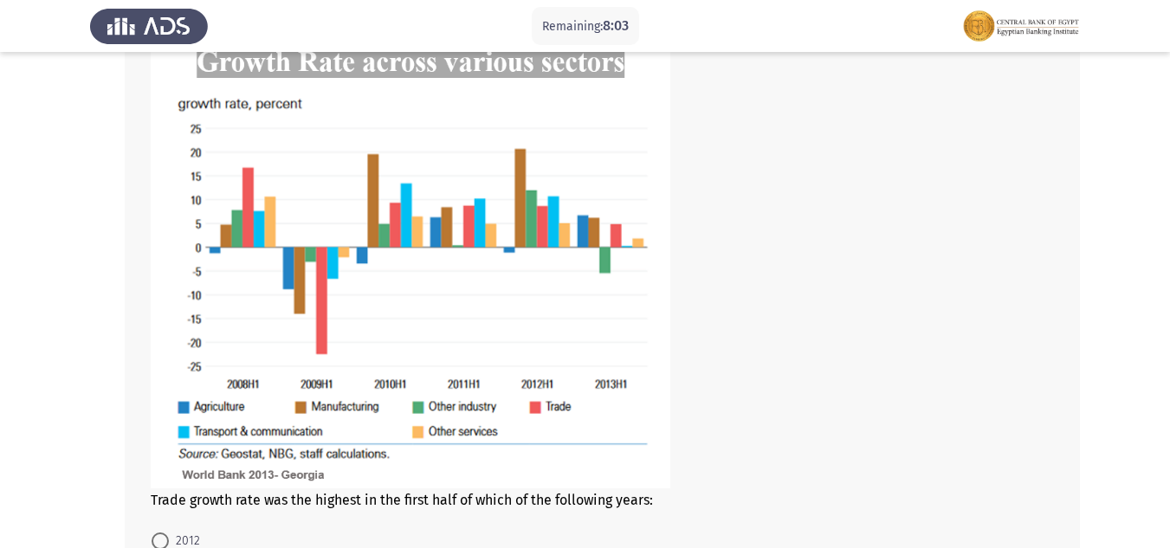
scroll to position [1123, 0]
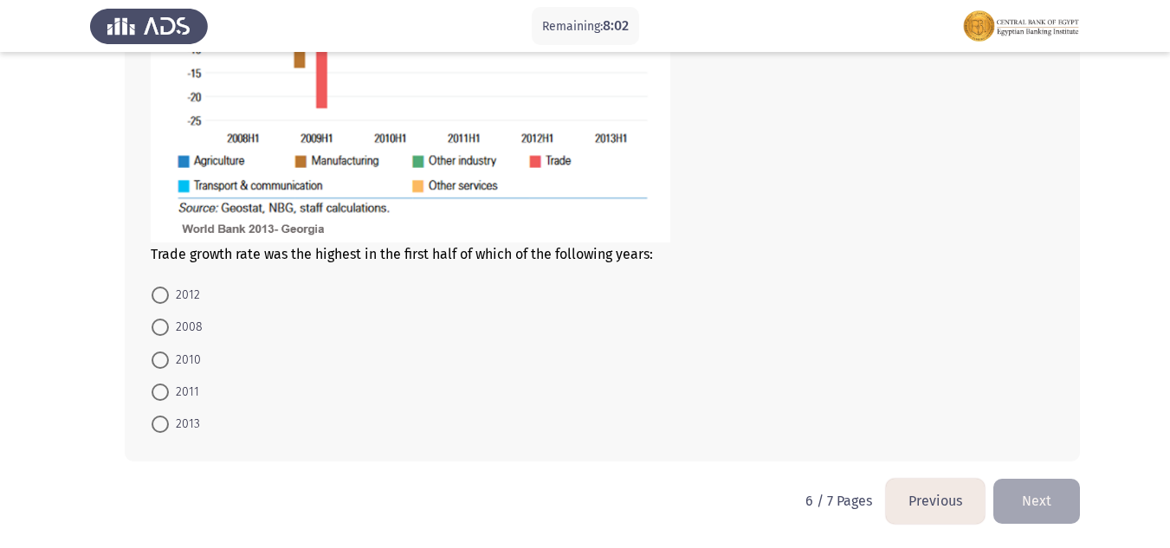
click at [161, 299] on span at bounding box center [160, 295] width 17 height 17
click at [161, 299] on input "2012" at bounding box center [160, 295] width 17 height 17
radio input "true"
click at [1049, 493] on button "Next" at bounding box center [1036, 501] width 87 height 44
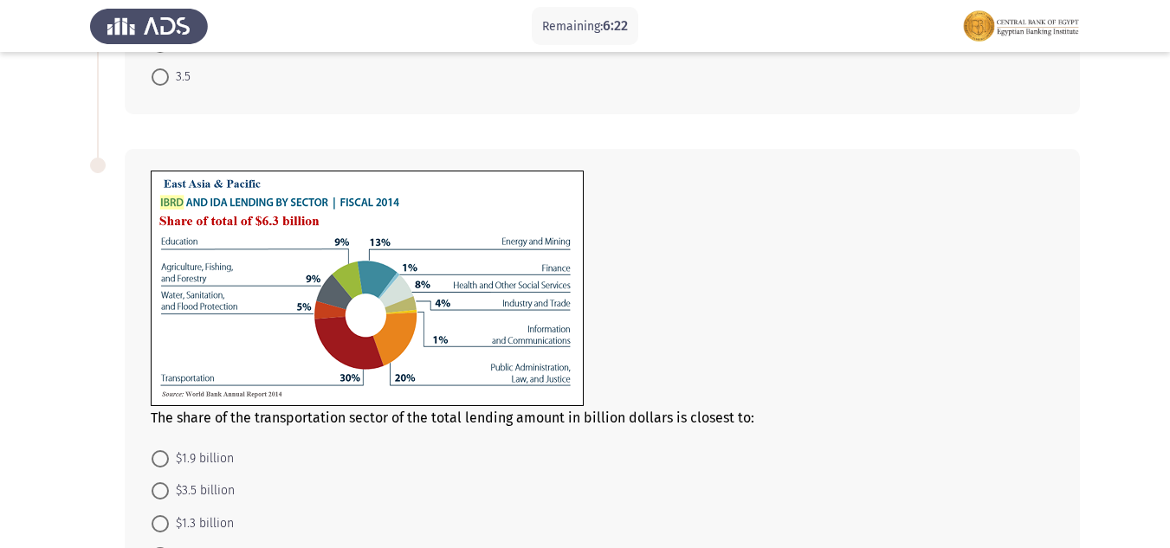
scroll to position [846, 0]
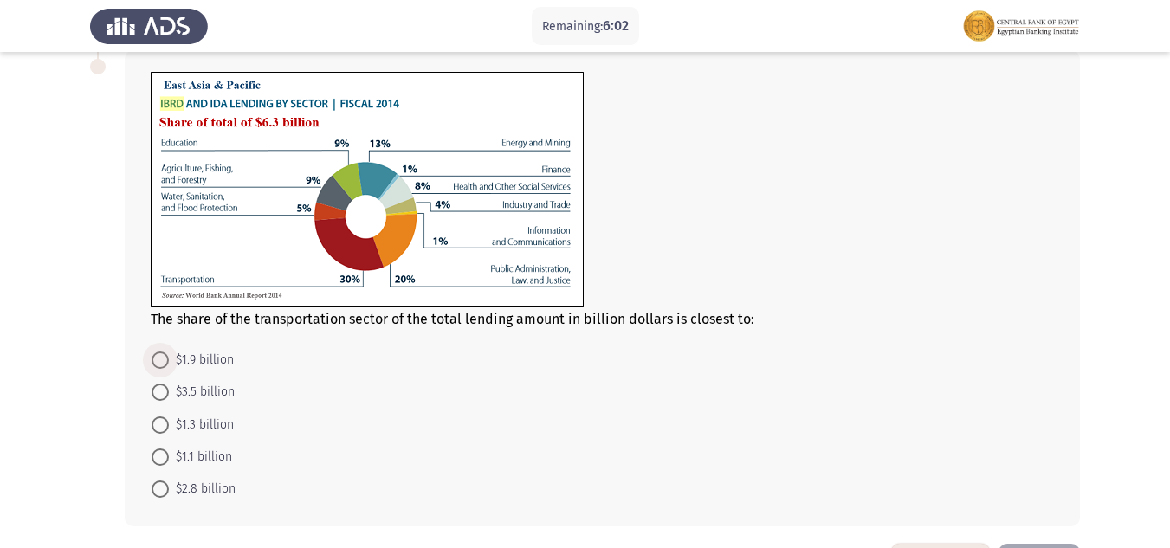
click at [163, 352] on span at bounding box center [160, 360] width 17 height 17
click at [163, 352] on input "$1.9 billion" at bounding box center [160, 360] width 17 height 17
radio input "true"
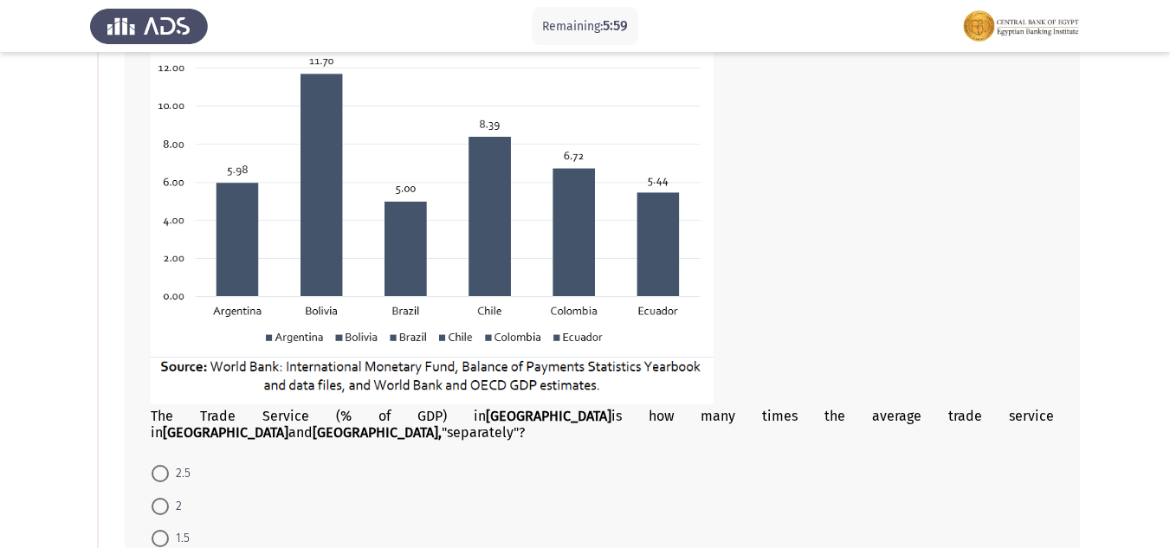
scroll to position [167, 0]
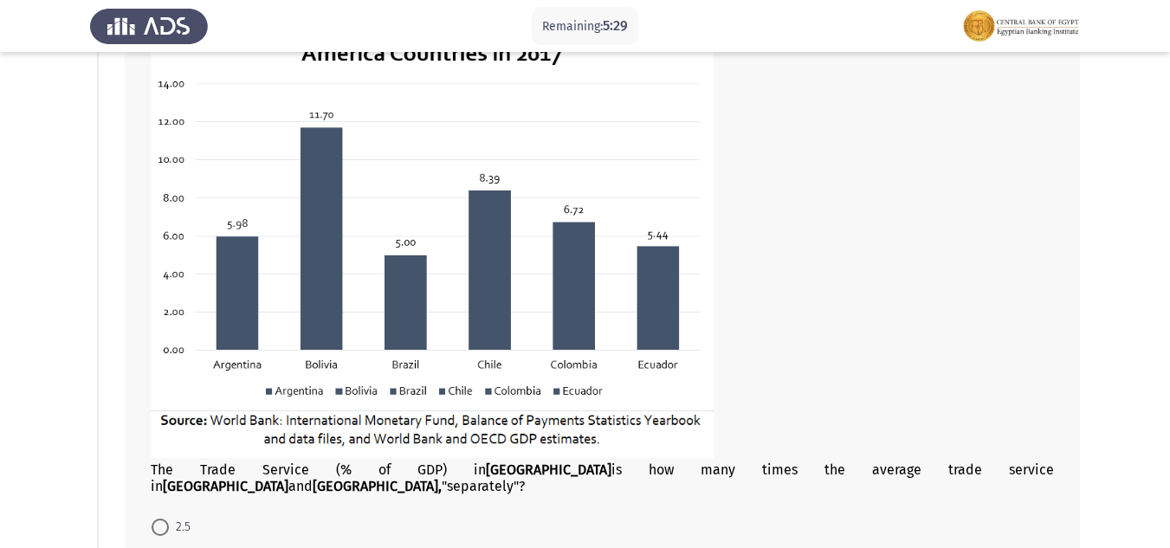
drag, startPoint x: 1131, startPoint y: 128, endPoint x: 1138, endPoint y: 168, distance: 40.4
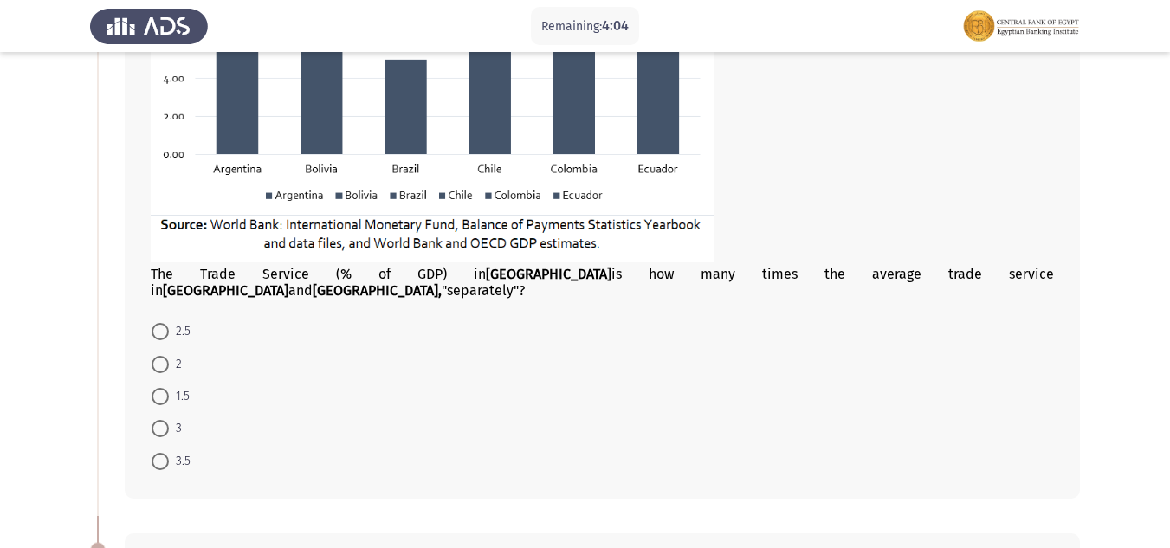
scroll to position [433, 0]
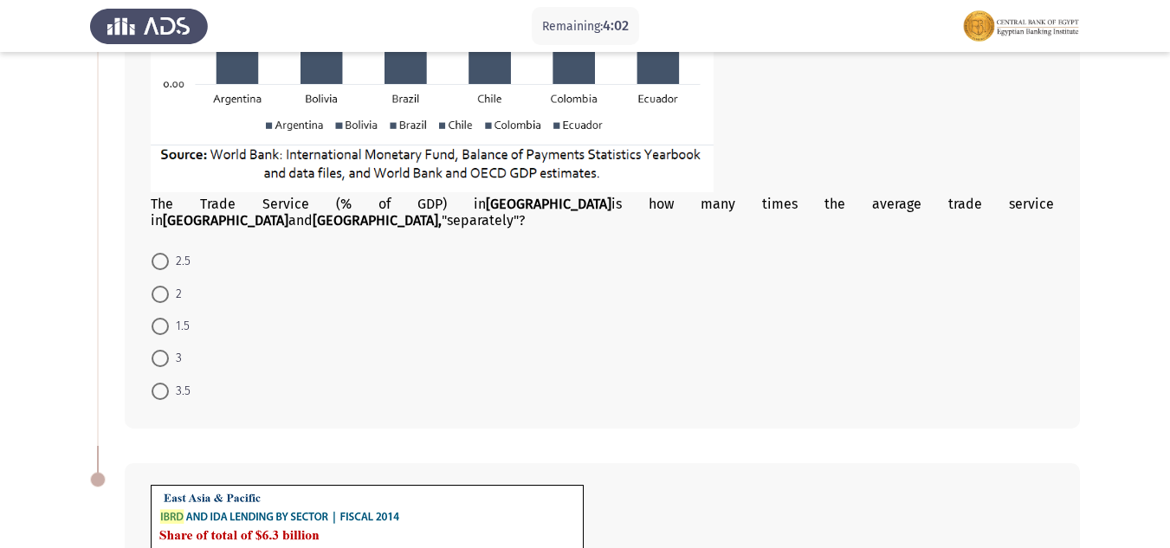
click at [167, 383] on span at bounding box center [160, 391] width 17 height 17
click at [167, 383] on input "3.5" at bounding box center [160, 391] width 17 height 17
radio input "true"
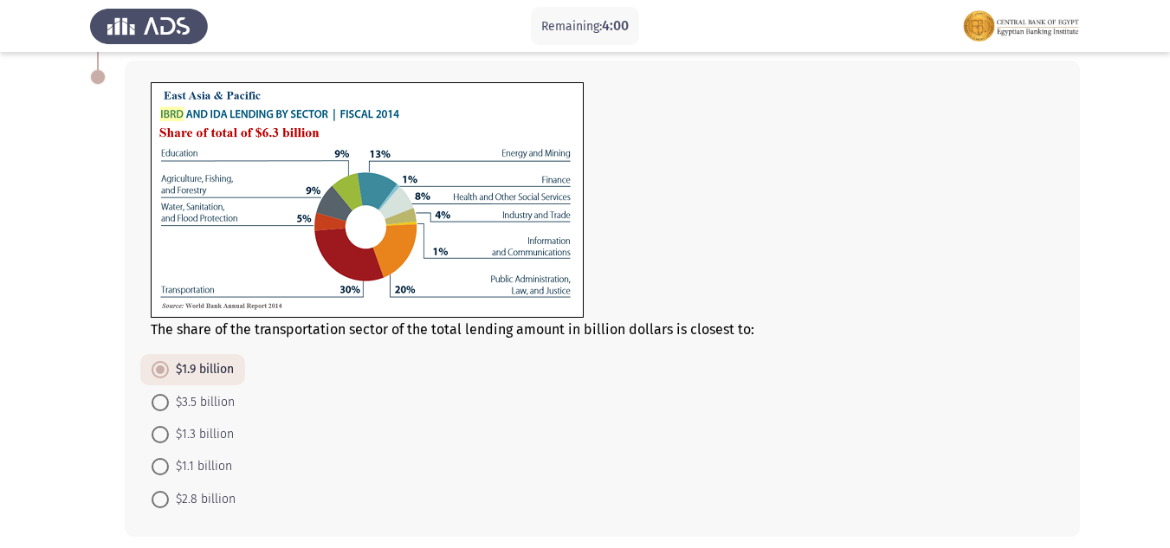
scroll to position [893, 0]
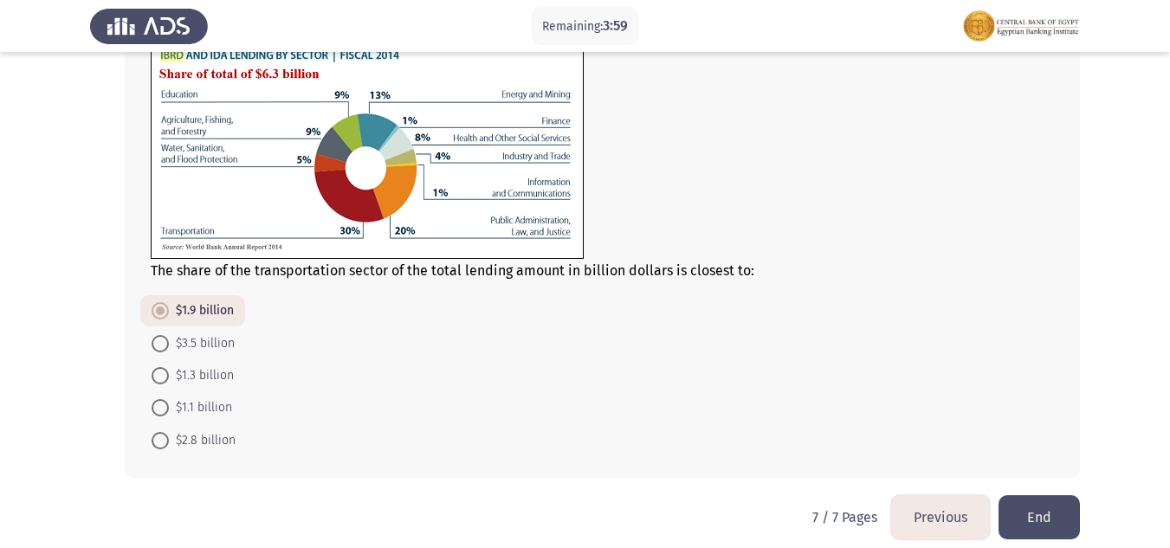
click at [1069, 504] on button "End" at bounding box center [1038, 517] width 81 height 44
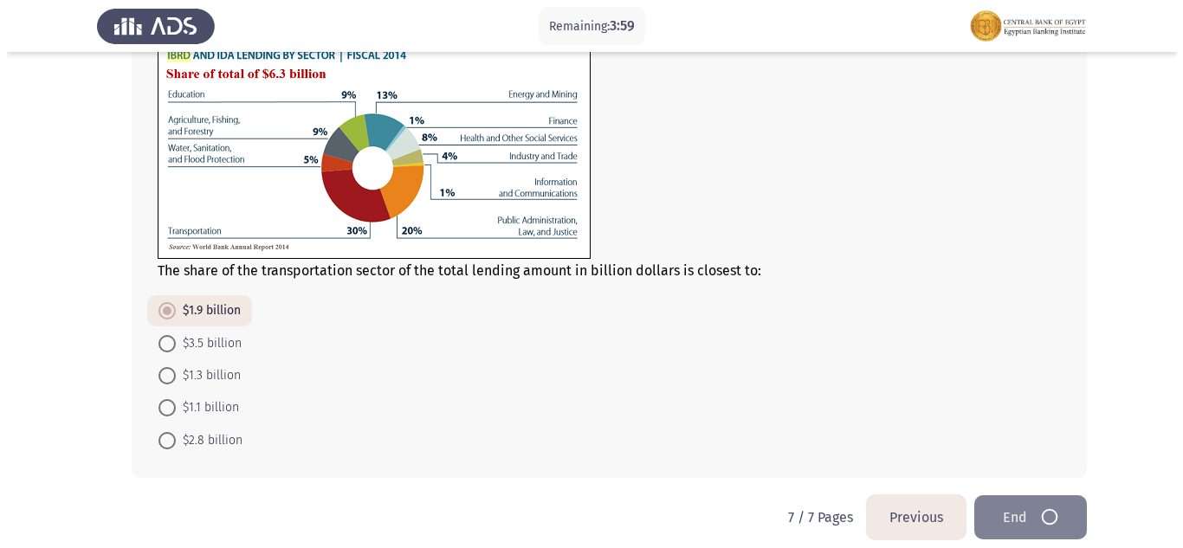
scroll to position [0, 0]
